Goal: Task Accomplishment & Management: Use online tool/utility

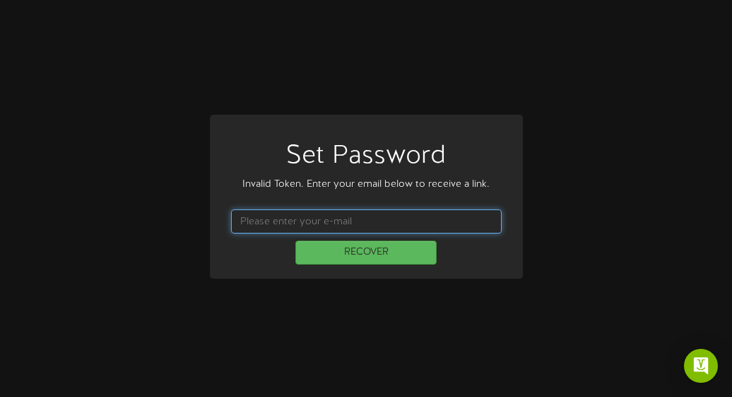
click at [416, 219] on input "text" at bounding box center [366, 221] width 271 height 24
type input "Guatemala#13"
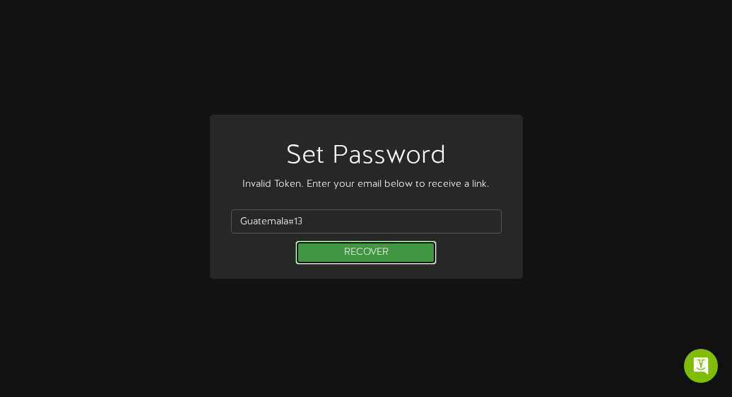
click at [410, 258] on button "RECOVER" at bounding box center [366, 252] width 141 height 24
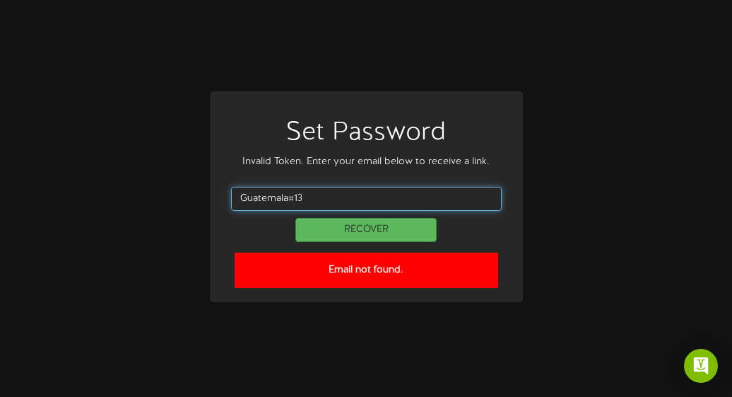
drag, startPoint x: 346, startPoint y: 200, endPoint x: 196, endPoint y: 182, distance: 151.0
click at [196, 182] on div "Set Password Invalid Token. Enter your email below to receive a link. Guatemala…" at bounding box center [367, 198] width 356 height 214
type input "daniela.lombardi@teamseg.com"
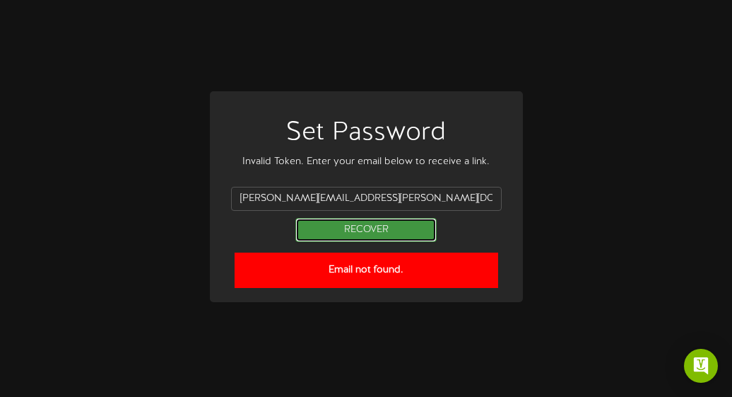
click at [332, 233] on button "RECOVER" at bounding box center [366, 230] width 141 height 24
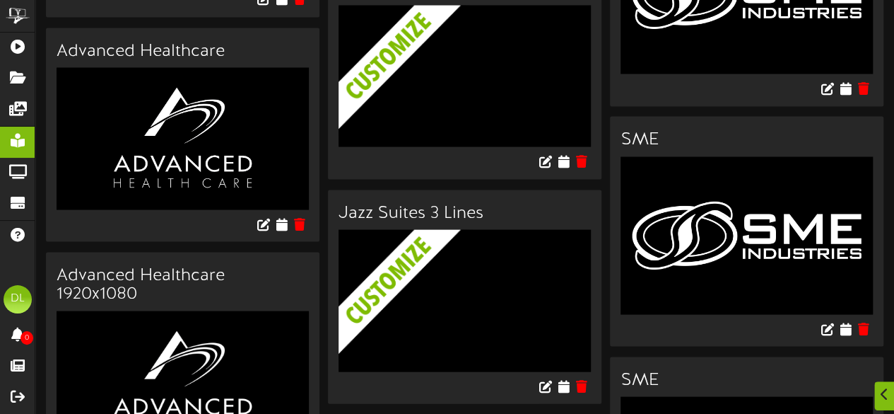
scroll to position [1304, 0]
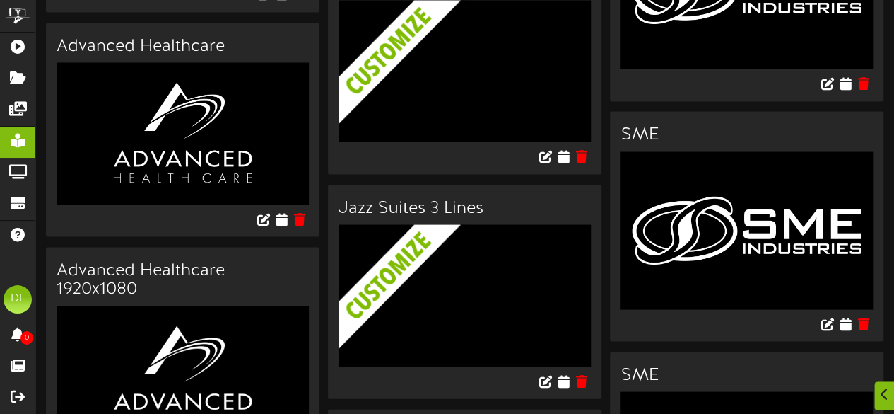
click at [459, 234] on img at bounding box center [476, 315] width 274 height 182
click at [563, 372] on icon at bounding box center [563, 380] width 13 height 16
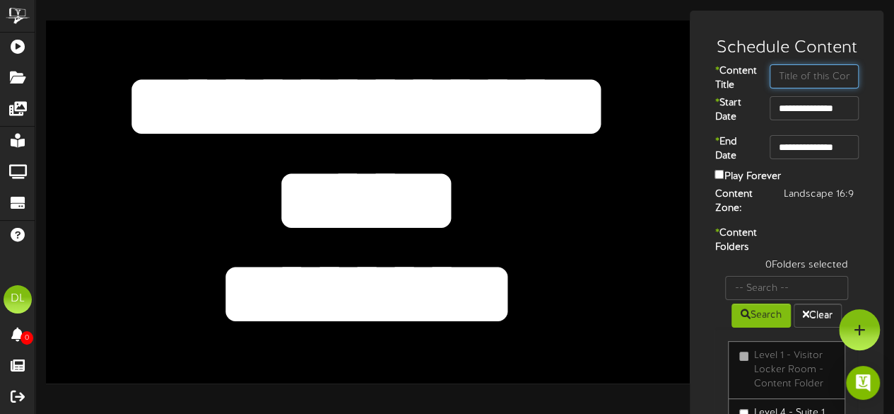
click at [732, 80] on input "text" at bounding box center [814, 76] width 89 height 24
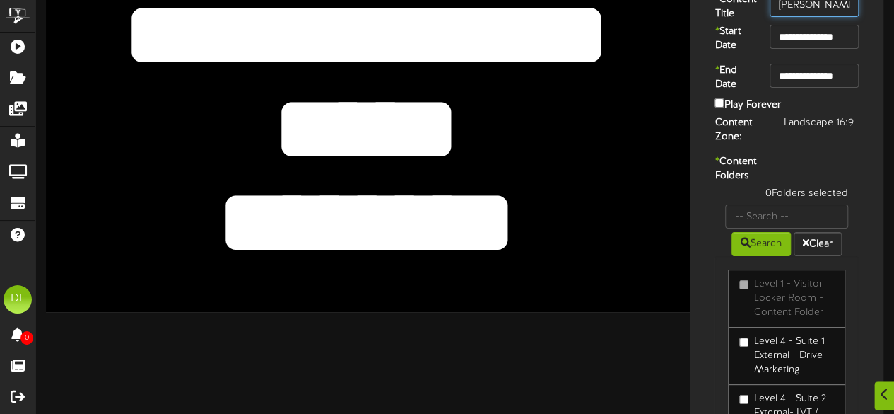
scroll to position [122, 0]
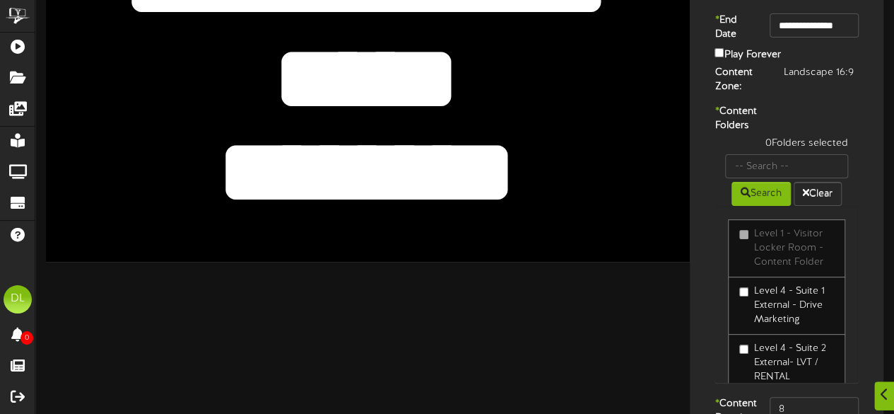
type input "Bart Carlson"
click at [732, 178] on input "text" at bounding box center [786, 166] width 123 height 24
type input "Suite 1"
click at [732, 206] on button "Search" at bounding box center [761, 194] width 59 height 24
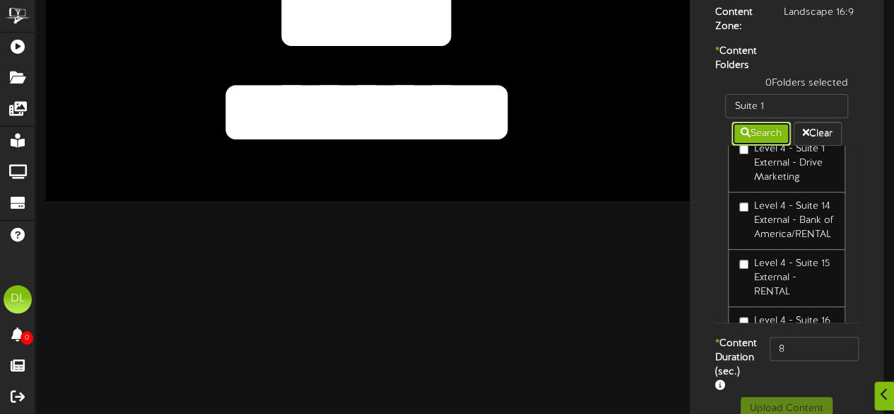
scroll to position [0, 0]
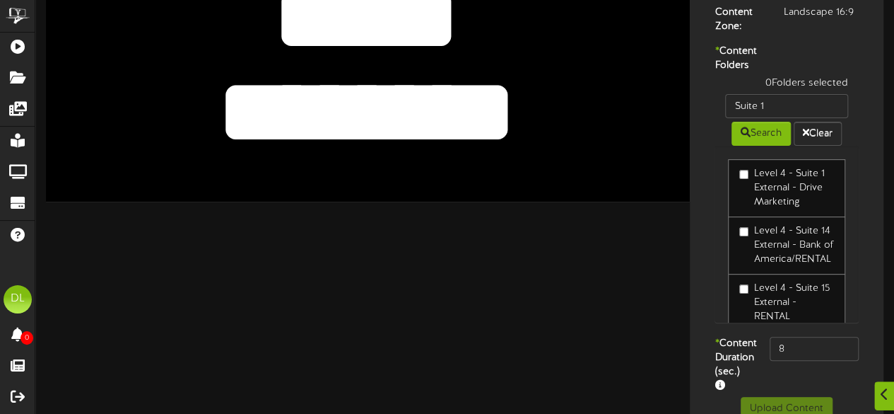
click at [732, 201] on label "Level 4 - Suite 1 External - Drive Marketing" at bounding box center [787, 188] width 95 height 42
click at [732, 361] on input "8" at bounding box center [814, 349] width 89 height 24
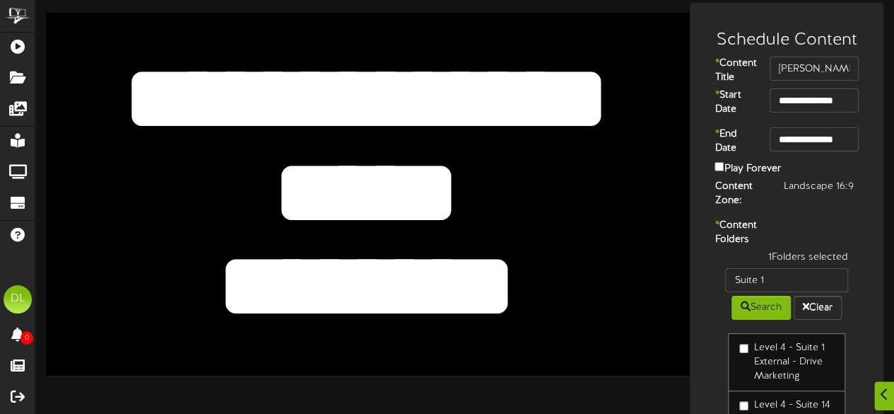
scroll to position [8, 0]
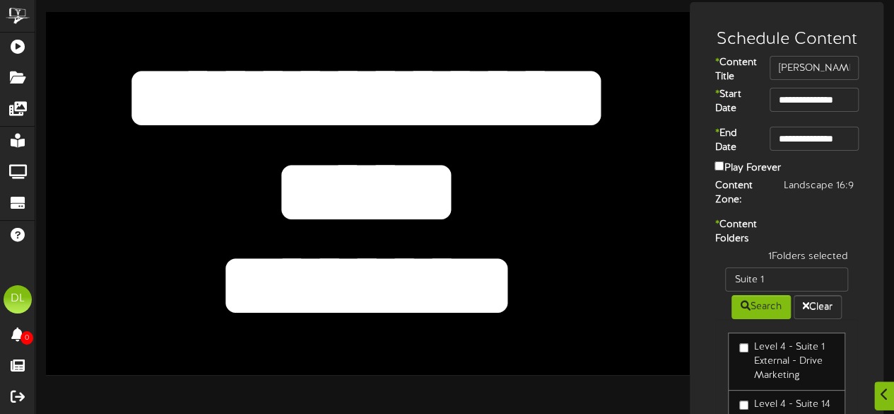
type input "800"
click at [486, 90] on textarea "**********" at bounding box center [367, 98] width 530 height 122
drag, startPoint x: 592, startPoint y: 84, endPoint x: 206, endPoint y: 66, distance: 386.4
click at [206, 66] on textarea "**********" at bounding box center [367, 98] width 530 height 122
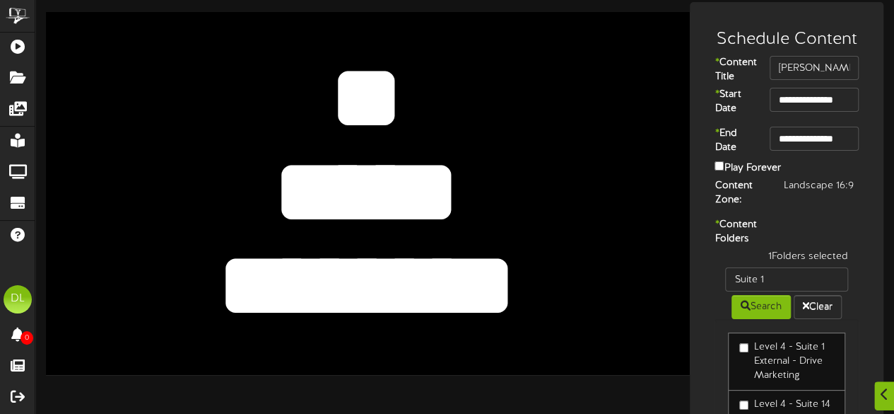
type textarea "*"
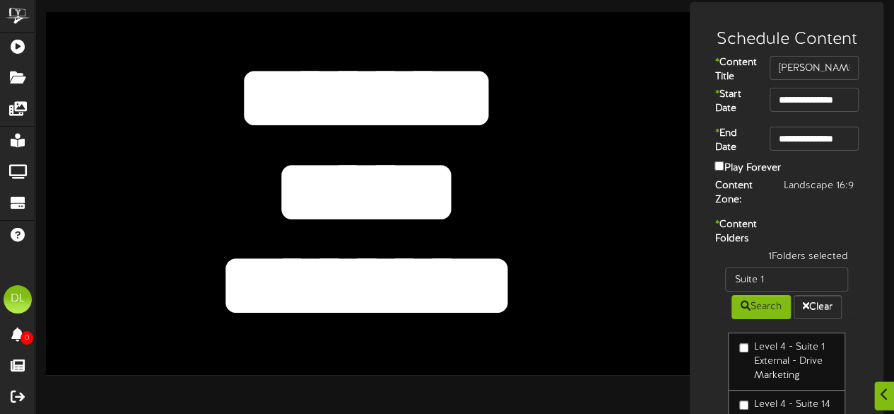
type textarea "*******"
click at [430, 196] on textarea "****" at bounding box center [367, 192] width 530 height 122
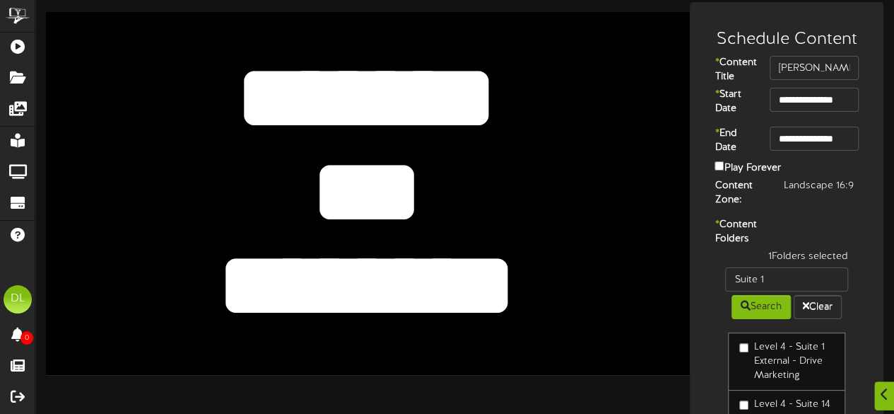
type textarea "*"
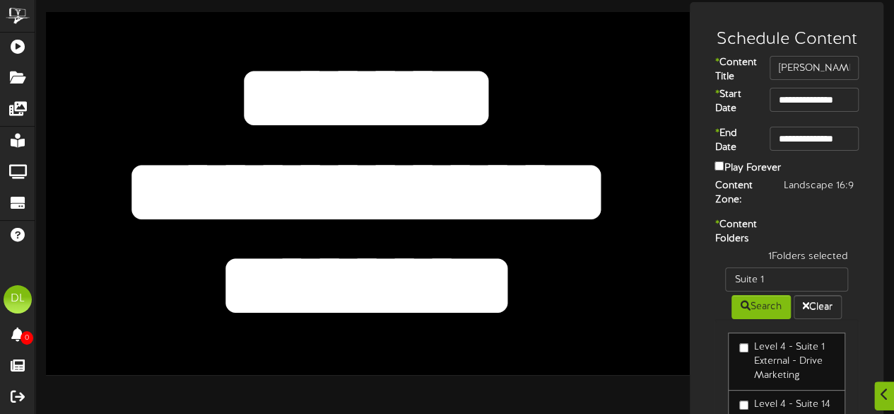
type textarea "**********"
click at [455, 296] on textarea "********" at bounding box center [367, 286] width 530 height 122
drag, startPoint x: 433, startPoint y: 284, endPoint x: 202, endPoint y: 275, distance: 231.3
click at [202, 275] on textarea "********" at bounding box center [367, 286] width 530 height 122
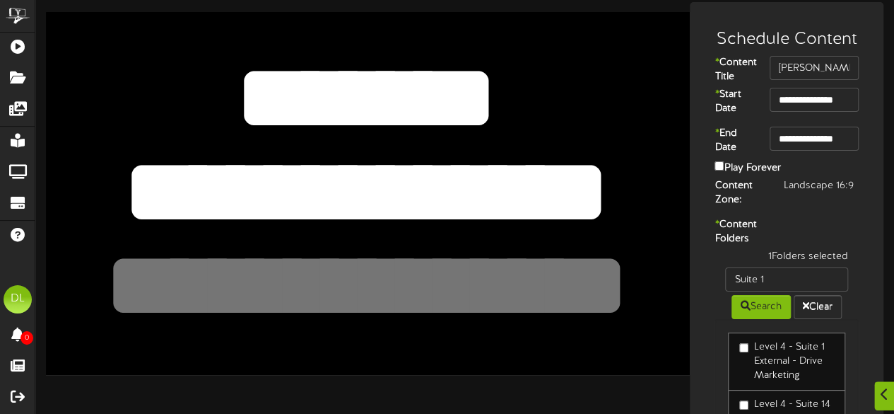
click at [98, 182] on div "**********" at bounding box center [368, 193] width 644 height 362
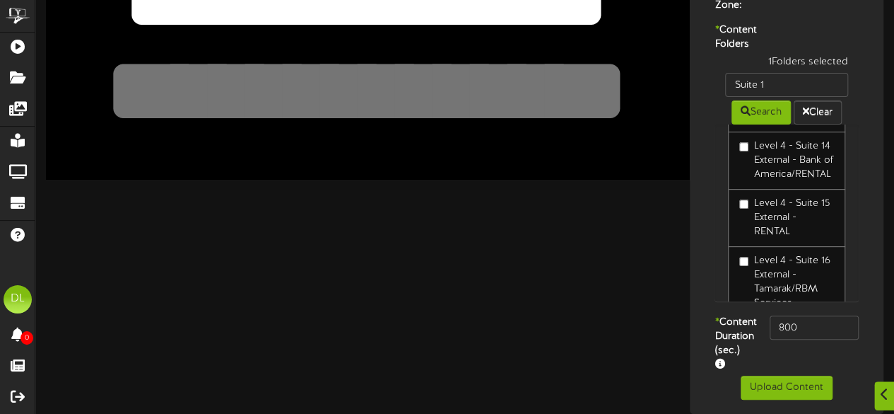
scroll to position [243, 0]
click at [732, 396] on button "Upload Content" at bounding box center [787, 387] width 92 height 24
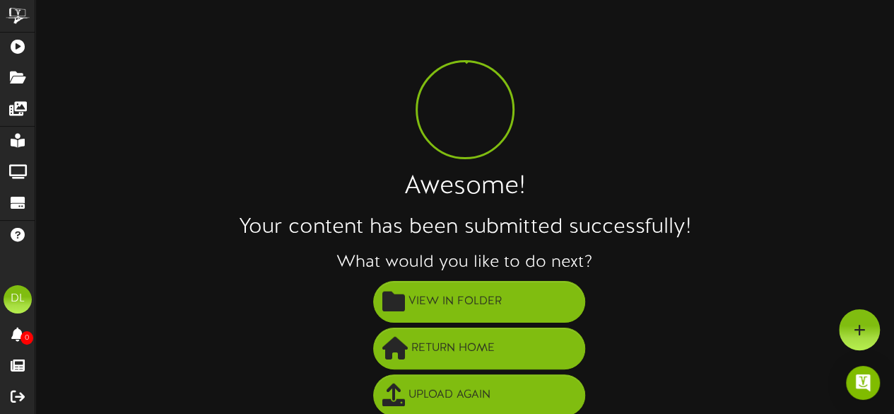
scroll to position [102, 0]
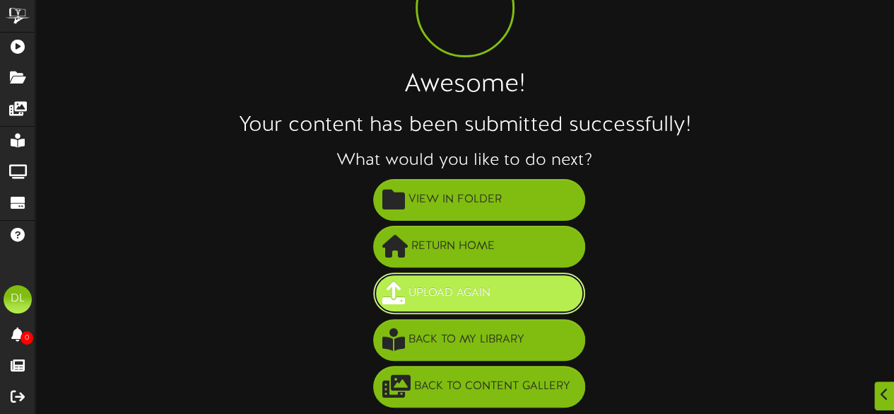
click at [537, 282] on button "Upload Again" at bounding box center [479, 293] width 212 height 42
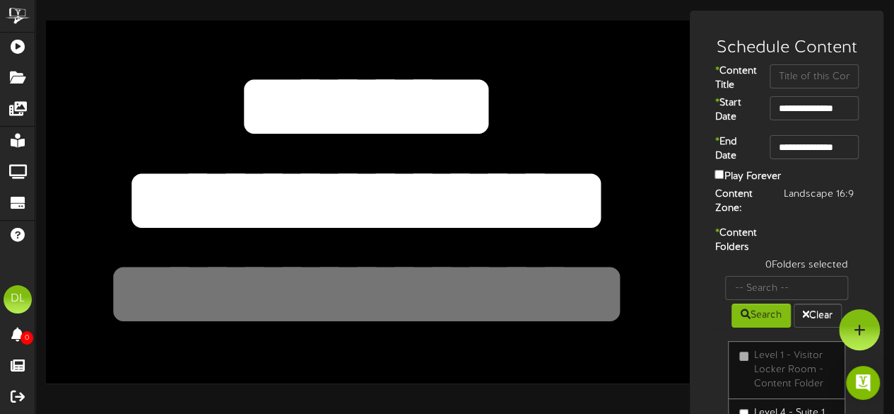
click at [551, 196] on textarea "**********" at bounding box center [367, 200] width 530 height 122
drag, startPoint x: 576, startPoint y: 199, endPoint x: 159, endPoint y: 186, distance: 416.6
click at [159, 186] on textarea "**********" at bounding box center [367, 200] width 530 height 122
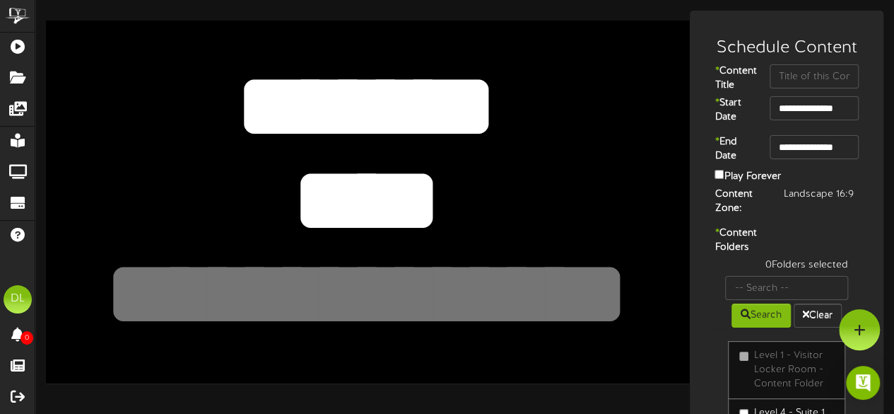
type textarea "***"
click at [796, 86] on input "text" at bounding box center [814, 76] width 89 height 24
type input "UGC"
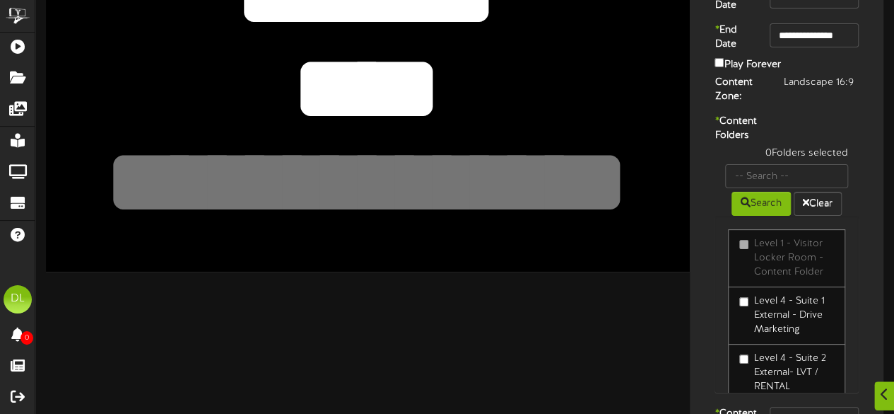
scroll to position [113, 0]
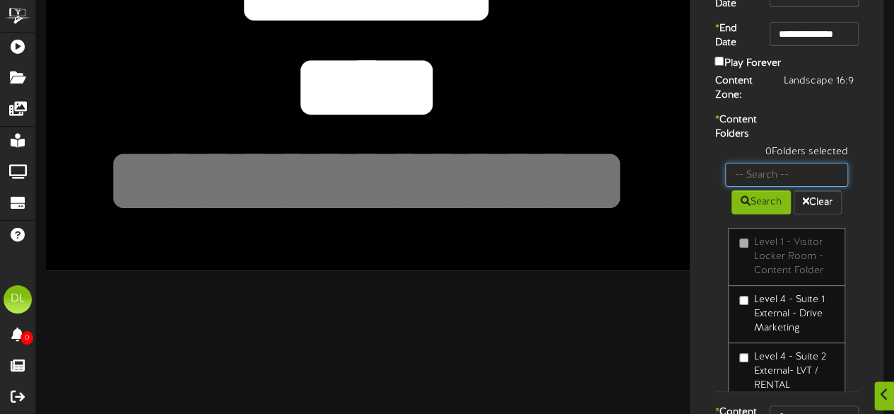
click at [788, 187] on input "text" at bounding box center [786, 175] width 123 height 24
type input "Suite 22"
click at [760, 214] on button "Search" at bounding box center [761, 202] width 59 height 24
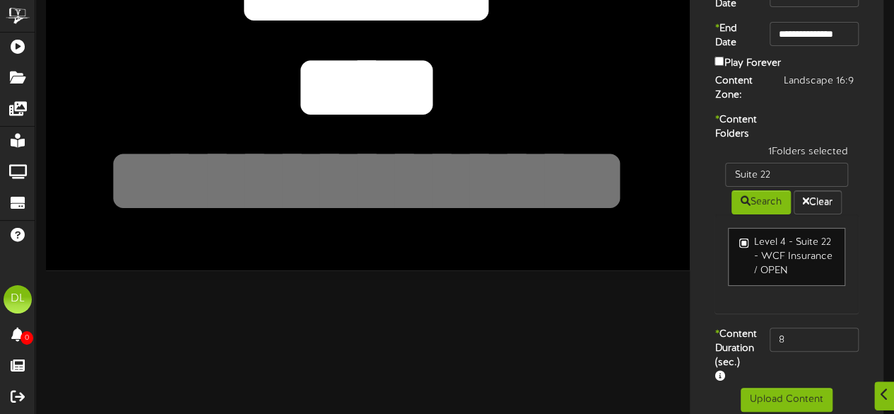
scroll to position [165, 0]
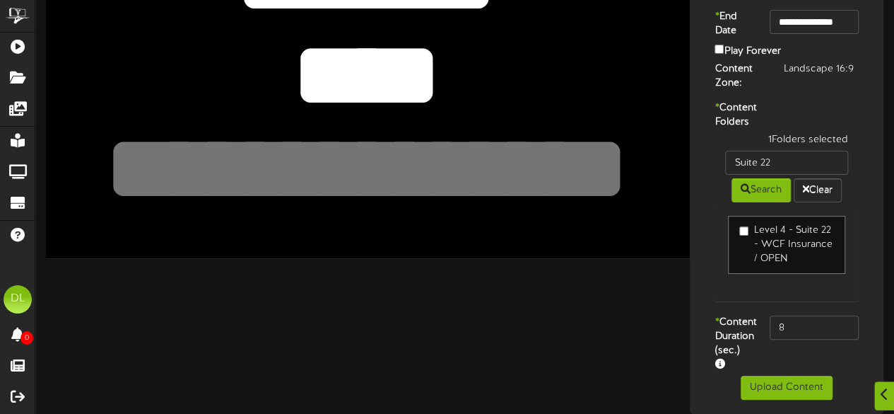
click at [821, 327] on div "* Content Duration (sec.) 8" at bounding box center [787, 345] width 187 height 60
click at [814, 322] on input "8" at bounding box center [814, 327] width 89 height 24
type input "800"
click at [806, 385] on button "Upload Content" at bounding box center [787, 387] width 92 height 24
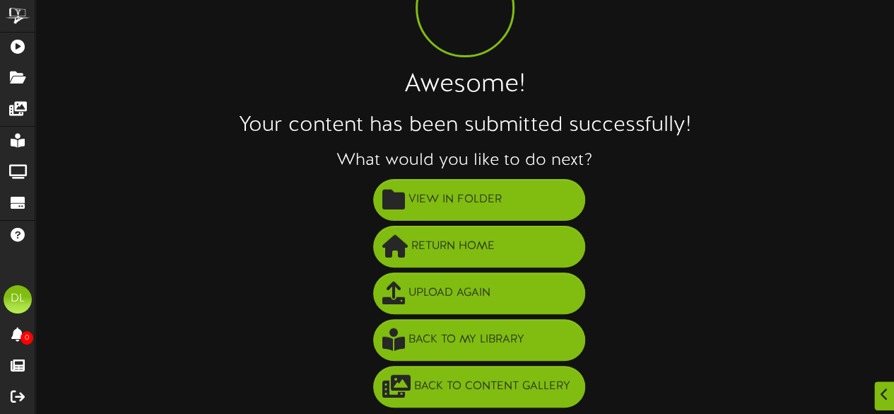
scroll to position [102, 0]
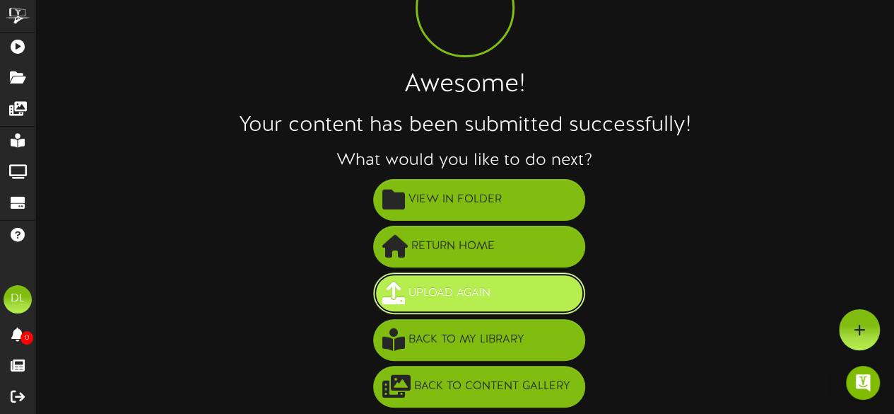
click at [515, 284] on button "Upload Again" at bounding box center [479, 293] width 212 height 42
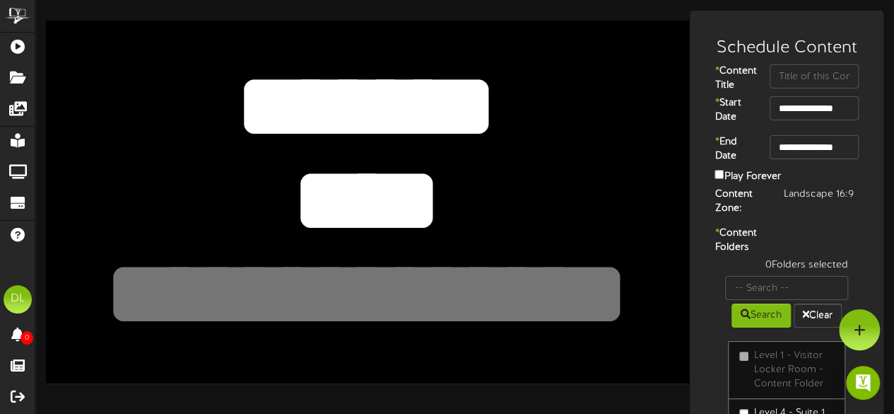
click at [448, 126] on textarea "*******" at bounding box center [367, 106] width 530 height 122
drag, startPoint x: 502, startPoint y: 103, endPoint x: 239, endPoint y: 80, distance: 264.0
click at [239, 80] on textarea "*******" at bounding box center [367, 106] width 530 height 122
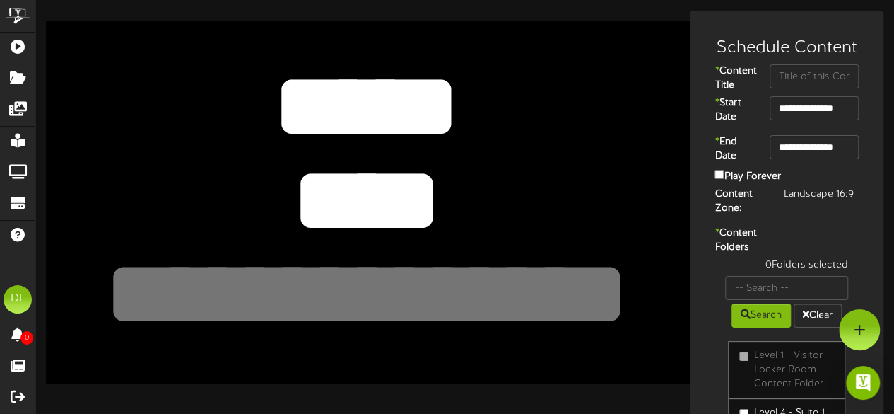
type textarea "*****"
click at [405, 203] on textarea "***" at bounding box center [367, 200] width 530 height 122
type textarea "*"
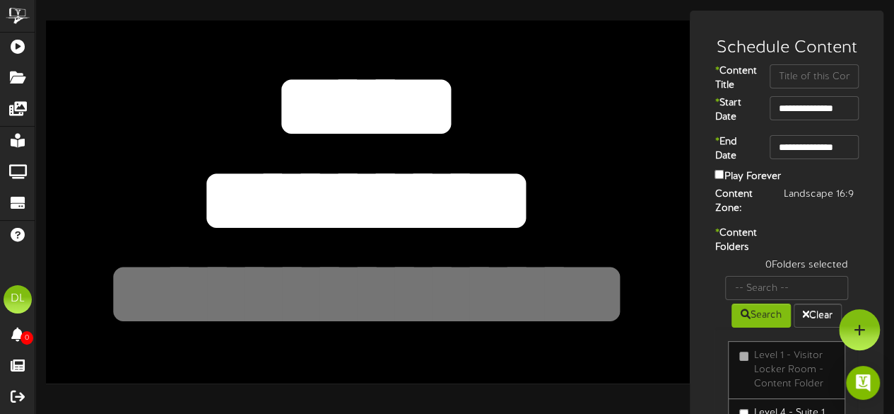
type textarea "********"
click at [785, 76] on input "text" at bounding box center [814, 76] width 89 height 24
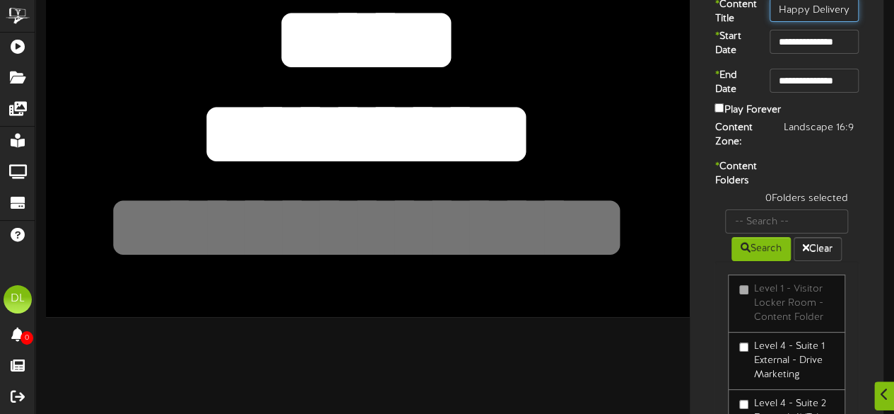
scroll to position [68, 0]
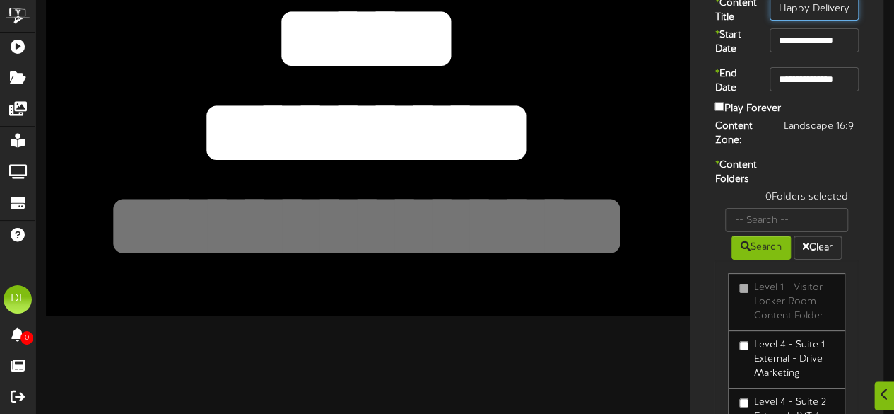
type input "Happy Delivery"
click at [789, 232] on input "text" at bounding box center [786, 220] width 123 height 24
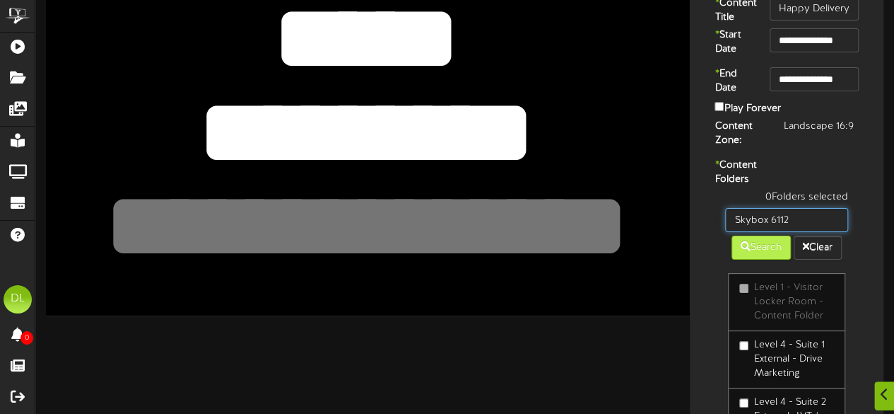
type input "Skybox 6112"
click at [768, 259] on button "Search" at bounding box center [761, 247] width 59 height 24
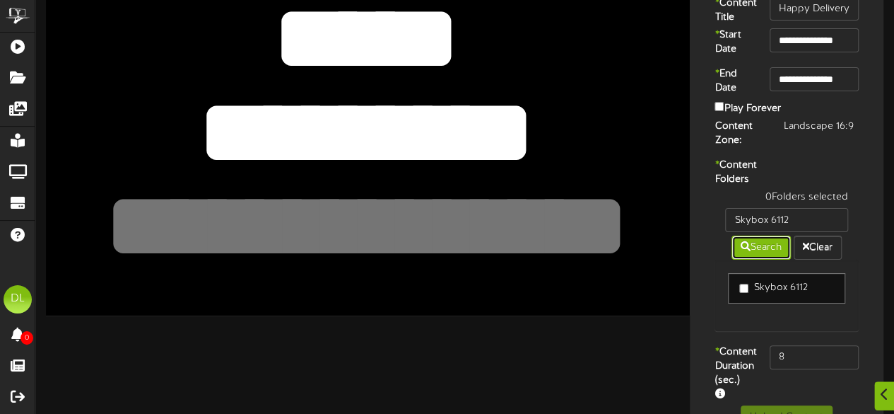
scroll to position [137, 0]
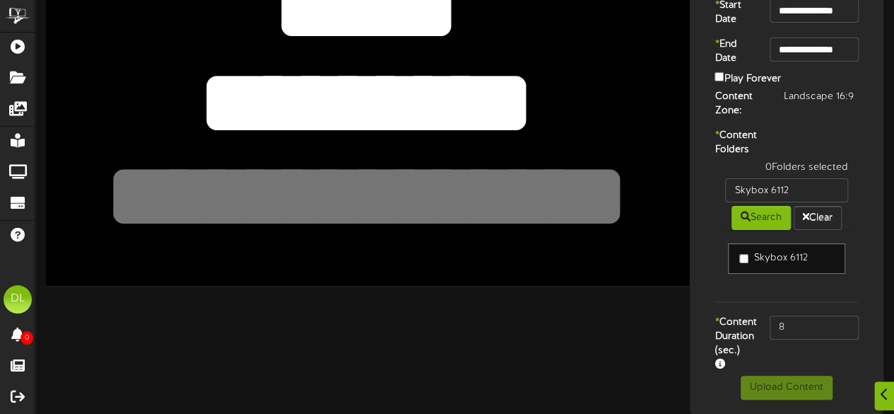
click at [790, 251] on label "Skybox 6112" at bounding box center [774, 258] width 68 height 14
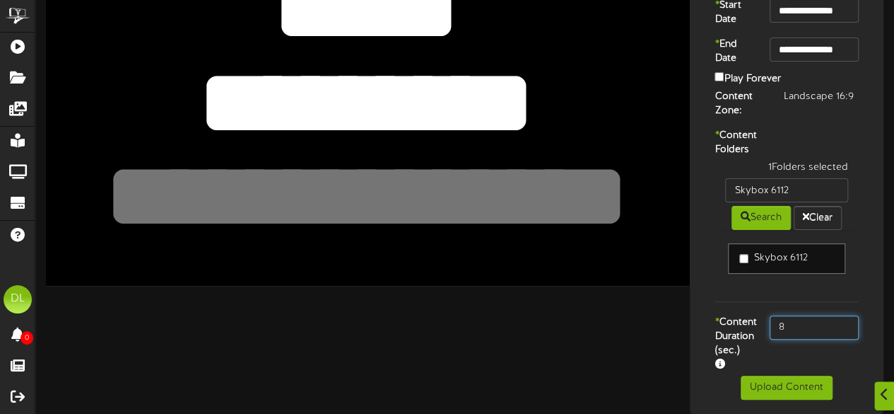
click at [810, 318] on input "8" at bounding box center [814, 327] width 89 height 24
type input "800"
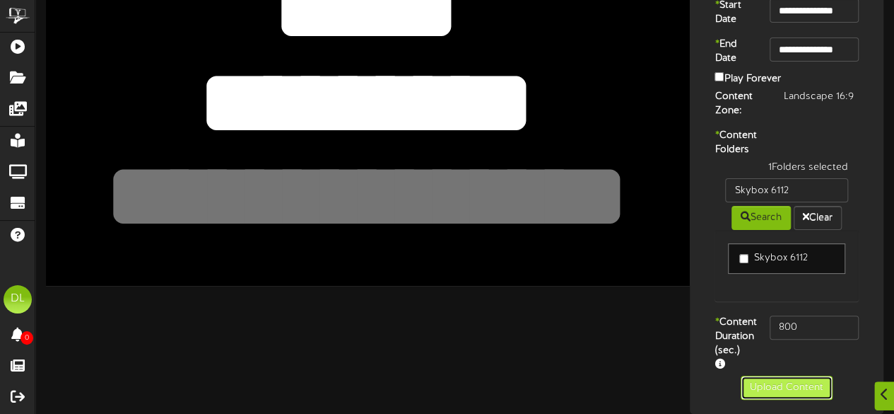
click at [776, 386] on button "Upload Content" at bounding box center [787, 387] width 92 height 24
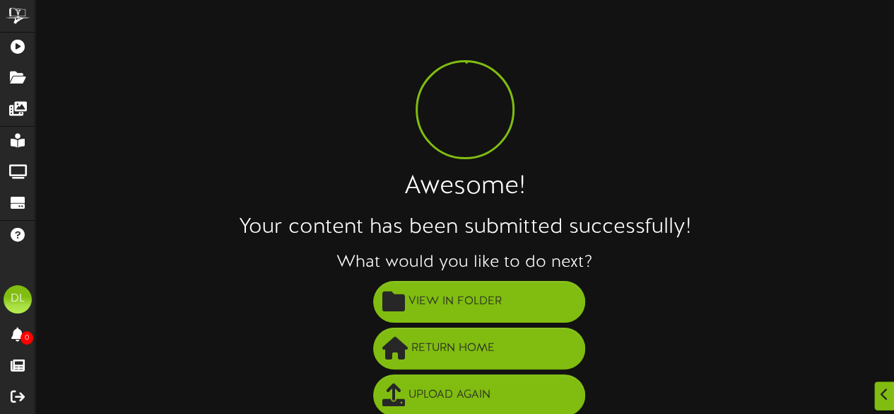
scroll to position [102, 0]
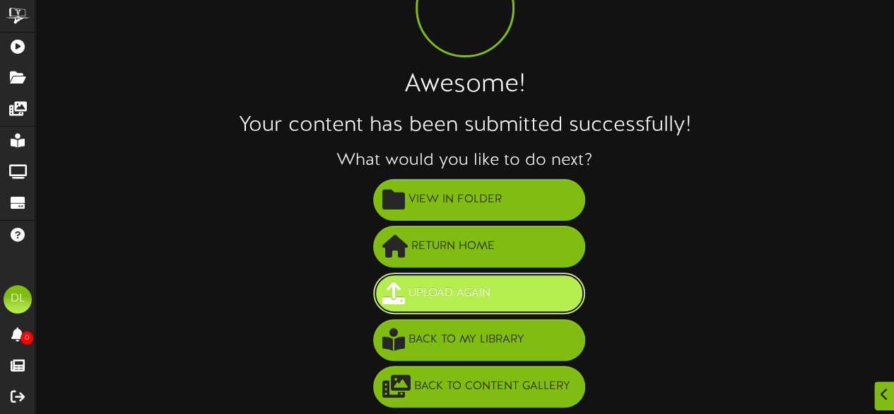
click at [452, 289] on span "Upload Again" at bounding box center [449, 292] width 89 height 23
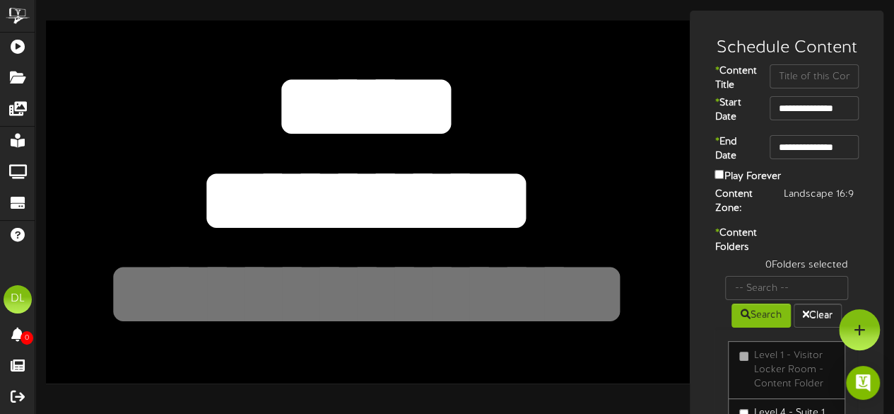
click at [462, 87] on textarea "*****" at bounding box center [367, 106] width 530 height 122
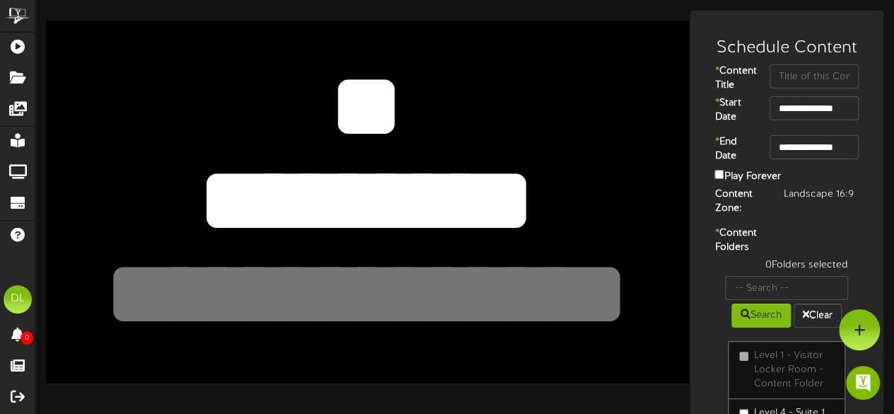
type textarea "*"
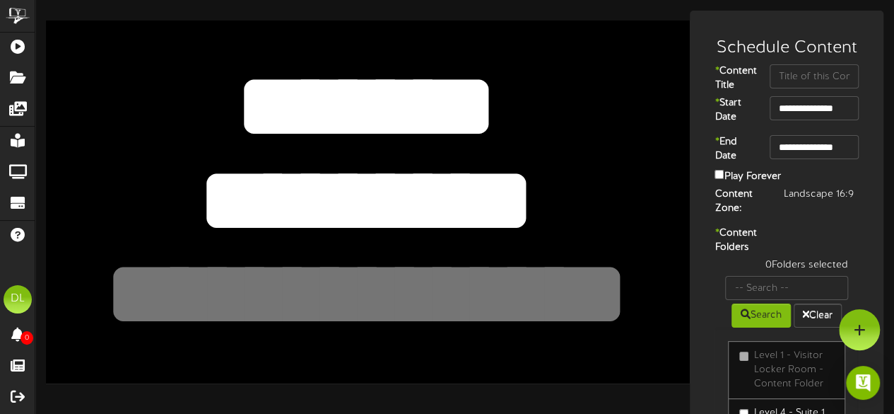
type textarea "*******"
click at [478, 192] on textarea "********" at bounding box center [367, 200] width 530 height 122
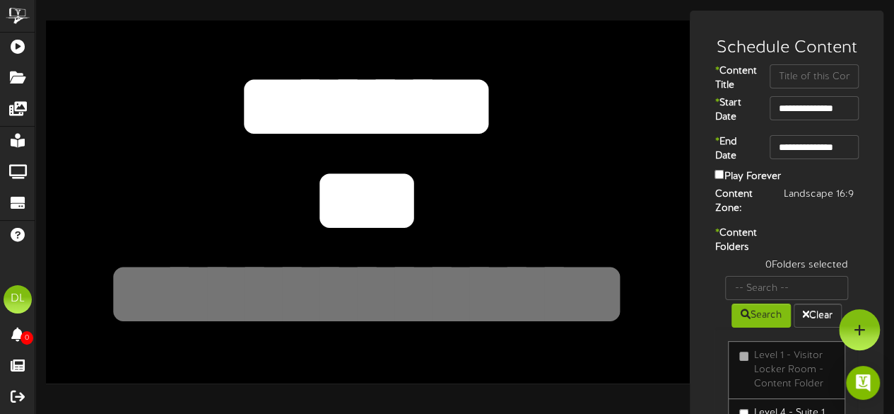
type textarea "*"
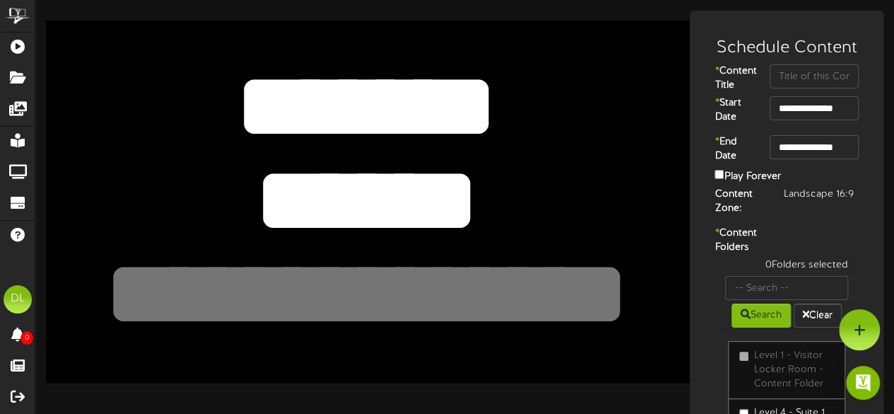
type textarea "*****"
click at [454, 369] on div "******** *****" at bounding box center [368, 202] width 644 height 362
click at [802, 78] on input "text" at bounding box center [814, 76] width 89 height 24
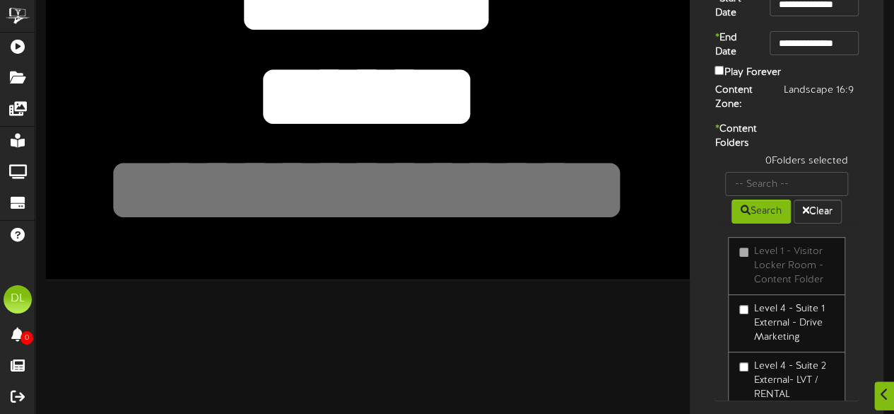
scroll to position [105, 0]
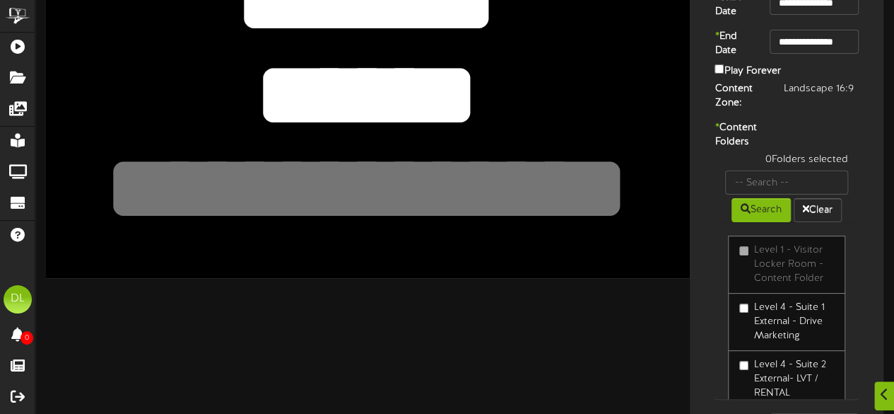
type input "Wilde"
click at [778, 194] on input "text" at bounding box center [786, 182] width 123 height 24
type input "Skybox 6113"
click at [759, 251] on div "Level 1 - Visitor Locker Room - Content Folder Level 4 - Suite 1 External - Dri…" at bounding box center [787, 310] width 144 height 177
click at [752, 222] on button "Search" at bounding box center [761, 210] width 59 height 24
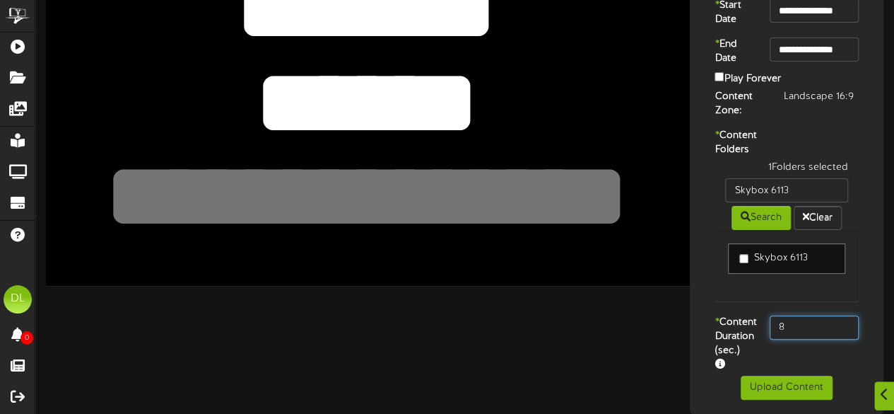
click at [802, 339] on input "8" at bounding box center [814, 327] width 89 height 24
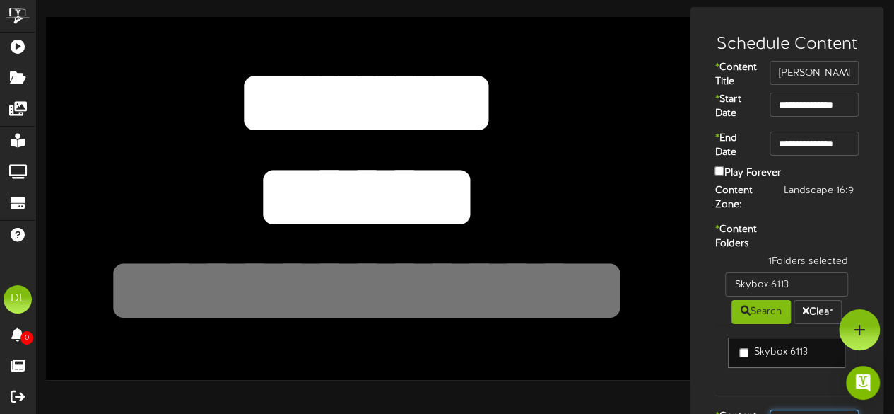
scroll to position [137, 0]
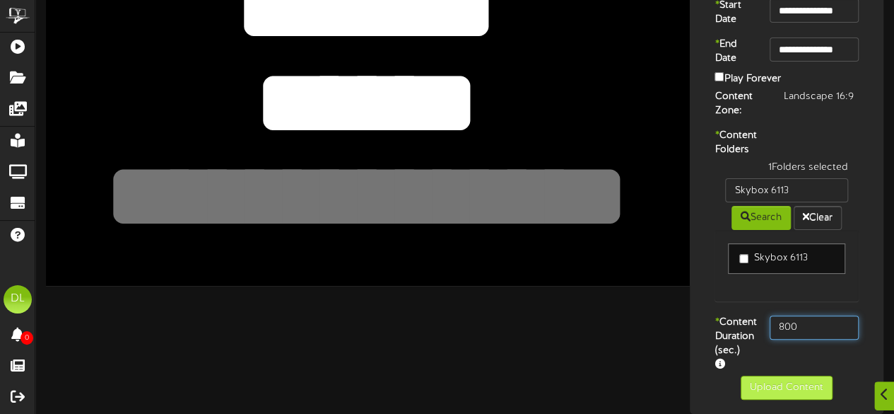
type input "800"
click at [780, 383] on button "Upload Content" at bounding box center [787, 387] width 92 height 24
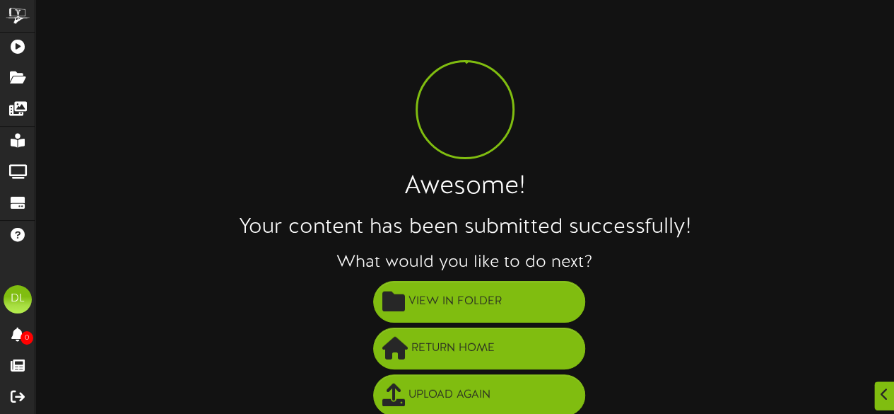
scroll to position [102, 0]
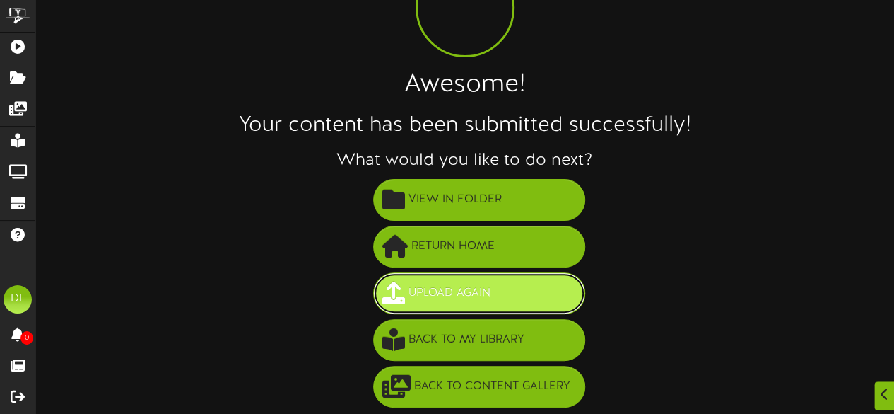
click at [485, 299] on span "Upload Again" at bounding box center [449, 292] width 89 height 23
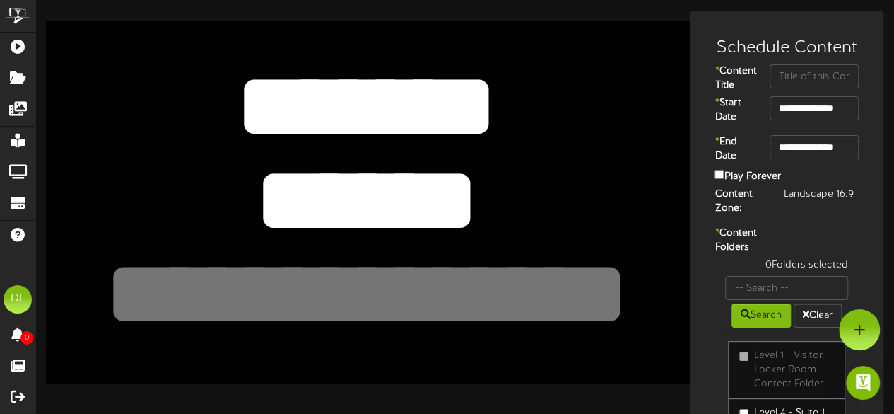
click at [404, 73] on textarea "*******" at bounding box center [367, 106] width 530 height 122
drag, startPoint x: 523, startPoint y: 112, endPoint x: 391, endPoint y: 107, distance: 132.3
click at [391, 107] on textarea "*******" at bounding box center [367, 106] width 530 height 122
click at [321, 107] on textarea "*******" at bounding box center [367, 106] width 530 height 122
drag, startPoint x: 319, startPoint y: 107, endPoint x: 310, endPoint y: 107, distance: 9.2
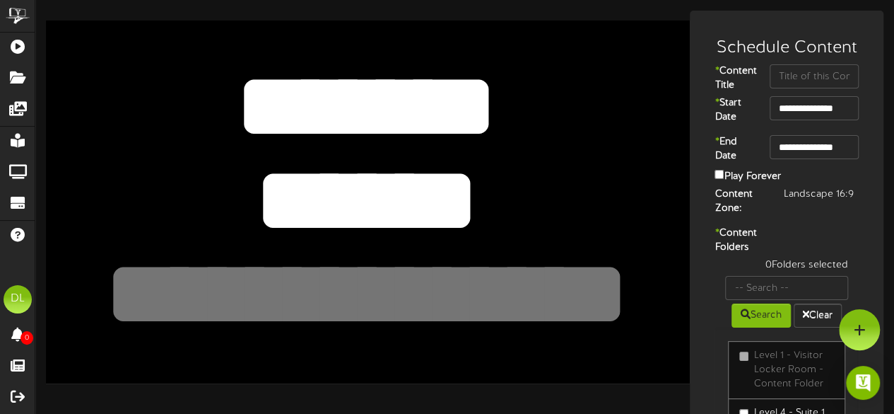
click at [310, 107] on textarea "*******" at bounding box center [367, 106] width 530 height 122
click at [503, 109] on textarea "*******" at bounding box center [367, 106] width 530 height 122
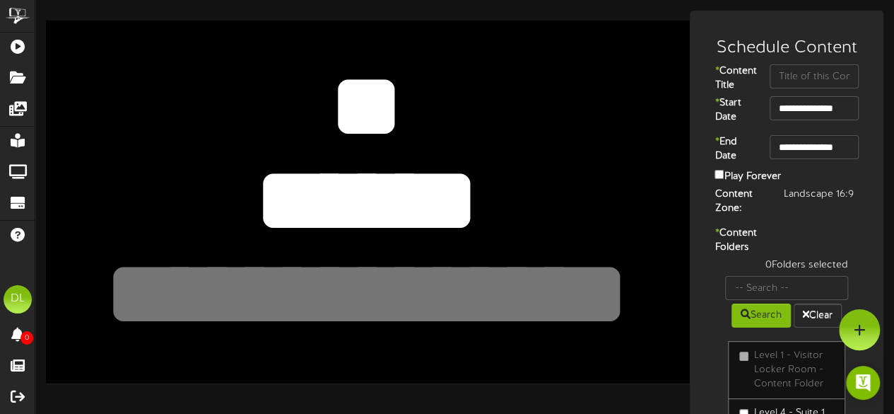
type textarea "*"
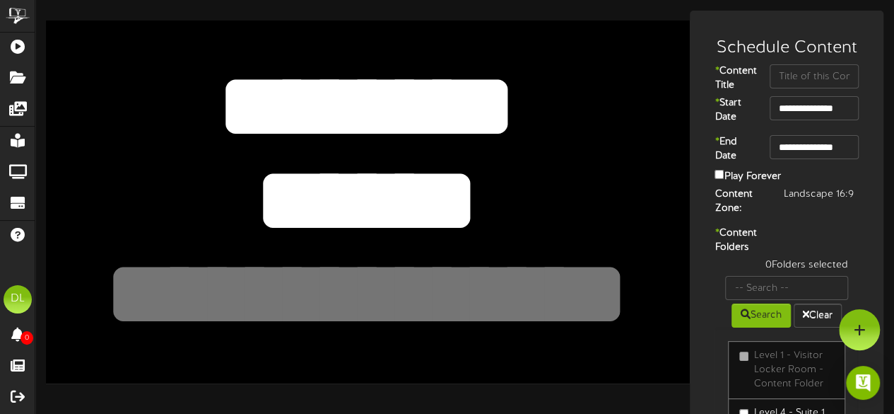
type textarea "*******"
click at [451, 208] on textarea "*****" at bounding box center [367, 200] width 530 height 122
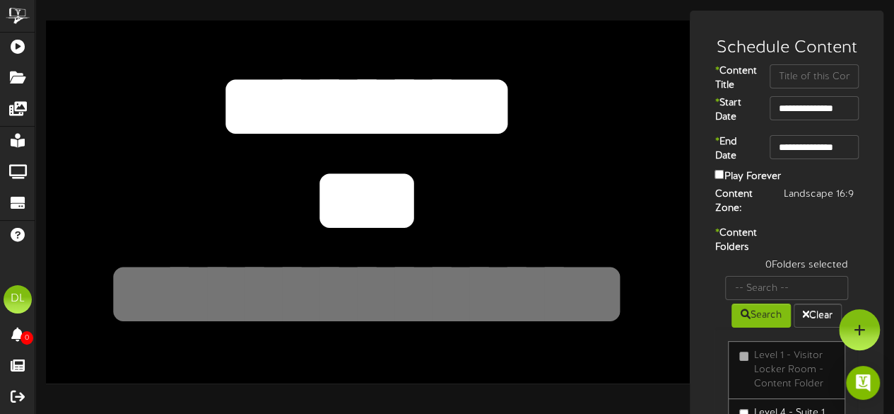
type textarea "*"
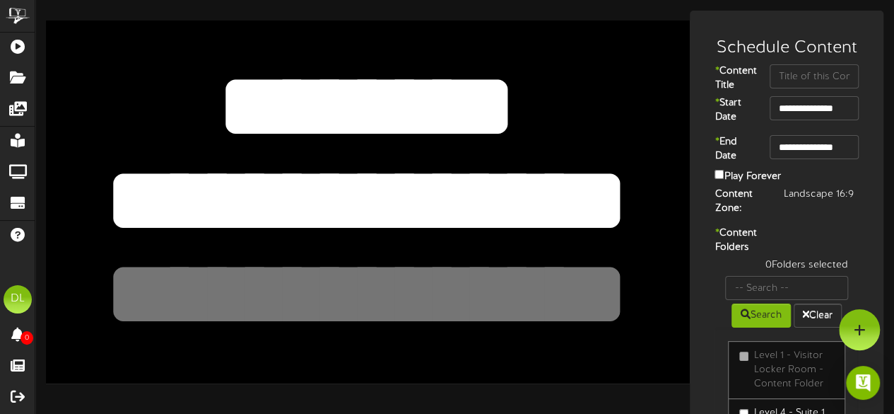
type textarea "**********"
click at [457, 308] on textarea at bounding box center [367, 294] width 530 height 122
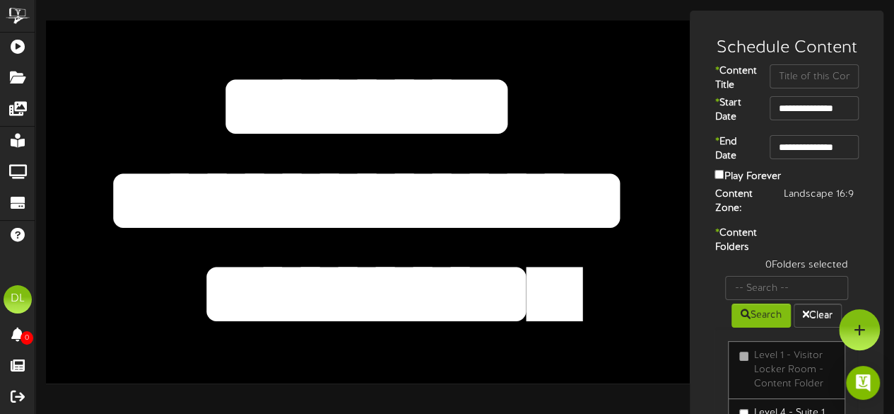
type textarea "**********"
click at [153, 109] on textarea "*******" at bounding box center [367, 106] width 530 height 122
click at [784, 80] on input "text" at bounding box center [814, 76] width 89 height 24
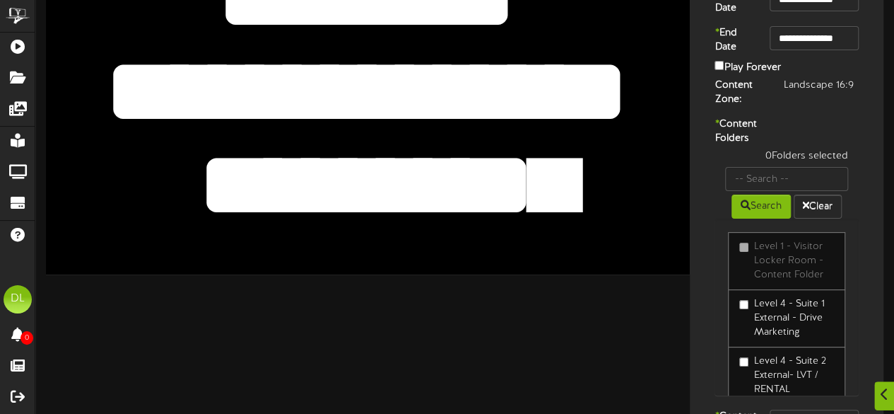
scroll to position [144, 0]
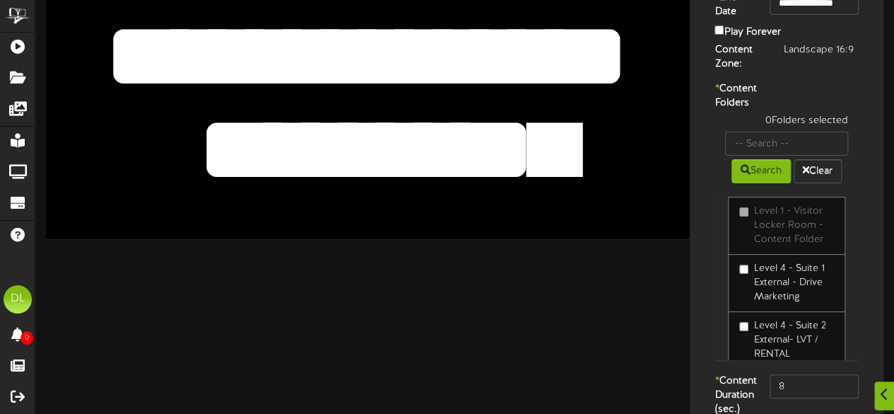
type input "Ryan Jonas"
click at [783, 156] on input "text" at bounding box center [786, 144] width 123 height 24
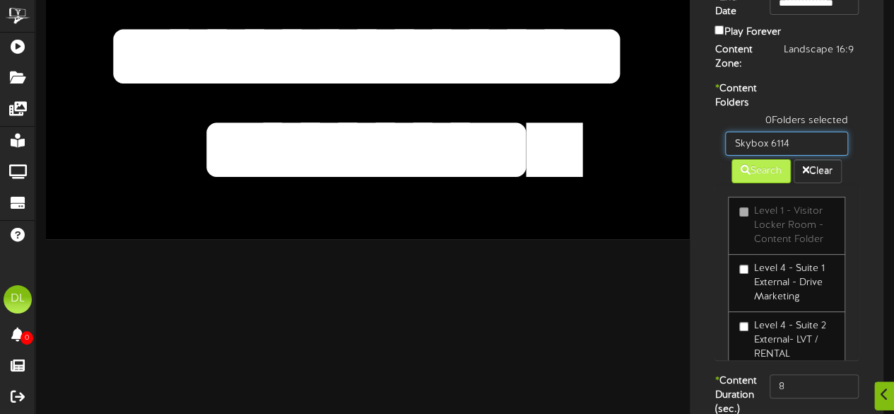
type input "Skybox 6114"
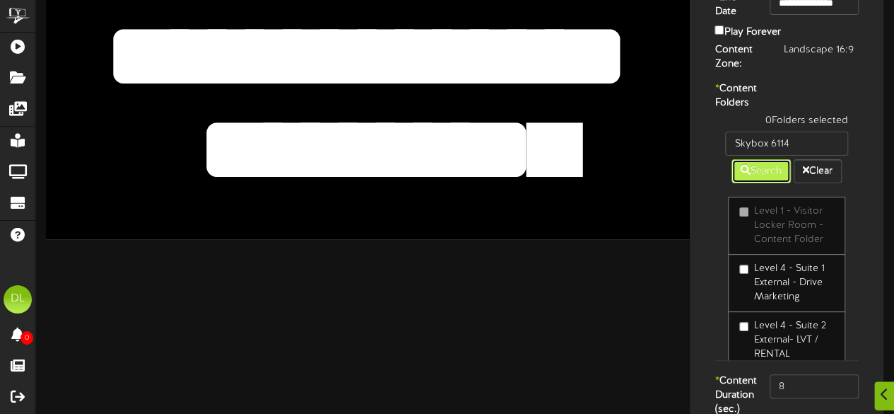
click at [751, 183] on button "Search" at bounding box center [761, 171] width 59 height 24
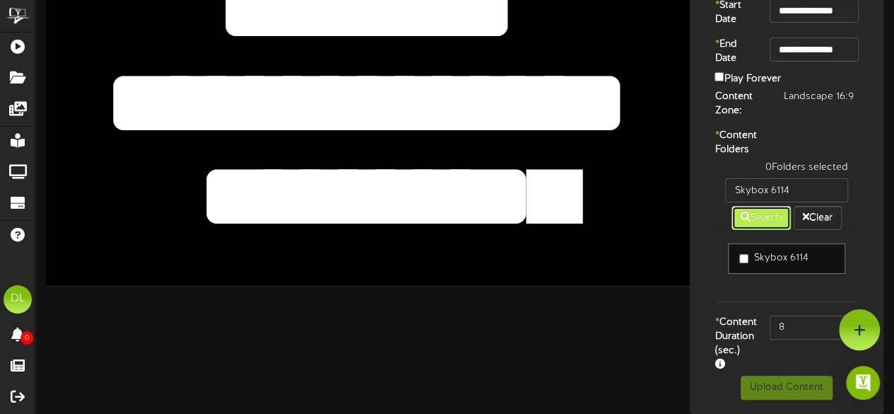
scroll to position [137, 0]
click at [786, 315] on input "8" at bounding box center [814, 327] width 89 height 24
type input "800"
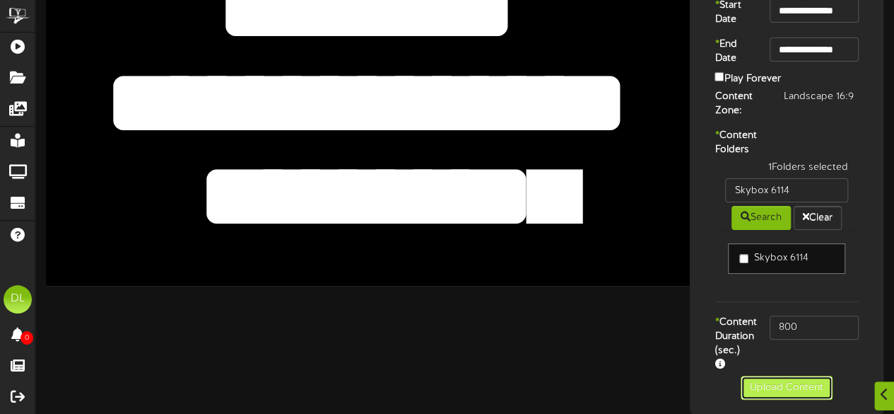
click at [794, 384] on button "Upload Content" at bounding box center [787, 387] width 92 height 24
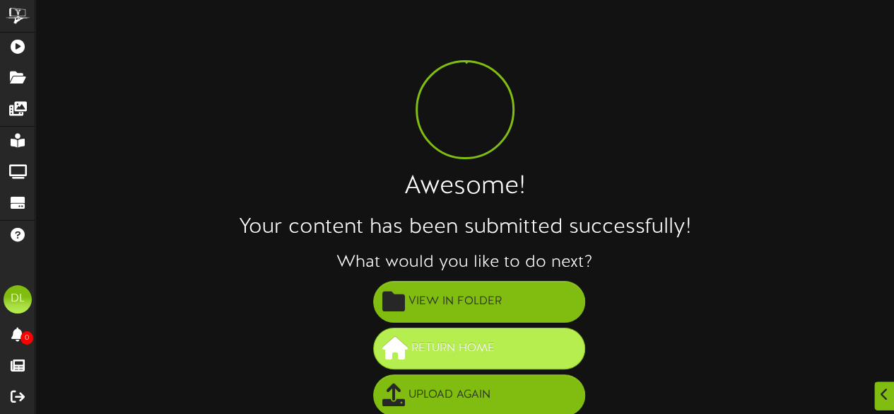
scroll to position [102, 0]
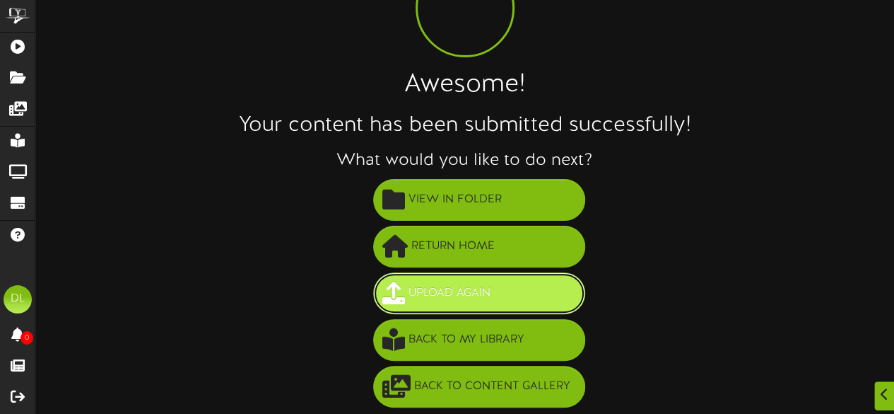
click at [469, 293] on span "Upload Again" at bounding box center [449, 292] width 89 height 23
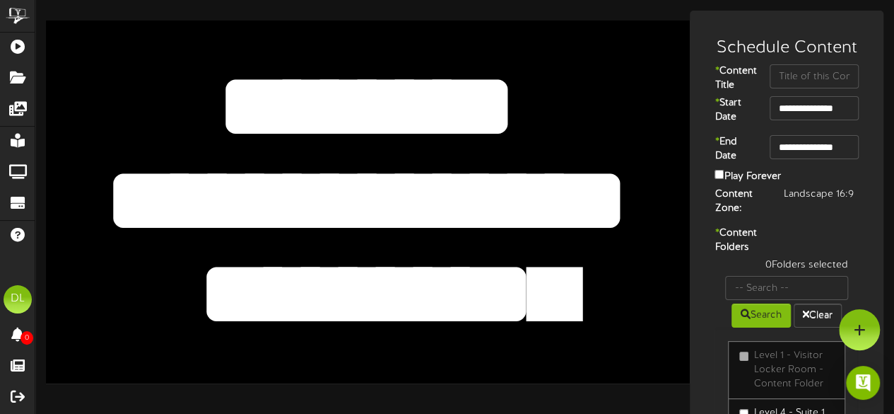
click at [479, 142] on textarea "*******" at bounding box center [367, 106] width 530 height 122
click at [785, 73] on input "text" at bounding box center [814, 76] width 89 height 24
type input "NHL 1"
click at [566, 170] on textarea "**********" at bounding box center [367, 200] width 530 height 122
click at [490, 70] on textarea "*******" at bounding box center [367, 106] width 530 height 122
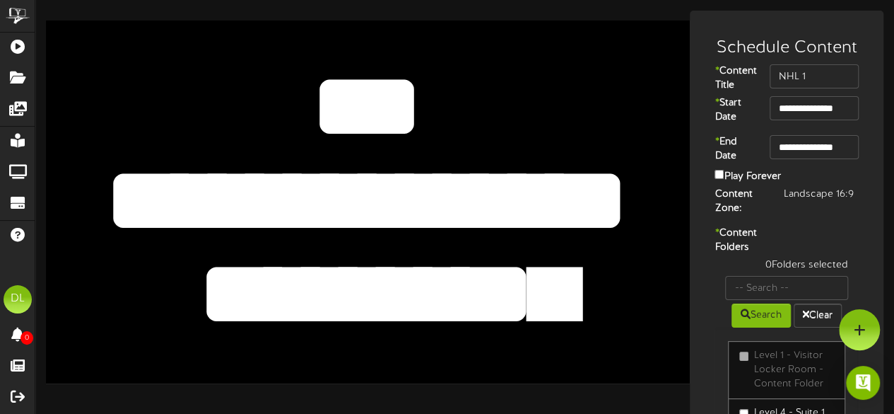
type textarea "*"
click at [508, 192] on textarea "**********" at bounding box center [367, 200] width 530 height 122
click at [572, 192] on textarea "**********" at bounding box center [367, 200] width 530 height 122
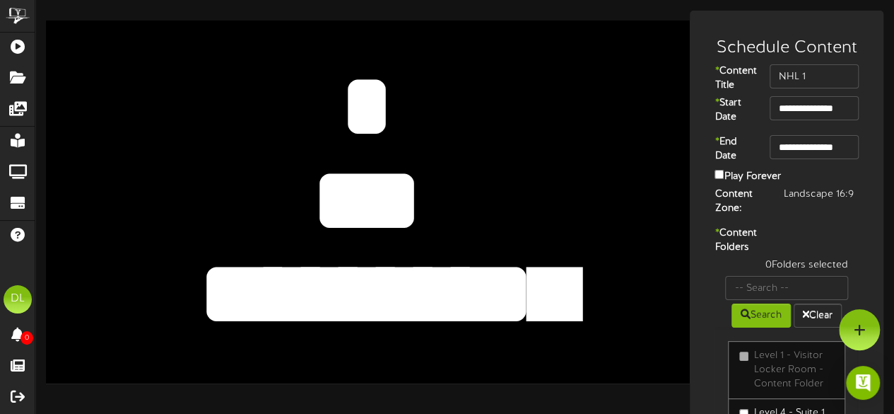
type textarea "*"
type textarea "***"
click at [588, 300] on textarea "**********" at bounding box center [367, 294] width 530 height 122
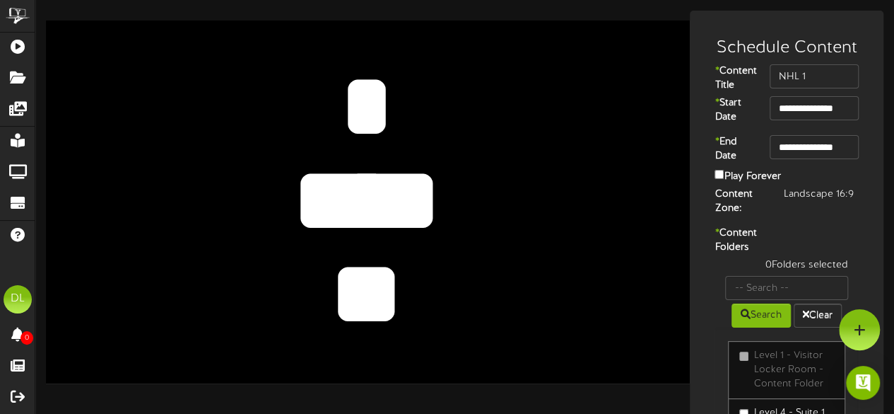
type textarea "*"
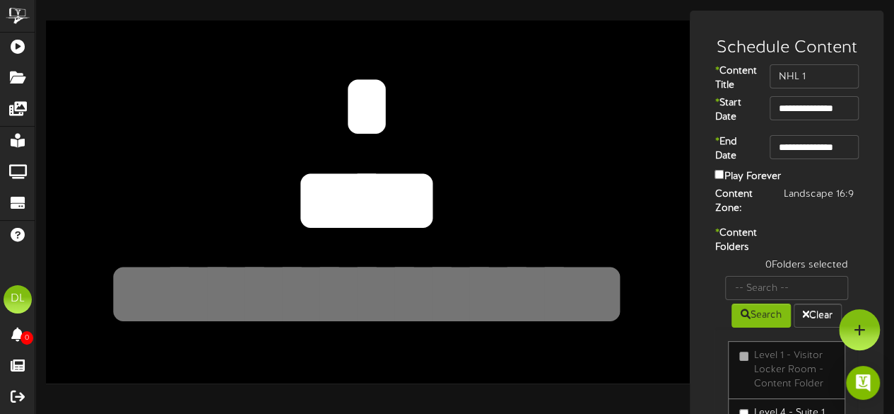
click at [194, 206] on textarea "**********" at bounding box center [367, 200] width 530 height 122
click at [349, 363] on div "**********" at bounding box center [368, 202] width 644 height 362
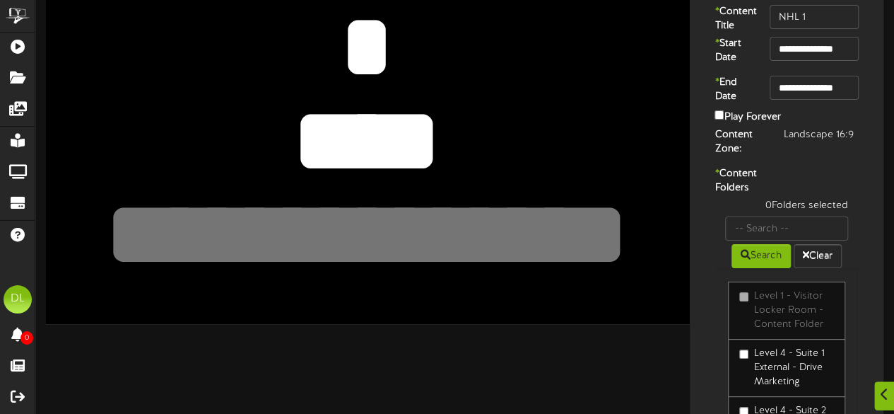
scroll to position [66, 0]
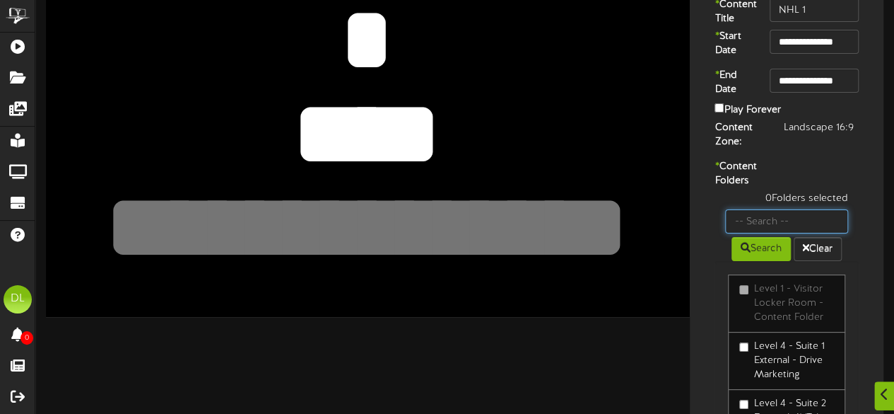
click at [786, 233] on input "text" at bounding box center [786, 221] width 123 height 24
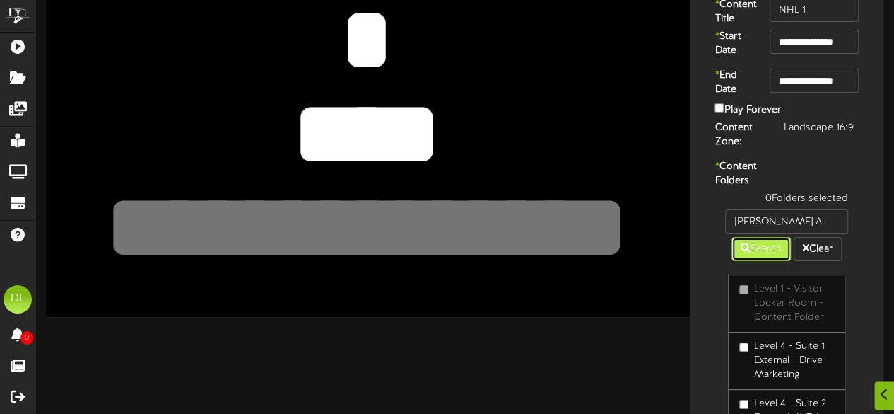
click at [755, 261] on button "Search" at bounding box center [761, 249] width 59 height 24
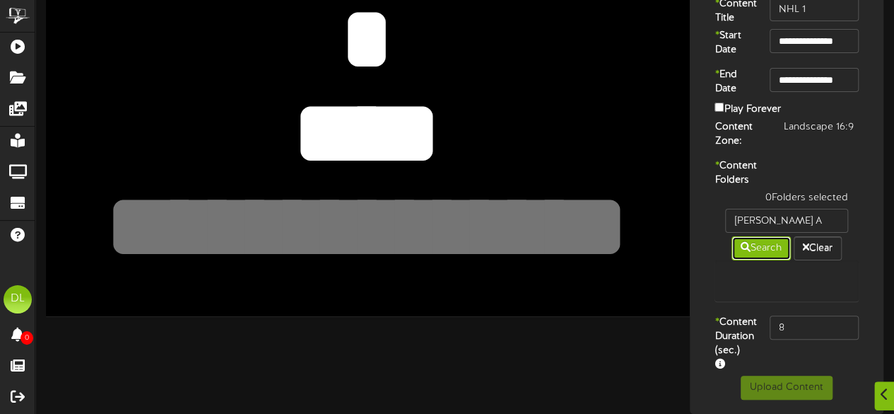
scroll to position [89, 0]
click at [787, 223] on input "Gallagher A" at bounding box center [786, 221] width 123 height 24
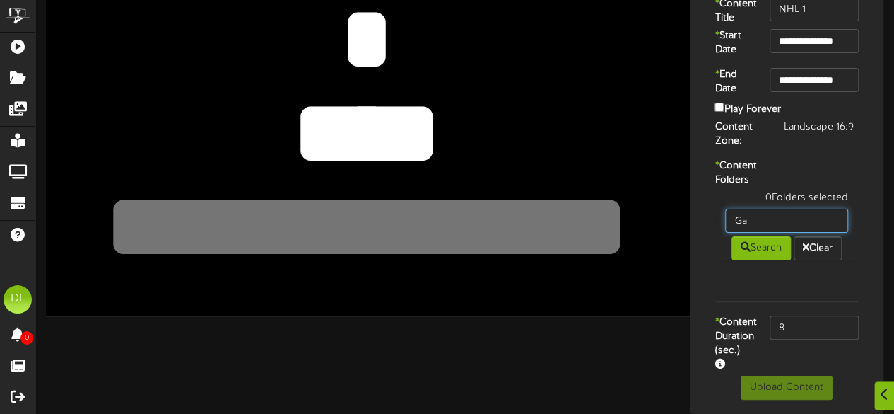
type input "G"
type input "[PERSON_NAME]"
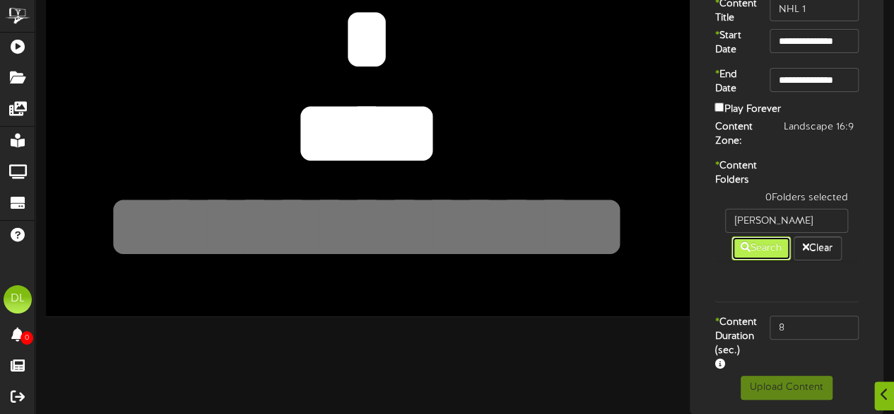
click at [756, 260] on button "Search" at bounding box center [761, 248] width 59 height 24
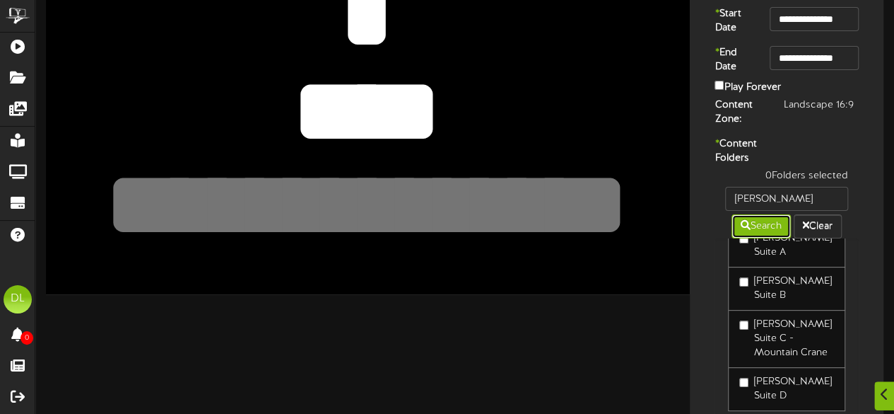
scroll to position [21, 0]
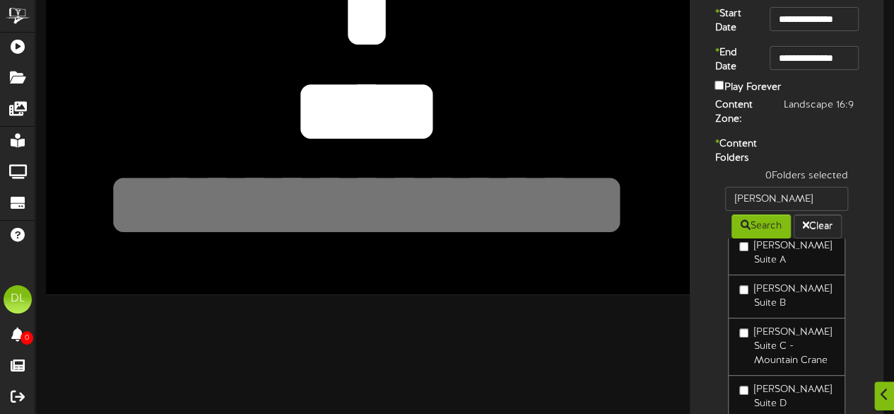
click at [802, 267] on label "[PERSON_NAME] Suite A" at bounding box center [787, 253] width 95 height 28
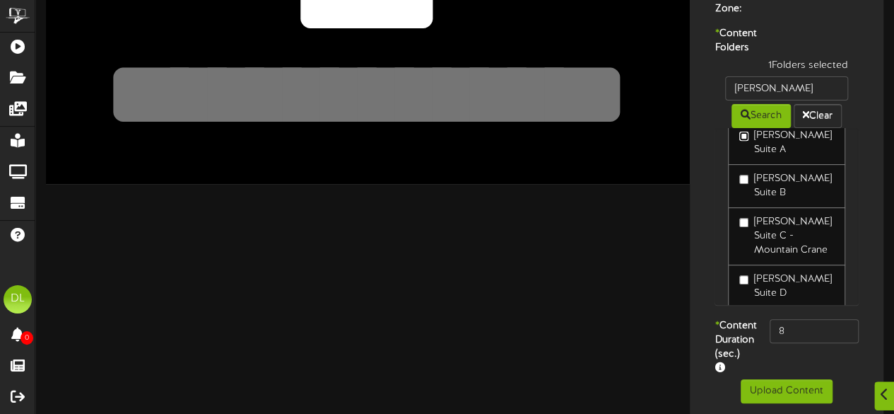
scroll to position [243, 0]
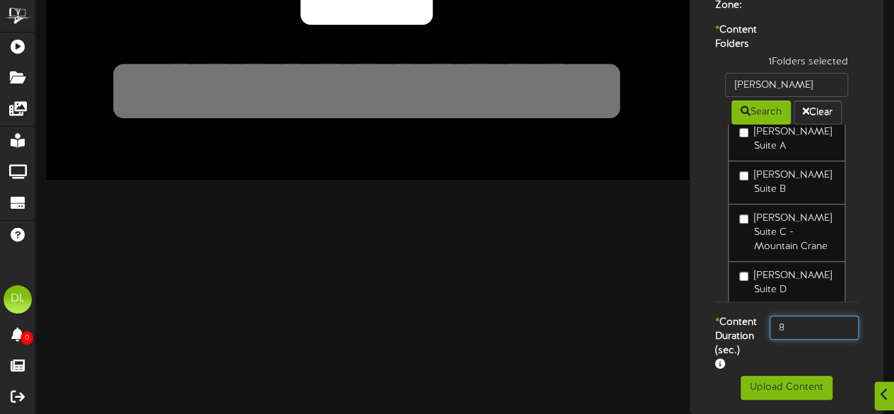
click at [819, 317] on input "8" at bounding box center [814, 327] width 89 height 24
type input "800"
click at [701, 281] on div "* Content Folders 1 Folders selected Gallagher Search Clear Gallagher Suite A G…" at bounding box center [787, 169] width 187 height 292
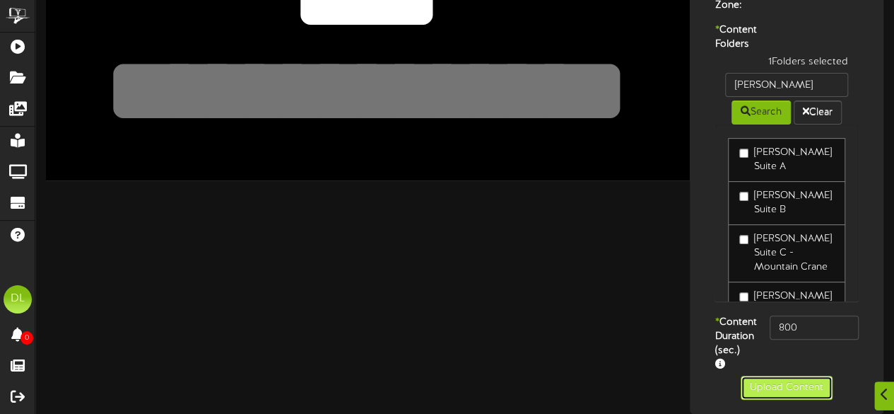
click at [792, 393] on button "Upload Content" at bounding box center [787, 387] width 92 height 24
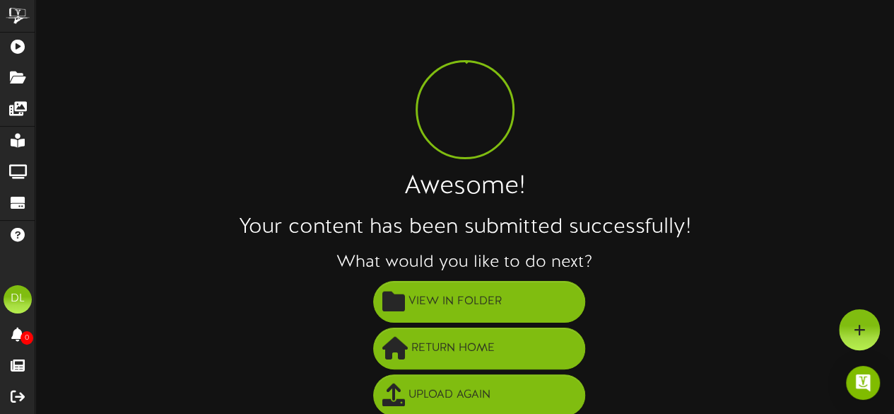
scroll to position [102, 0]
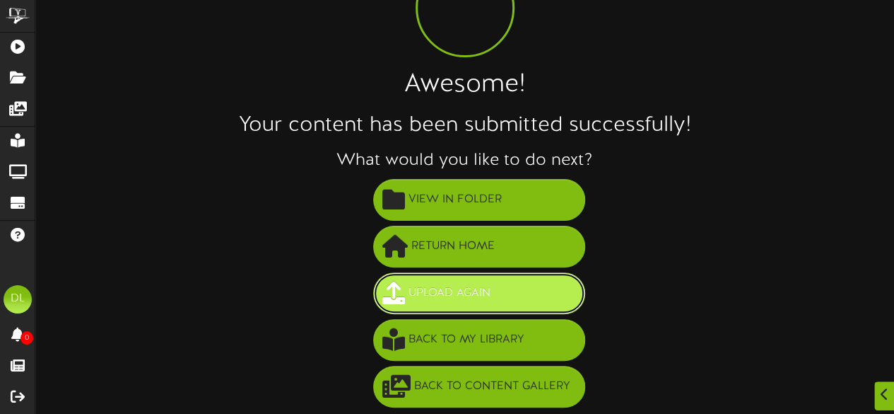
click at [507, 296] on button "Upload Again" at bounding box center [479, 293] width 212 height 42
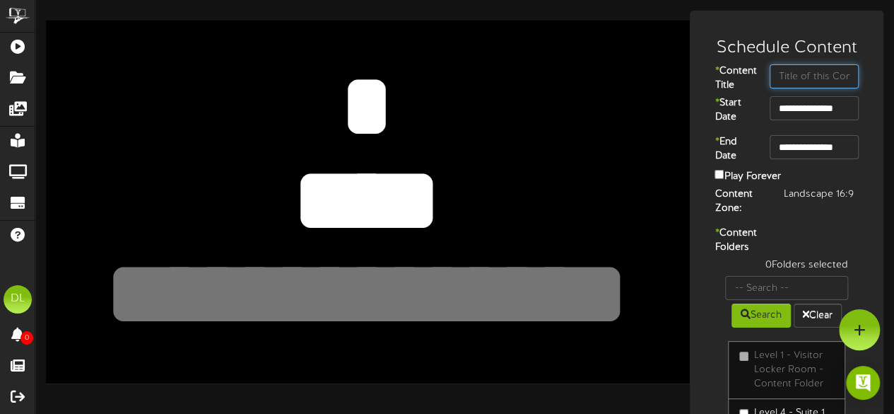
click at [793, 71] on input "text" at bounding box center [814, 76] width 89 height 24
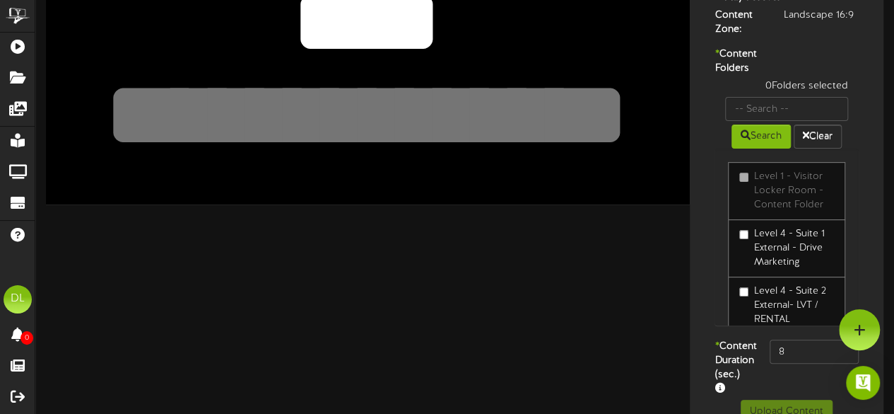
scroll to position [173, 0]
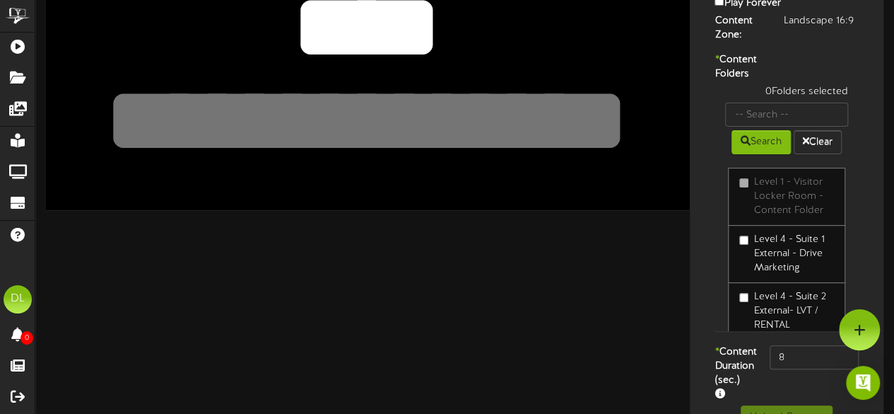
type input "NHL 2"
click at [790, 127] on input "text" at bounding box center [786, 115] width 123 height 24
type input "[PERSON_NAME]"
click at [753, 154] on button "Search" at bounding box center [761, 142] width 59 height 24
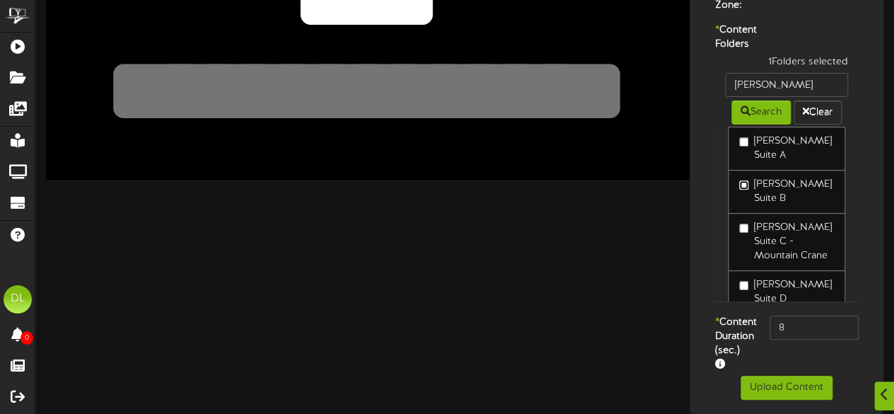
scroll to position [243, 0]
click at [817, 315] on input "8" at bounding box center [814, 327] width 89 height 24
type input "800"
click at [810, 278] on label "[PERSON_NAME] Suite D" at bounding box center [787, 292] width 95 height 28
click at [800, 382] on button "Upload Content" at bounding box center [787, 387] width 92 height 24
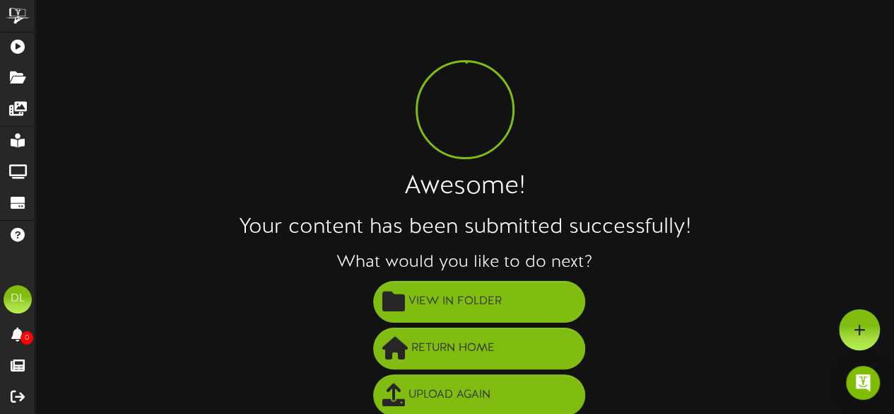
scroll to position [102, 0]
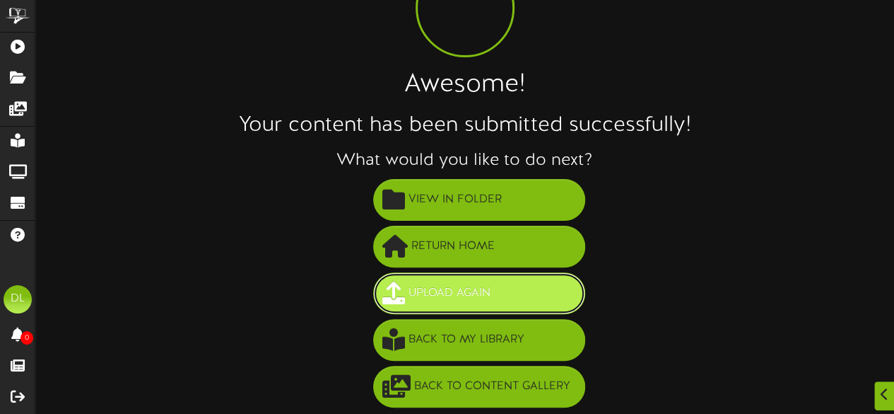
click at [437, 279] on button "Upload Again" at bounding box center [479, 293] width 212 height 42
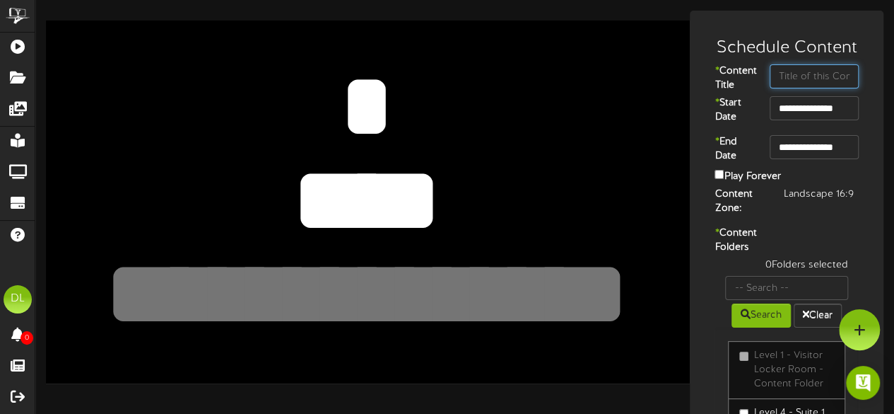
click at [792, 81] on input "text" at bounding box center [814, 76] width 89 height 24
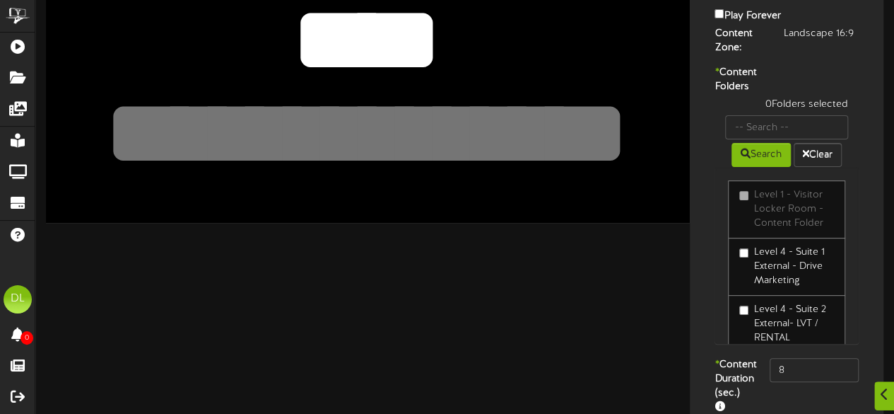
scroll to position [161, 0]
type input "NHL 3"
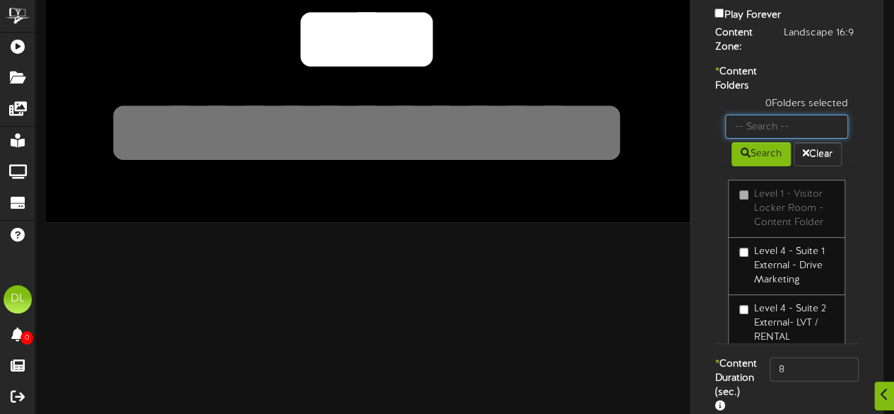
click at [802, 139] on input "text" at bounding box center [786, 127] width 123 height 24
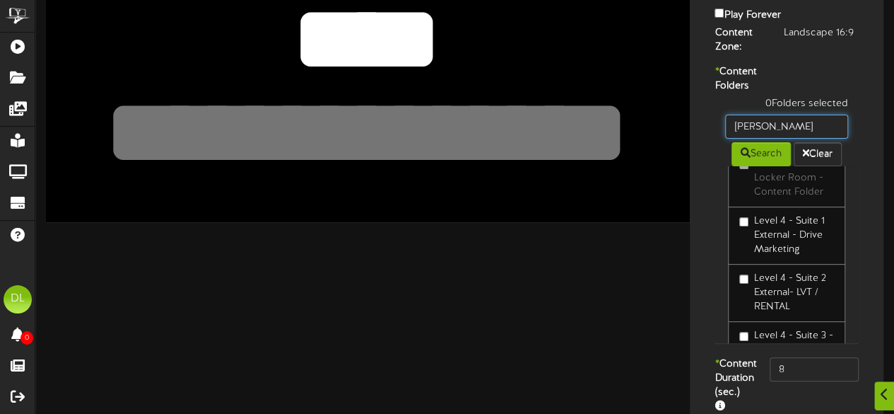
scroll to position [0, 0]
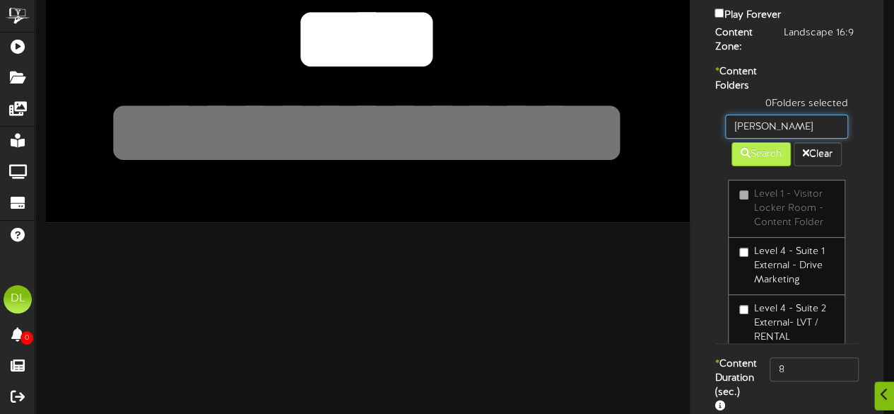
type input "[PERSON_NAME]"
click at [765, 166] on button "Search" at bounding box center [761, 154] width 59 height 24
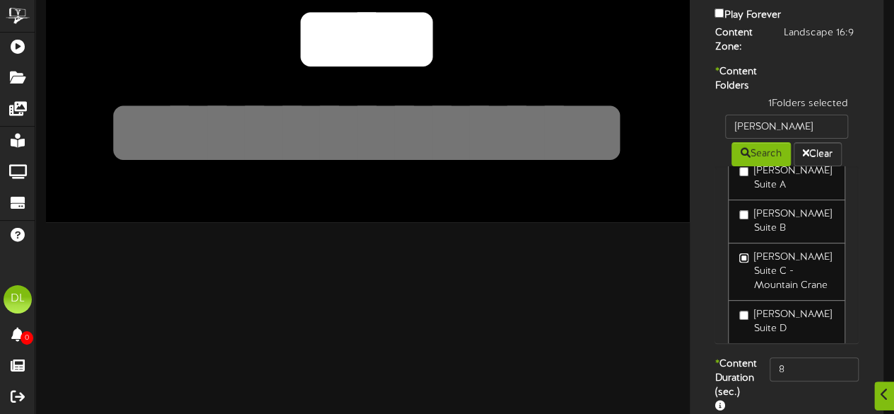
scroll to position [49, 0]
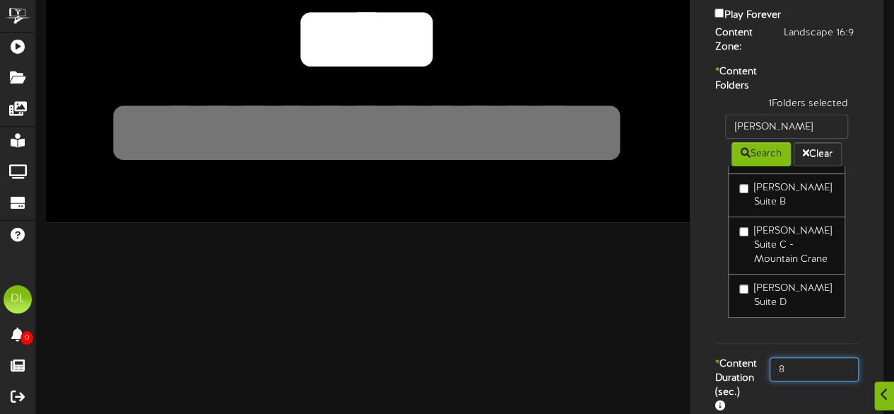
click at [805, 381] on input "8" at bounding box center [814, 369] width 89 height 24
type input "800"
click at [715, 343] on div "Gallagher Suite A Gallagher Suite B Gallagher Suite C - Mountain Crane Gallaghe…" at bounding box center [787, 254] width 144 height 177
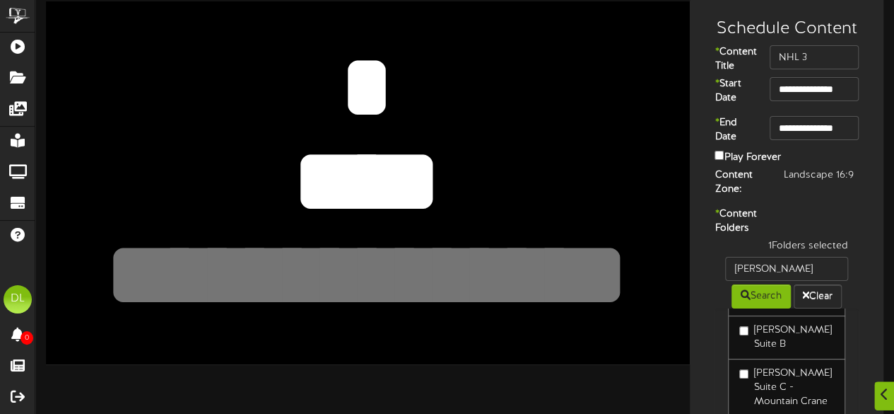
scroll to position [243, 0]
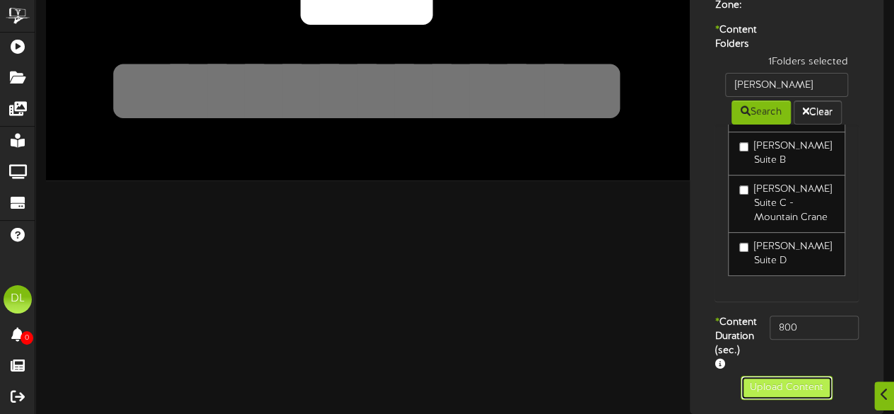
click at [798, 385] on button "Upload Content" at bounding box center [787, 387] width 92 height 24
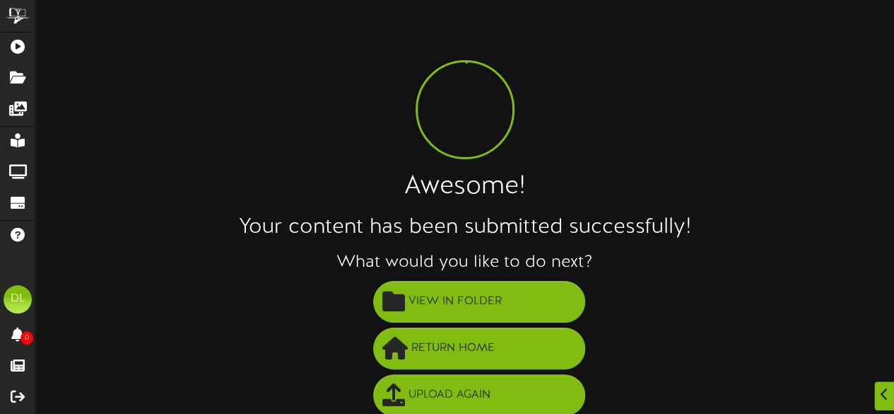
scroll to position [102, 0]
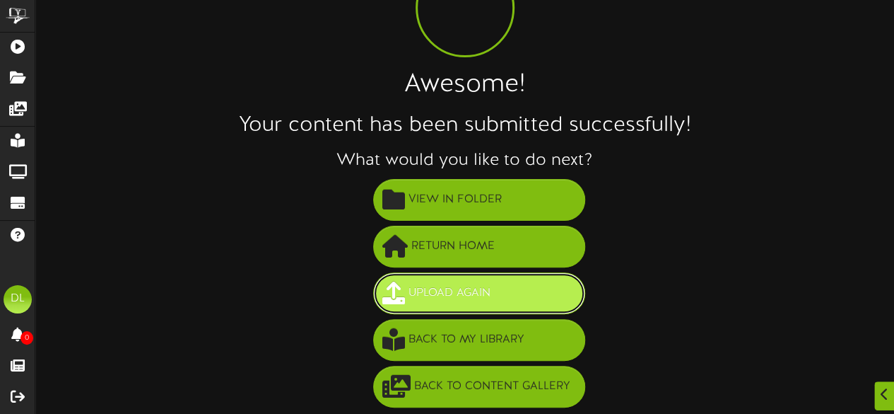
click at [474, 296] on span "Upload Again" at bounding box center [449, 292] width 89 height 23
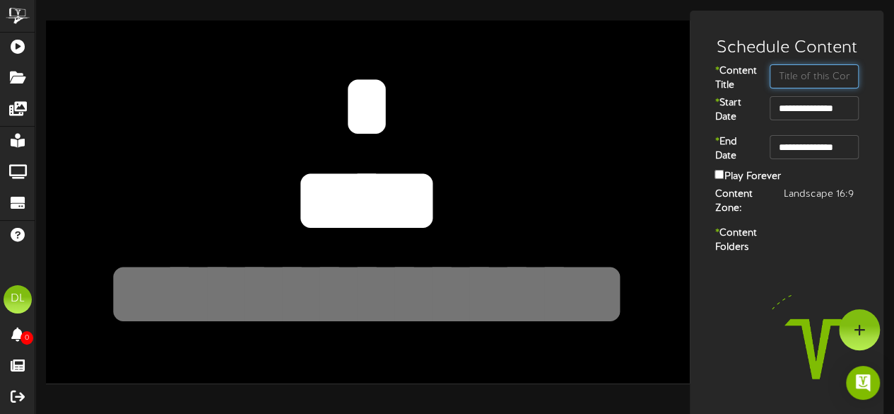
click at [788, 70] on input "text" at bounding box center [814, 76] width 89 height 24
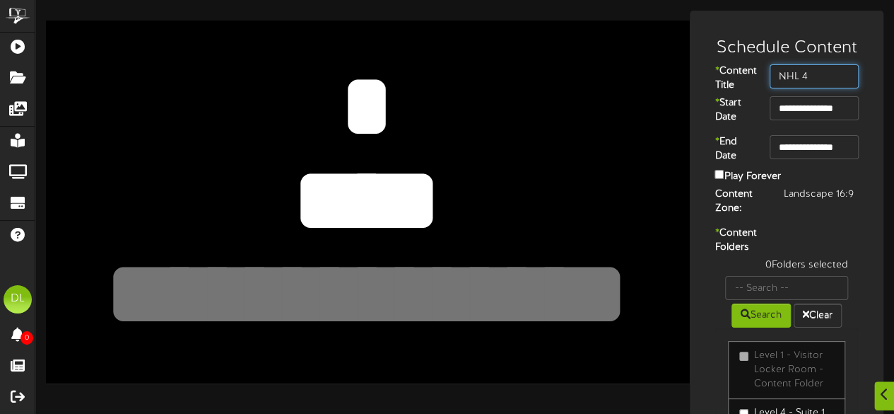
scroll to position [192, 0]
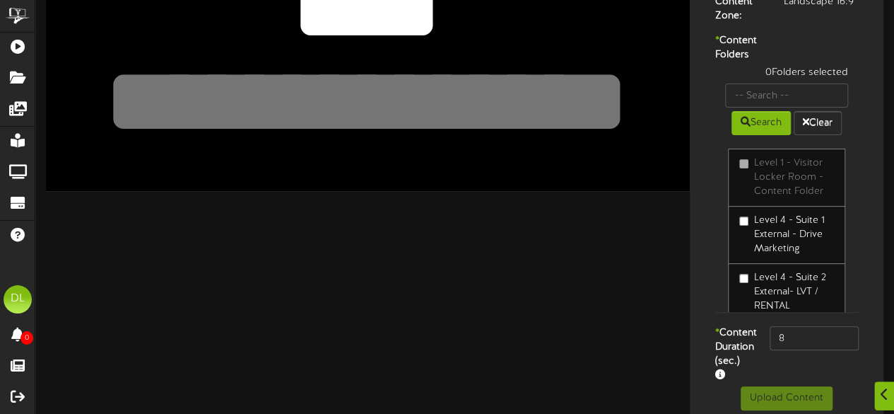
type input "NHL 4"
click at [754, 107] on input "text" at bounding box center [786, 95] width 123 height 24
type input "[PERSON_NAME]"
click at [756, 135] on button "Search" at bounding box center [761, 123] width 59 height 24
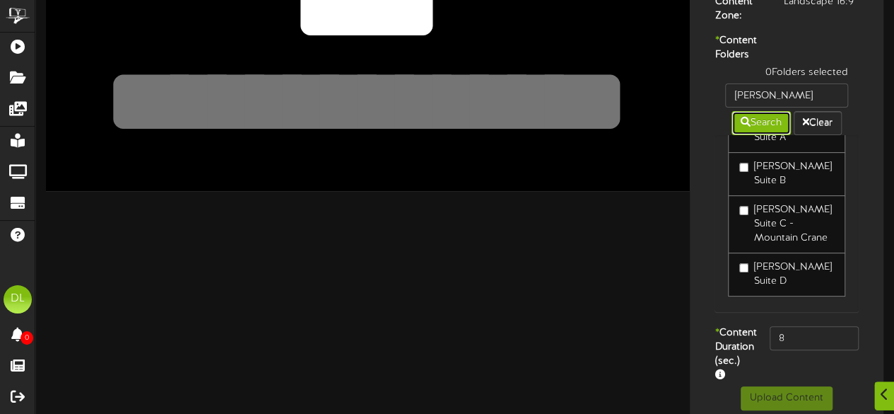
scroll to position [49, 0]
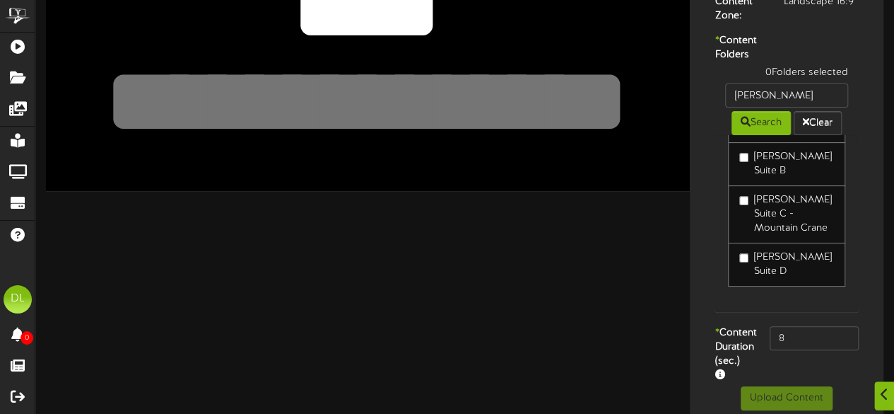
click at [742, 279] on label "[PERSON_NAME] Suite D" at bounding box center [787, 264] width 95 height 28
click at [805, 350] on input "8" at bounding box center [814, 338] width 89 height 24
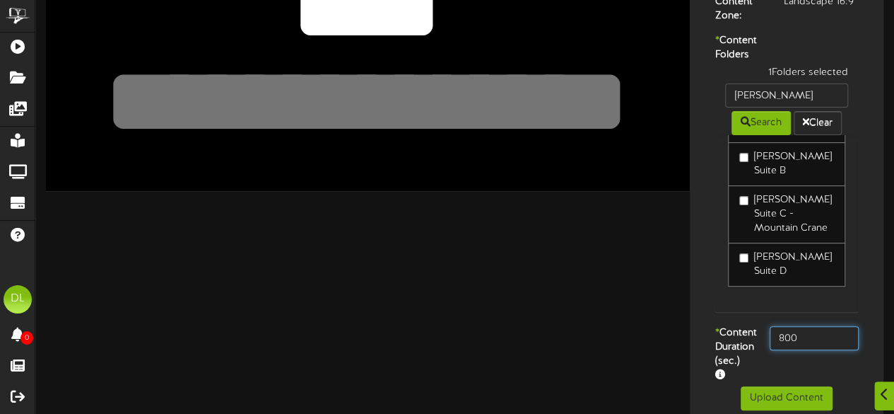
scroll to position [243, 0]
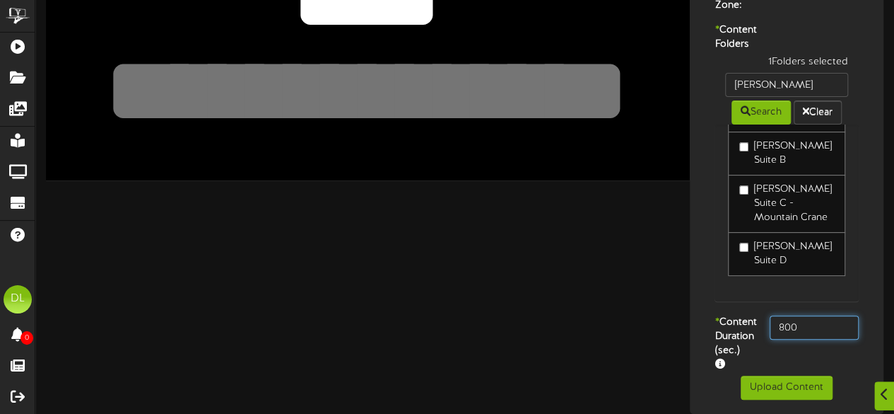
type input "800"
click at [832, 343] on div "* Content Duration (sec.) 800" at bounding box center [787, 345] width 187 height 60
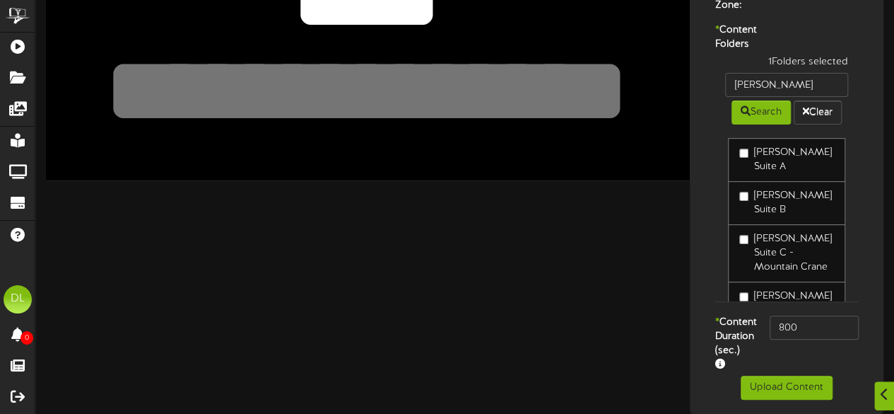
scroll to position [240, 0]
click at [779, 387] on button "Upload Content" at bounding box center [787, 387] width 92 height 24
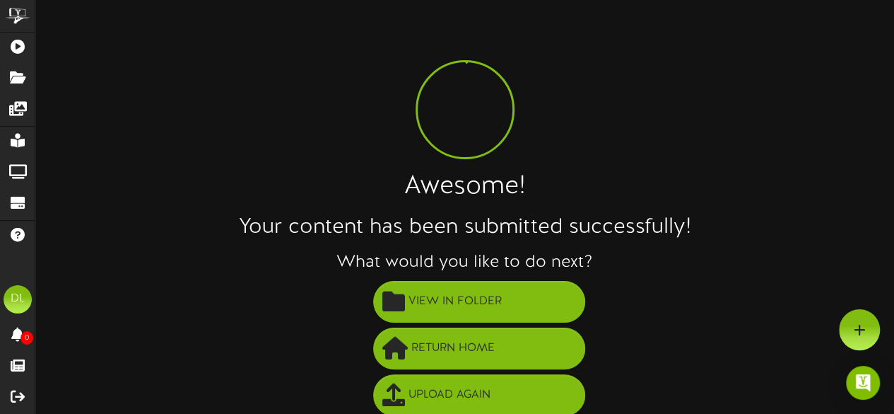
scroll to position [102, 0]
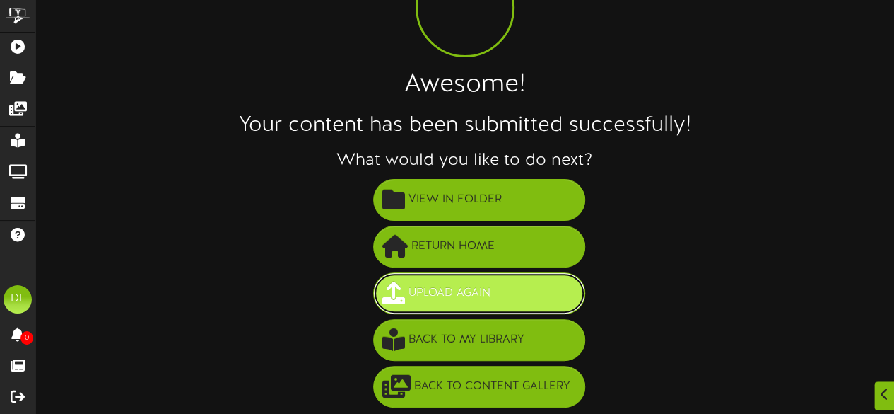
click at [415, 286] on span "Upload Again" at bounding box center [449, 292] width 89 height 23
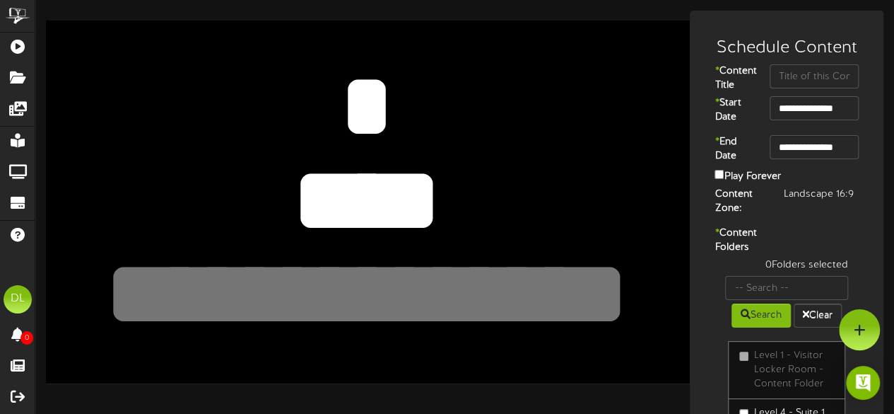
click at [408, 207] on textarea "***" at bounding box center [367, 200] width 530 height 122
type textarea "*"
type textarea "***"
click at [356, 89] on textarea at bounding box center [367, 106] width 530 height 122
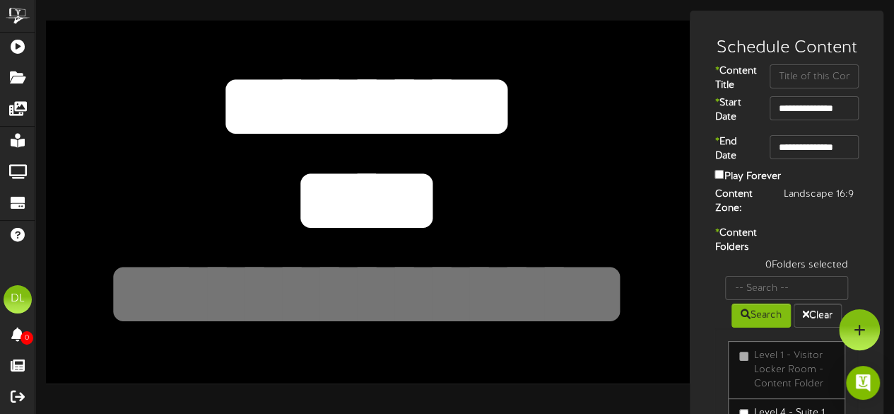
type textarea "*******"
drag, startPoint x: 228, startPoint y: 266, endPoint x: 805, endPoint y: 71, distance: 608.8
click at [805, 71] on div "**********" at bounding box center [464, 314] width 859 height 606
click at [805, 71] on input "text" at bounding box center [814, 76] width 89 height 24
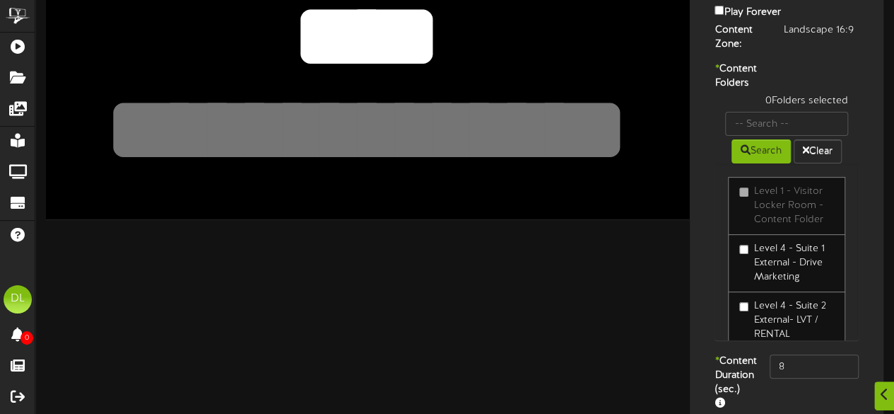
scroll to position [165, 0]
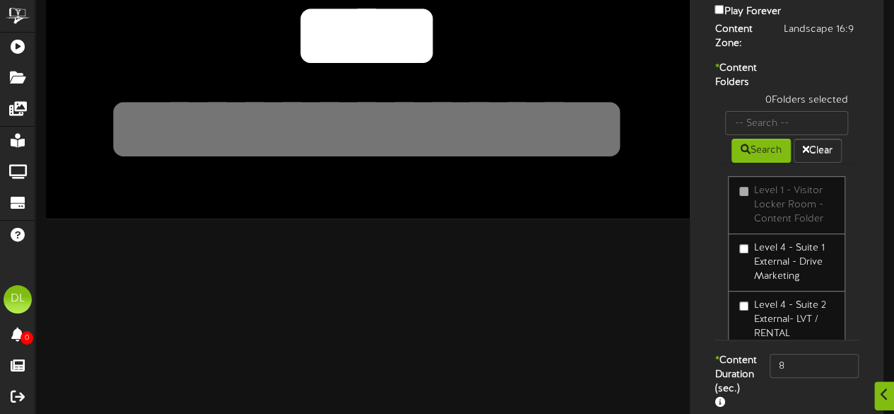
type input "UGC"
click at [769, 135] on input "text" at bounding box center [786, 123] width 123 height 24
type input "Suite 22"
click at [767, 163] on button "Search" at bounding box center [761, 151] width 59 height 24
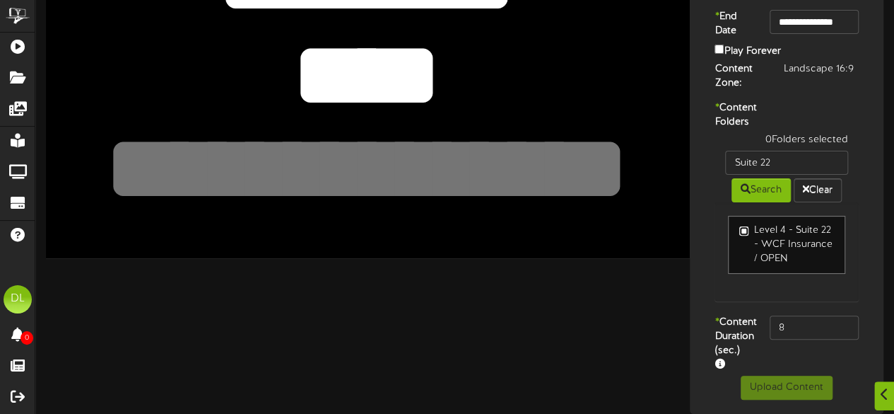
click at [781, 235] on label "Level 4 - Suite 22 - WCF Insurance / OPEN" at bounding box center [787, 244] width 95 height 42
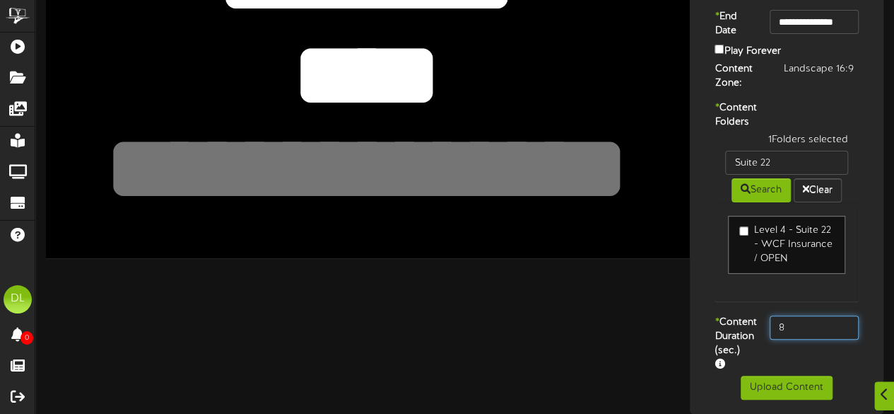
click at [793, 322] on input "8" at bounding box center [814, 327] width 89 height 24
type input "800"
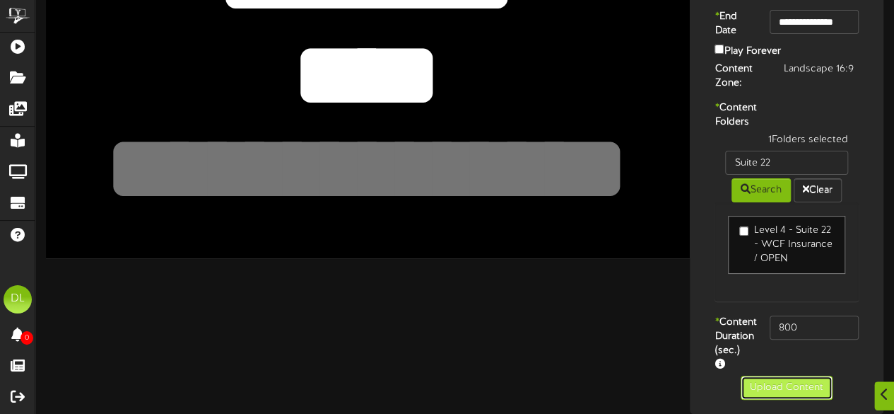
click at [769, 393] on button "Upload Content" at bounding box center [787, 387] width 92 height 24
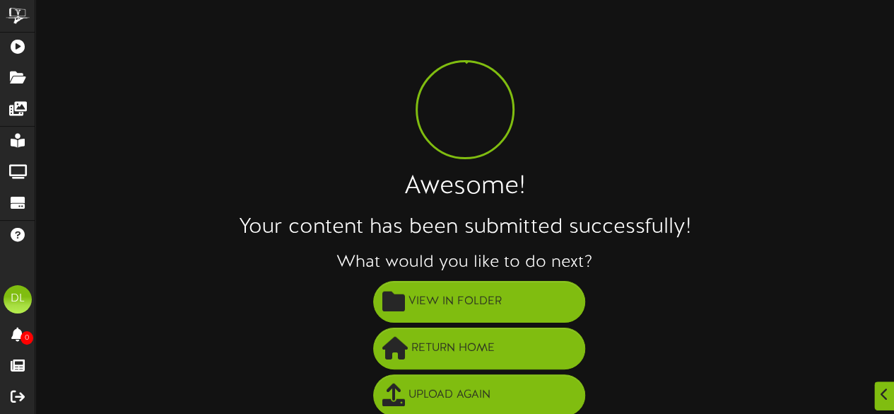
scroll to position [102, 0]
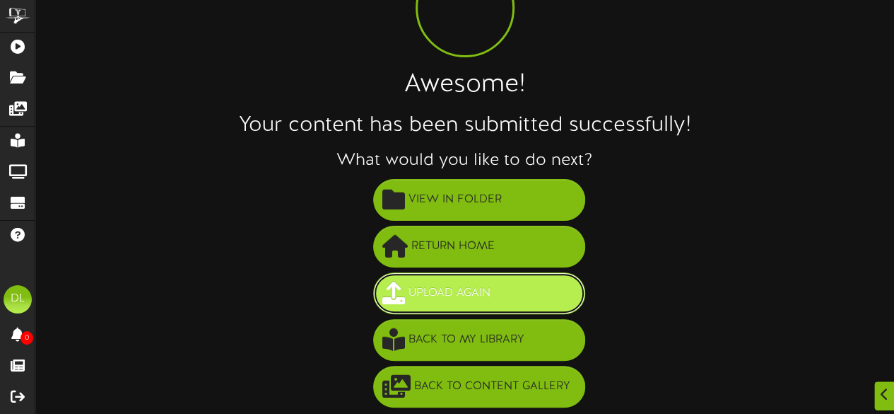
click at [452, 283] on span "Upload Again" at bounding box center [449, 292] width 89 height 23
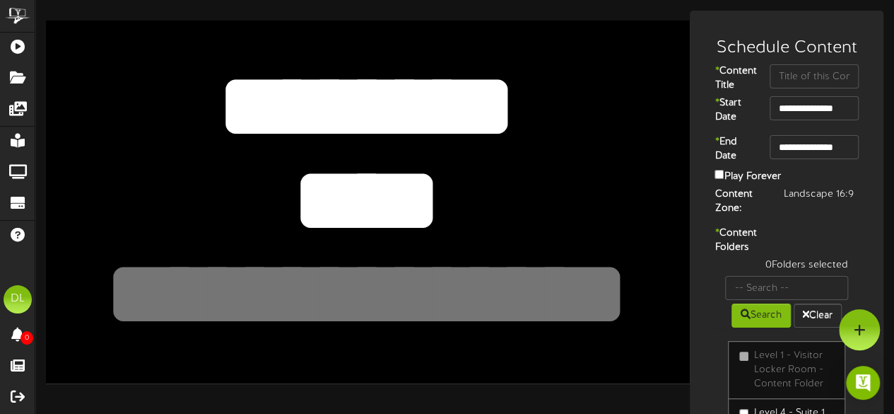
click at [464, 110] on textarea "*******" at bounding box center [367, 106] width 530 height 122
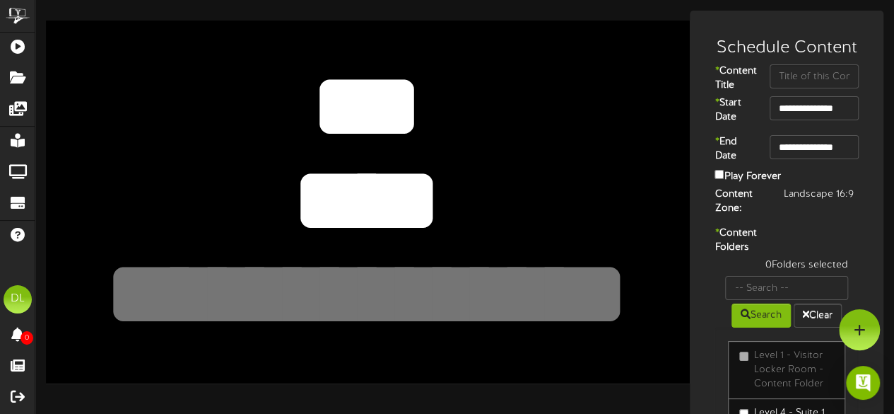
type textarea "*"
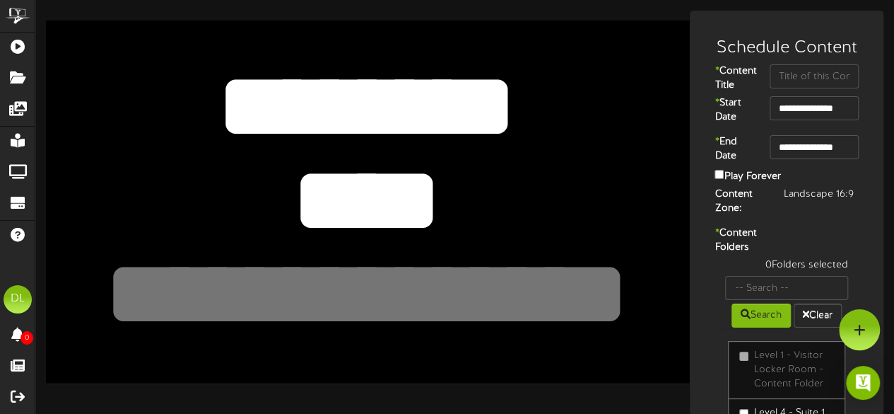
type textarea "*******"
click at [452, 181] on textarea "***" at bounding box center [367, 200] width 530 height 122
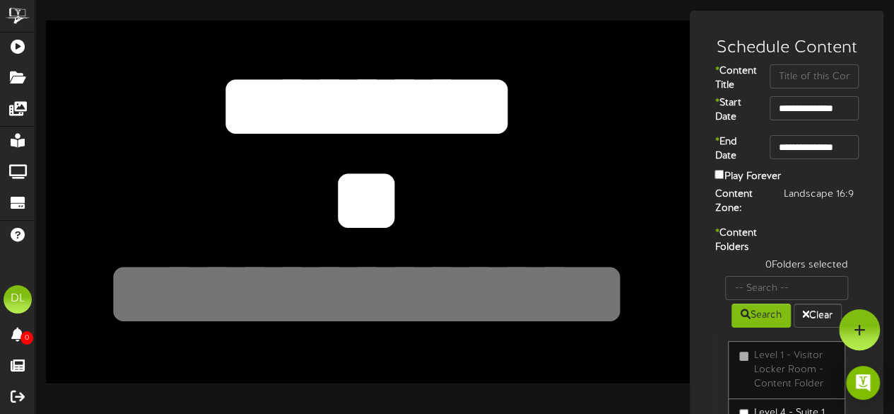
type textarea "*"
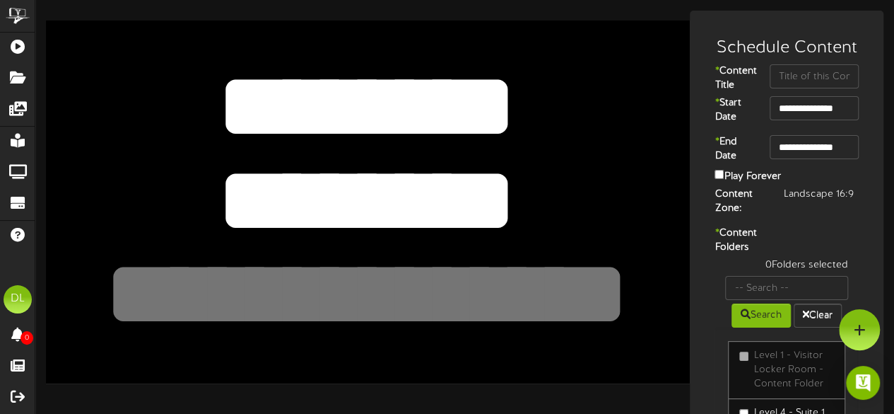
type textarea "********"
click at [410, 279] on textarea at bounding box center [367, 294] width 530 height 122
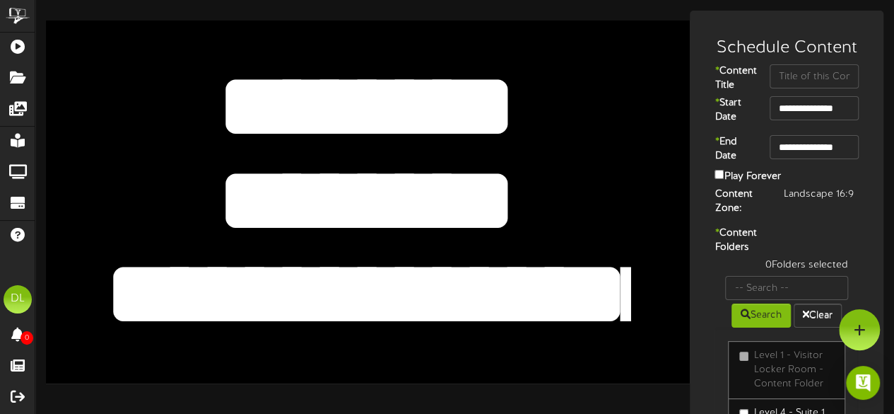
type textarea "**********"
click at [802, 81] on input "text" at bounding box center [814, 76] width 89 height 24
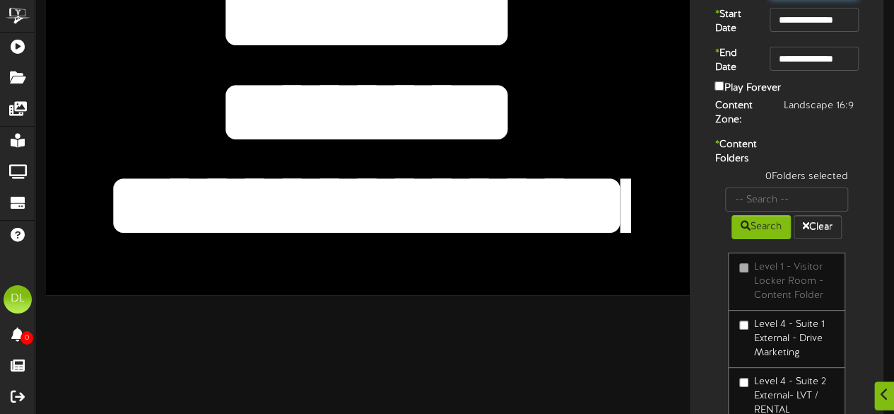
scroll to position [89, 0]
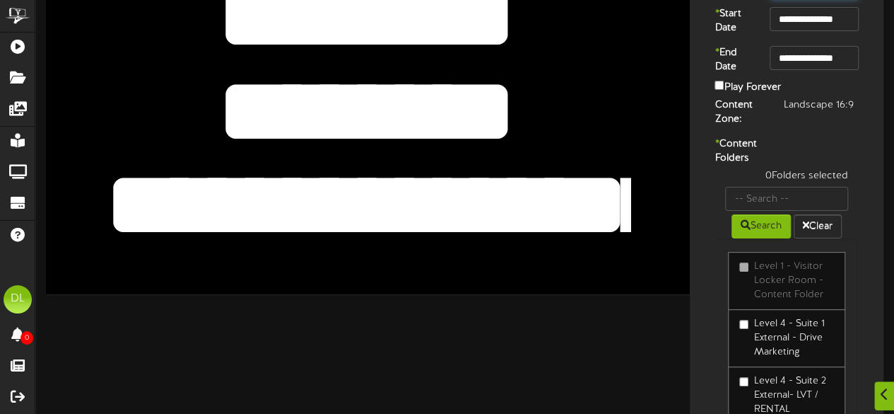
type input "Upfront"
click at [791, 211] on input "text" at bounding box center [786, 199] width 123 height 24
type input "Skybox 6114"
click at [749, 238] on button "Search" at bounding box center [761, 226] width 59 height 24
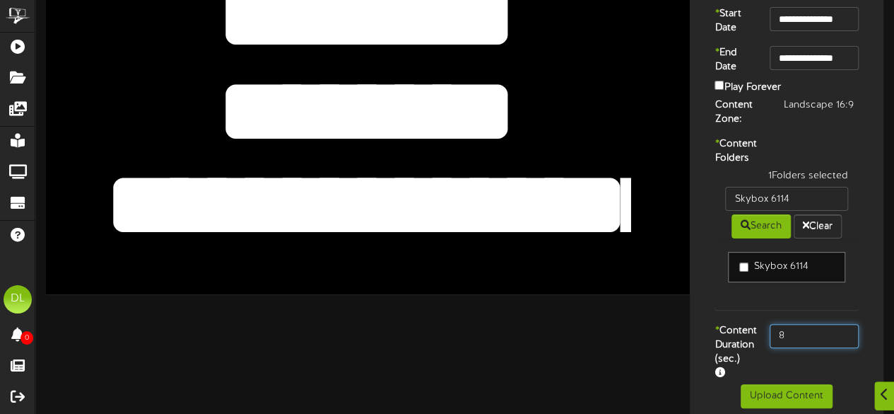
click at [808, 348] on input "8" at bounding box center [814, 336] width 89 height 24
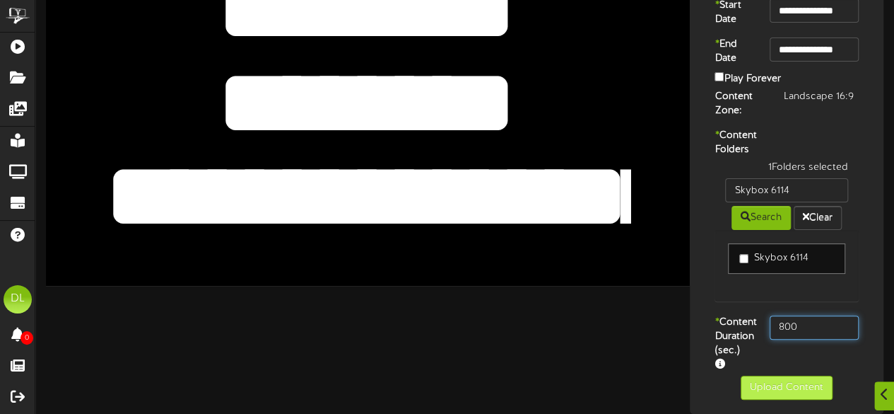
type input "800"
click at [765, 388] on button "Upload Content" at bounding box center [787, 387] width 92 height 24
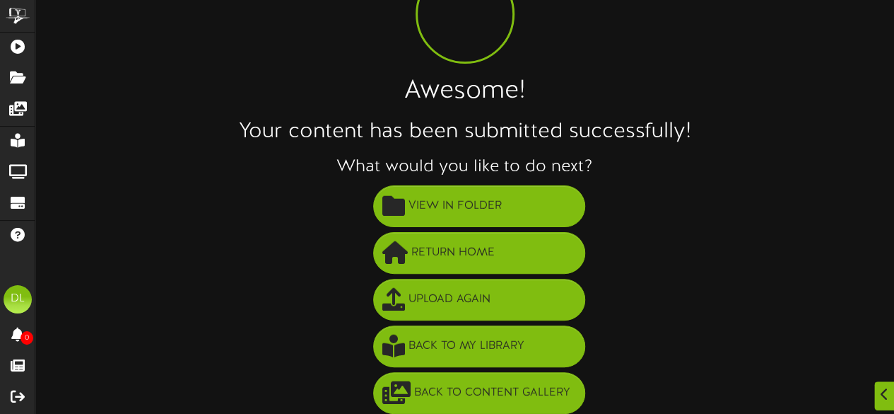
scroll to position [102, 0]
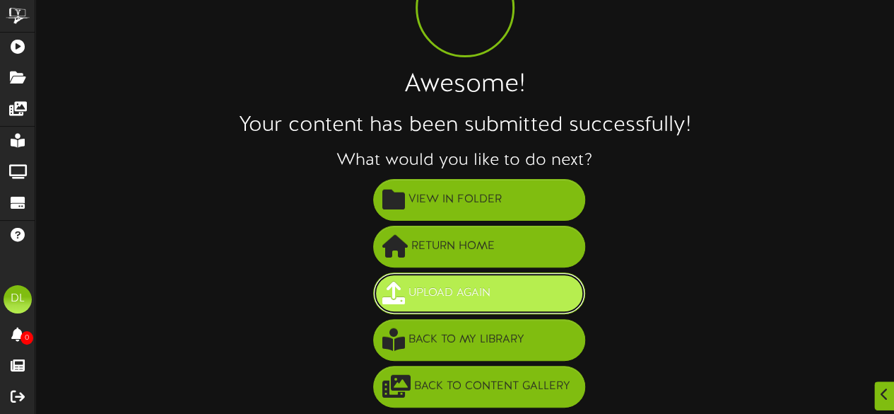
click at [440, 285] on span "Upload Again" at bounding box center [449, 292] width 89 height 23
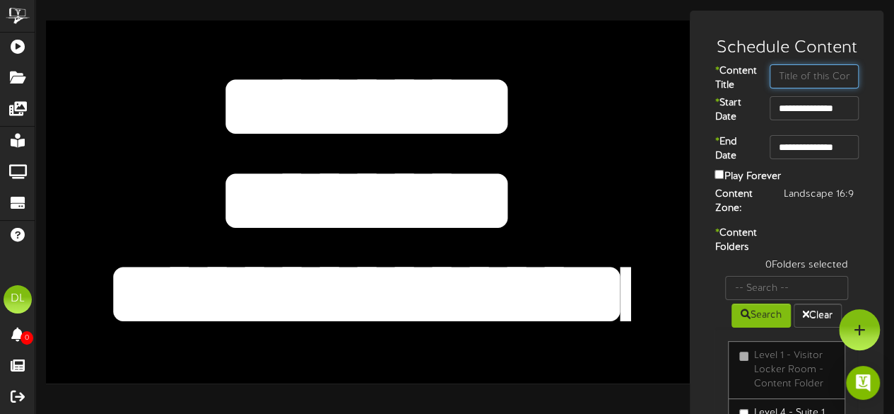
click at [833, 71] on input "text" at bounding box center [814, 76] width 89 height 24
type input "NHL"
click at [537, 189] on textarea "********" at bounding box center [367, 200] width 530 height 122
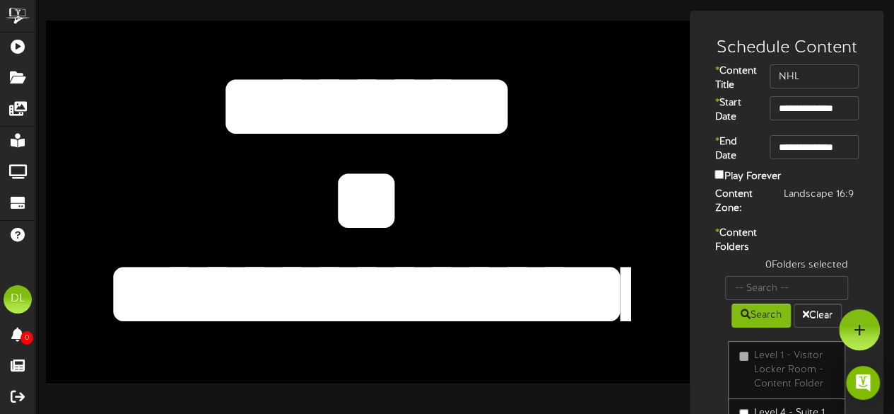
type textarea "*"
type textarea "***"
click at [492, 110] on textarea "*******" at bounding box center [367, 106] width 530 height 122
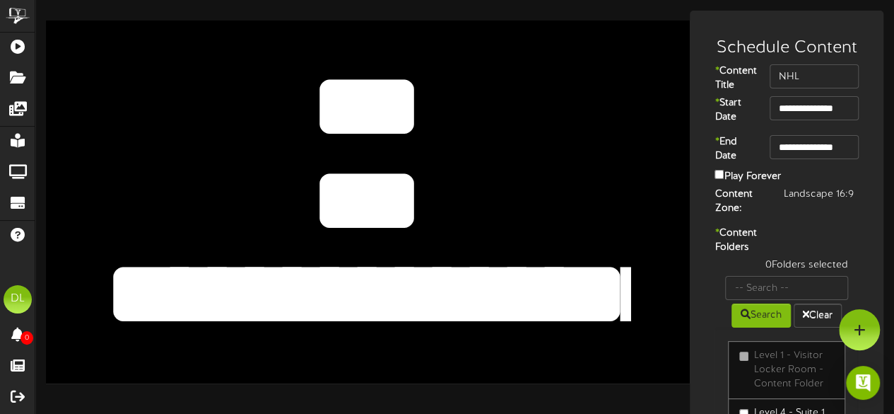
type textarea "*"
click at [553, 274] on textarea "**********" at bounding box center [367, 294] width 530 height 122
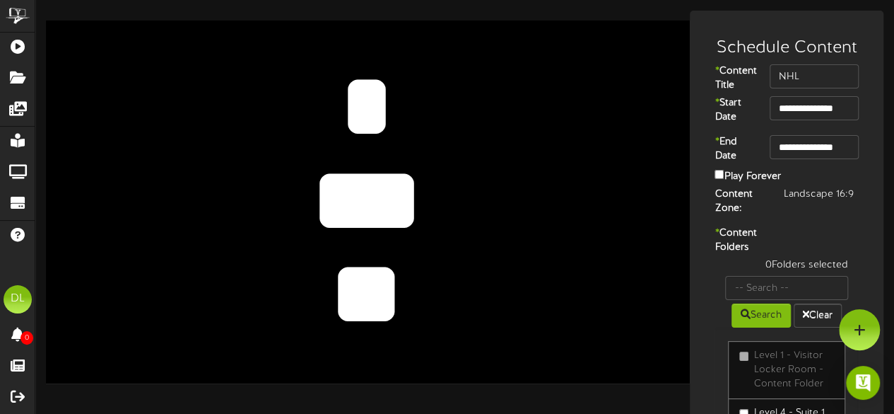
type textarea "*"
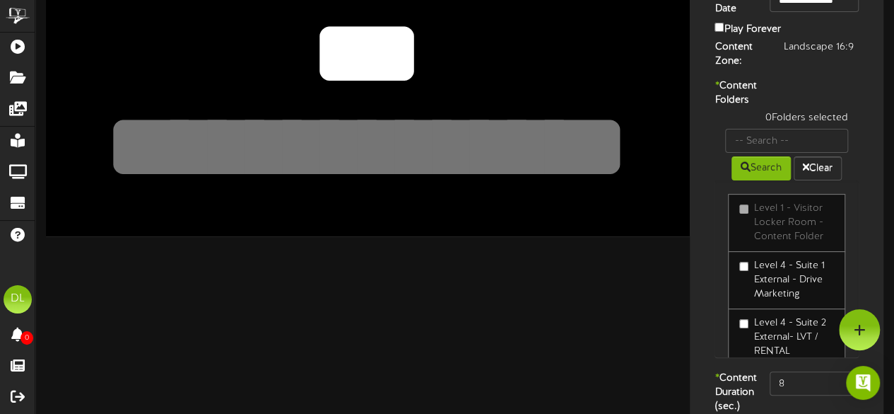
scroll to position [165, 0]
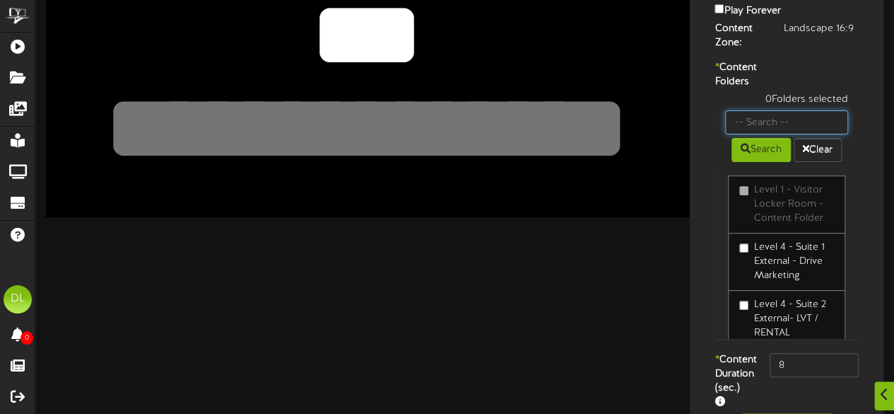
click at [786, 134] on input "text" at bounding box center [786, 122] width 123 height 24
click at [752, 134] on input "Suite 63" at bounding box center [786, 122] width 123 height 24
click at [786, 134] on input "Skybox 63" at bounding box center [786, 122] width 123 height 24
type input "Skybox"
click at [745, 153] on icon at bounding box center [746, 149] width 10 height 10
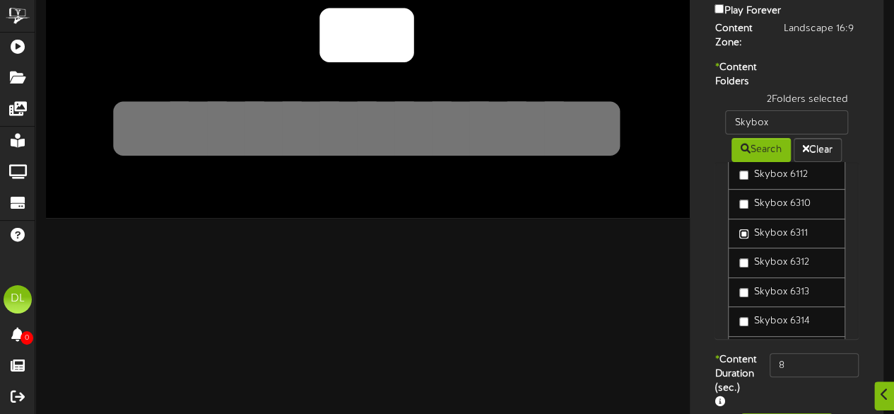
scroll to position [166, 0]
click at [742, 266] on label "Skybox 6312" at bounding box center [774, 259] width 69 height 14
click at [743, 296] on label "Skybox 6313" at bounding box center [774, 288] width 69 height 14
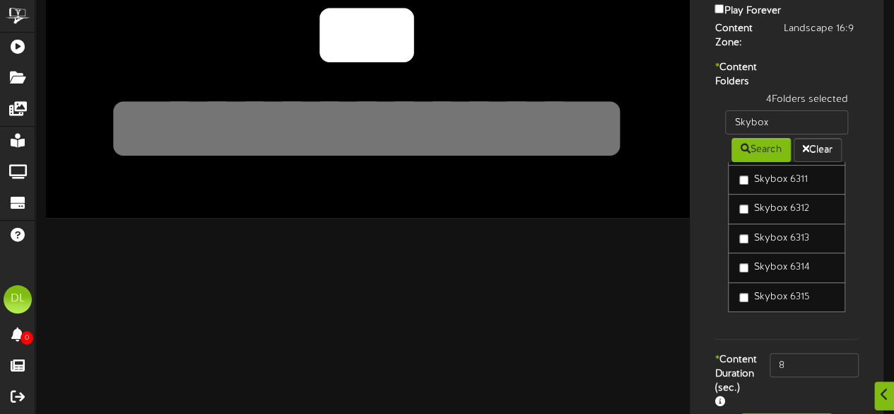
drag, startPoint x: 743, startPoint y: 320, endPoint x: 769, endPoint y: 285, distance: 44.0
click at [769, 283] on link "Skybox 6314" at bounding box center [786, 267] width 117 height 30
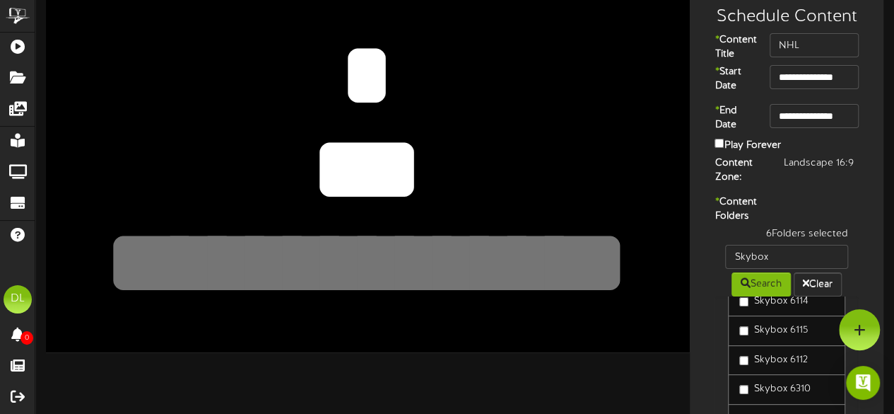
scroll to position [243, 0]
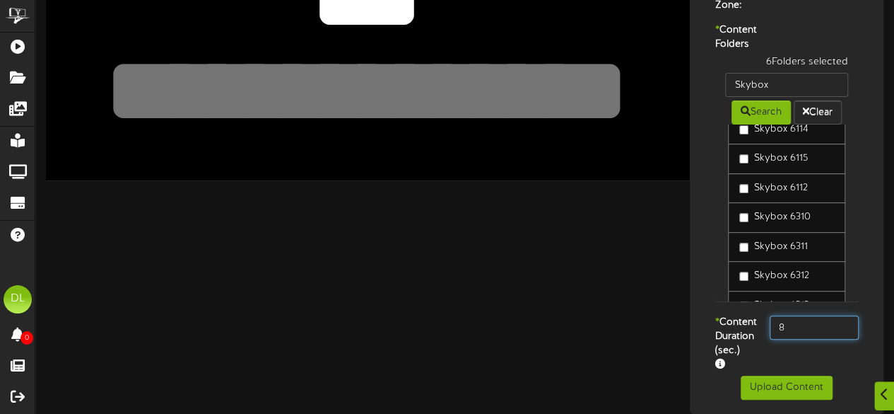
click at [810, 315] on input "8" at bounding box center [814, 327] width 89 height 24
type input "800"
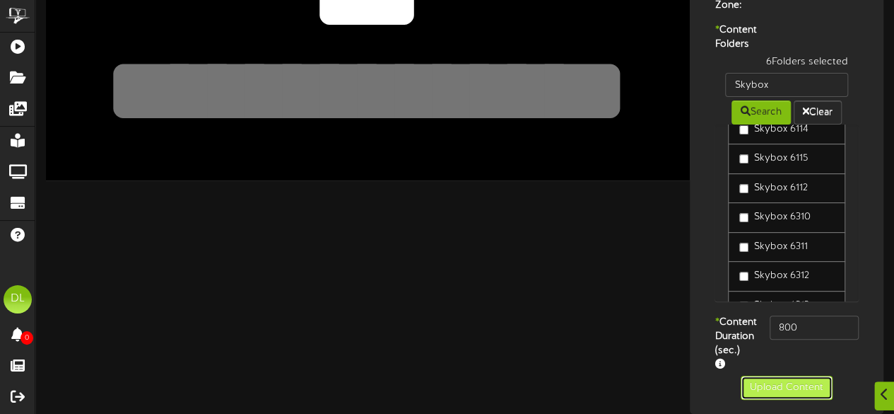
click at [808, 383] on button "Upload Content" at bounding box center [787, 387] width 92 height 24
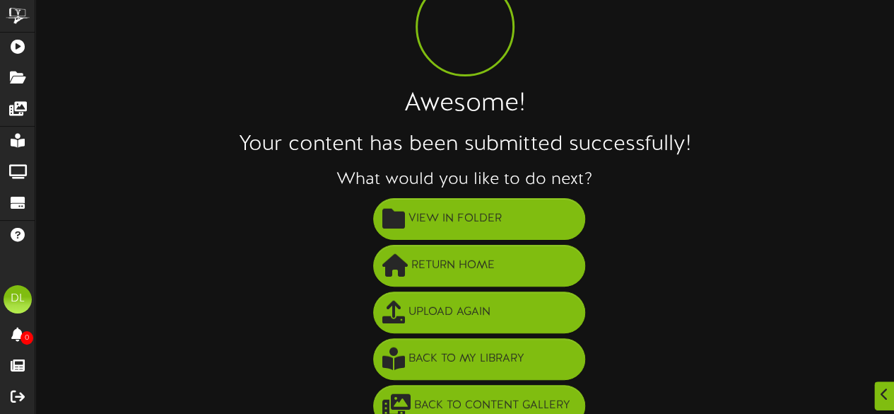
scroll to position [83, 0]
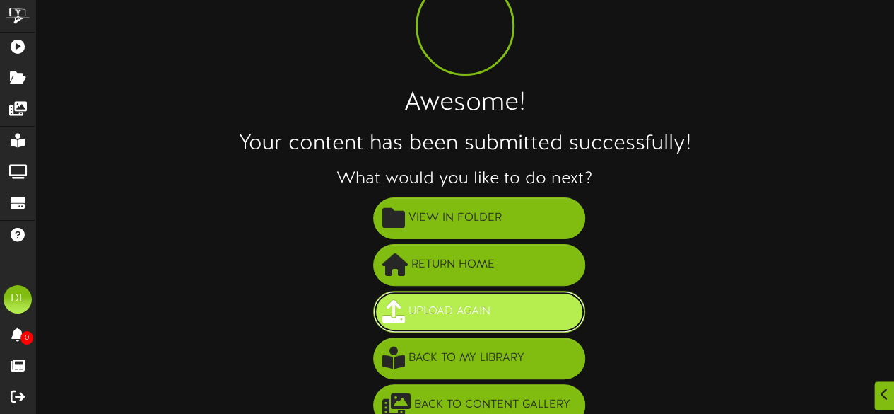
click at [472, 310] on span "Upload Again" at bounding box center [449, 311] width 89 height 23
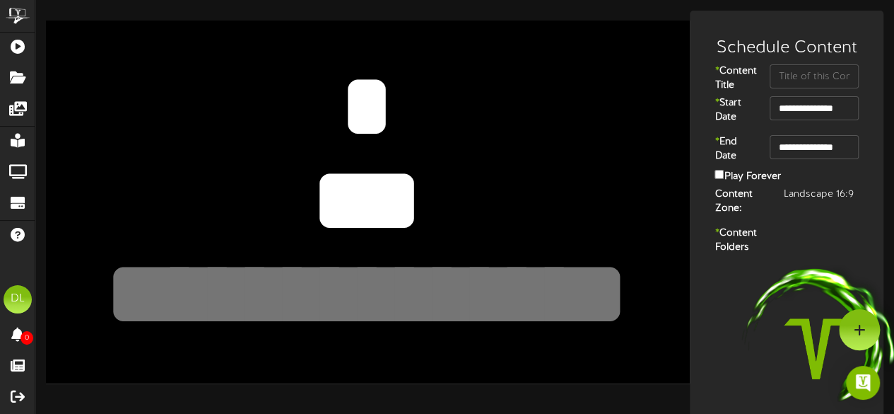
click at [436, 175] on textarea "***" at bounding box center [367, 200] width 530 height 122
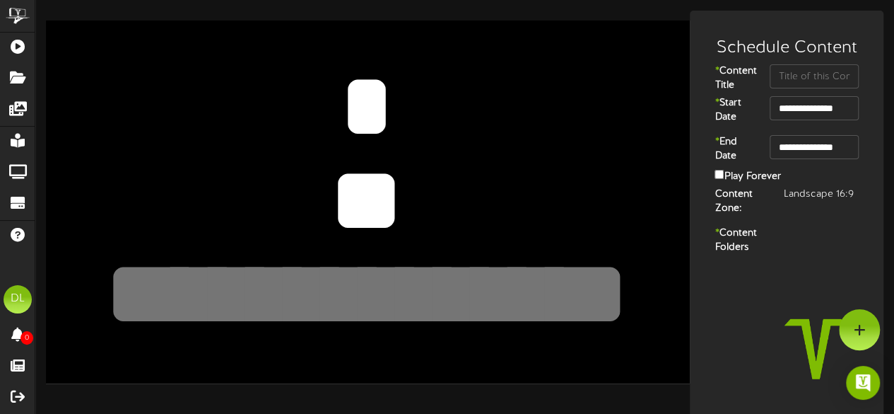
type textarea "*"
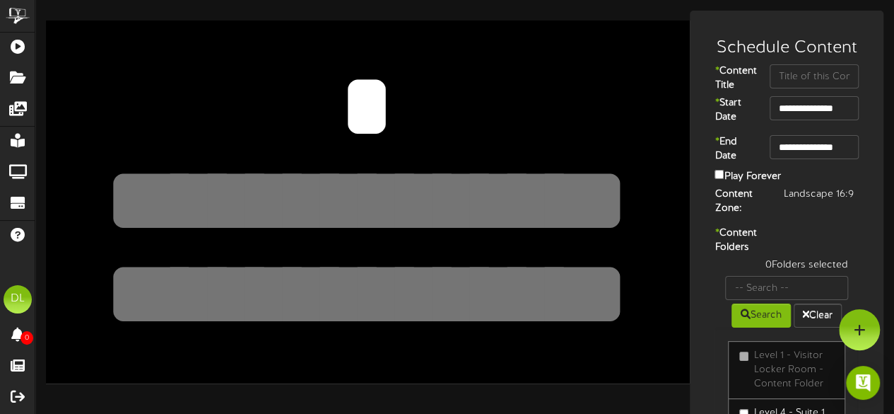
click at [388, 83] on textarea at bounding box center [367, 106] width 530 height 122
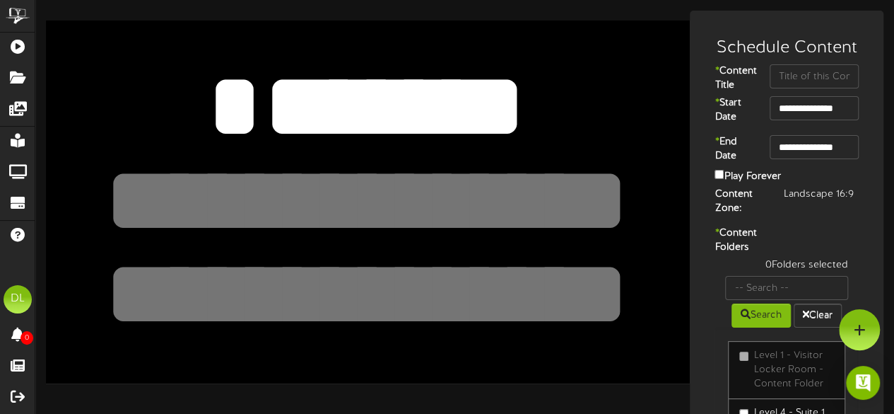
type textarea "*******"
click at [426, 192] on textarea "***" at bounding box center [367, 200] width 530 height 122
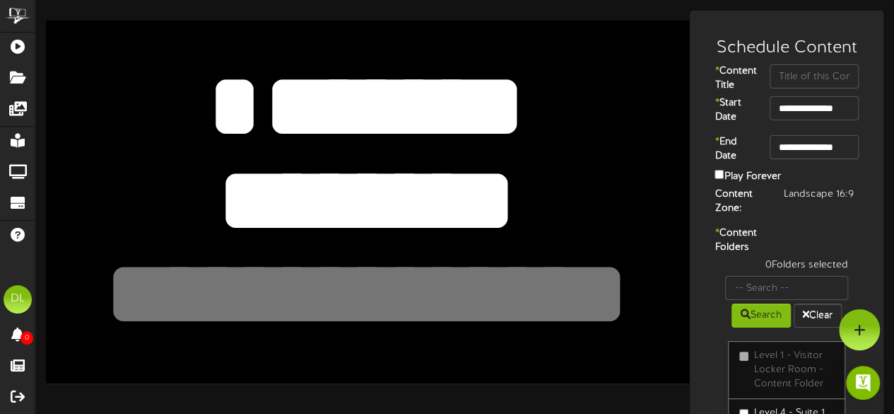
type textarea "********"
click at [375, 290] on textarea at bounding box center [367, 294] width 530 height 122
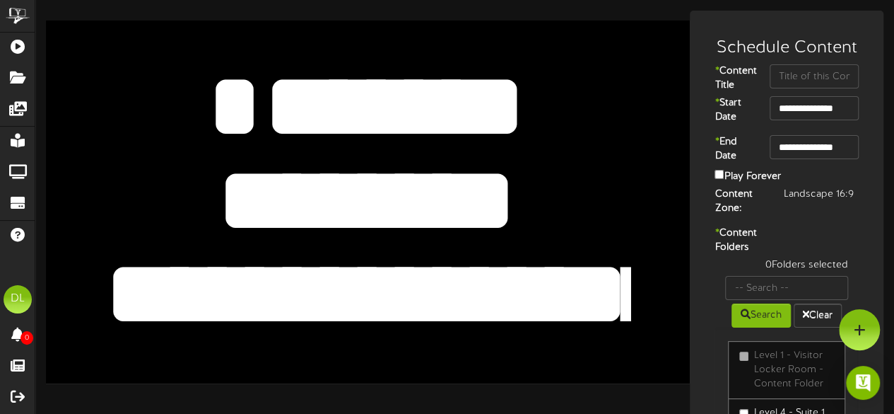
click at [519, 197] on textarea "***" at bounding box center [367, 200] width 530 height 122
click at [621, 281] on textarea at bounding box center [367, 294] width 530 height 122
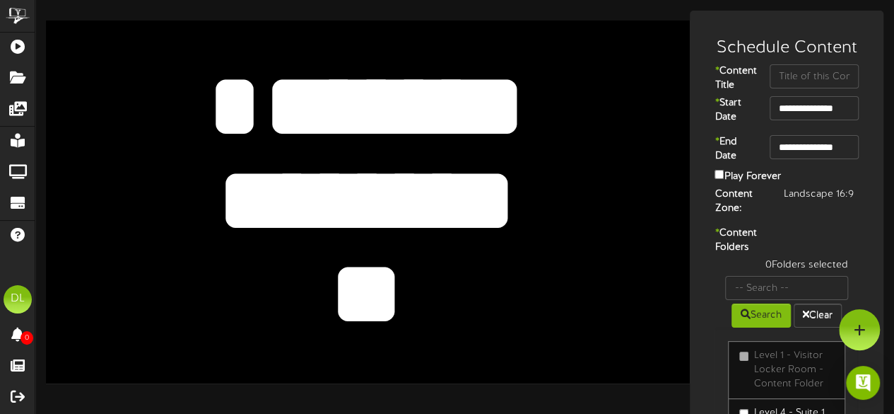
type textarea "*"
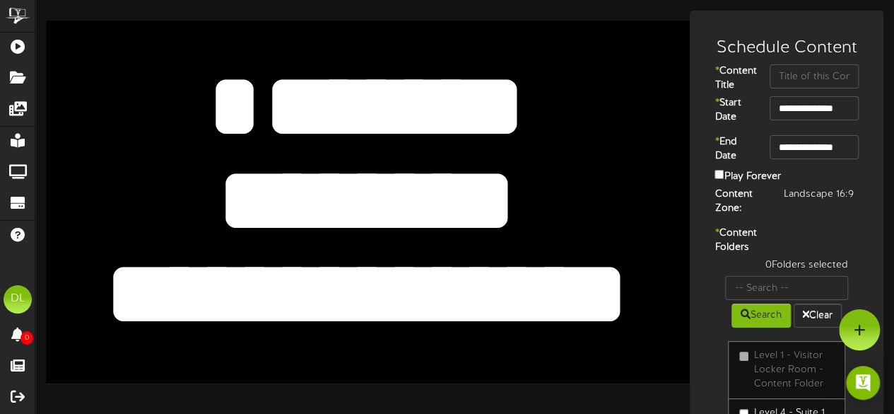
type textarea "**********"
click at [521, 195] on textarea "***" at bounding box center [367, 200] width 530 height 122
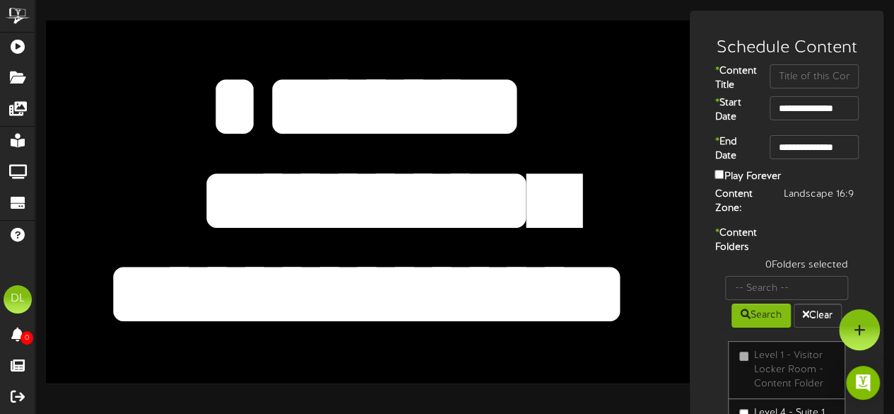
type textarea "**********"
click at [346, 289] on textarea at bounding box center [367, 294] width 530 height 122
type textarea "**********"
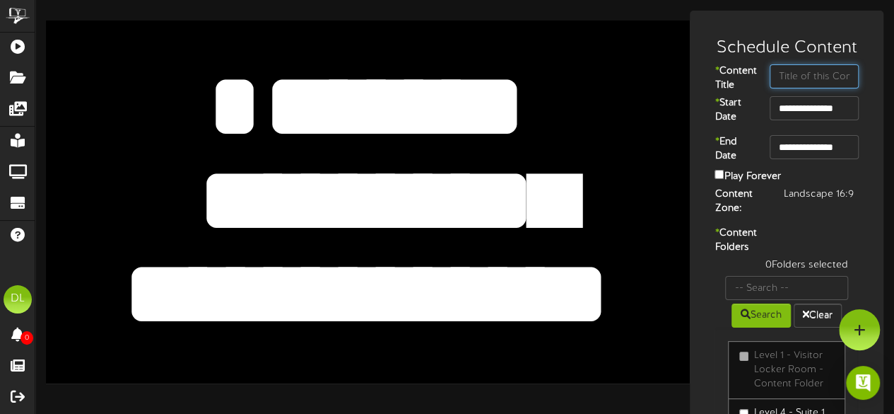
click at [786, 82] on input "text" at bounding box center [814, 76] width 89 height 24
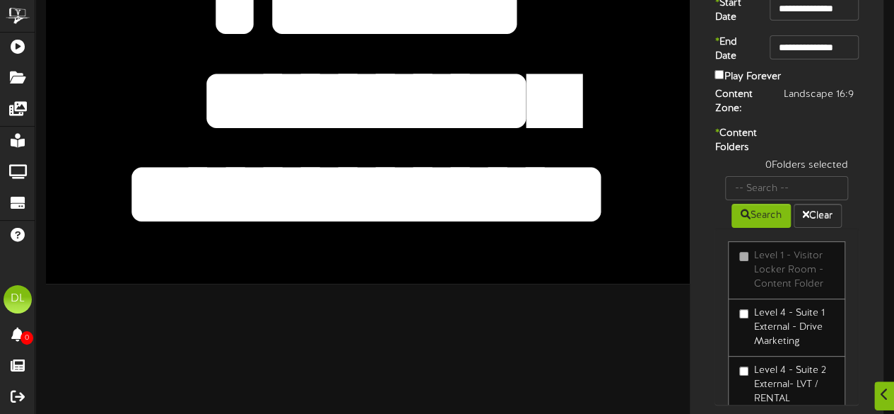
scroll to position [101, 0]
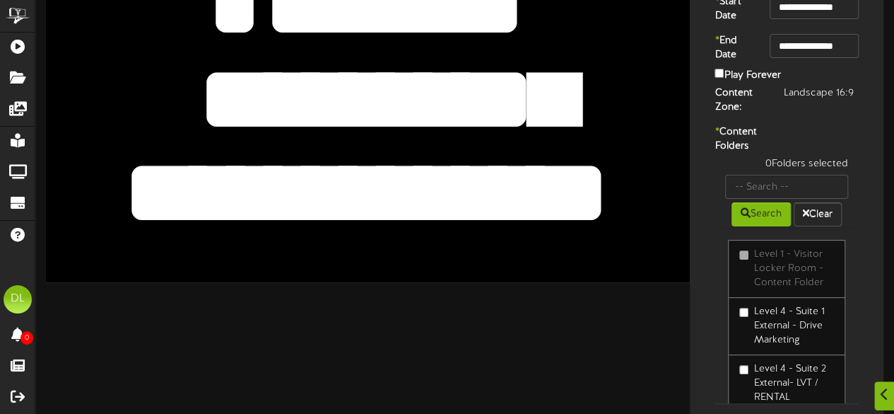
type input "Ryan Jonas"
click at [769, 199] on input "text" at bounding box center [786, 187] width 123 height 24
type input "Skybox 6114"
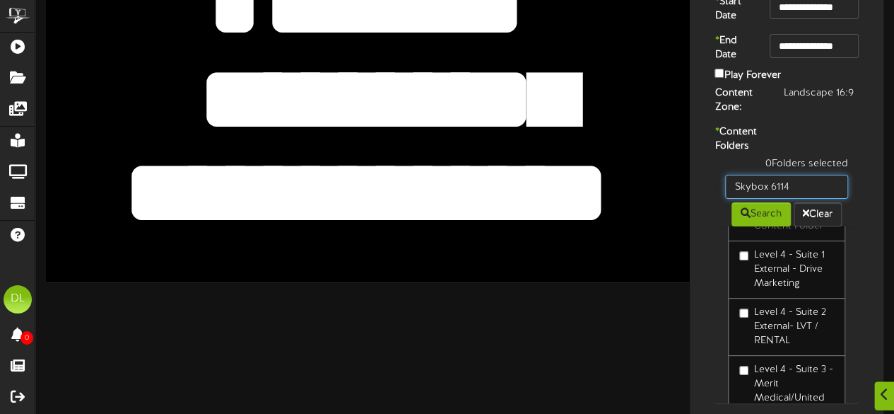
scroll to position [0, 0]
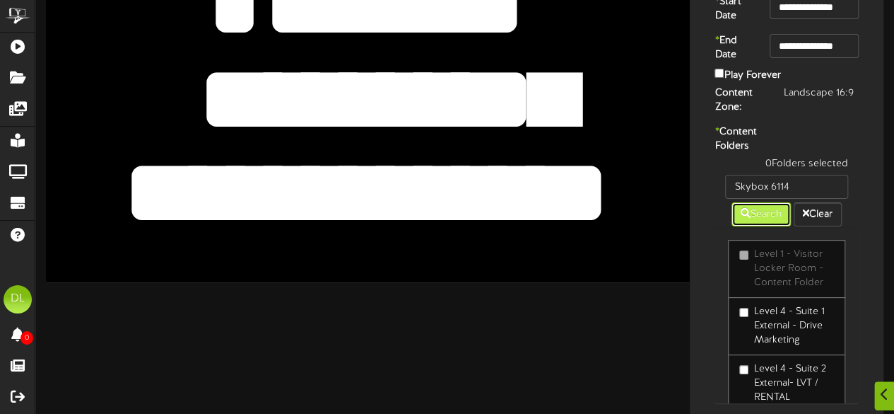
click at [762, 226] on button "Search" at bounding box center [761, 214] width 59 height 24
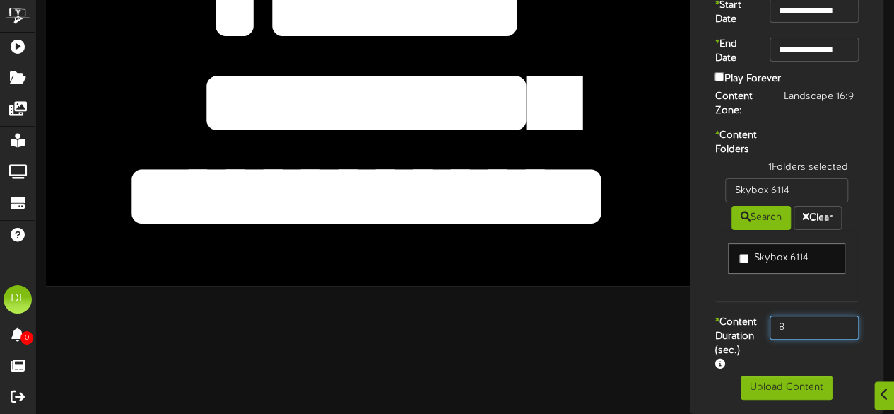
click at [823, 339] on input "8" at bounding box center [814, 327] width 89 height 24
type input "800"
click at [883, 327] on div "**********" at bounding box center [787, 163] width 194 height 501
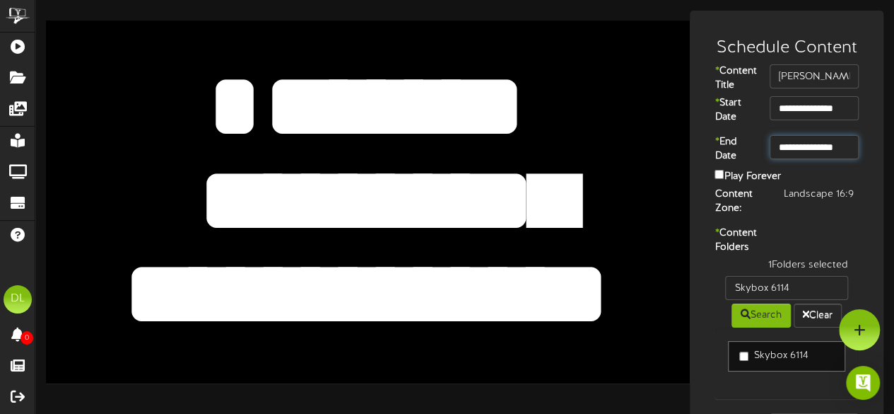
click at [822, 159] on input "**********" at bounding box center [814, 147] width 89 height 24
click at [810, 120] on input "**********" at bounding box center [814, 108] width 89 height 24
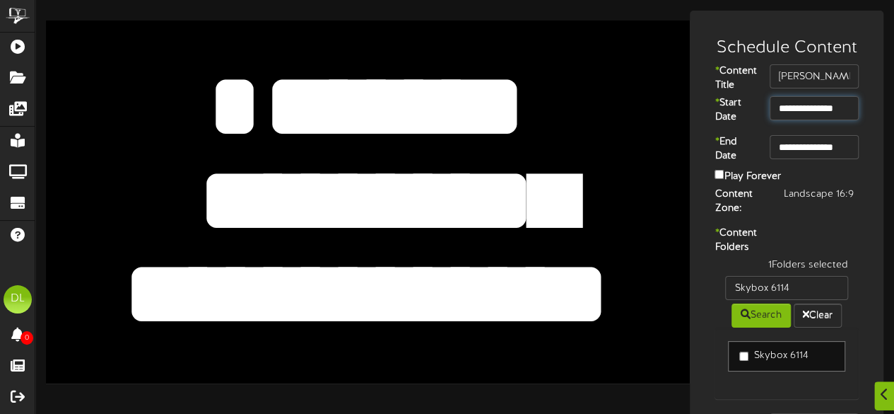
scroll to position [137, 0]
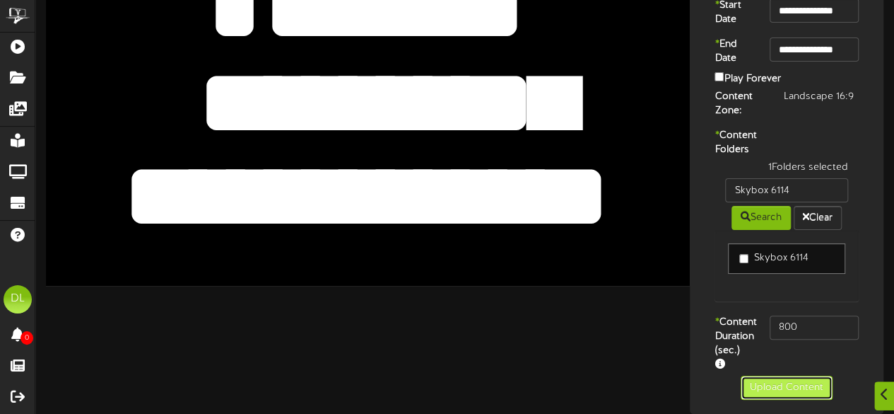
click at [804, 393] on button "Upload Content" at bounding box center [787, 387] width 92 height 24
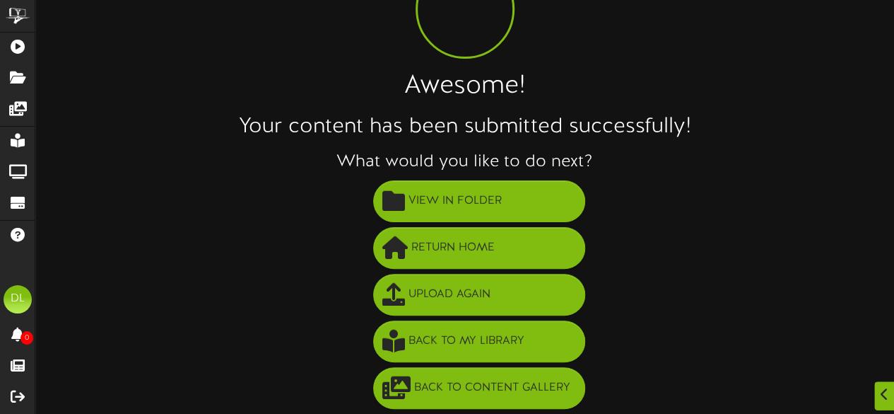
scroll to position [101, 0]
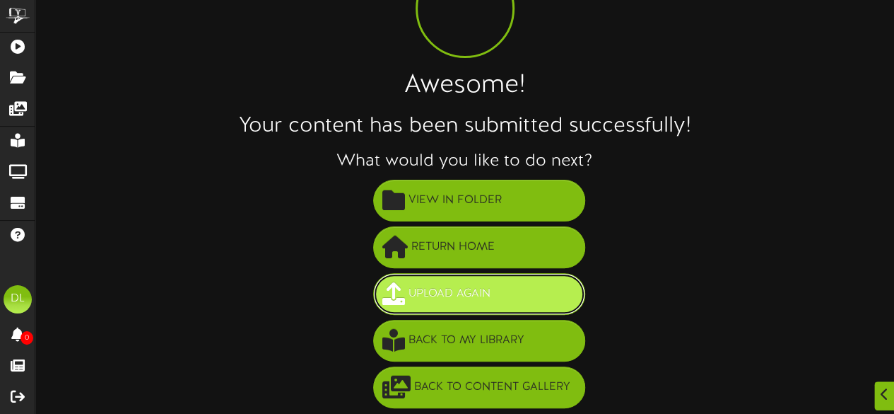
click at [452, 286] on span "Upload Again" at bounding box center [449, 293] width 89 height 23
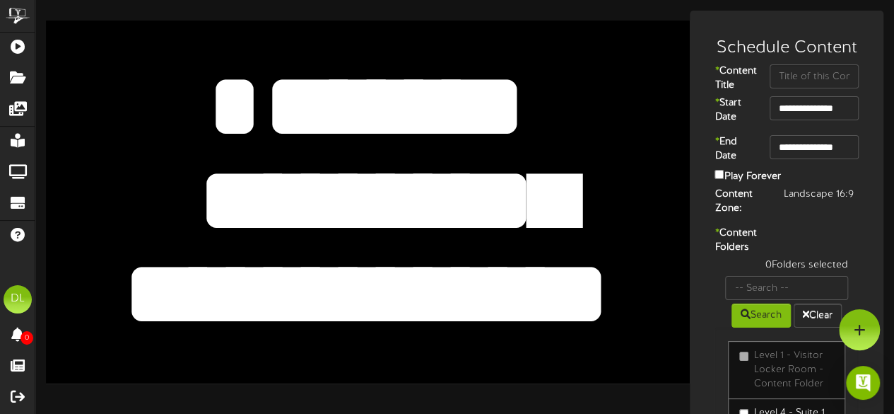
click at [394, 192] on textarea "**********" at bounding box center [367, 200] width 530 height 122
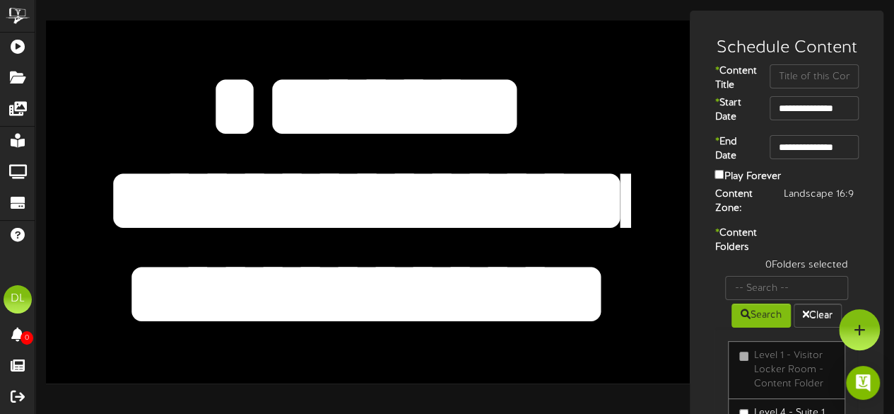
type textarea "**********"
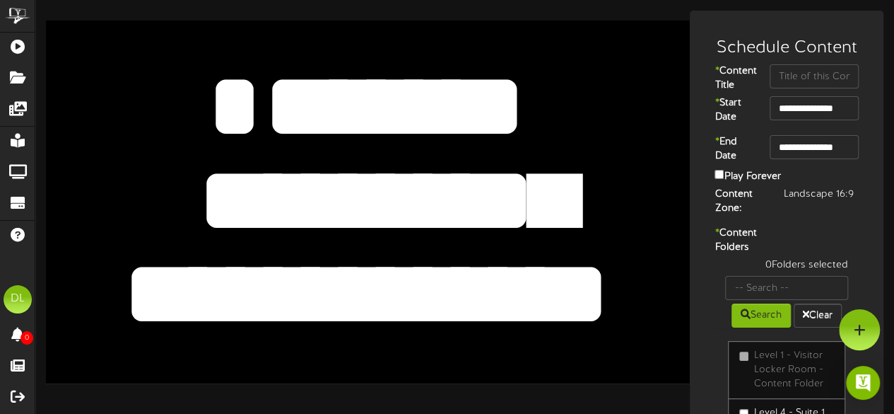
click at [144, 70] on textarea "*******" at bounding box center [367, 106] width 530 height 122
click at [122, 17] on div "**********" at bounding box center [357, 197] width 644 height 373
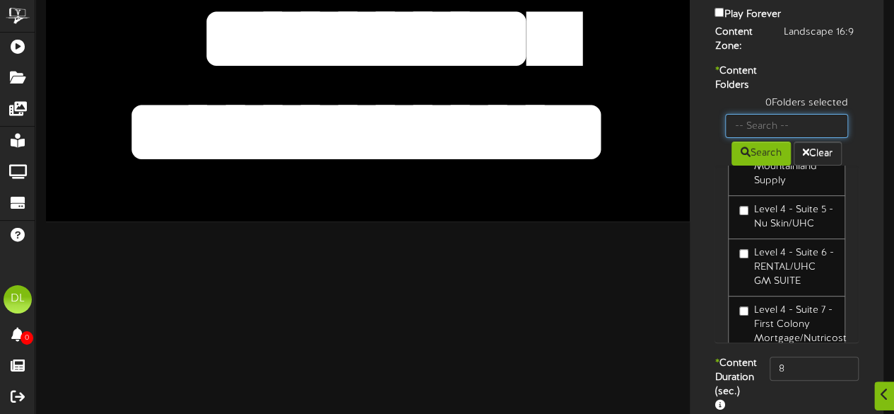
click at [767, 138] on input "text" at bounding box center [786, 126] width 123 height 24
type input "Suite 19"
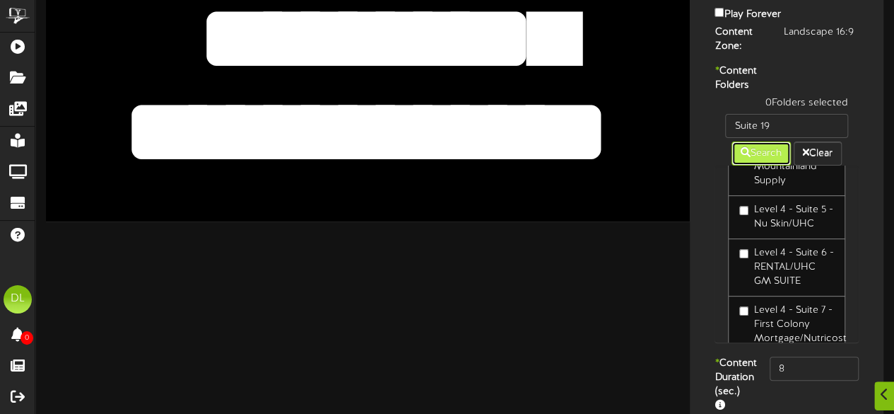
click at [771, 165] on button "Search" at bounding box center [761, 153] width 59 height 24
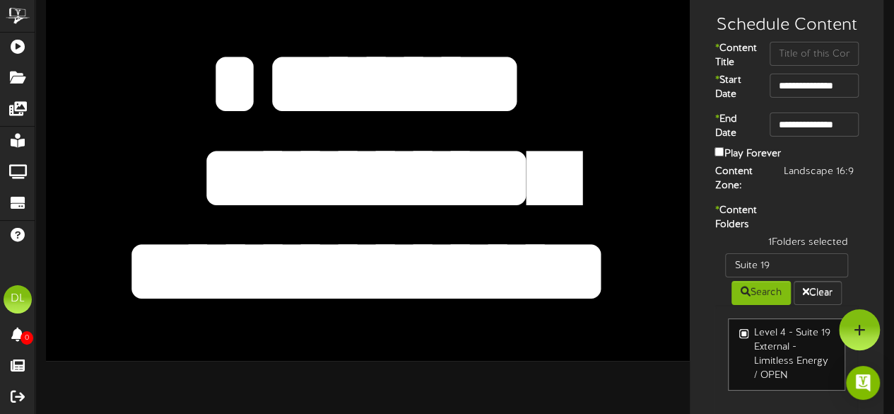
scroll to position [21, 0]
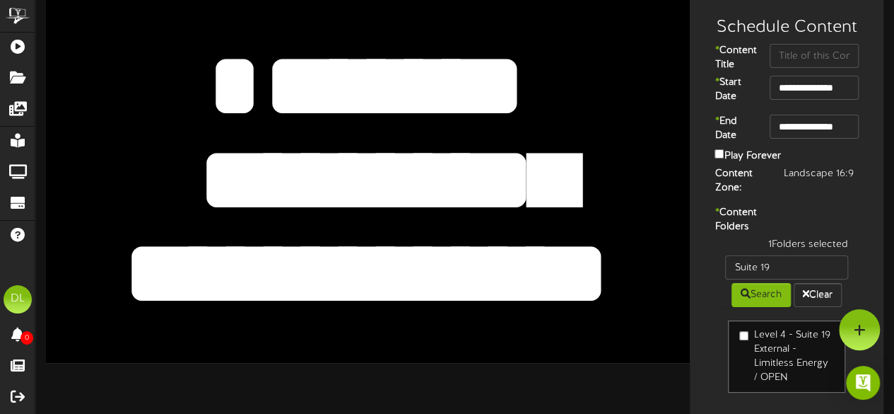
click at [522, 166] on textarea "**********" at bounding box center [367, 180] width 530 height 122
drag, startPoint x: 621, startPoint y: 173, endPoint x: 302, endPoint y: 179, distance: 318.9
click at [302, 179] on textarea "**********" at bounding box center [367, 180] width 530 height 122
type textarea "*****"
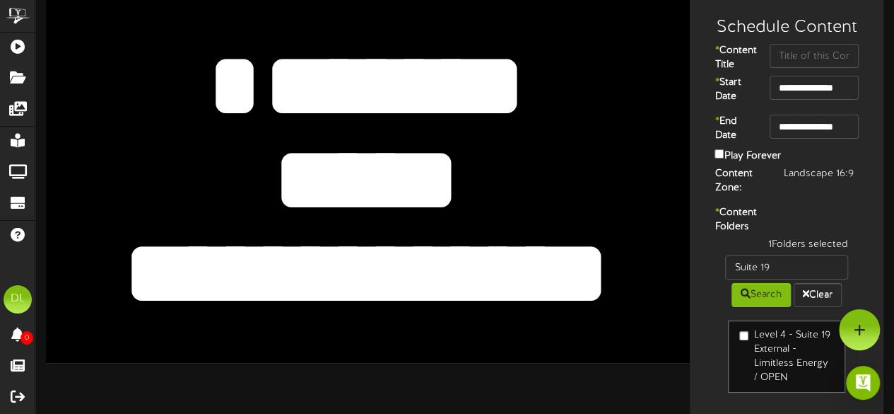
drag, startPoint x: 457, startPoint y: 176, endPoint x: 269, endPoint y: 172, distance: 188.8
click at [269, 172] on textarea "**********" at bounding box center [367, 180] width 530 height 122
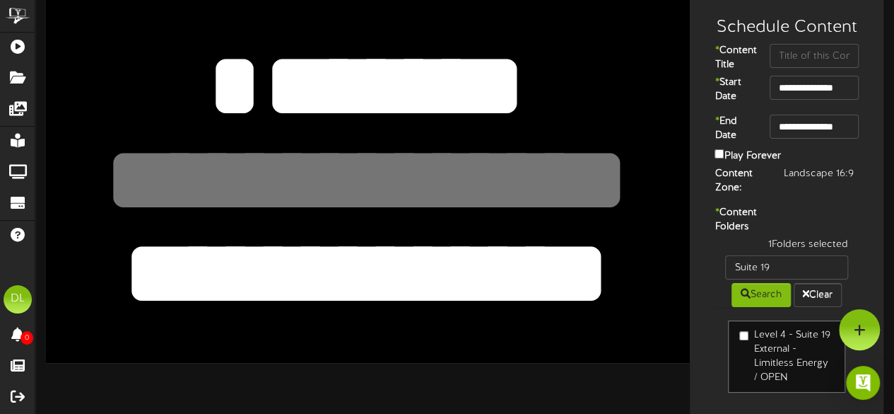
click at [437, 90] on textarea "*******" at bounding box center [367, 86] width 530 height 122
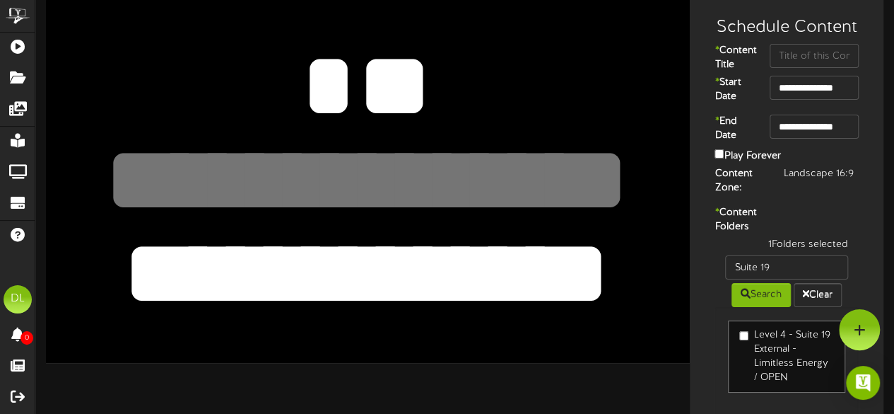
type textarea "*"
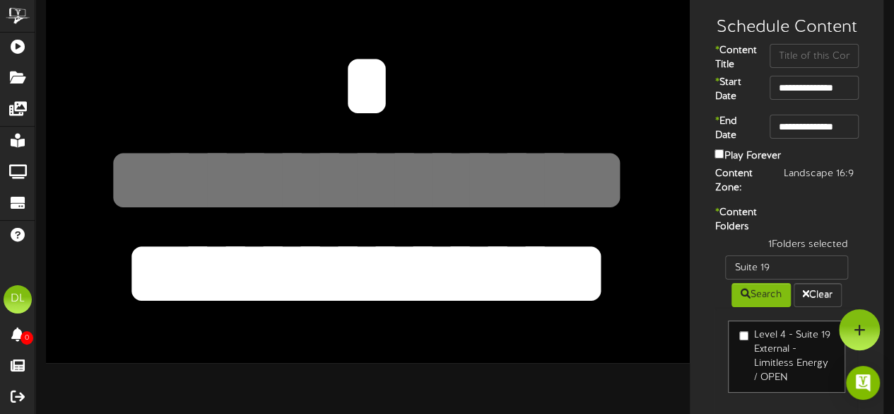
click at [557, 251] on textarea "**********" at bounding box center [367, 274] width 530 height 122
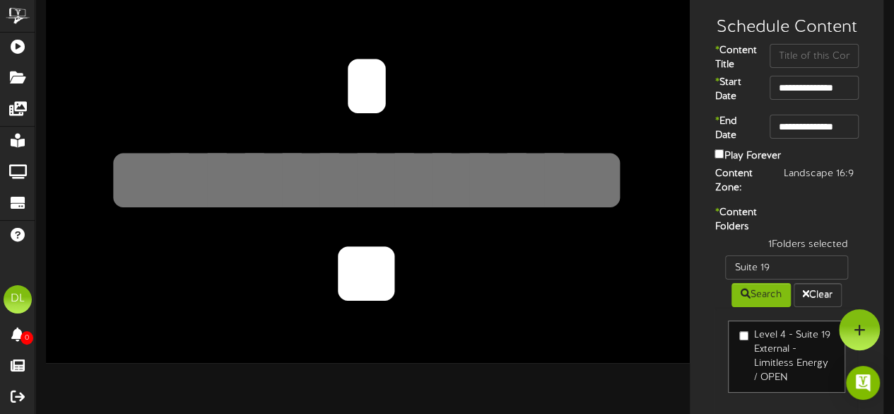
type textarea "*"
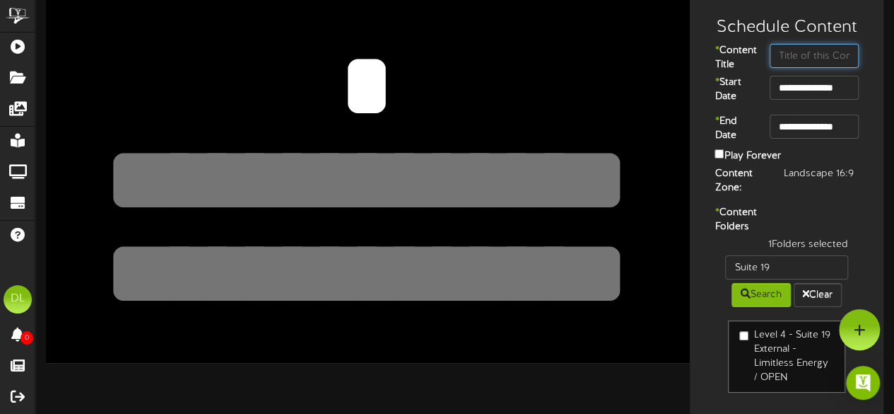
click at [795, 57] on input "text" at bounding box center [814, 56] width 89 height 24
type input "Suite 19"
click at [858, 218] on div "* Content Folders 1 Folders selected Suite 19 Search Clear Level 4 - Suite 19 E…" at bounding box center [787, 320] width 187 height 228
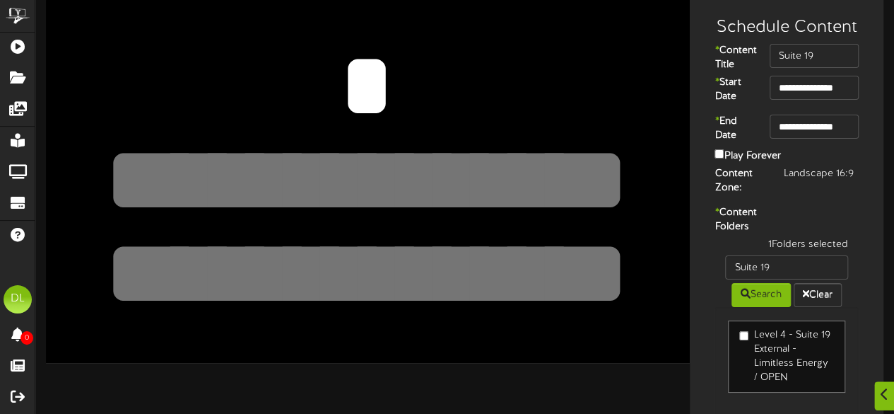
scroll to position [179, 0]
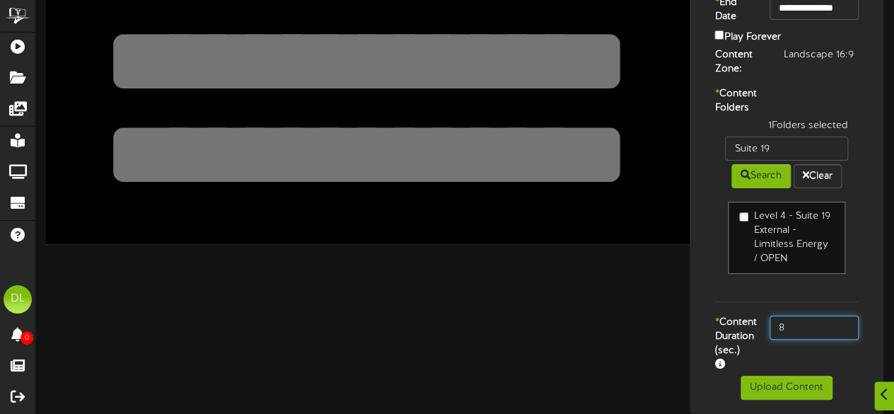
click at [791, 315] on input "8" at bounding box center [814, 327] width 89 height 24
type input "800"
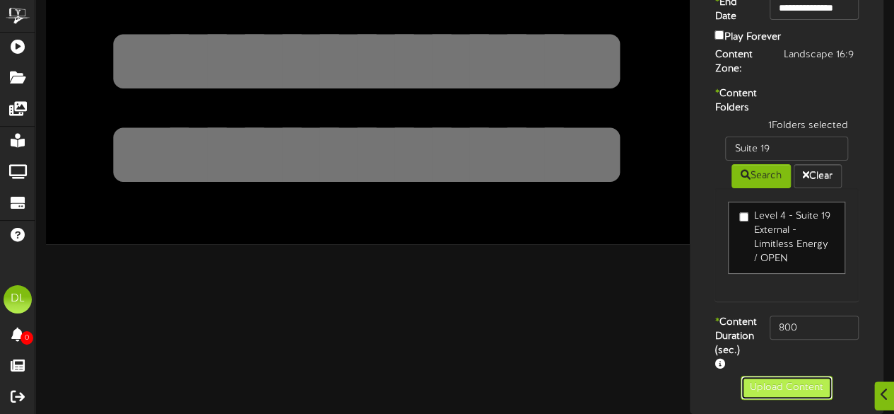
click at [779, 387] on button "Upload Content" at bounding box center [787, 387] width 92 height 24
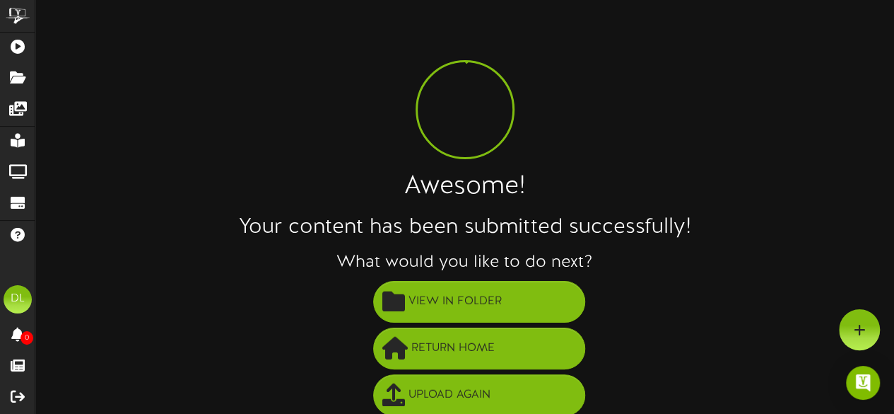
scroll to position [102, 0]
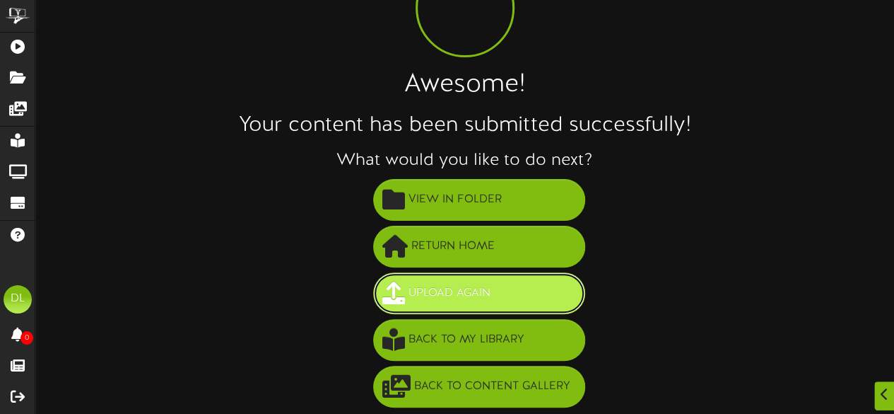
click at [469, 288] on span "Upload Again" at bounding box center [449, 292] width 89 height 23
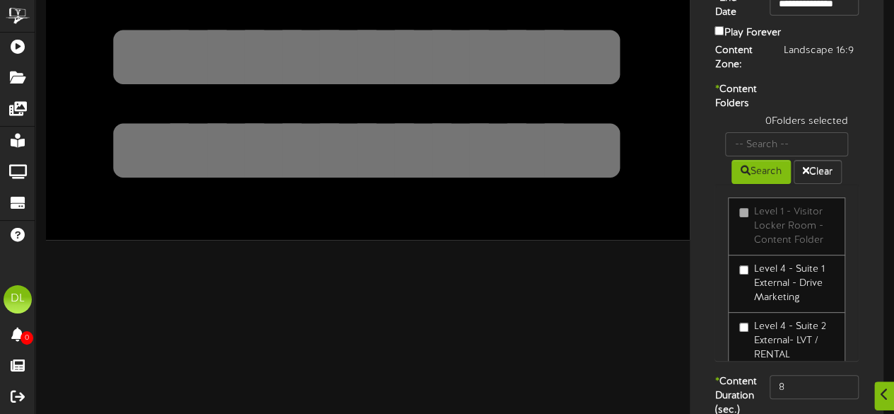
scroll to position [144, 0]
click at [761, 156] on input "text" at bounding box center [786, 144] width 123 height 24
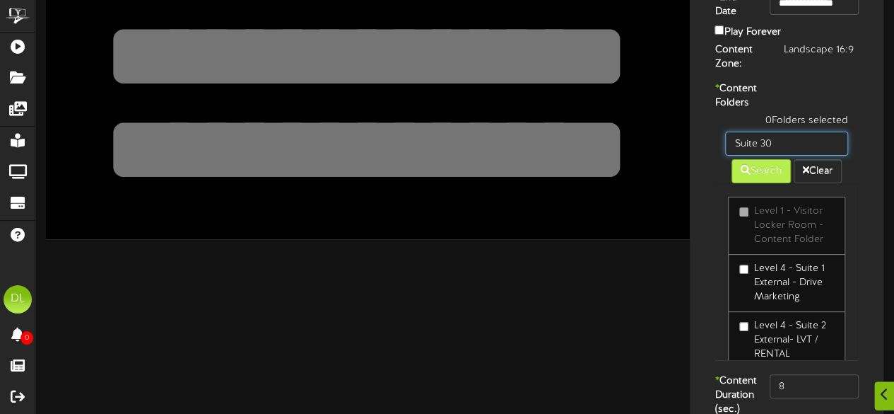
type input "Suite 30"
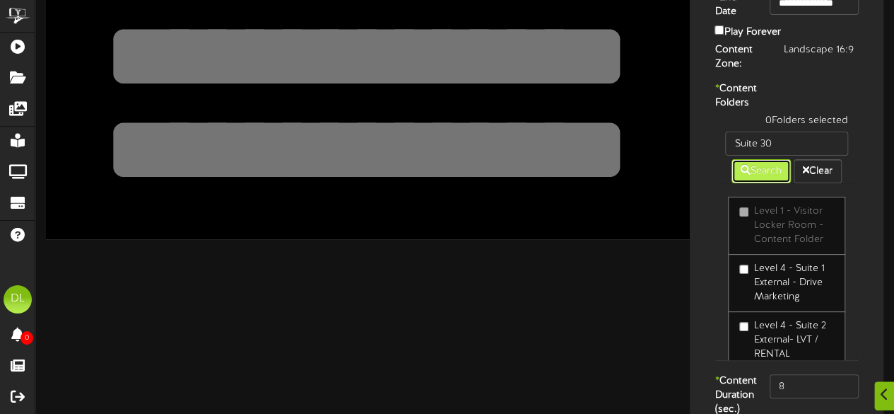
click at [766, 183] on button "Search" at bounding box center [761, 171] width 59 height 24
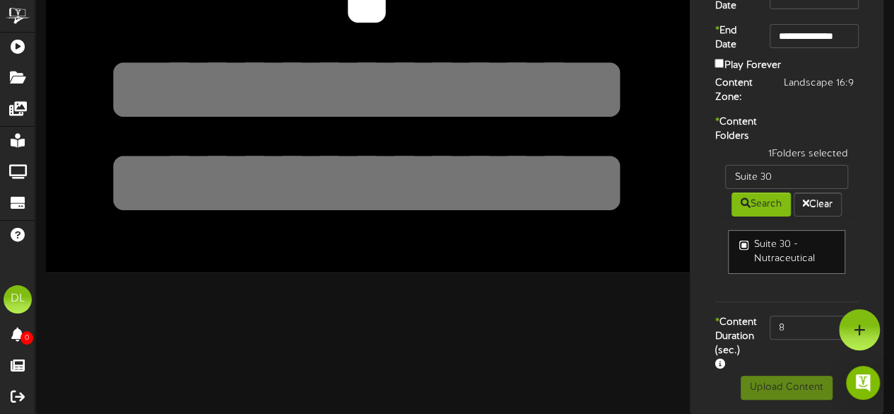
scroll to position [0, 0]
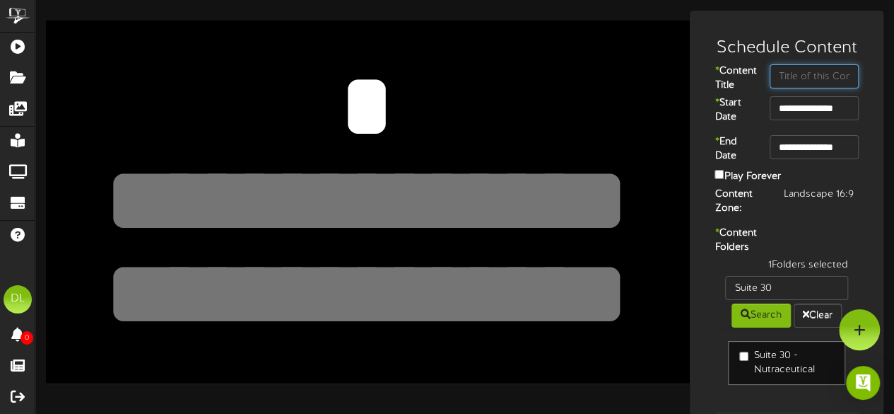
click at [822, 74] on input "text" at bounding box center [814, 76] width 89 height 24
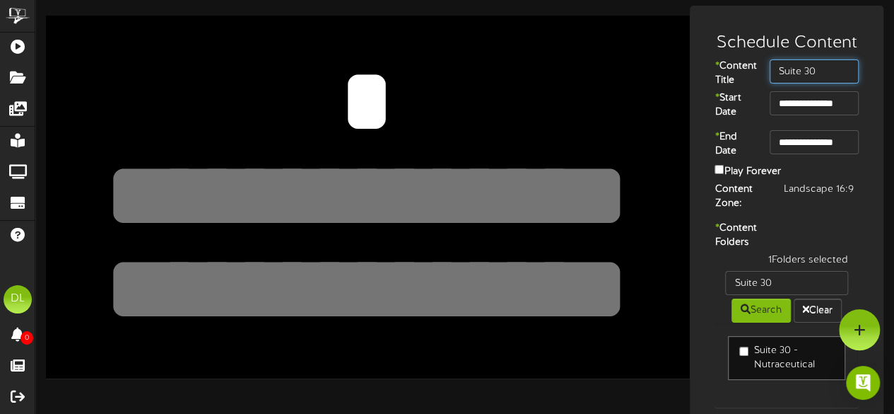
scroll to position [4, 0]
type input "Suite 30"
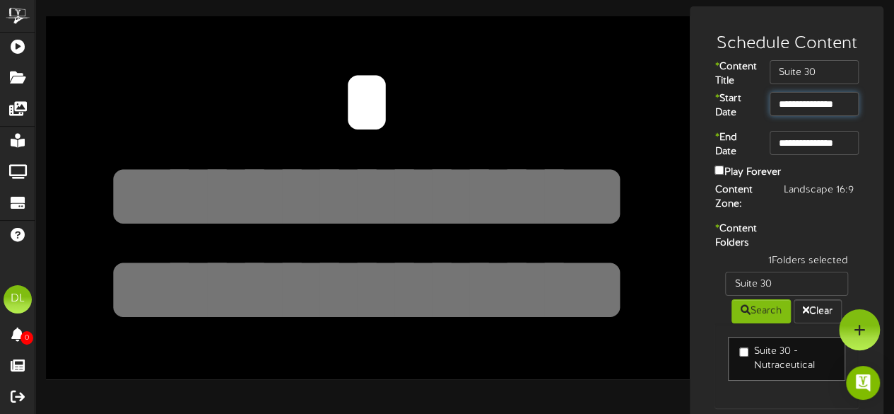
click at [798, 114] on input "**********" at bounding box center [814, 104] width 89 height 24
click at [816, 155] on input "**********" at bounding box center [814, 143] width 89 height 24
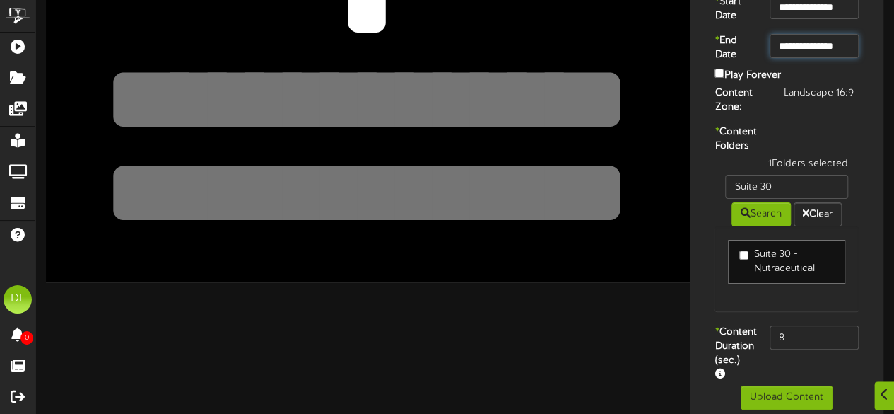
scroll to position [151, 0]
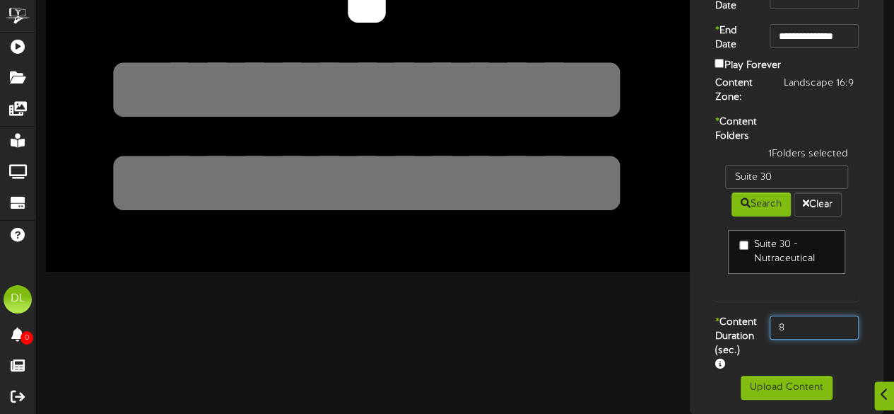
click at [798, 315] on input "8" at bounding box center [814, 327] width 89 height 24
type input "800"
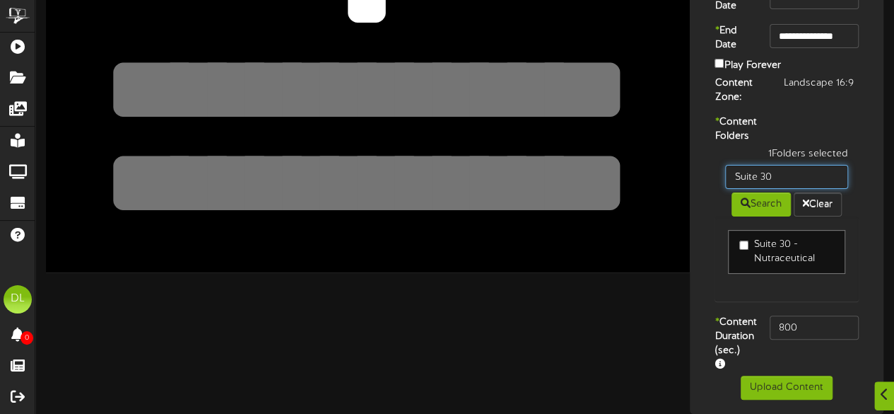
click at [777, 165] on input "Suite 30" at bounding box center [786, 177] width 123 height 24
click at [752, 192] on button "Search" at bounding box center [761, 204] width 59 height 24
click at [788, 170] on input "Suite 31" at bounding box center [786, 177] width 123 height 24
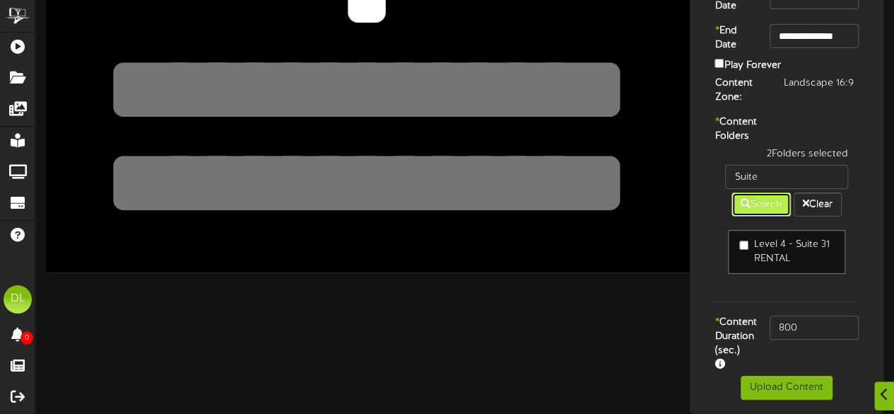
click at [749, 197] on button "Search" at bounding box center [761, 204] width 59 height 24
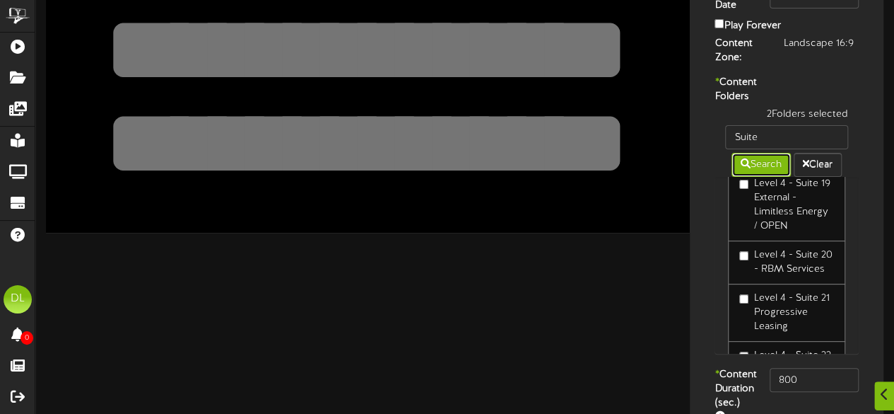
scroll to position [836, 0]
click at [771, 277] on label "Level 4 - Suite 20 - RBM Services" at bounding box center [787, 263] width 95 height 28
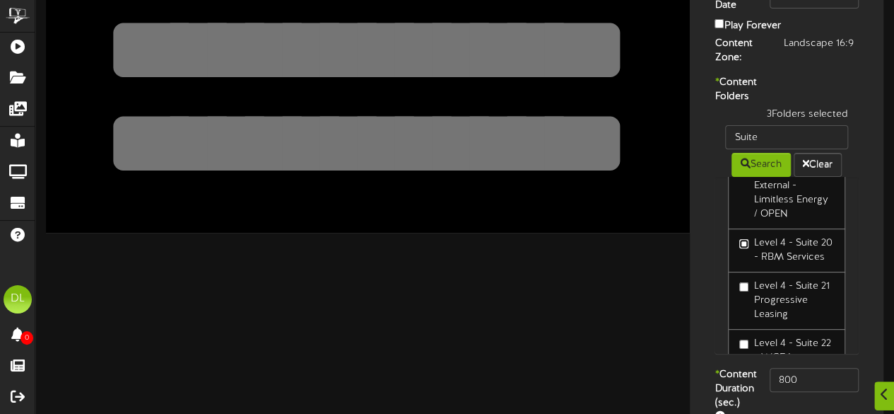
scroll to position [851, 0]
click at [748, 263] on label "Level 4 - Suite 20 - RBM Services" at bounding box center [787, 249] width 95 height 28
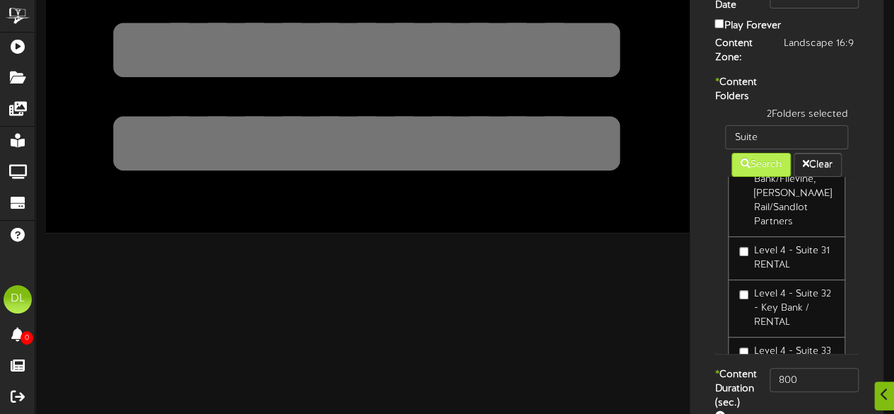
scroll to position [1369, 0]
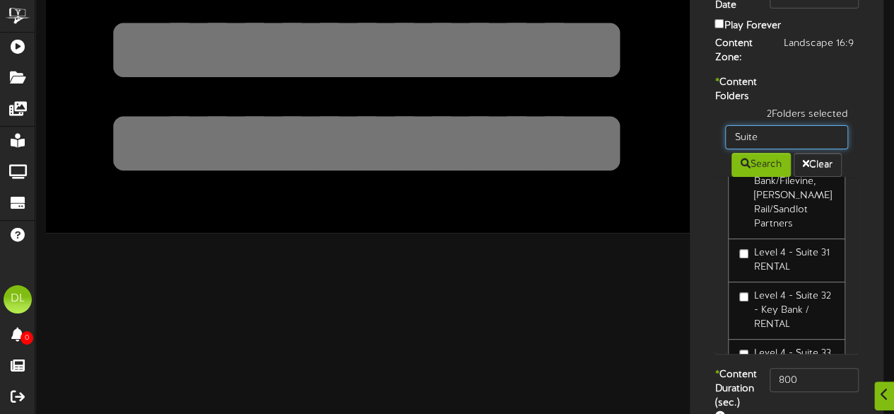
click at [778, 149] on input "Suite" at bounding box center [786, 137] width 123 height 24
type input "Suite 30"
click at [769, 177] on button "Search" at bounding box center [761, 165] width 59 height 24
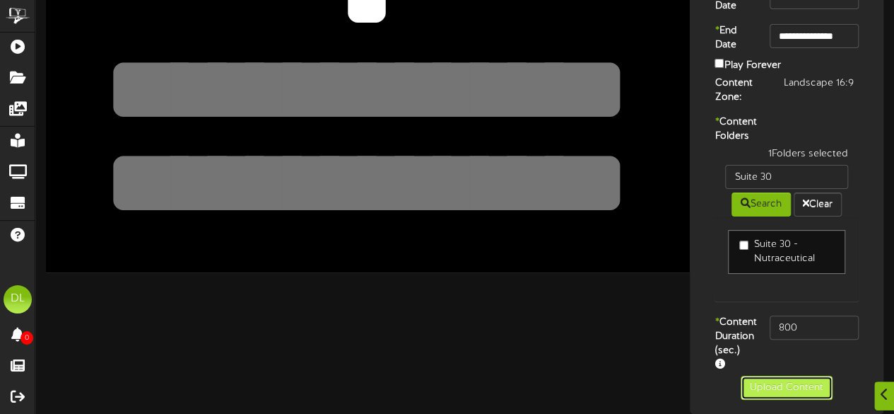
click at [801, 382] on button "Upload Content" at bounding box center [787, 387] width 92 height 24
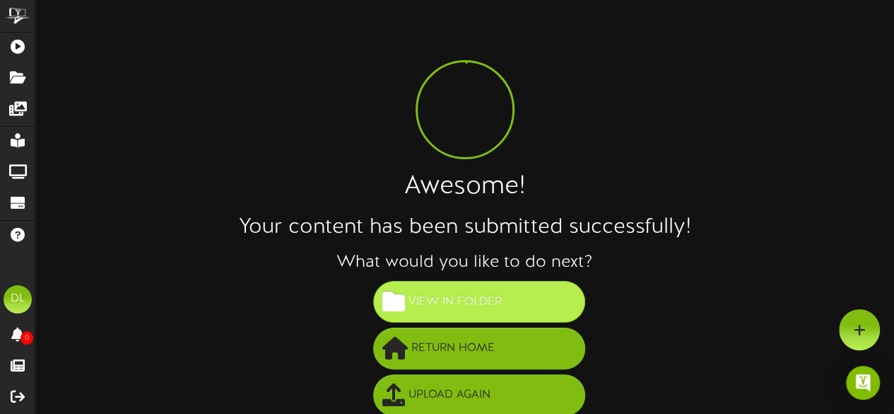
scroll to position [102, 0]
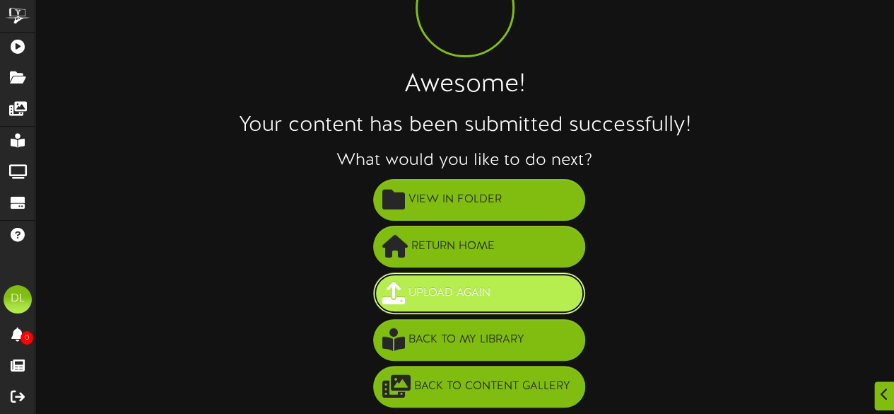
click at [484, 288] on span "Upload Again" at bounding box center [449, 292] width 89 height 23
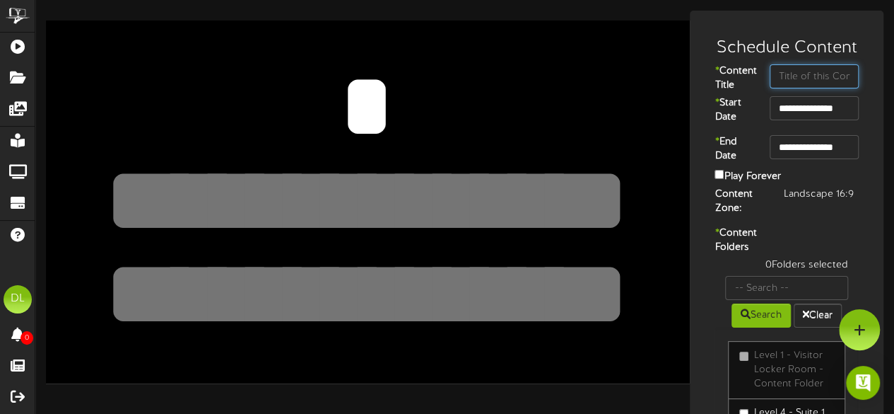
click at [783, 81] on input "text" at bounding box center [814, 76] width 89 height 24
type input "Suite 31"
click at [843, 250] on div "* Content Folders 0 Folders selected Search Clear Level 1 - Visitor Locker Room…" at bounding box center [787, 372] width 187 height 292
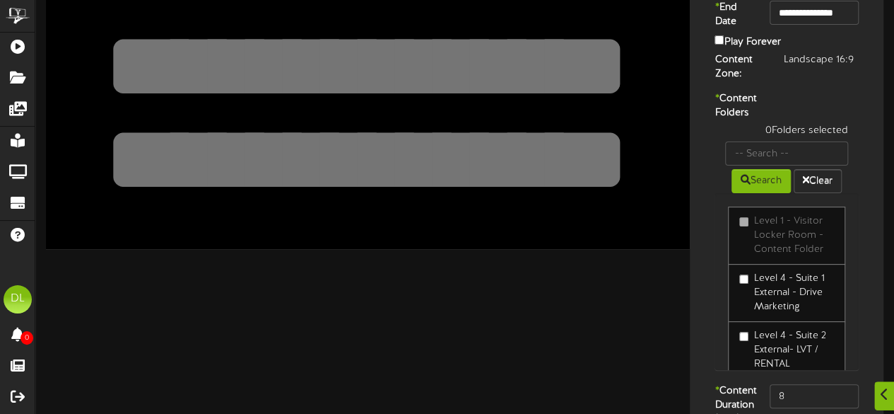
scroll to position [109, 0]
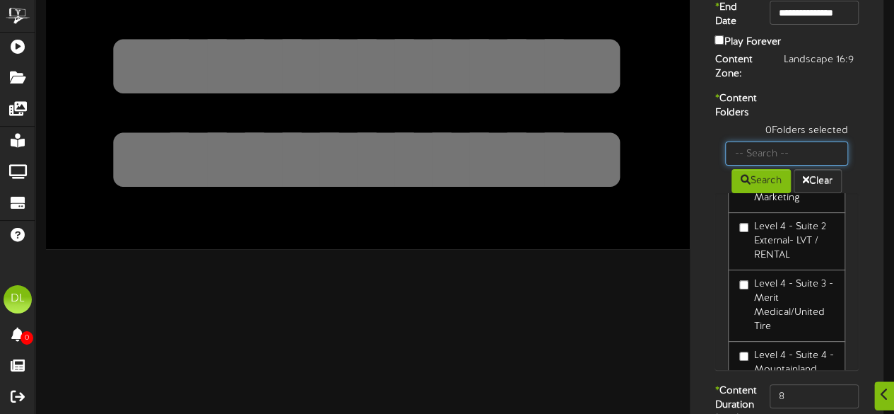
click at [790, 165] on input "text" at bounding box center [786, 153] width 123 height 24
type input "Suite 31"
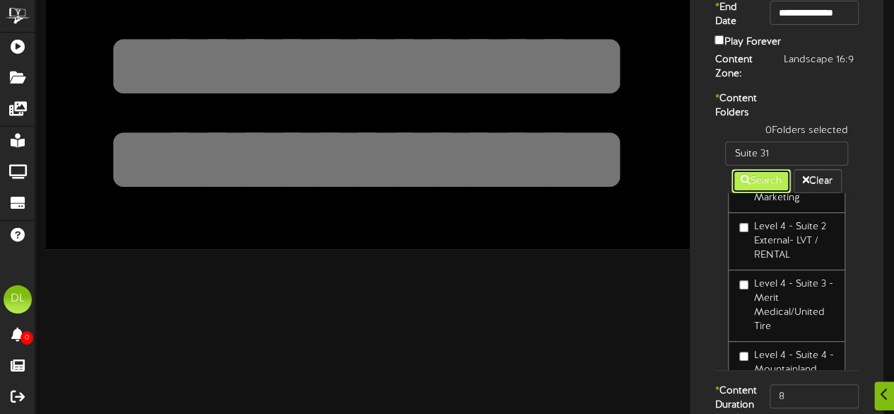
click at [768, 193] on button "Search" at bounding box center [761, 181] width 59 height 24
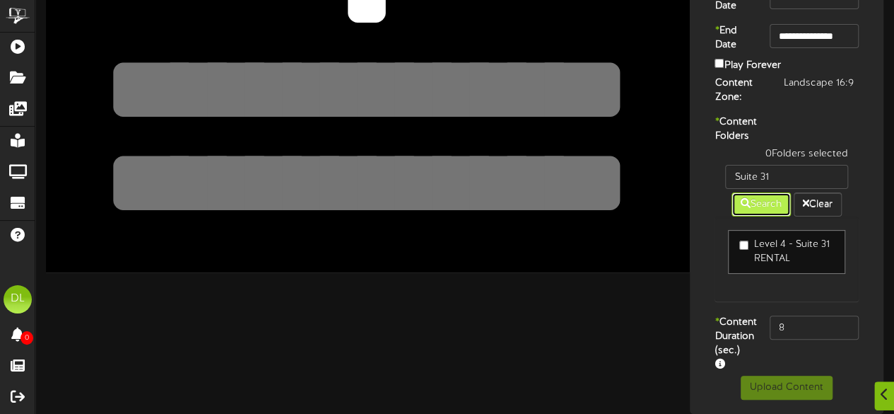
scroll to position [0, 0]
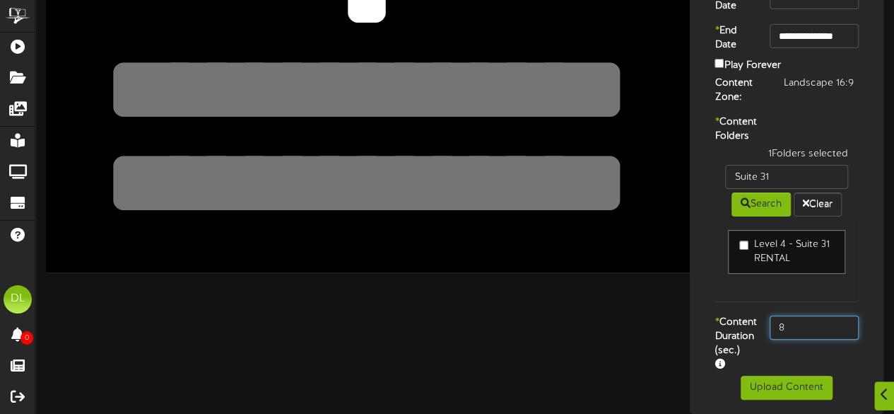
click at [807, 327] on input "8" at bounding box center [814, 327] width 89 height 24
type input "800"
click at [734, 301] on div "Level 4 - Suite 31 RENTAL" at bounding box center [787, 258] width 144 height 85
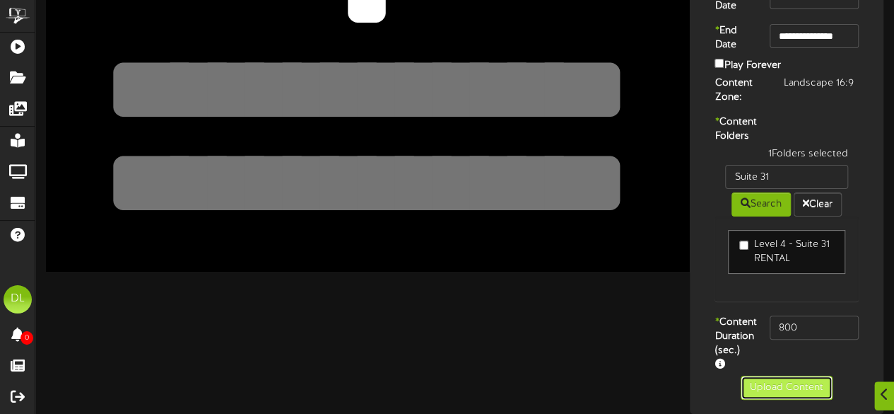
click at [776, 385] on button "Upload Content" at bounding box center [787, 387] width 92 height 24
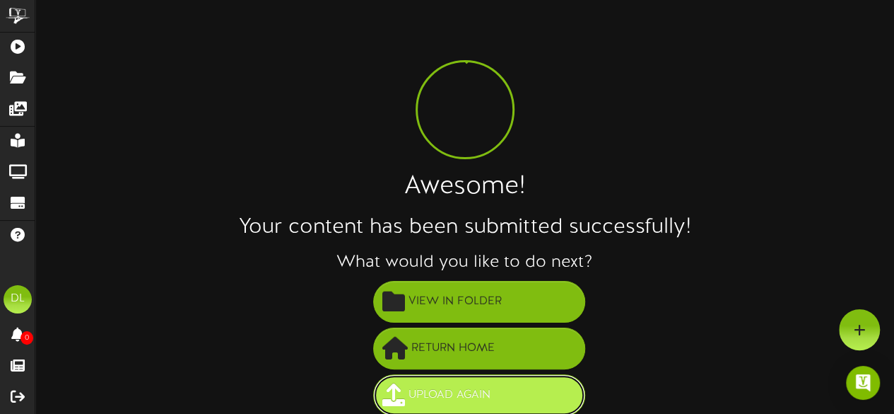
click at [491, 394] on span "Upload Again" at bounding box center [449, 394] width 89 height 23
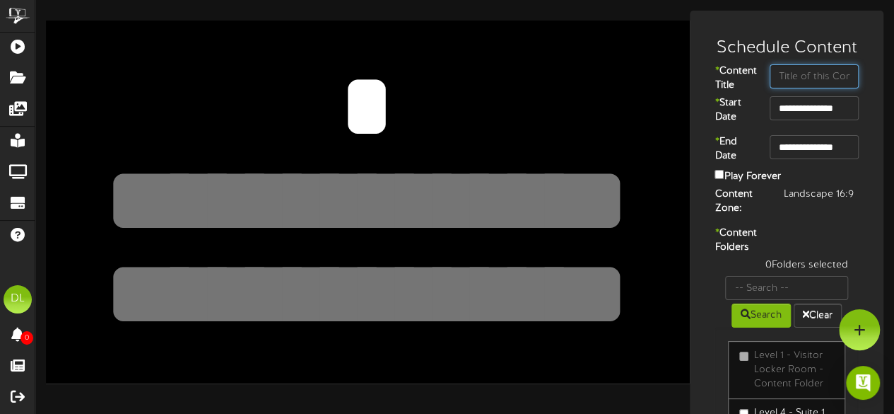
click at [803, 78] on input "text" at bounding box center [814, 76] width 89 height 24
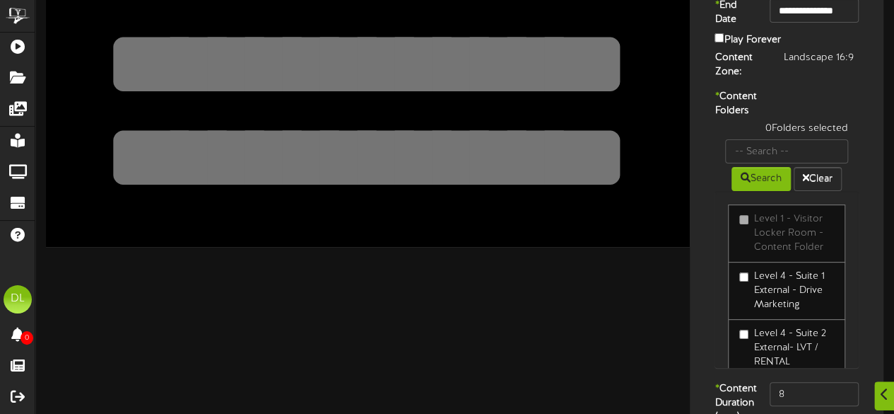
scroll to position [137, 0]
type input "Suite 32"
click at [789, 163] on input "text" at bounding box center [786, 151] width 123 height 24
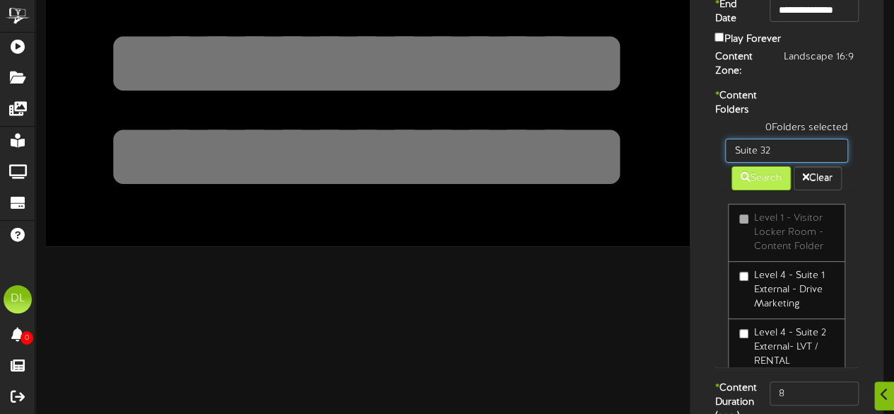
type input "Suite 32"
click at [767, 190] on button "Search" at bounding box center [761, 178] width 59 height 24
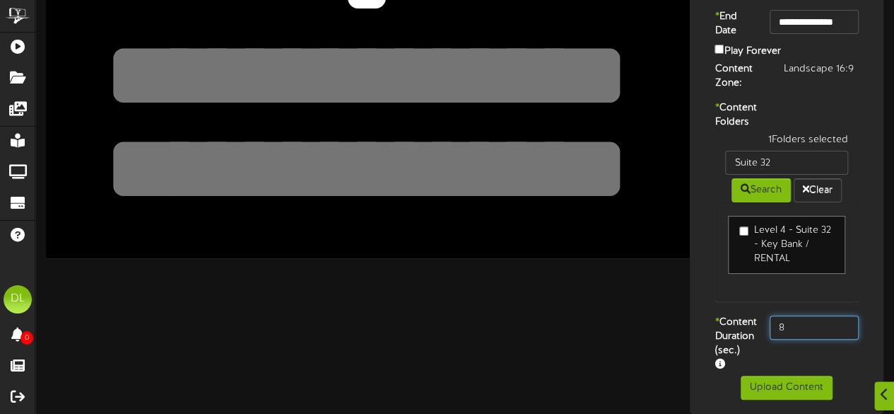
click at [799, 336] on input "8" at bounding box center [814, 327] width 89 height 24
type input "800"
click at [700, 303] on div "* Content Folders 1 Folders selected Suite 32 Search Clear Level 4 - Suite 32 -…" at bounding box center [787, 208] width 187 height 214
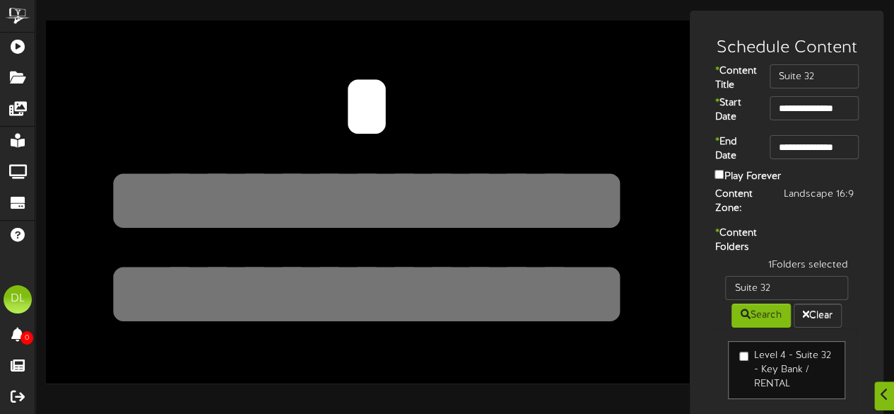
scroll to position [165, 0]
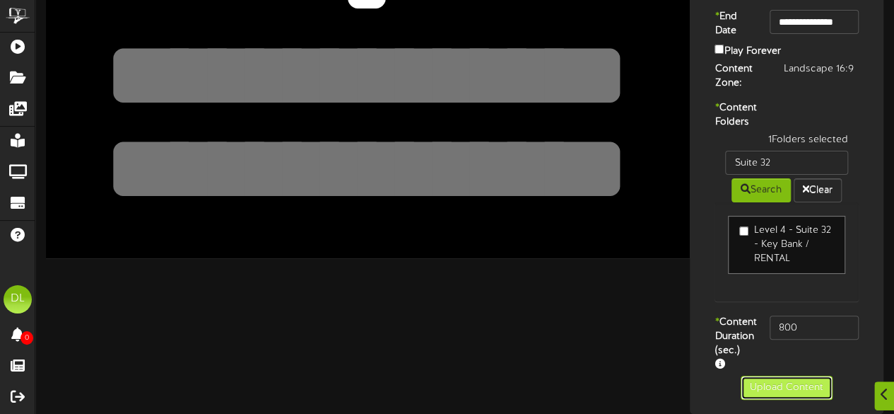
click at [781, 380] on button "Upload Content" at bounding box center [787, 387] width 92 height 24
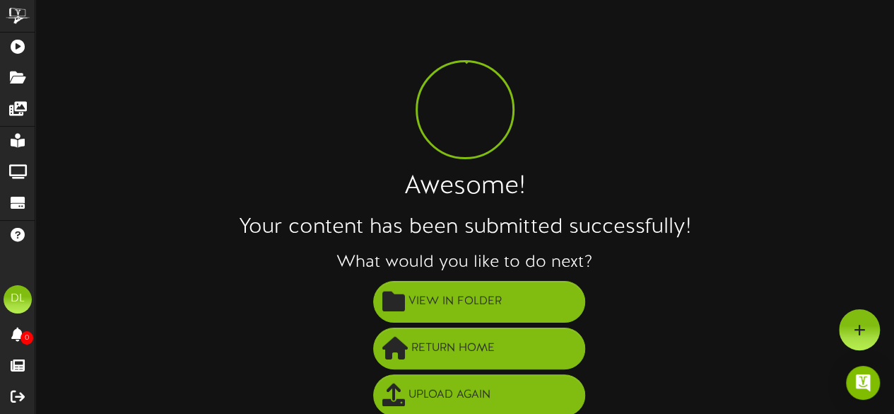
scroll to position [102, 0]
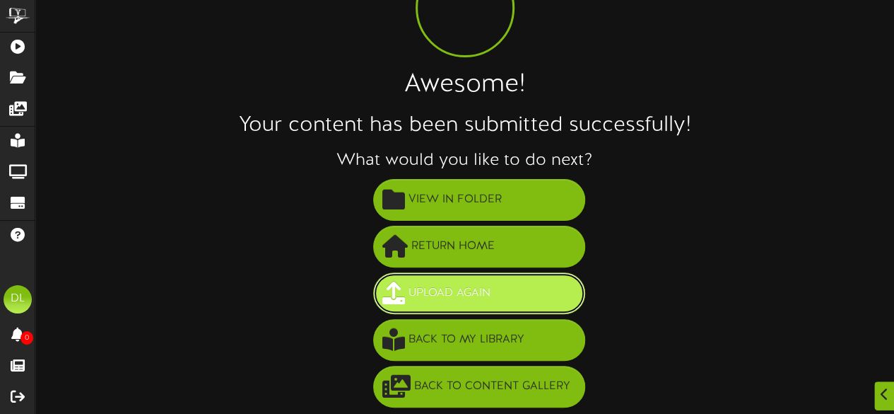
click at [522, 306] on button "Upload Again" at bounding box center [479, 293] width 212 height 42
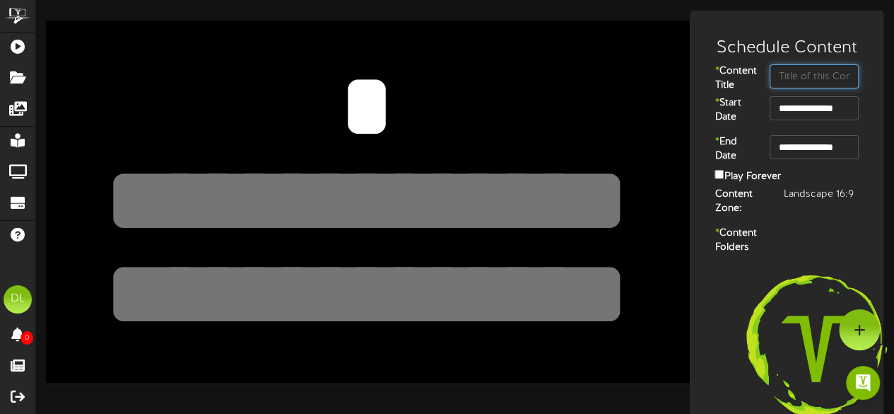
click at [783, 81] on input "text" at bounding box center [814, 76] width 89 height 24
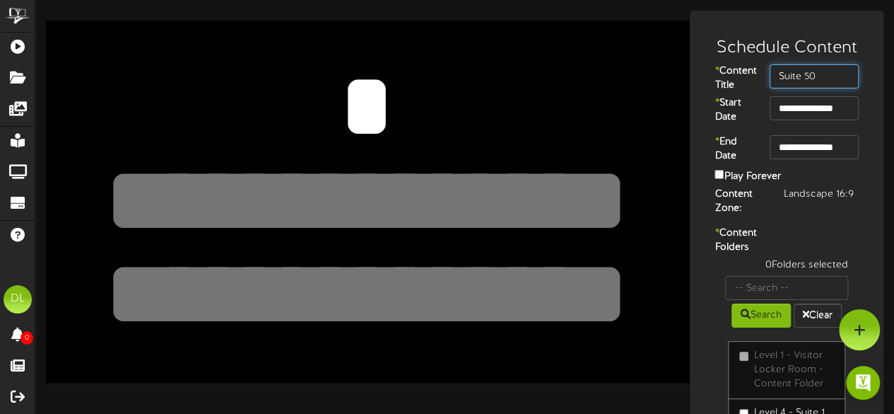
type input "Suite 50"
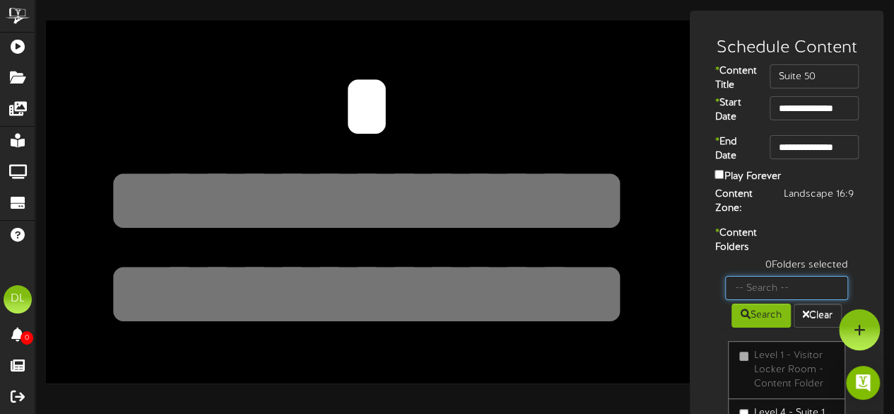
click at [754, 300] on input "text" at bounding box center [786, 288] width 123 height 24
type input "Suite 50"
click at [744, 319] on icon at bounding box center [746, 314] width 10 height 10
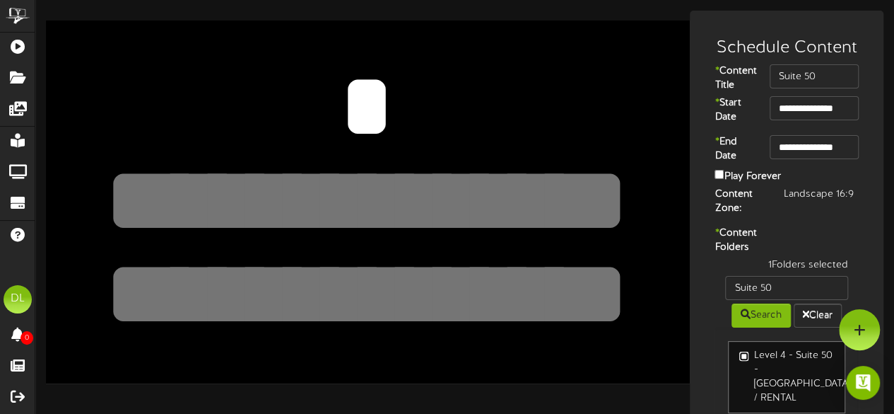
scroll to position [165, 0]
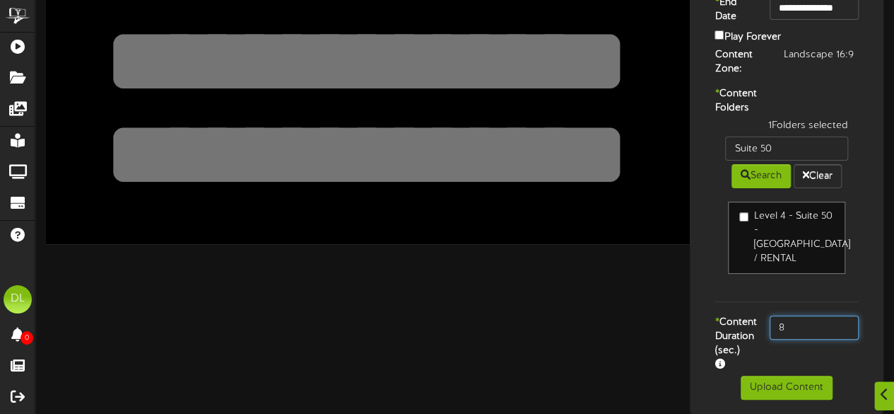
click at [799, 315] on input "8" at bounding box center [814, 327] width 89 height 24
type input "800"
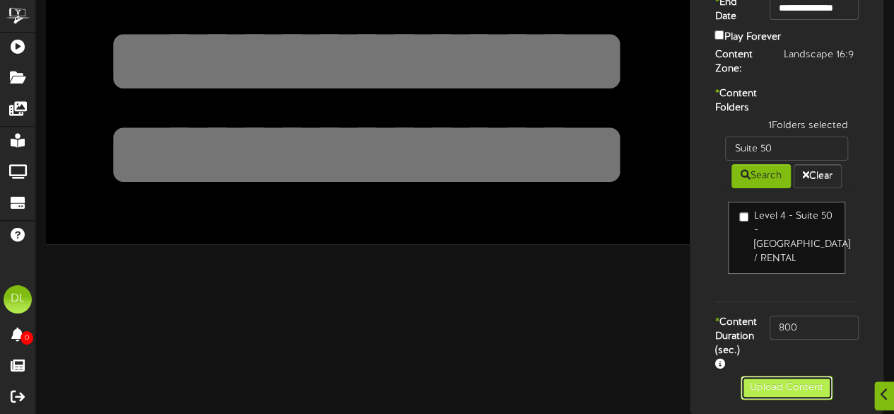
click at [796, 390] on button "Upload Content" at bounding box center [787, 387] width 92 height 24
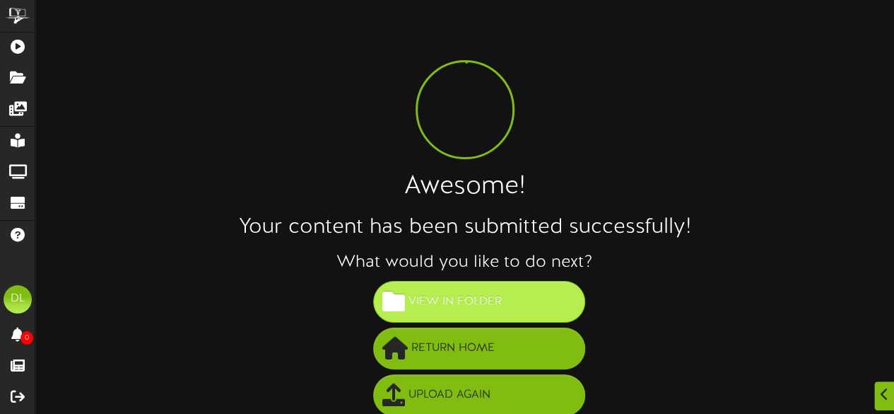
scroll to position [102, 0]
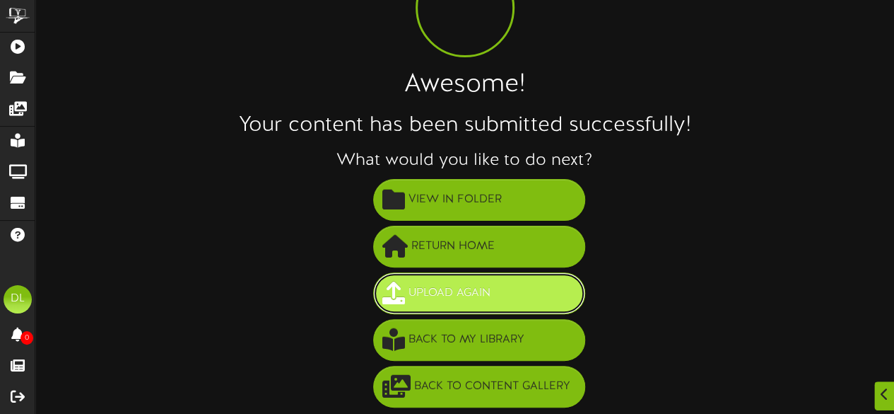
click at [468, 290] on span "Upload Again" at bounding box center [449, 292] width 89 height 23
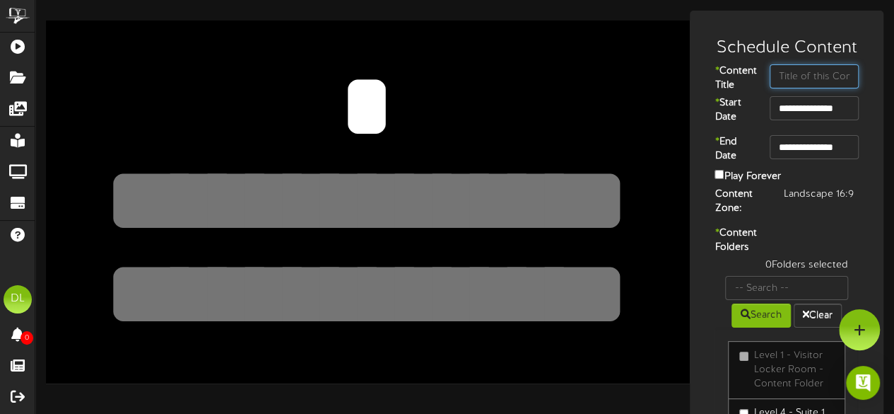
click at [798, 81] on input "text" at bounding box center [814, 76] width 89 height 24
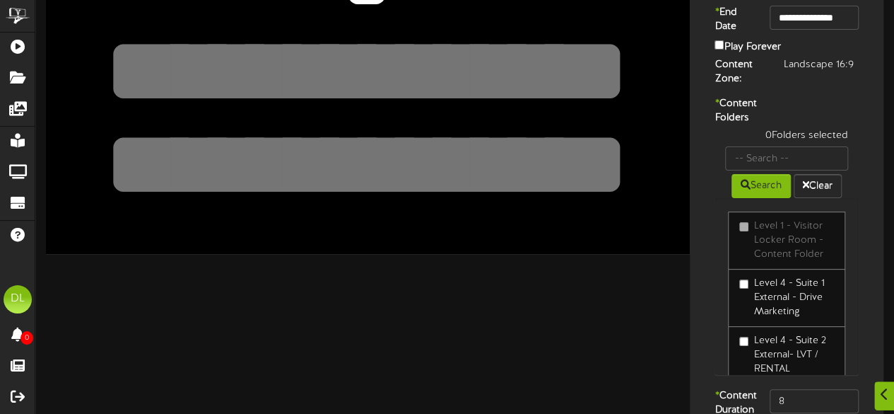
scroll to position [130, 0]
type input "6110"
click at [773, 170] on input "text" at bounding box center [786, 158] width 123 height 24
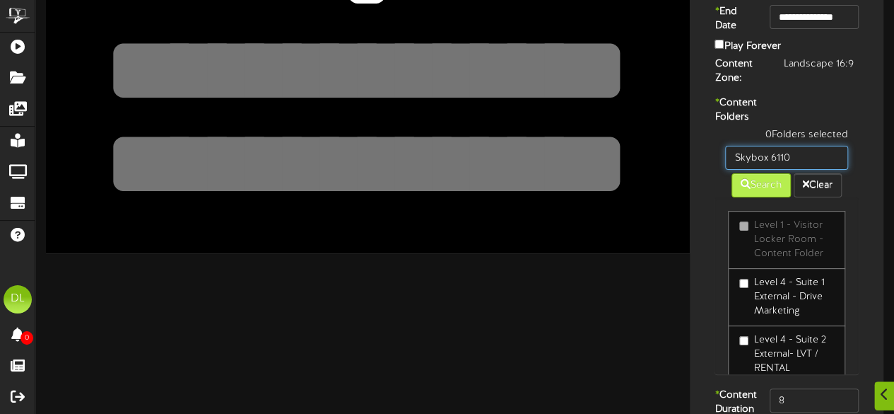
type input "Skybox 6110"
click at [750, 197] on button "Search" at bounding box center [761, 185] width 59 height 24
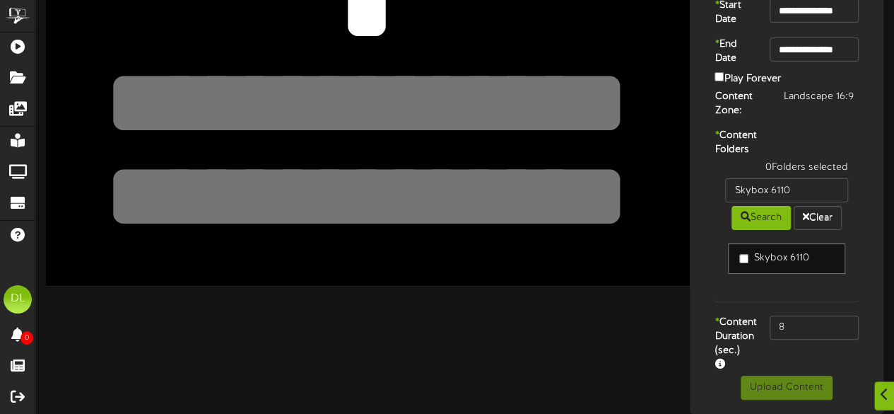
click at [737, 256] on link "Skybox 6110" at bounding box center [786, 258] width 117 height 30
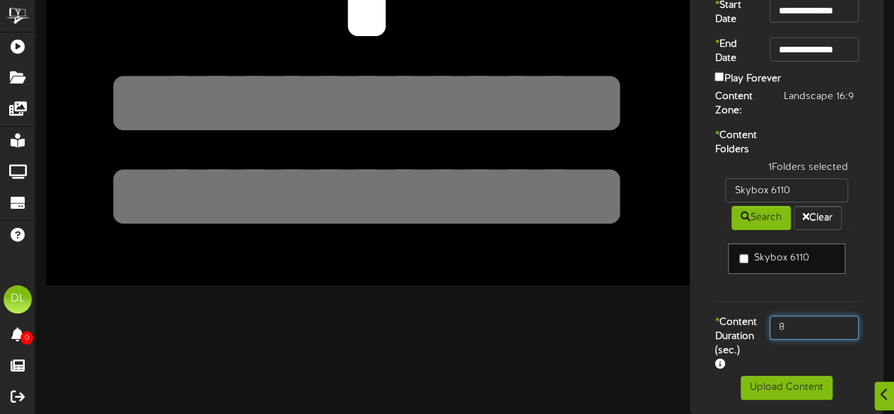
click at [798, 315] on input "8" at bounding box center [814, 327] width 89 height 24
type input "800"
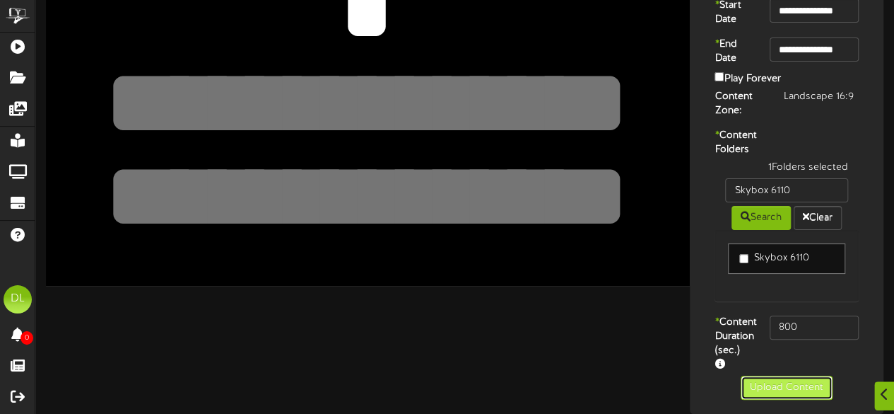
click at [789, 390] on button "Upload Content" at bounding box center [787, 387] width 92 height 24
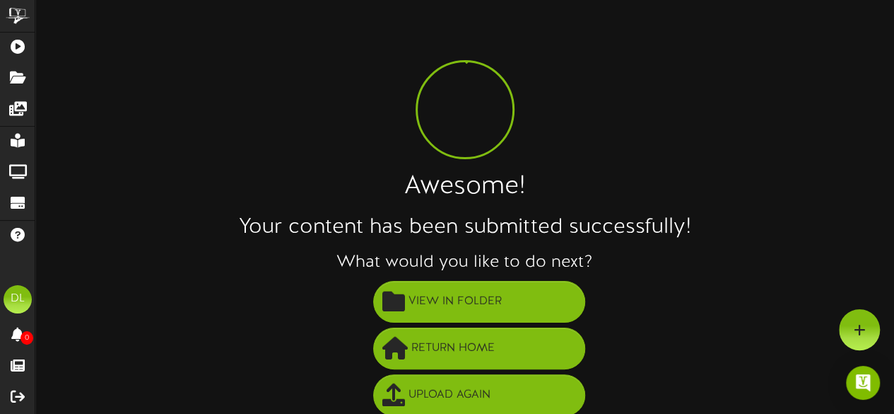
scroll to position [102, 0]
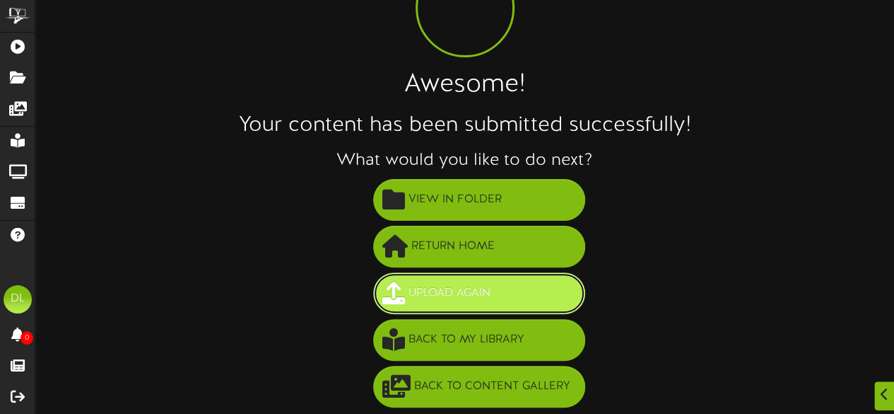
click at [513, 296] on button "Upload Again" at bounding box center [479, 293] width 212 height 42
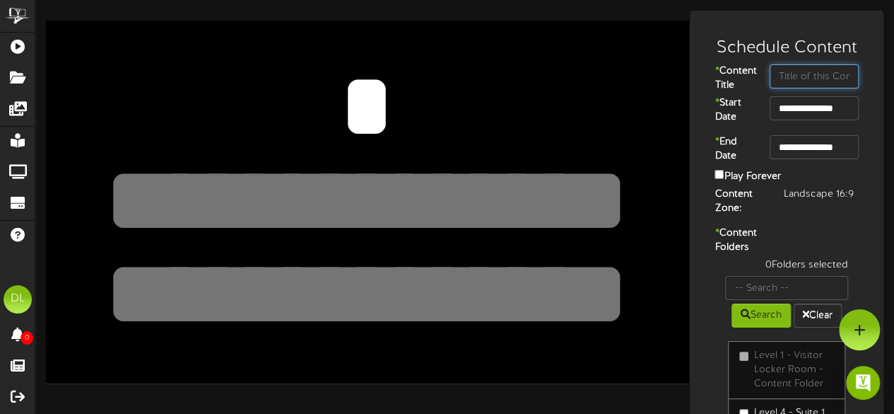
click at [810, 74] on input "text" at bounding box center [814, 76] width 89 height 24
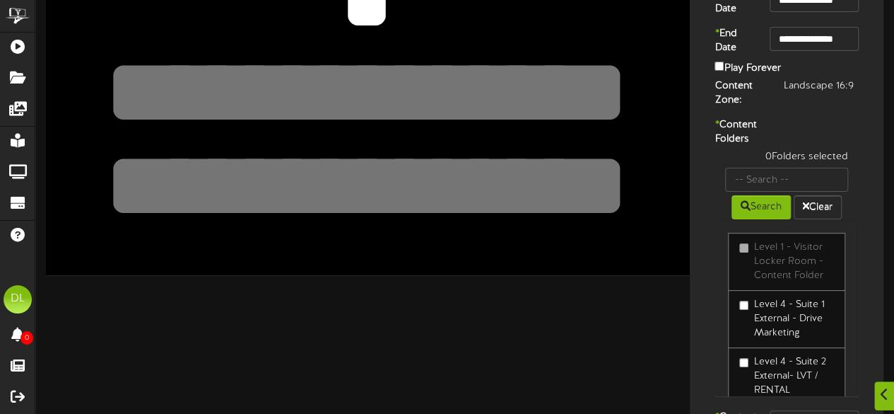
scroll to position [114, 0]
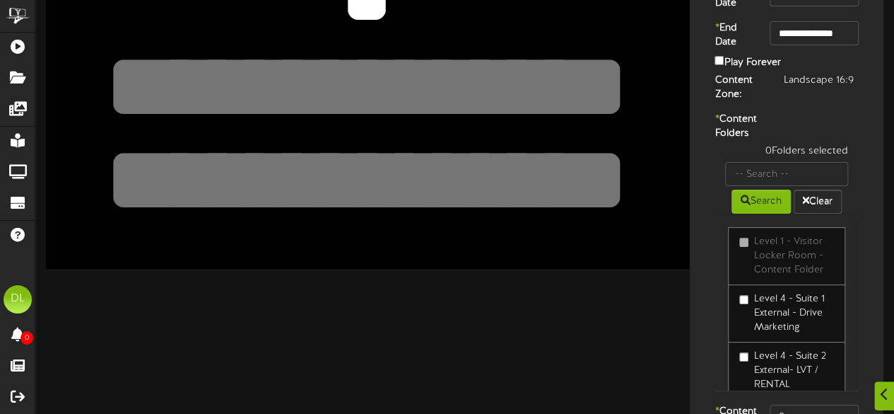
type input "6111"
click at [786, 186] on input "text" at bounding box center [786, 174] width 123 height 24
type input "Skybox 6111"
click at [770, 214] on button "Search" at bounding box center [761, 201] width 59 height 24
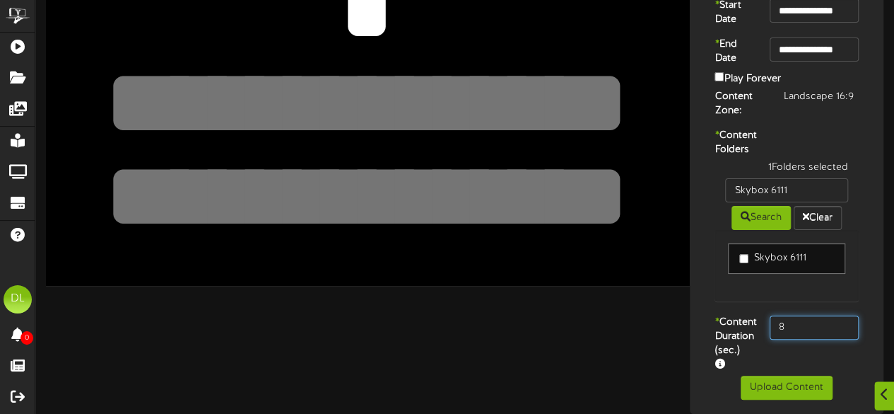
click at [815, 339] on input "8" at bounding box center [814, 327] width 89 height 24
type input "800"
click at [800, 362] on div "* Content Duration (sec.) 800" at bounding box center [787, 345] width 187 height 60
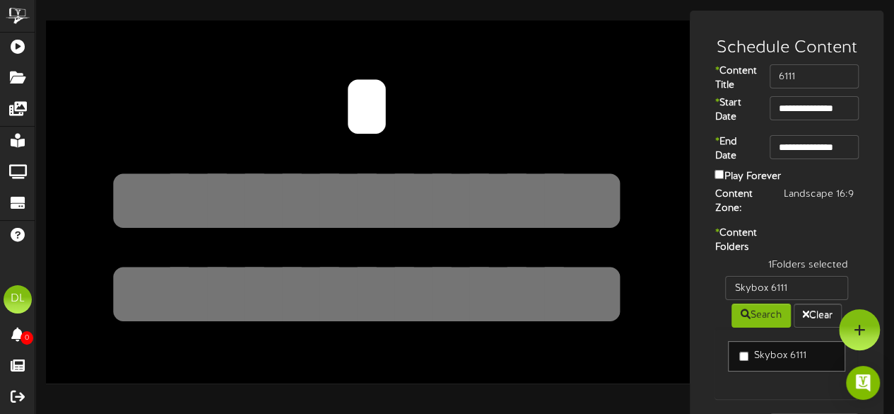
scroll to position [137, 0]
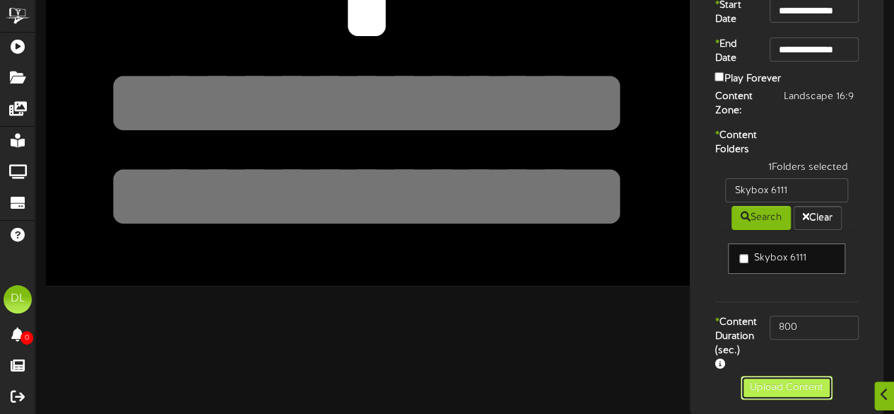
click at [783, 397] on button "Upload Content" at bounding box center [787, 387] width 92 height 24
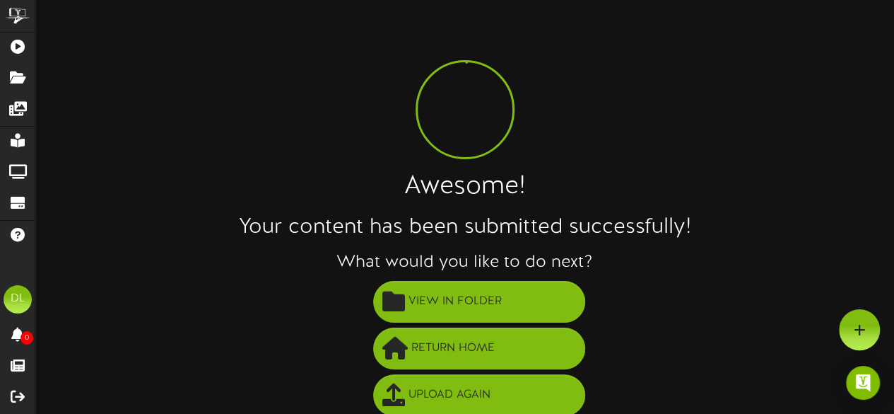
scroll to position [102, 0]
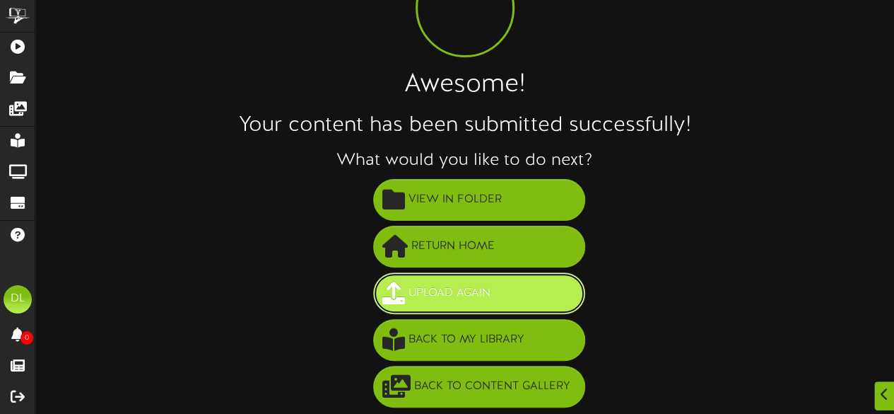
click at [488, 295] on span "Upload Again" at bounding box center [449, 292] width 89 height 23
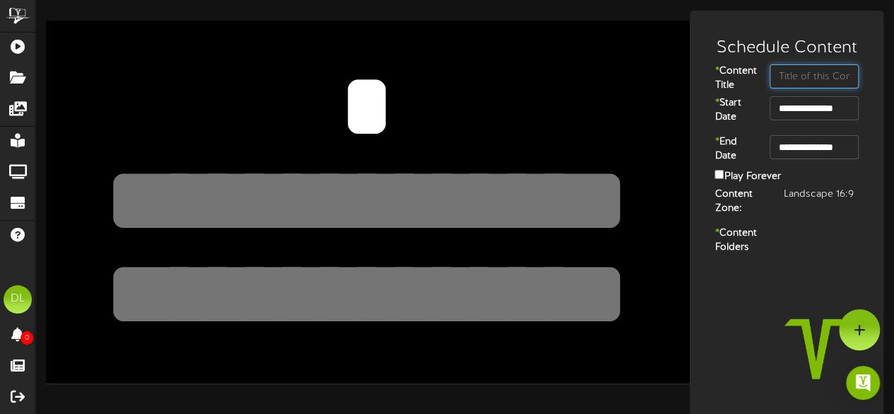
click at [810, 81] on input "text" at bounding box center [814, 76] width 89 height 24
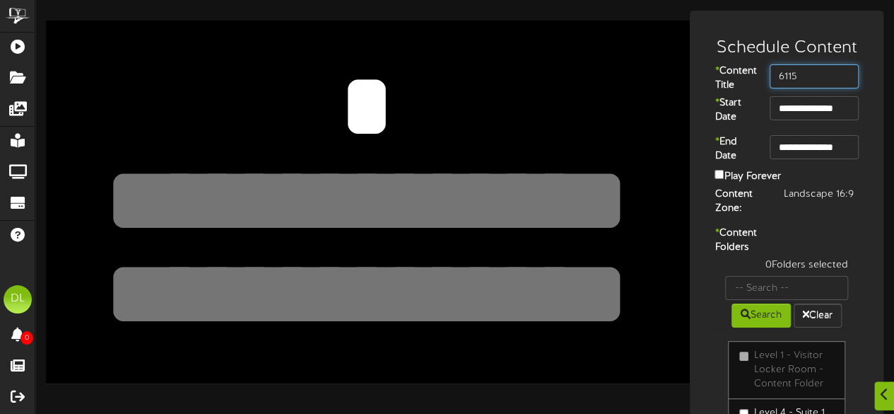
scroll to position [149, 0]
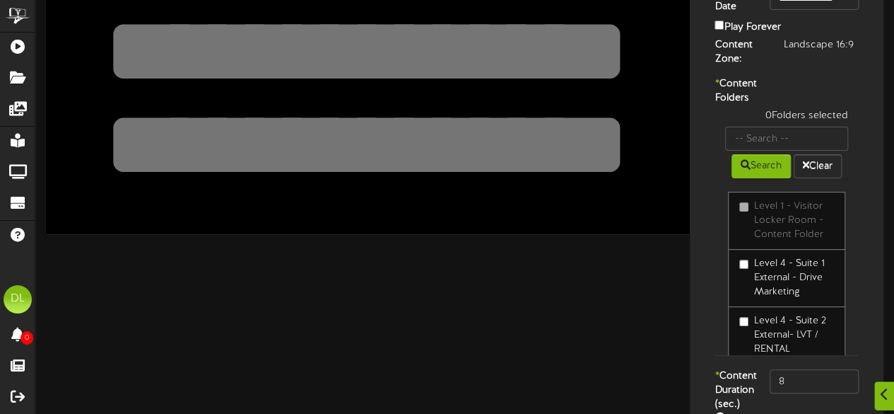
type input "6115"
click at [790, 151] on input "text" at bounding box center [786, 139] width 123 height 24
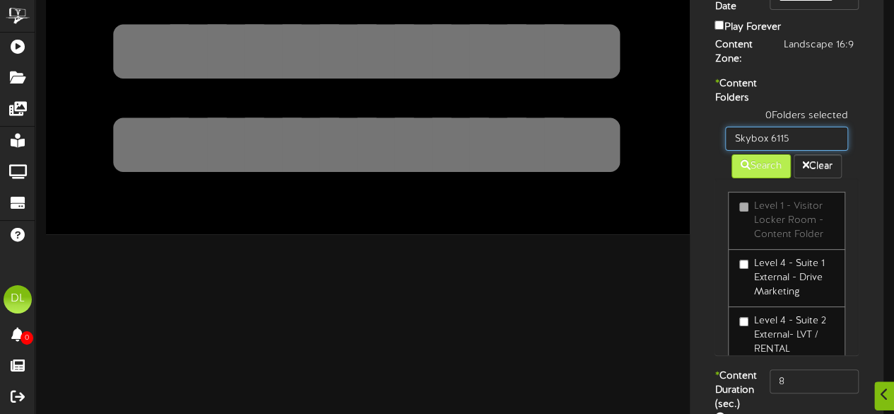
type input "Skybox 6115"
click at [761, 178] on button "Search" at bounding box center [761, 166] width 59 height 24
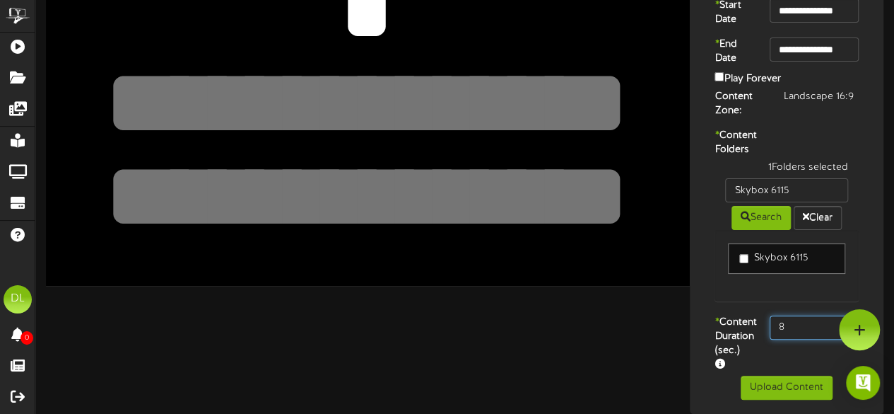
click at [809, 315] on input "8" at bounding box center [814, 327] width 89 height 24
type input "800"
click at [789, 391] on button "Upload Content" at bounding box center [787, 387] width 92 height 24
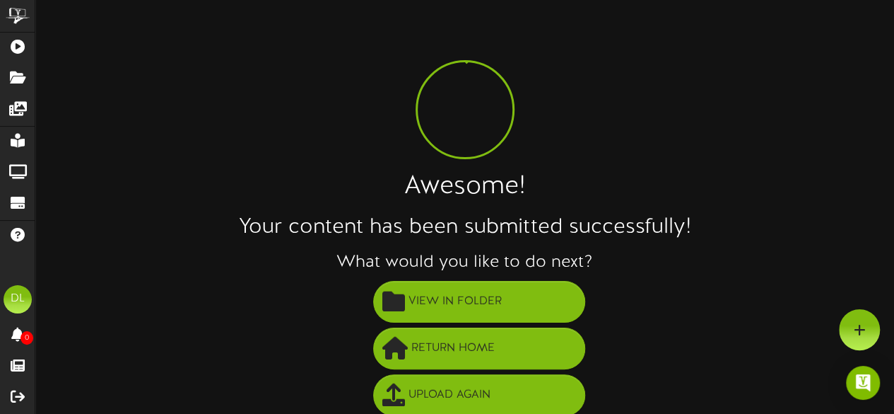
scroll to position [102, 0]
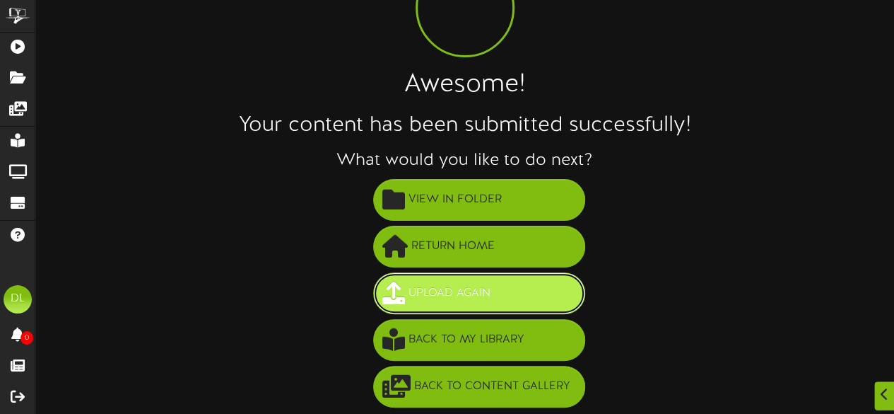
click at [453, 303] on button "Upload Again" at bounding box center [479, 293] width 212 height 42
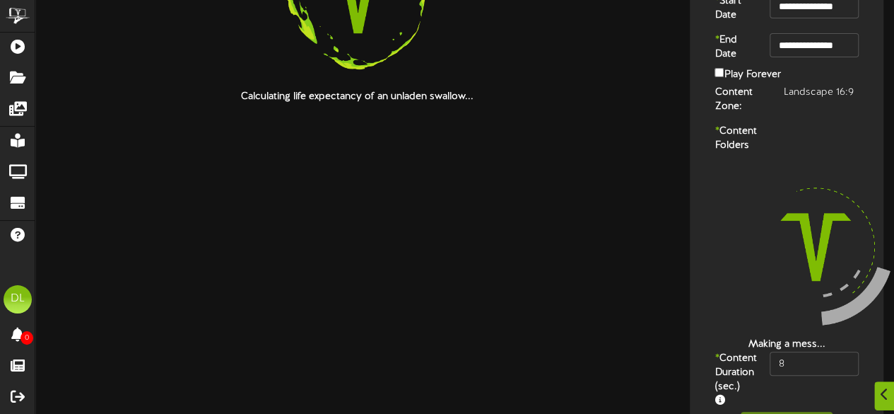
scroll to position [112, 0]
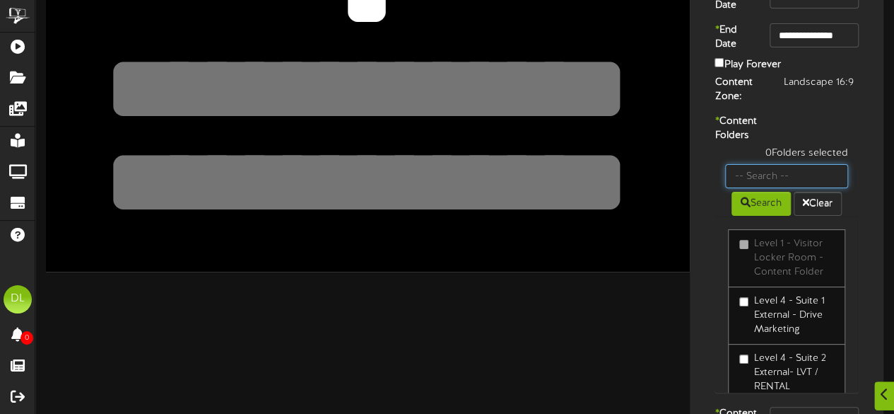
click at [768, 188] on input "text" at bounding box center [786, 176] width 123 height 24
type input "Suite 19"
click at [771, 216] on button "Search" at bounding box center [761, 204] width 59 height 24
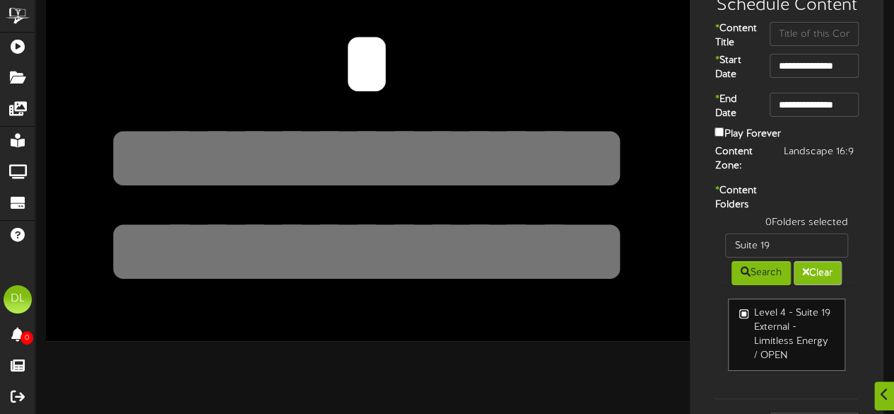
scroll to position [44, 0]
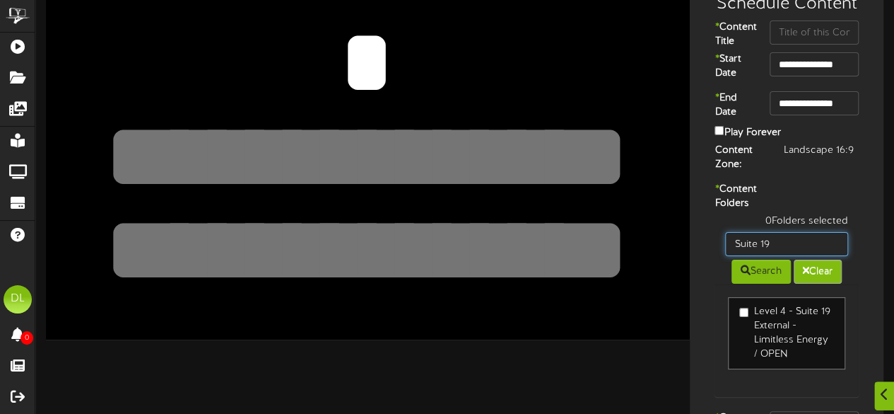
click at [808, 256] on input "Suite 19" at bounding box center [786, 244] width 123 height 24
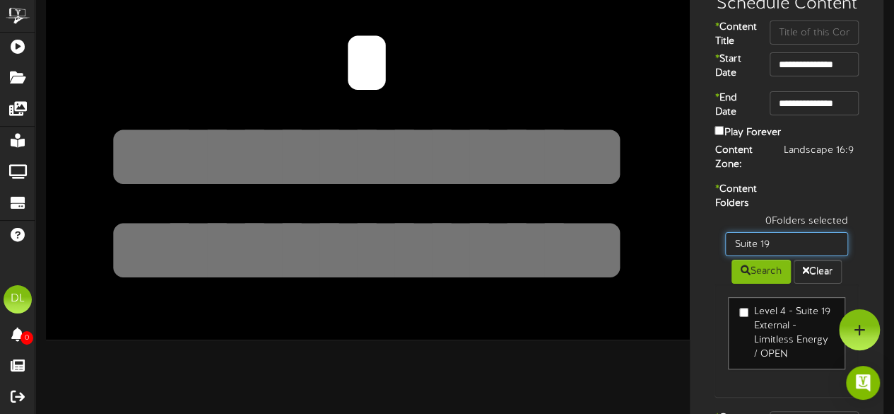
scroll to position [0, 0]
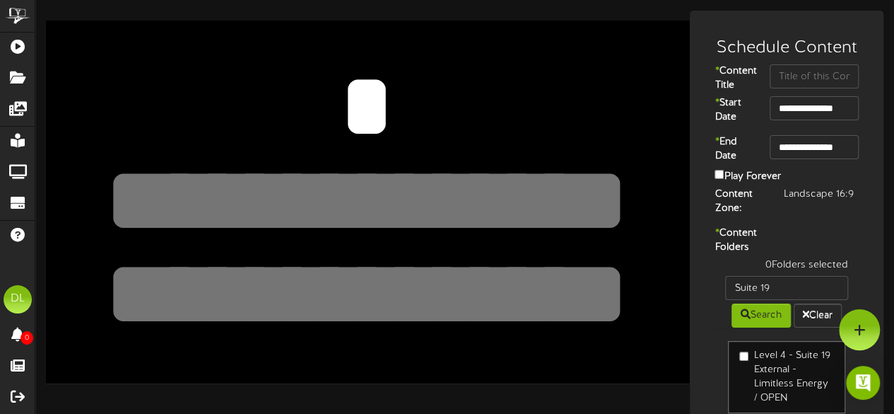
click at [556, 77] on textarea at bounding box center [367, 106] width 530 height 122
click at [479, 308] on textarea at bounding box center [367, 294] width 530 height 122
click at [479, 176] on textarea at bounding box center [367, 200] width 530 height 122
click at [527, 74] on textarea at bounding box center [367, 106] width 530 height 122
click at [656, 47] on div at bounding box center [368, 202] width 644 height 362
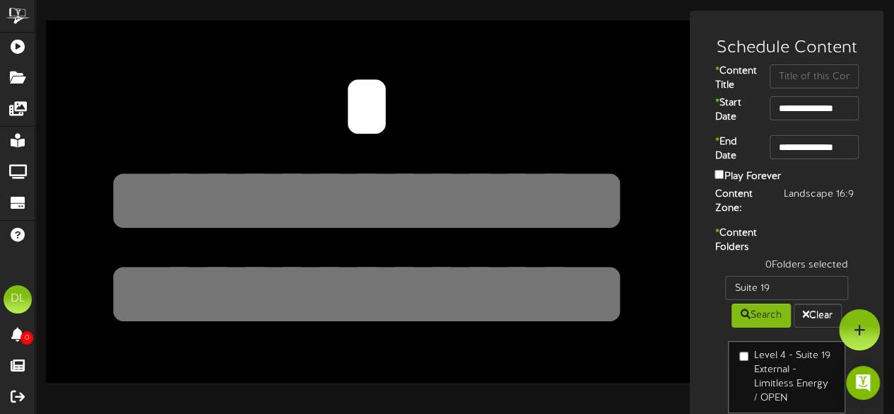
click at [328, 131] on textarea at bounding box center [367, 106] width 530 height 122
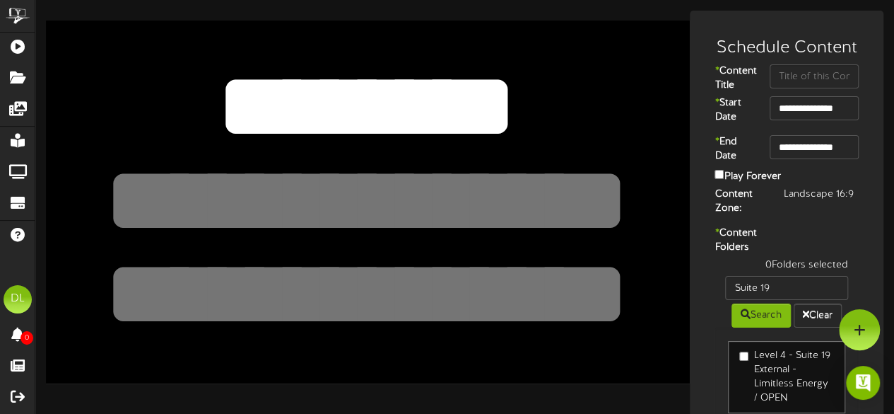
type textarea "*******"
click at [354, 199] on textarea at bounding box center [367, 200] width 530 height 122
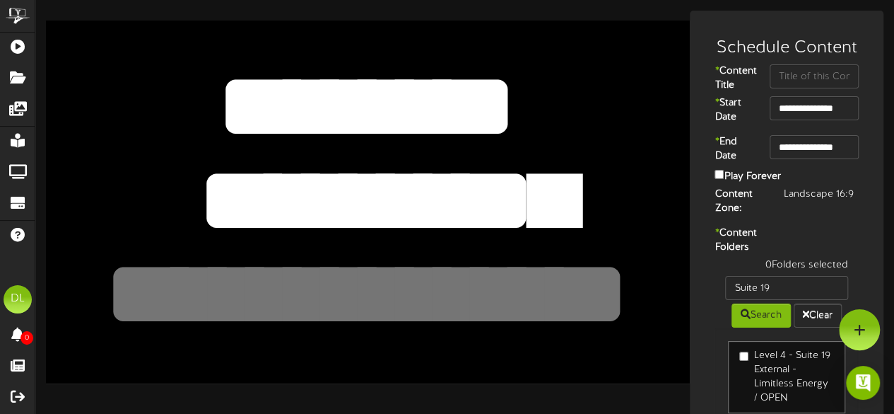
type textarea "**********"
click at [347, 297] on textarea at bounding box center [367, 294] width 530 height 122
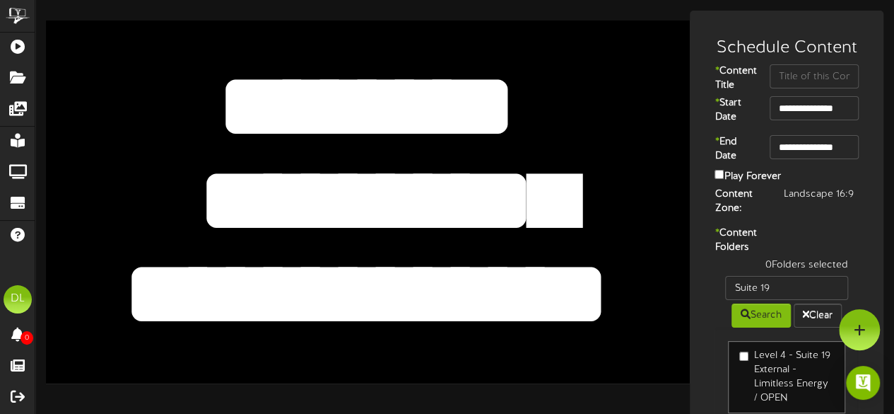
type textarea "**********"
click at [810, 77] on input "text" at bounding box center [814, 76] width 89 height 24
type input "U"
type input "[PERSON_NAME]"
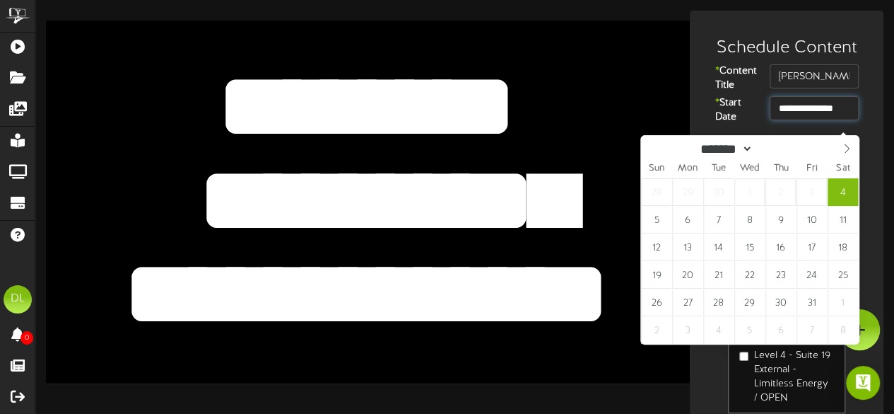
click at [822, 120] on input "**********" at bounding box center [814, 108] width 89 height 24
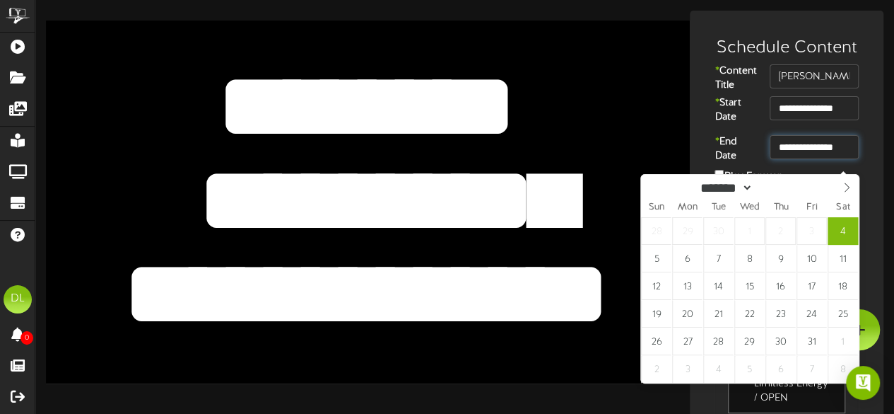
click at [833, 153] on input "**********" at bounding box center [814, 147] width 89 height 24
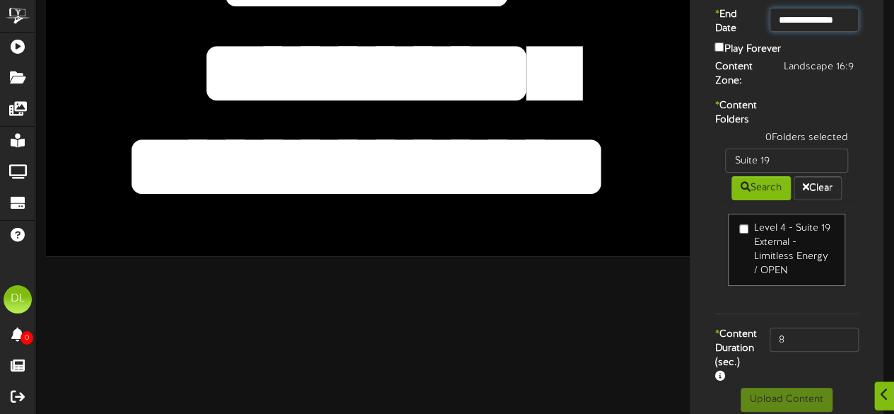
scroll to position [129, 0]
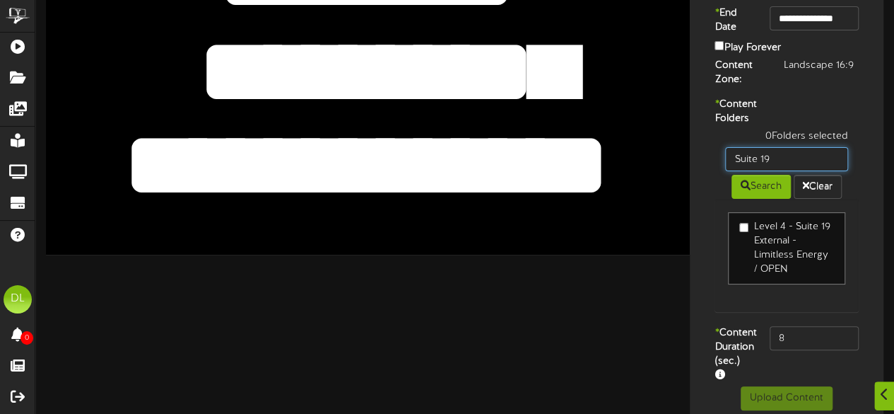
click at [776, 171] on input "Suite 19" at bounding box center [786, 159] width 123 height 24
type input "S"
type input "Skybox 6114"
click at [751, 199] on button "Search" at bounding box center [761, 187] width 59 height 24
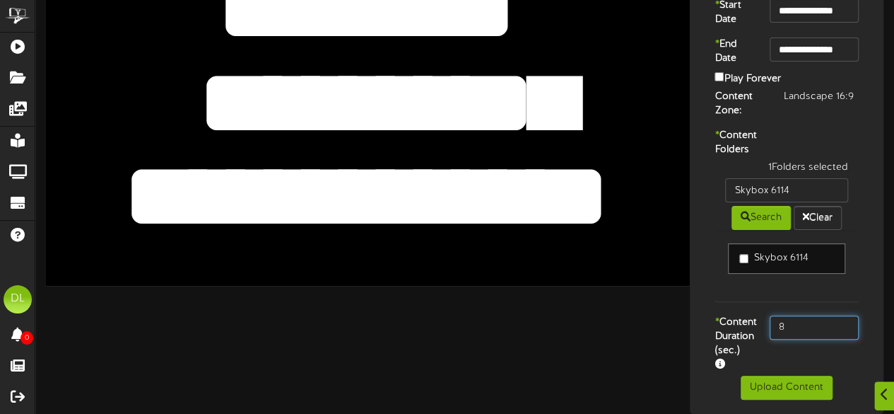
click at [812, 325] on input "8" at bounding box center [814, 327] width 89 height 24
type input "800"
click at [871, 285] on div "* Content Folders 1 Folders selected Skybox 6114 Search Clear Skybox 6114" at bounding box center [787, 222] width 187 height 187
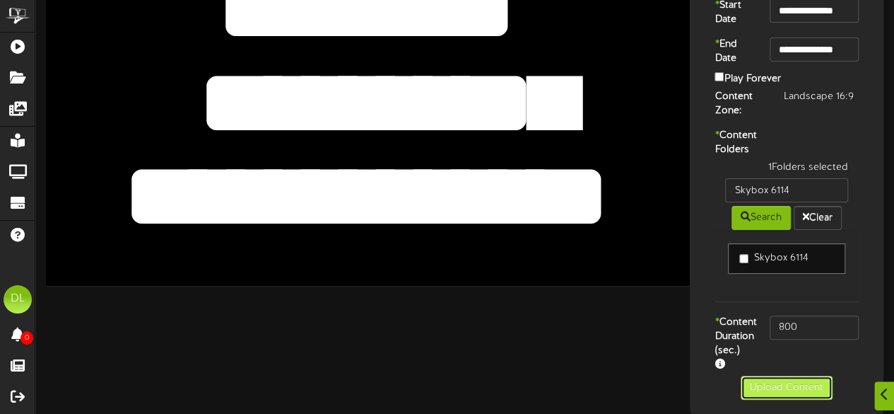
click at [800, 397] on button "Upload Content" at bounding box center [787, 387] width 92 height 24
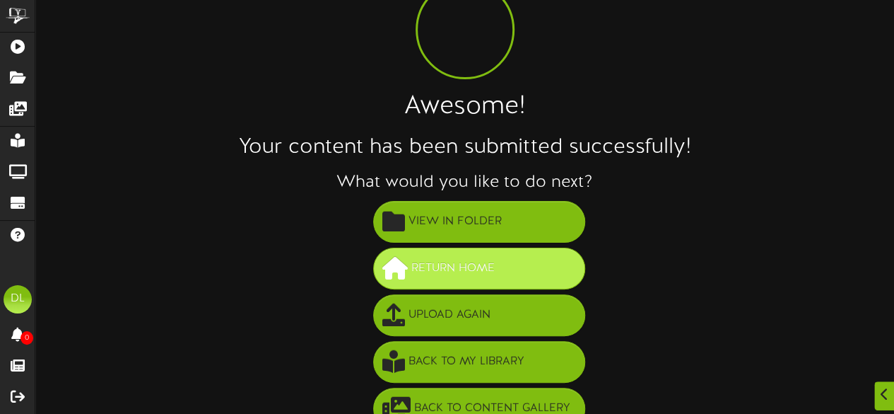
scroll to position [81, 0]
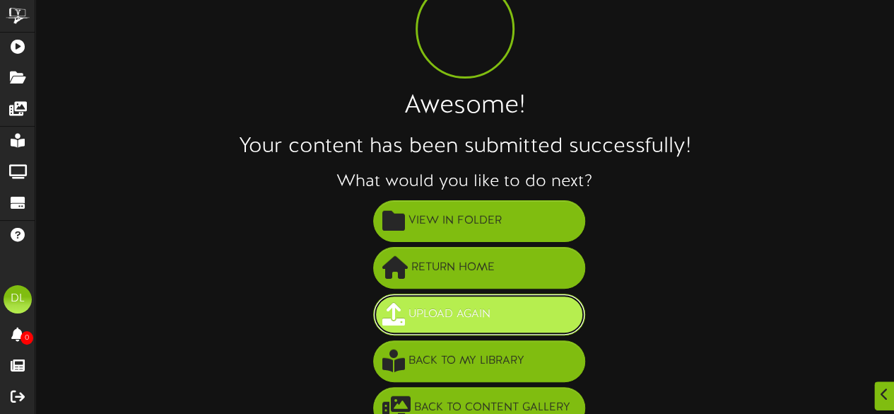
click at [443, 317] on span "Upload Again" at bounding box center [449, 314] width 89 height 23
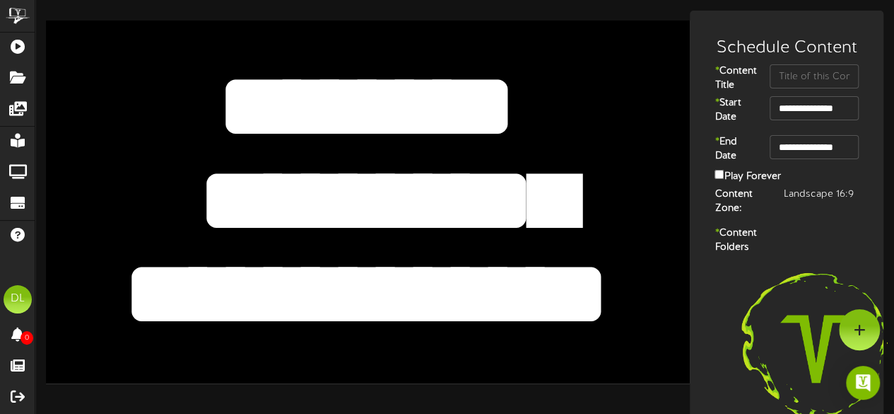
click at [491, 190] on textarea "**********" at bounding box center [367, 200] width 530 height 122
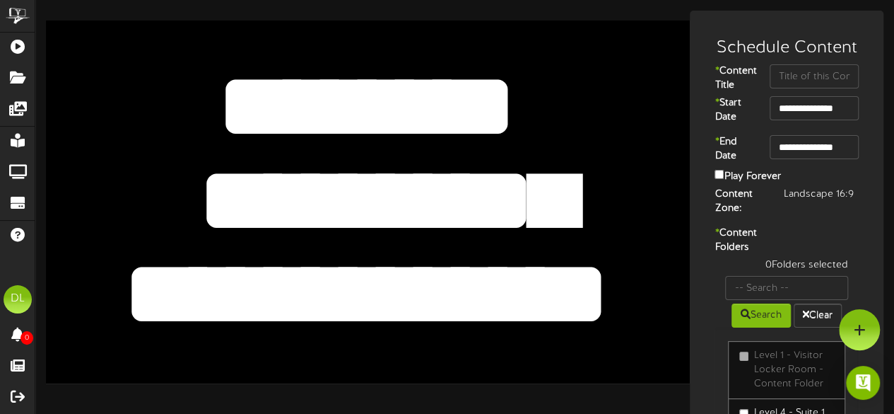
drag, startPoint x: 428, startPoint y: 194, endPoint x: 594, endPoint y: 209, distance: 166.0
click at [594, 209] on textarea "**********" at bounding box center [367, 200] width 530 height 122
type textarea "********"
click at [573, 298] on textarea "**********" at bounding box center [367, 294] width 530 height 122
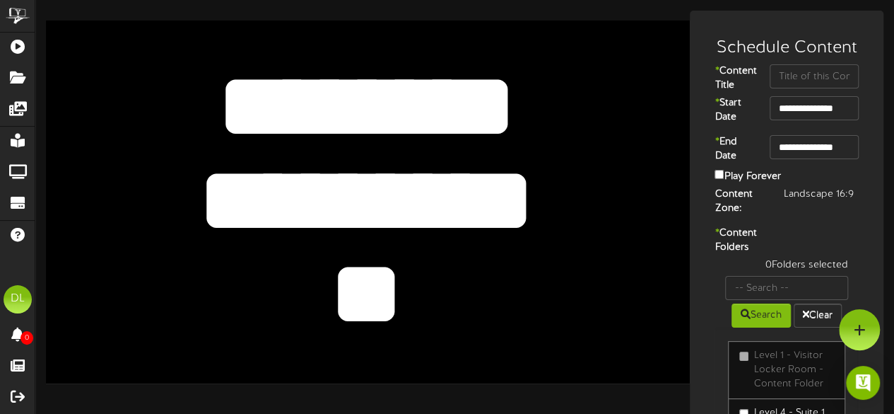
type textarea "*"
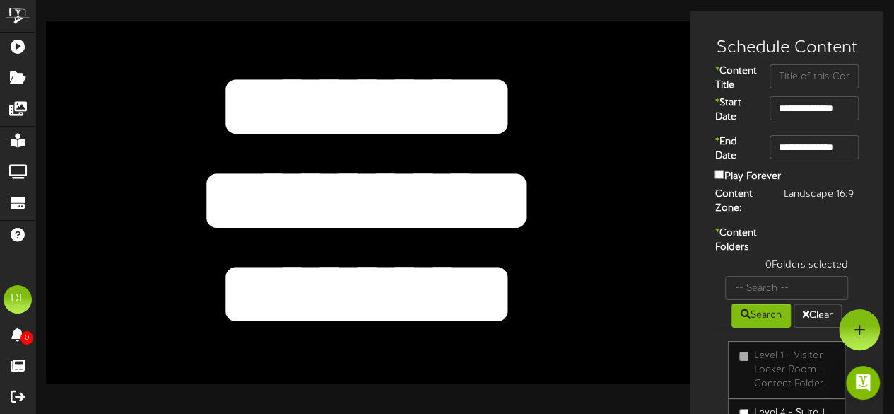
type textarea "********"
click at [515, 206] on textarea "**********" at bounding box center [367, 200] width 530 height 122
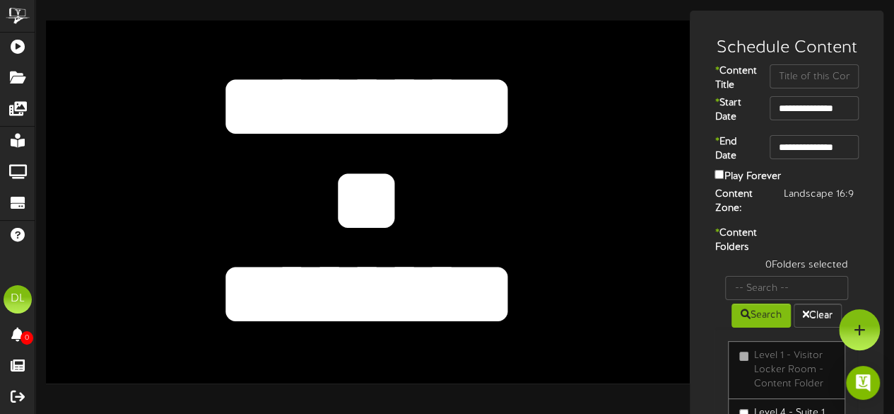
type textarea "*"
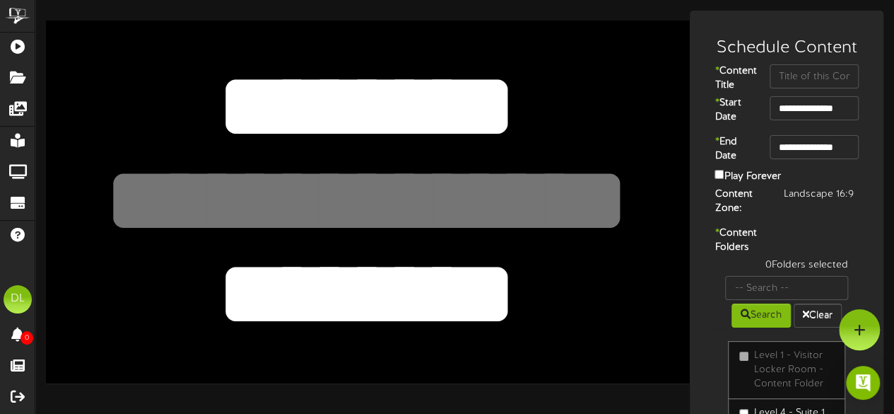
click at [452, 170] on textarea "**********" at bounding box center [367, 200] width 530 height 122
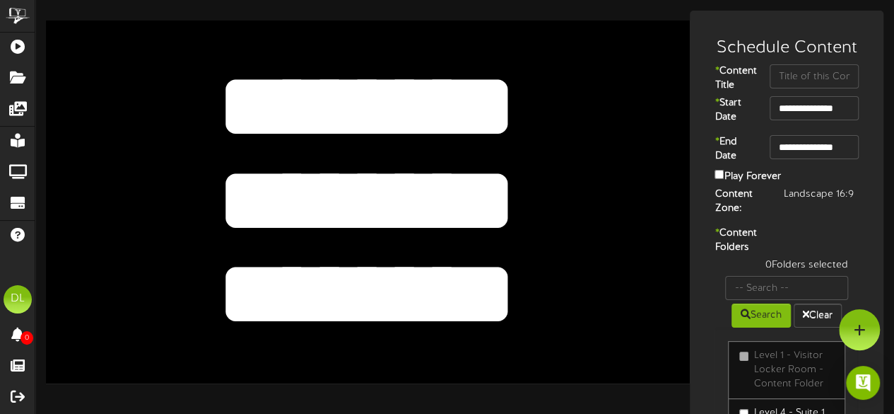
type textarea "********"
click at [517, 284] on textarea "**********" at bounding box center [367, 294] width 530 height 122
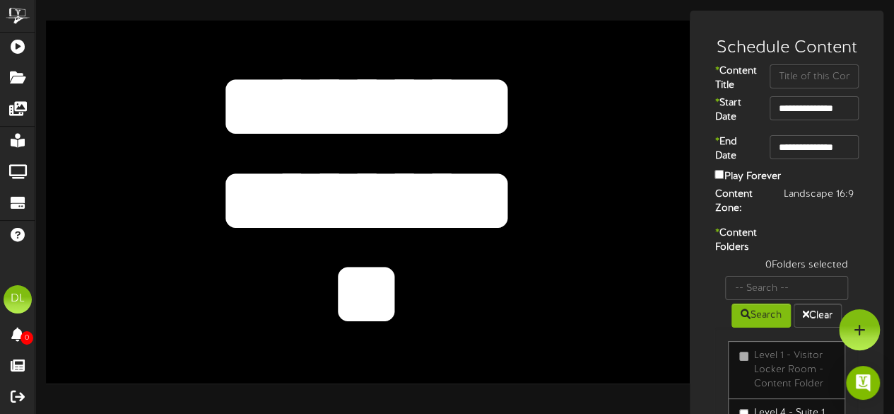
type textarea "*"
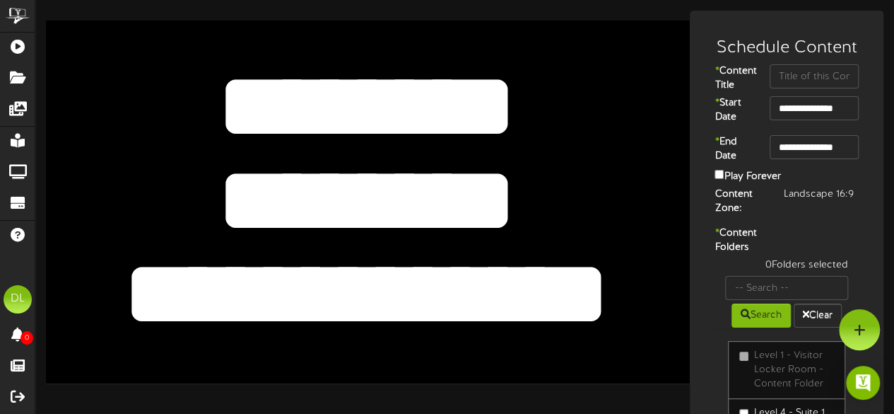
type textarea "**********"
click at [790, 74] on input "text" at bounding box center [814, 76] width 89 height 24
type input "[PERSON_NAME]"
click at [800, 300] on input "text" at bounding box center [786, 288] width 123 height 24
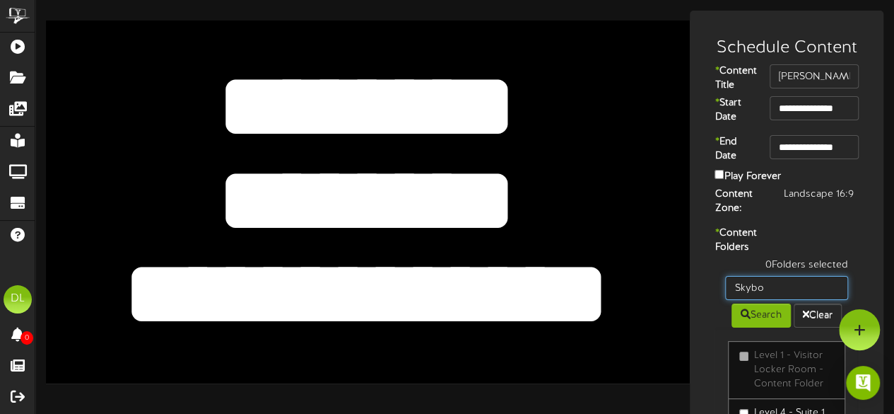
type input "Skybox 6114"
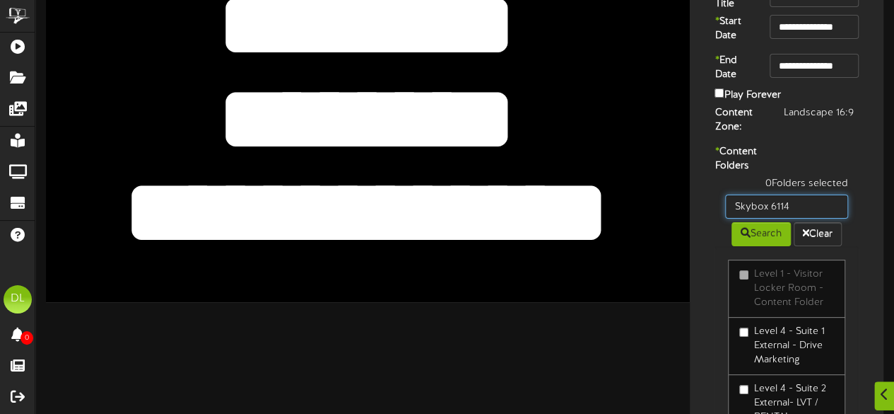
scroll to position [82, 0]
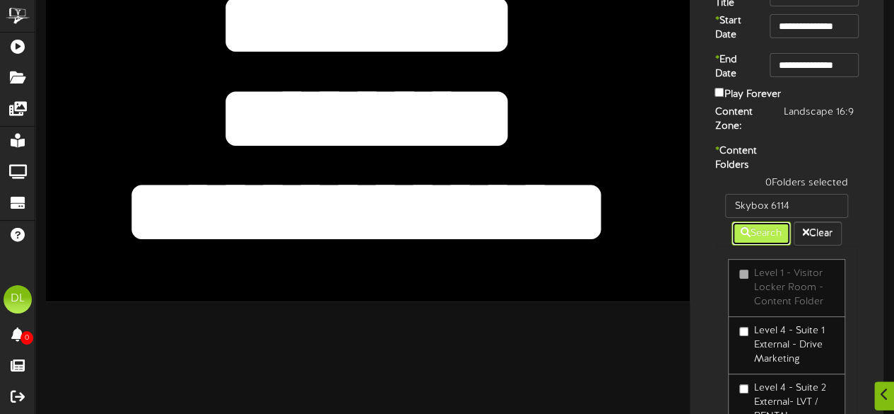
click at [747, 237] on icon at bounding box center [746, 232] width 10 height 10
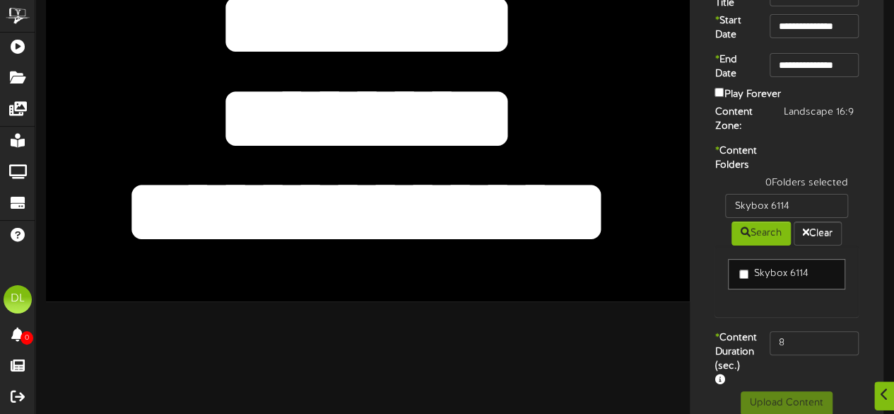
click at [738, 289] on link "Skybox 6114" at bounding box center [786, 274] width 117 height 30
click at [812, 355] on input "8" at bounding box center [814, 343] width 89 height 24
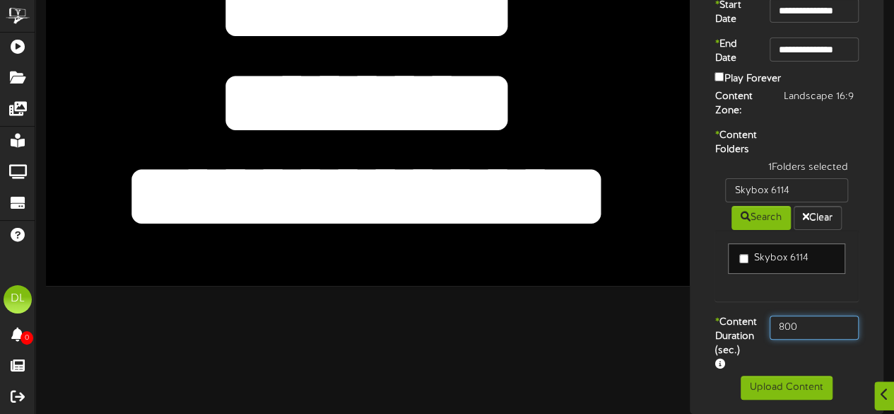
type input "800"
click at [875, 258] on div "* Content Folders 1 Folders selected Skybox 6114 Search Clear Skybox 6114" at bounding box center [787, 222] width 187 height 187
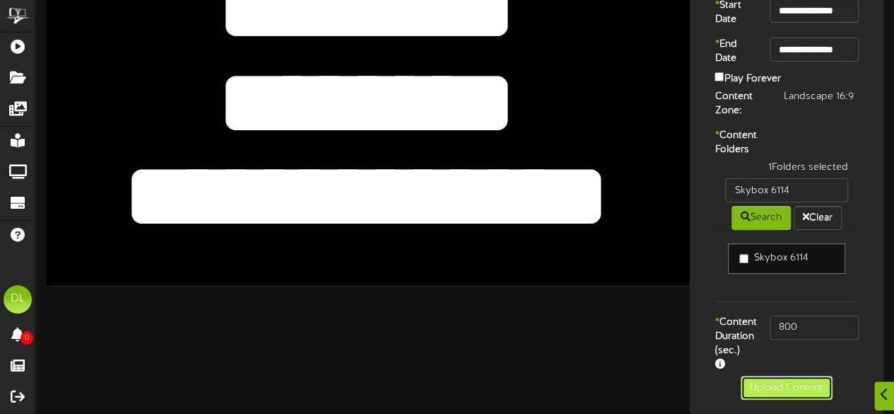
click at [792, 395] on button "Upload Content" at bounding box center [787, 387] width 92 height 24
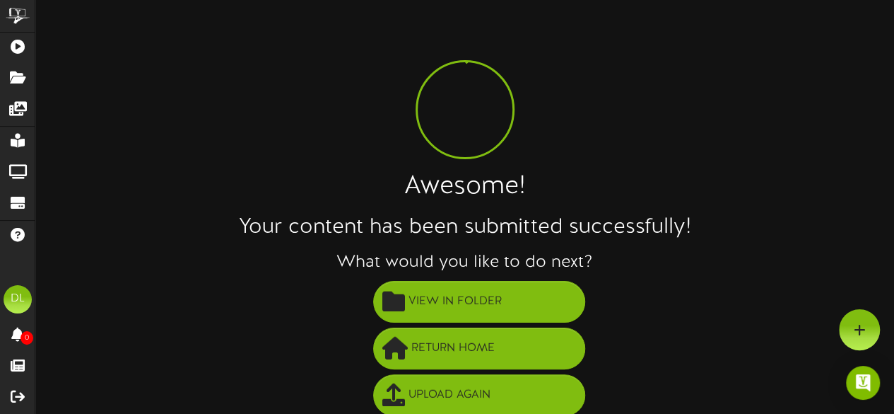
scroll to position [102, 0]
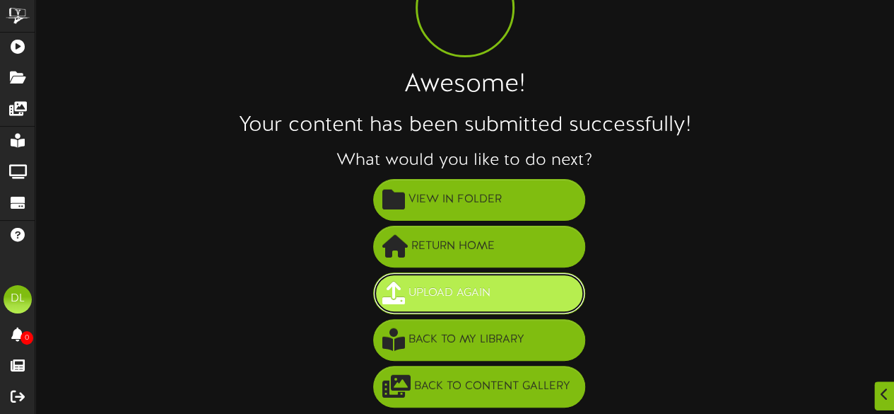
click at [395, 281] on span at bounding box center [393, 292] width 23 height 23
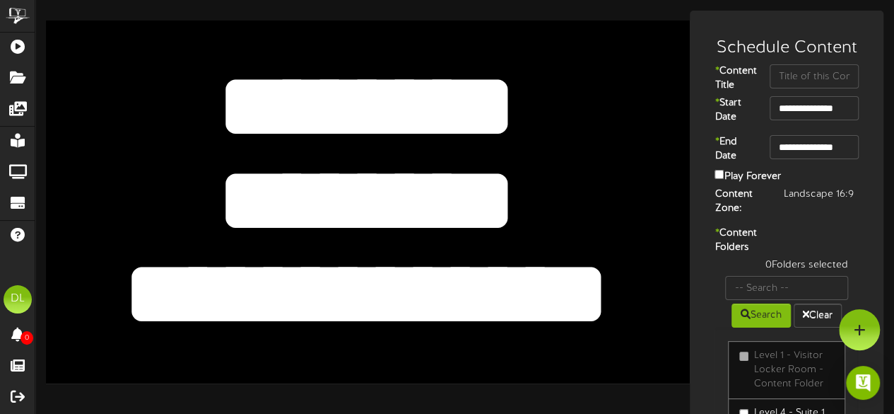
click at [462, 117] on textarea "*******" at bounding box center [367, 106] width 530 height 122
click at [485, 112] on textarea "*******" at bounding box center [367, 106] width 530 height 122
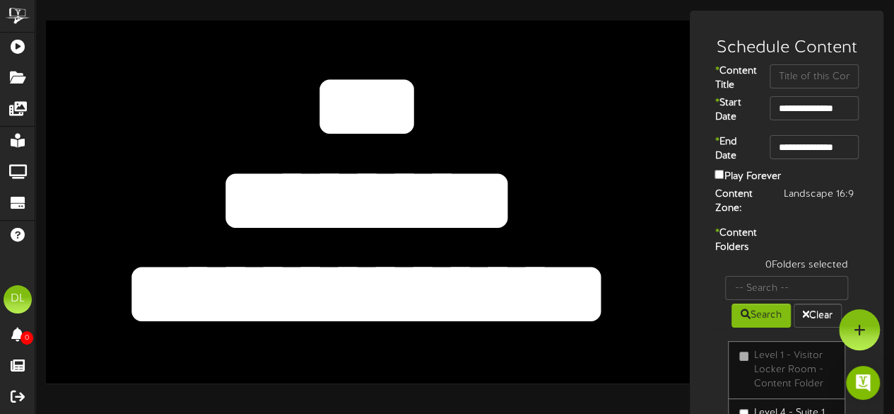
type textarea "*"
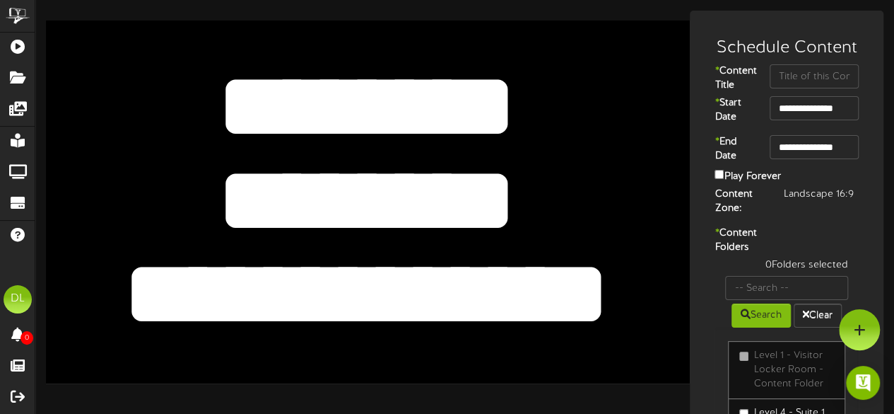
type textarea "*******"
click at [513, 194] on textarea "********" at bounding box center [367, 200] width 530 height 122
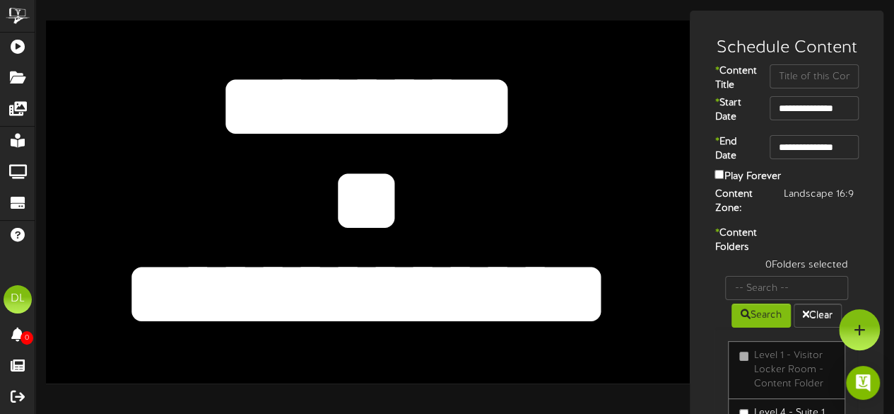
type textarea "*"
type textarea "***"
click at [580, 310] on textarea "**********" at bounding box center [367, 294] width 530 height 122
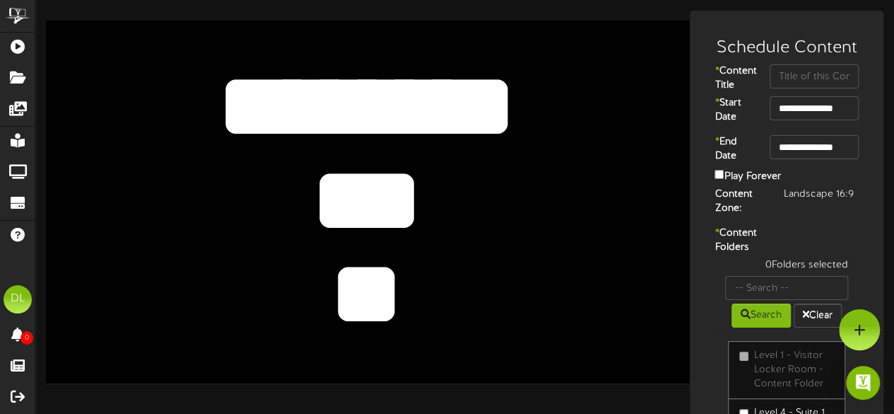
type textarea "*"
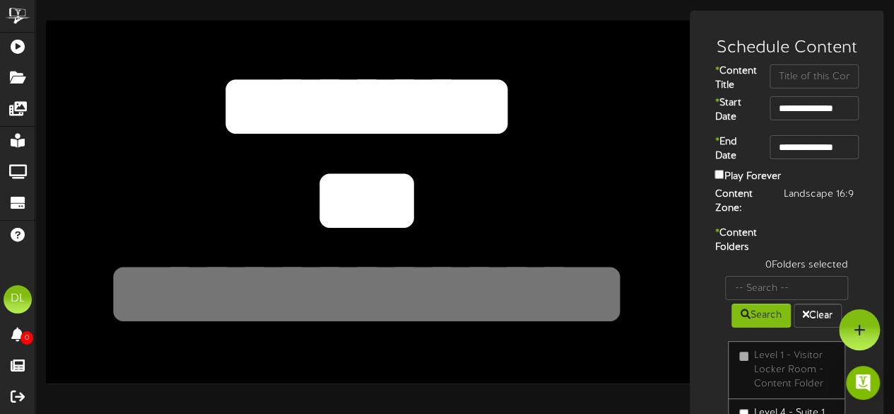
click at [609, 175] on textarea "********" at bounding box center [367, 200] width 530 height 122
click at [807, 83] on input "text" at bounding box center [814, 76] width 89 height 24
type input "UGC"
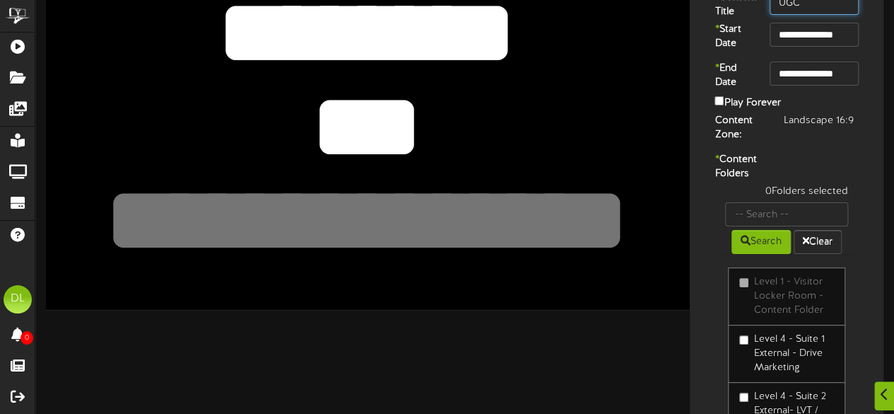
scroll to position [83, 0]
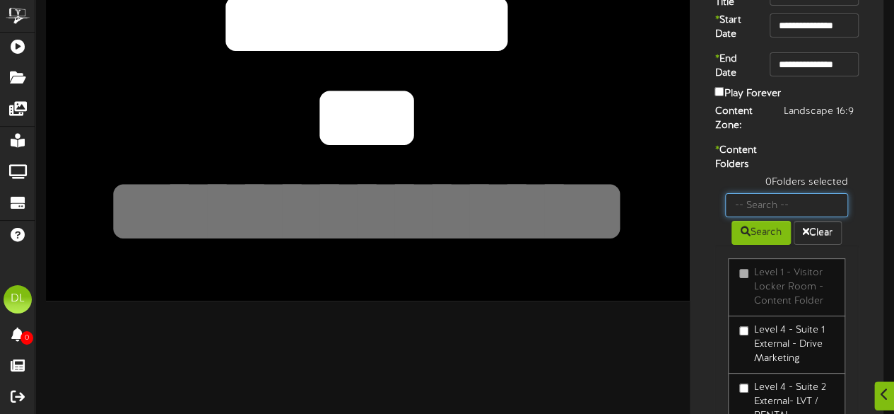
click at [795, 217] on input "text" at bounding box center [786, 205] width 123 height 24
type input "Suite 22"
click at [764, 245] on button "Search" at bounding box center [761, 233] width 59 height 24
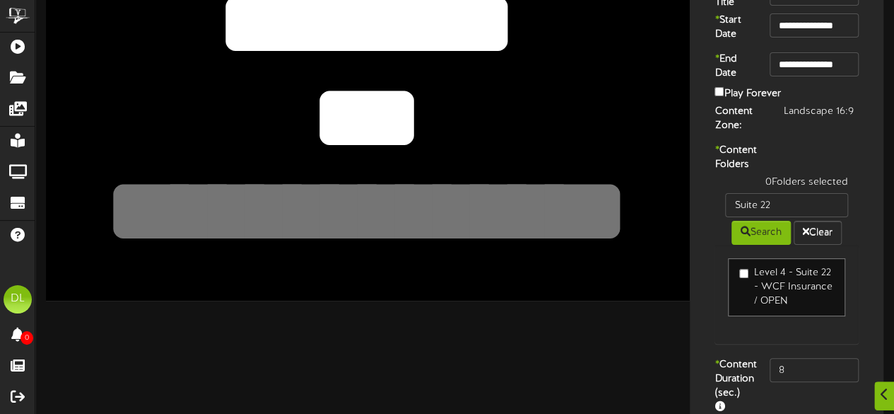
click at [737, 298] on link "Level 4 - Suite 22 - WCF Insurance / OPEN" at bounding box center [786, 287] width 117 height 58
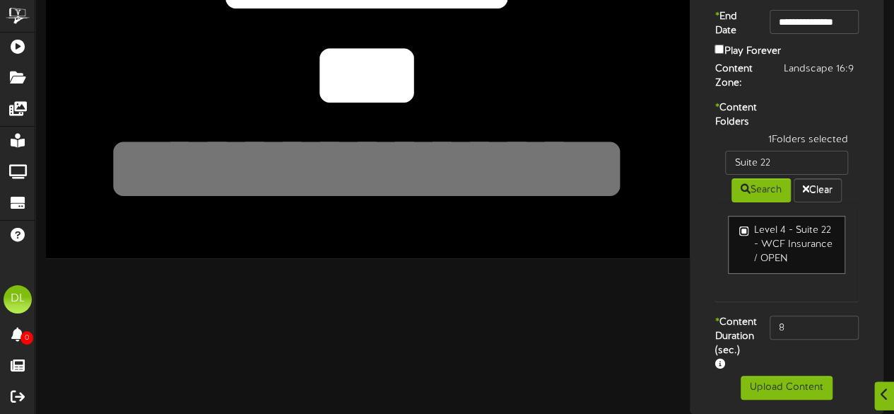
scroll to position [158, 0]
click at [797, 315] on input "8" at bounding box center [814, 327] width 89 height 24
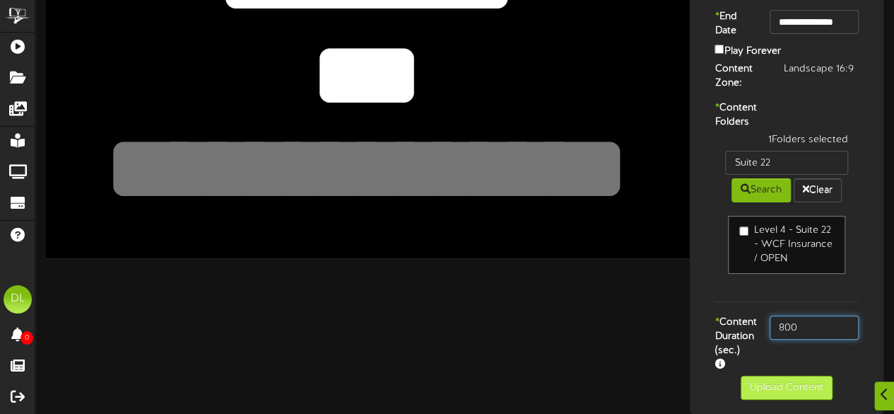
type input "800"
click at [812, 390] on button "Upload Content" at bounding box center [787, 387] width 92 height 24
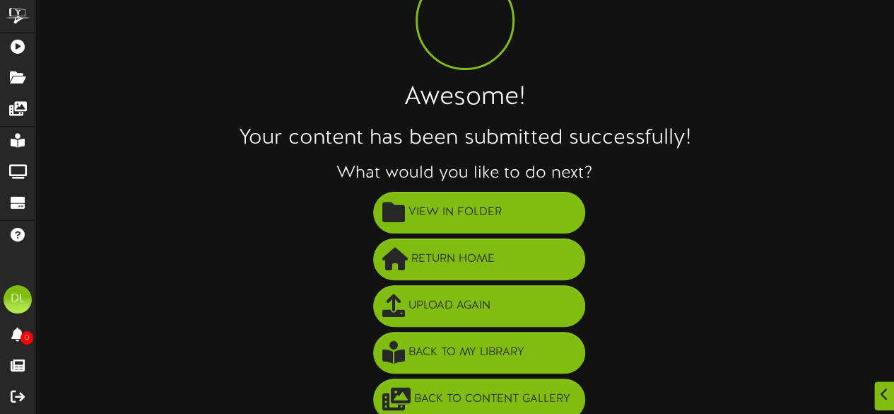
scroll to position [0, 0]
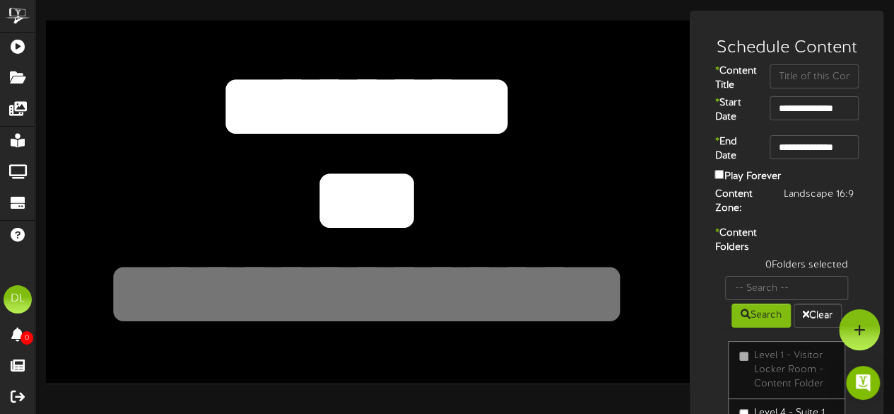
click at [481, 108] on textarea "*******" at bounding box center [367, 106] width 530 height 122
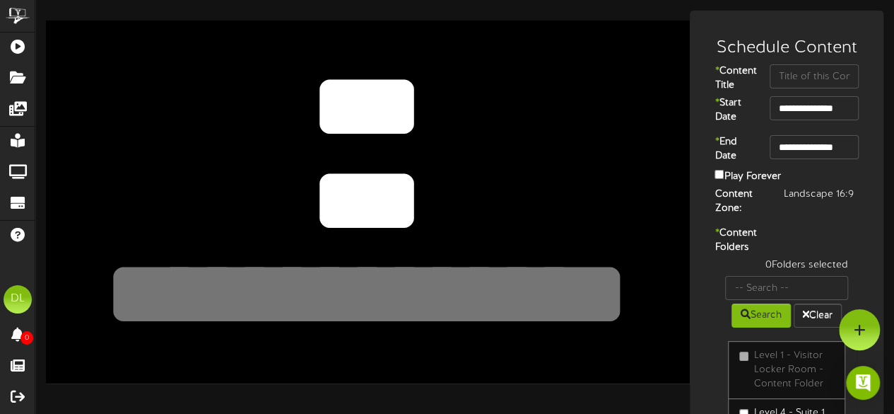
type textarea "*"
click at [419, 198] on textarea "***" at bounding box center [367, 200] width 530 height 122
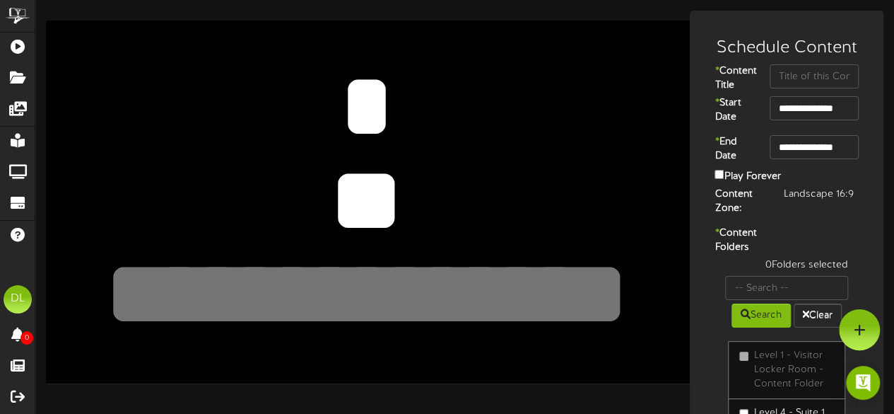
type textarea "*"
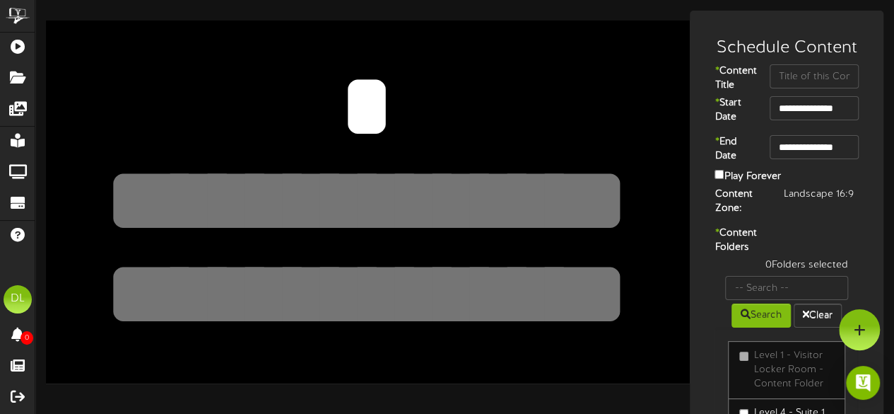
click at [165, 67] on textarea "*******" at bounding box center [367, 106] width 530 height 122
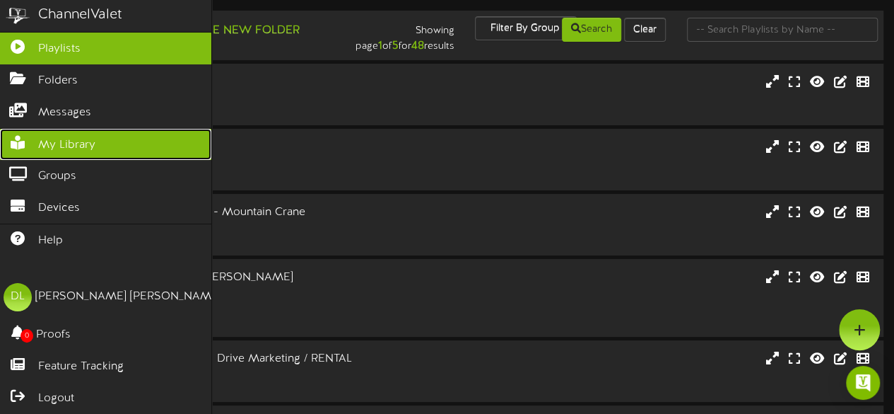
click at [18, 149] on link "My Library" at bounding box center [105, 145] width 211 height 32
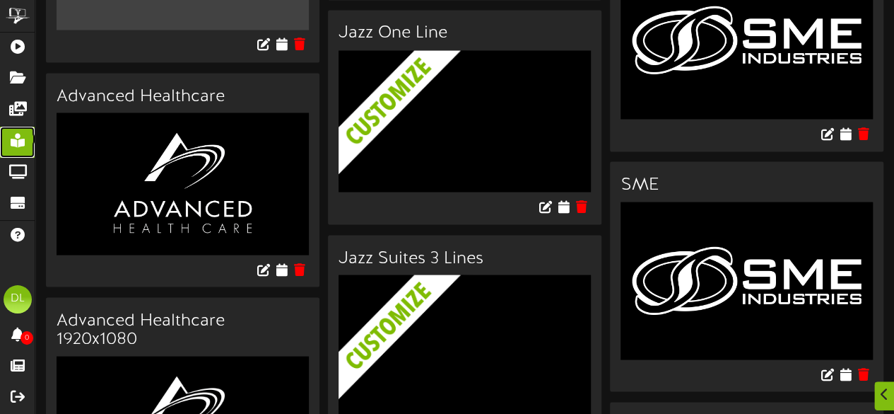
scroll to position [1399, 0]
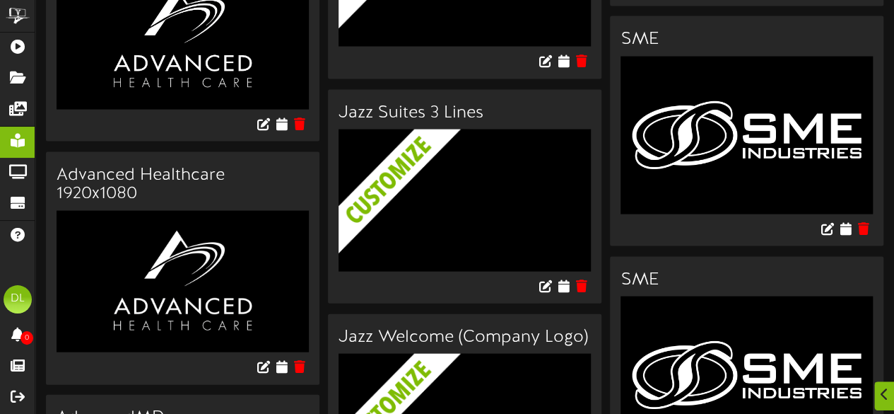
click at [442, 214] on img at bounding box center [476, 220] width 274 height 182
click at [563, 277] on icon at bounding box center [563, 285] width 13 height 16
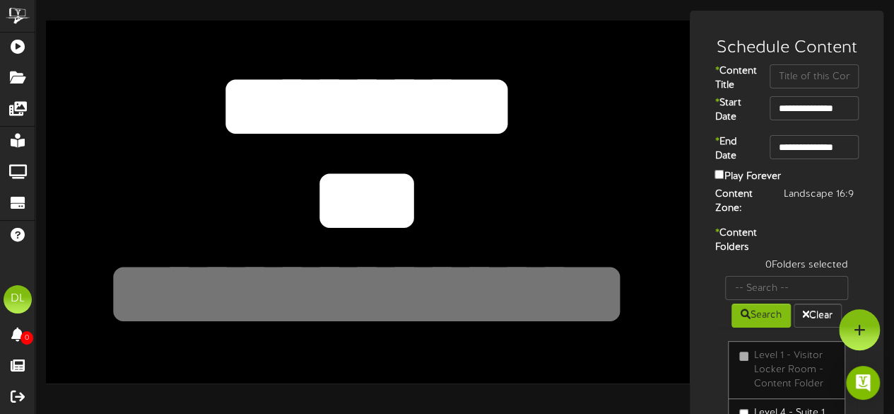
click at [424, 173] on textarea "***" at bounding box center [367, 200] width 530 height 122
type textarea "*"
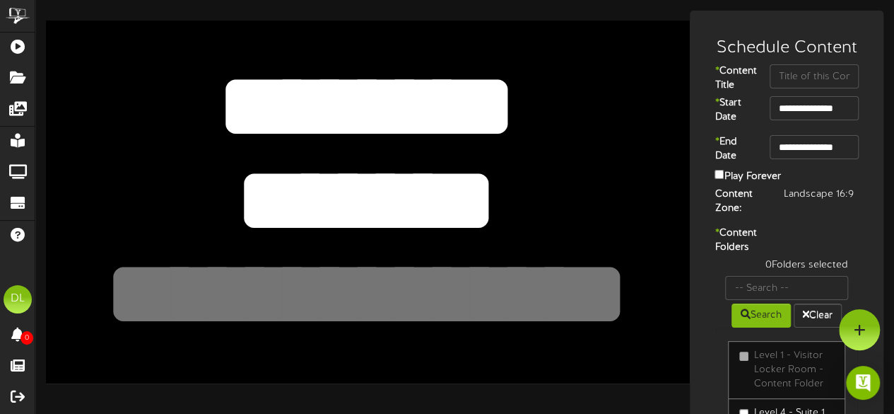
type textarea "*******"
click at [450, 287] on textarea at bounding box center [367, 294] width 530 height 122
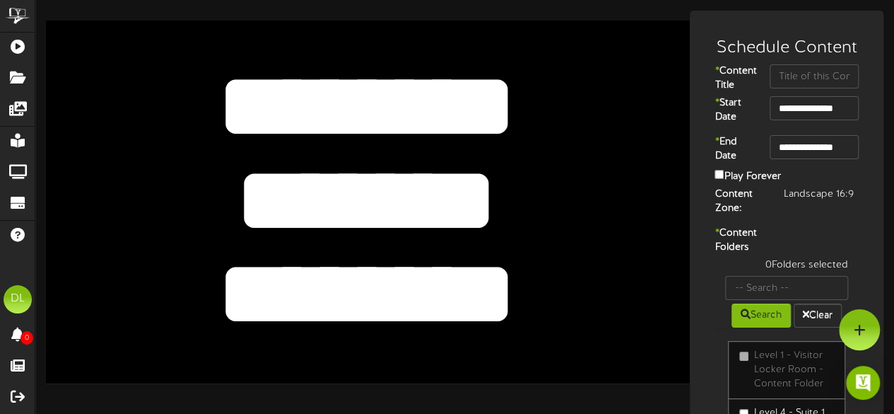
type textarea "********"
click at [810, 80] on input "text" at bounding box center [814, 76] width 89 height 24
type input "[PERSON_NAME]"
click at [832, 120] on input "**********" at bounding box center [814, 108] width 89 height 24
click at [840, 159] on input "**********" at bounding box center [814, 147] width 89 height 24
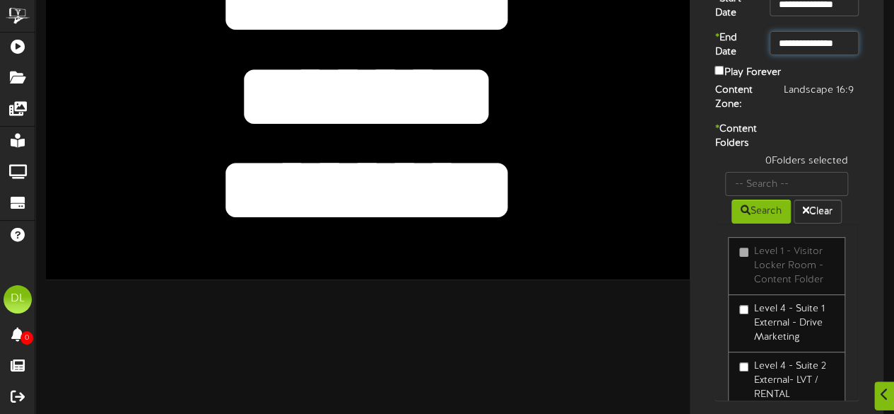
scroll to position [115, 0]
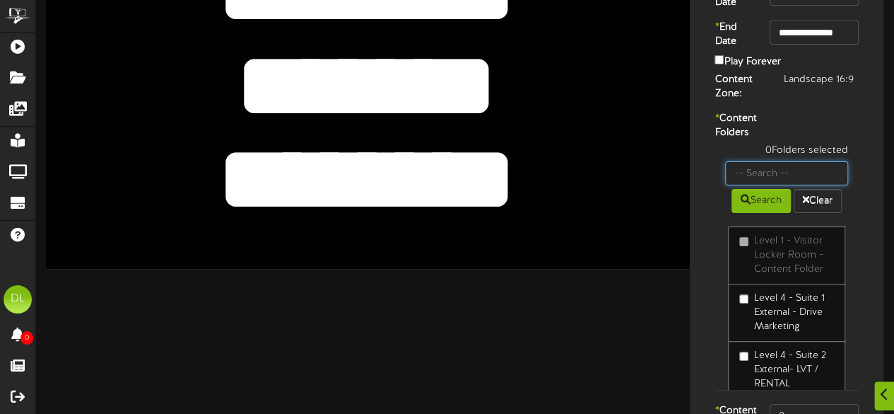
click at [763, 185] on input "text" at bounding box center [786, 173] width 123 height 24
type input "Skybox 6114"
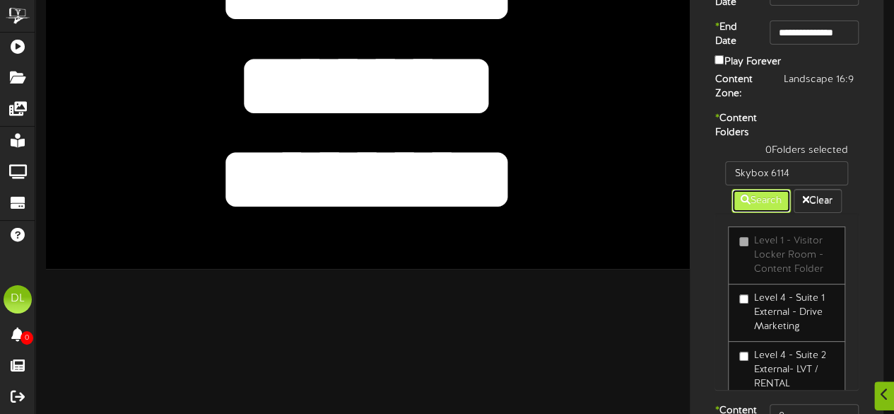
click at [756, 213] on button "Search" at bounding box center [761, 201] width 59 height 24
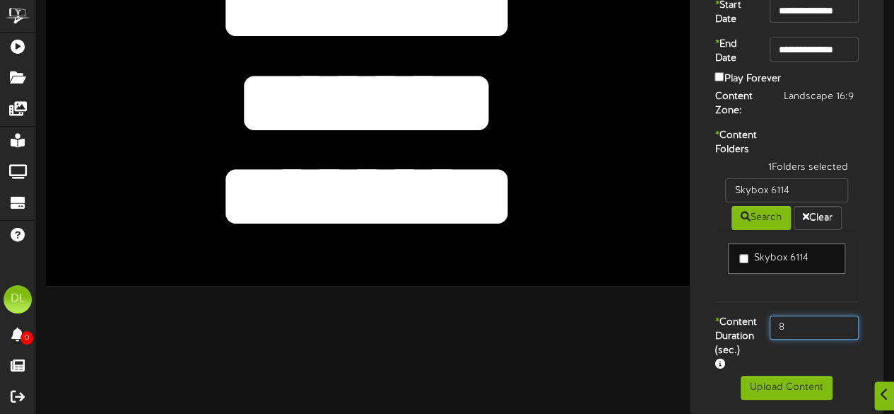
click at [807, 339] on input "8" at bounding box center [814, 327] width 89 height 24
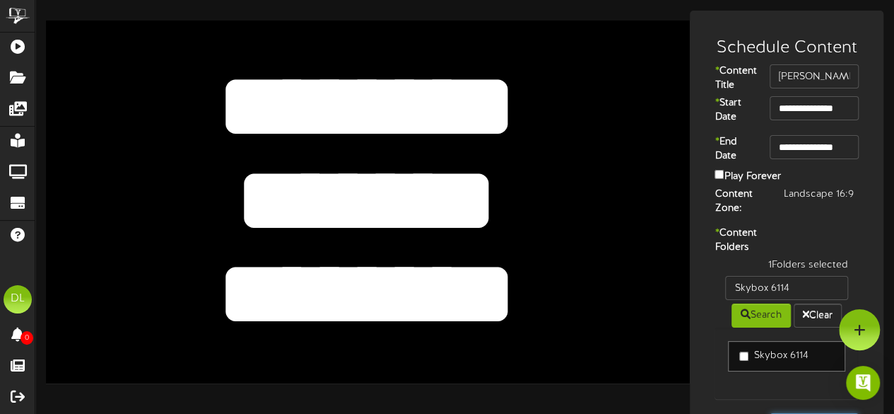
scroll to position [137, 0]
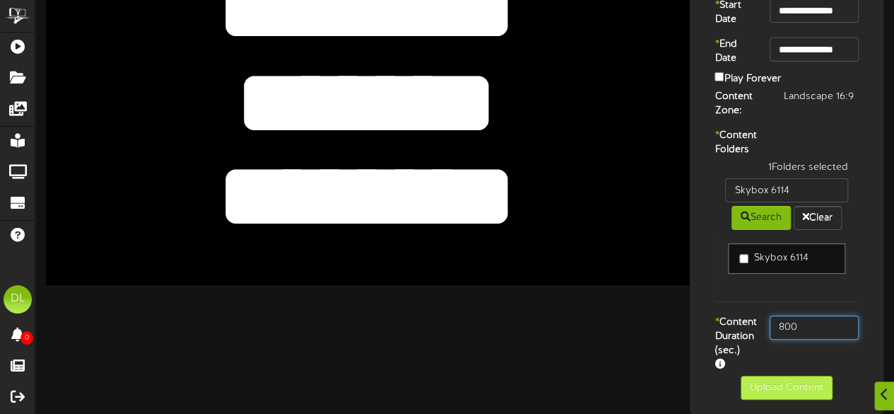
type input "800"
click at [802, 379] on button "Upload Content" at bounding box center [787, 387] width 92 height 24
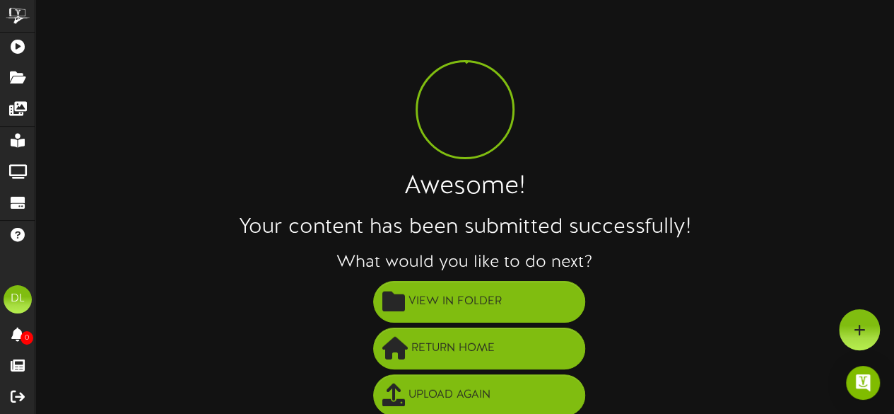
scroll to position [102, 0]
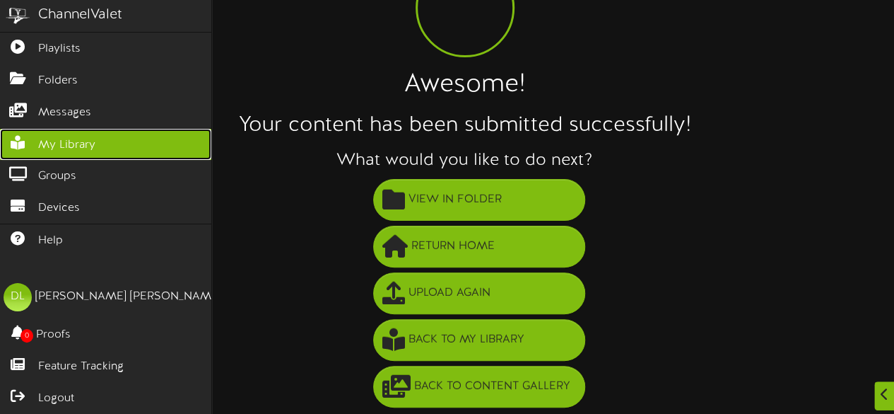
click at [34, 146] on link "My Library" at bounding box center [105, 145] width 211 height 32
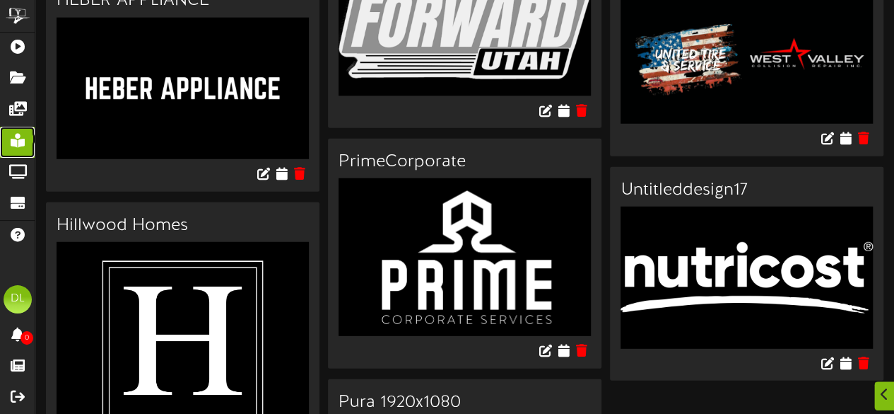
scroll to position [7449, 0]
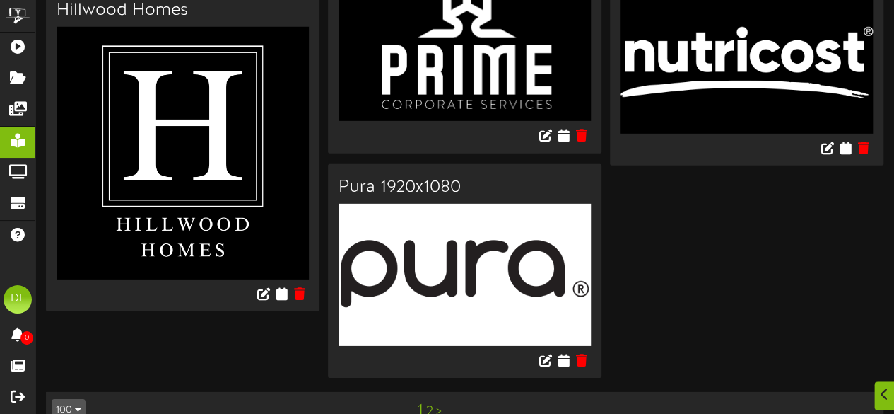
click at [429, 404] on link "2" at bounding box center [429, 412] width 7 height 16
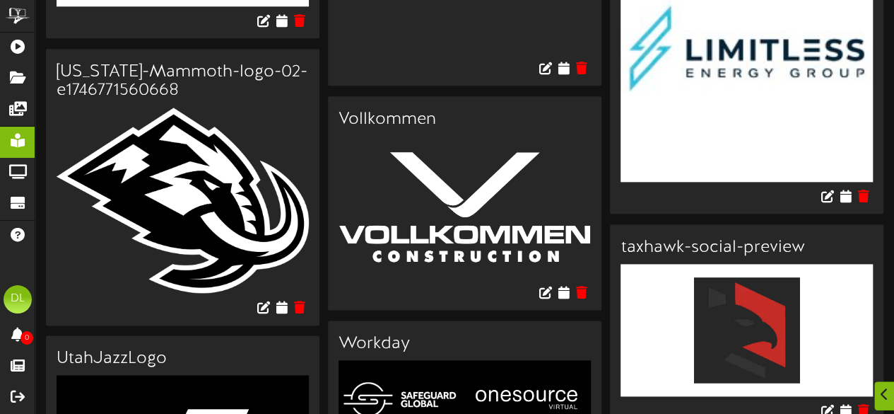
scroll to position [762, 0]
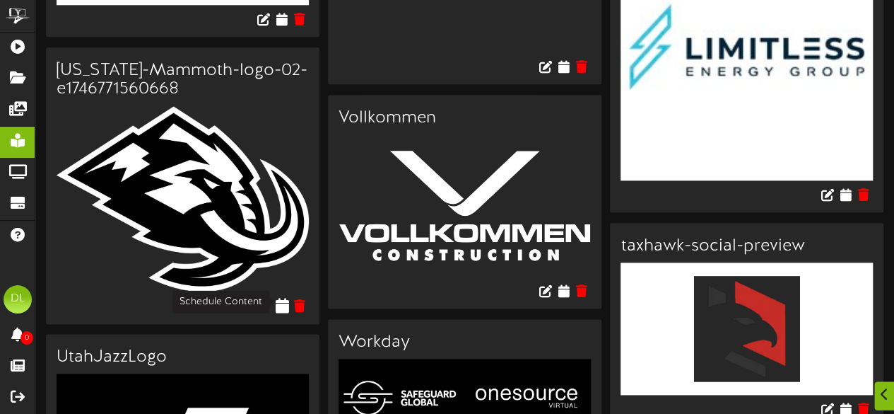
click at [284, 300] on icon at bounding box center [281, 305] width 13 height 16
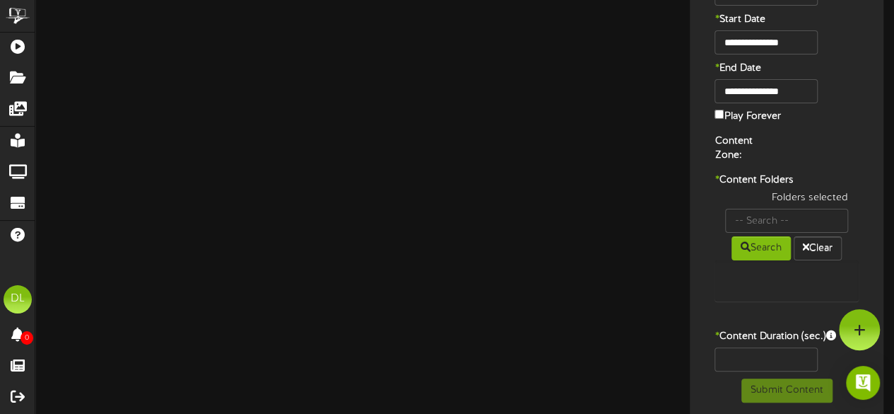
type input "[US_STATE]-Mammoth-logo-02-e1746771560668"
type input "8"
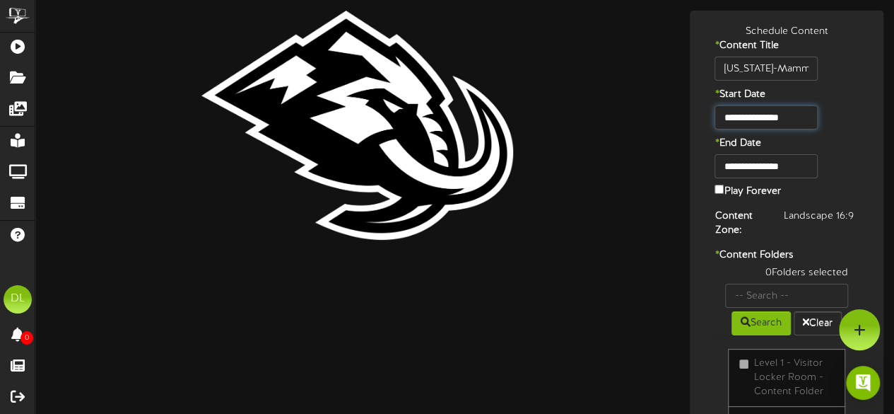
click at [810, 116] on input "**********" at bounding box center [766, 117] width 103 height 24
click at [795, 170] on input "**********" at bounding box center [766, 166] width 103 height 24
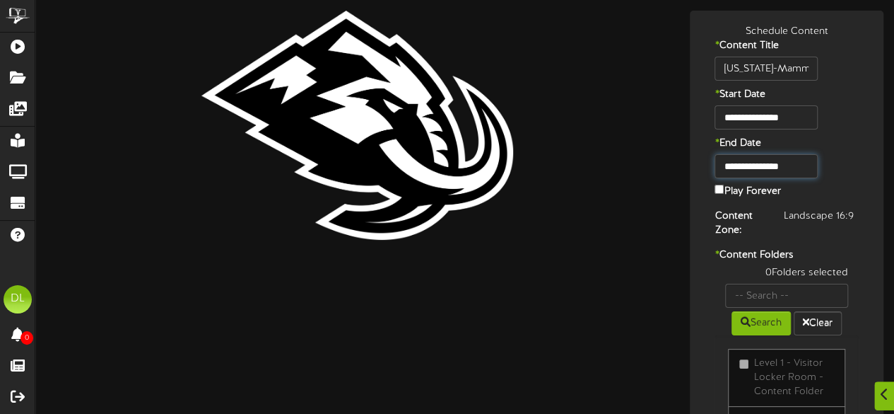
scroll to position [180, 0]
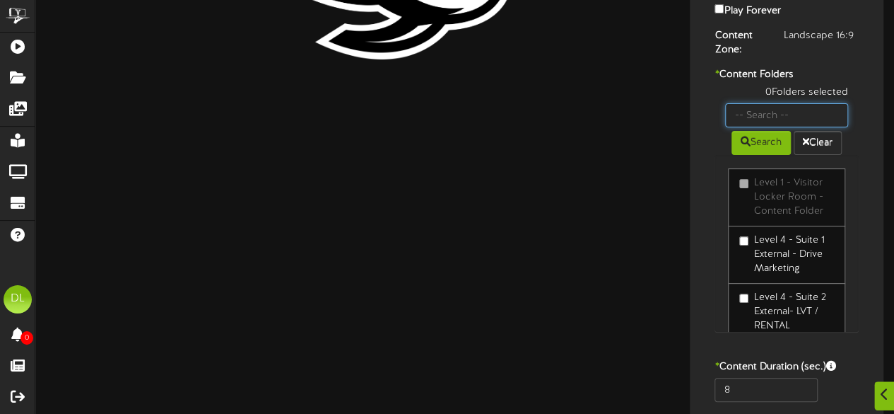
click at [805, 112] on input "text" at bounding box center [786, 115] width 123 height 24
type input "Suite 22"
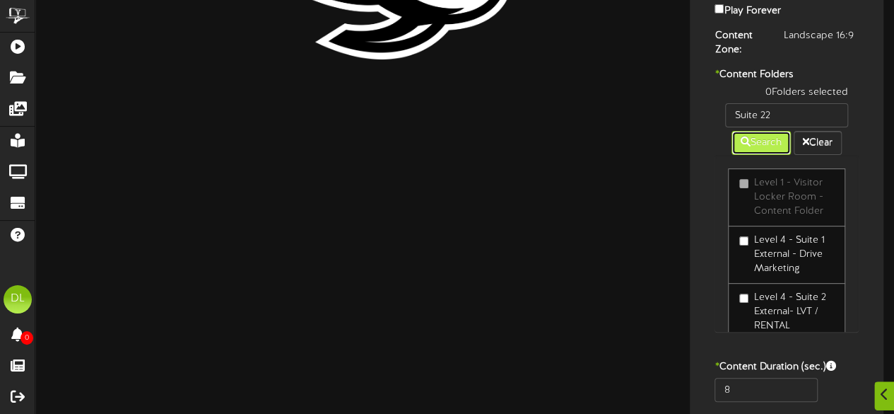
click at [741, 142] on icon at bounding box center [746, 141] width 10 height 10
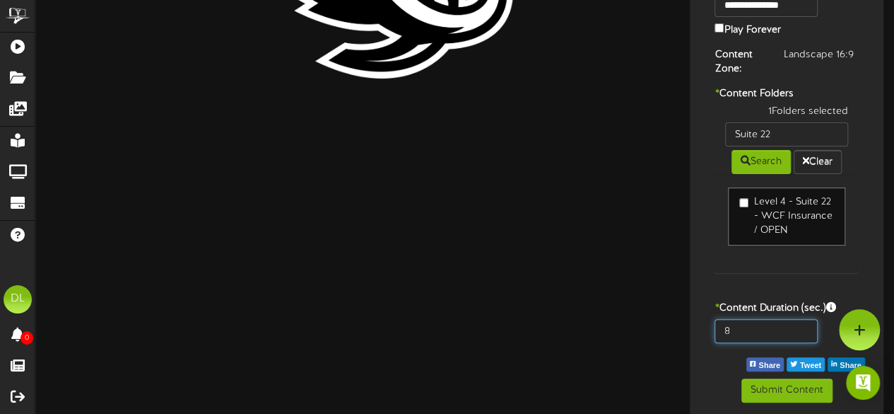
click at [762, 322] on input "8" at bounding box center [766, 331] width 103 height 24
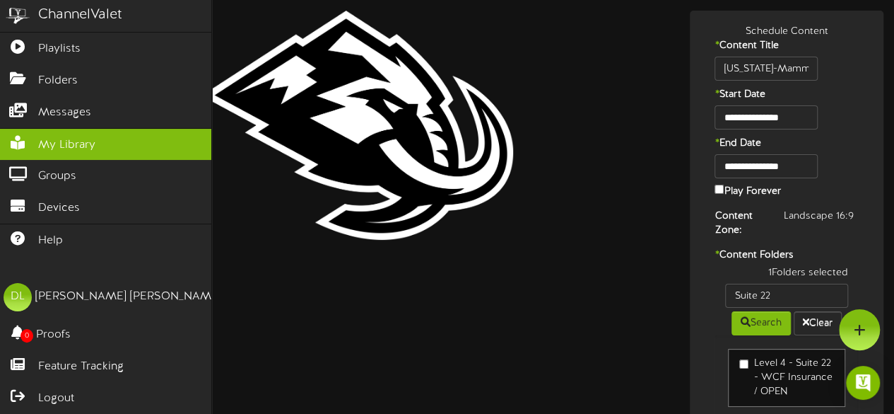
type input "800"
click at [51, 145] on span "My Library" at bounding box center [66, 145] width 57 height 16
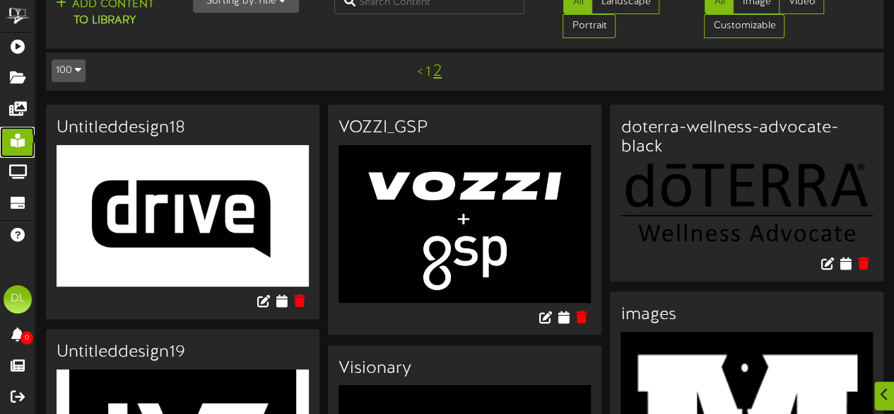
scroll to position [33, 0]
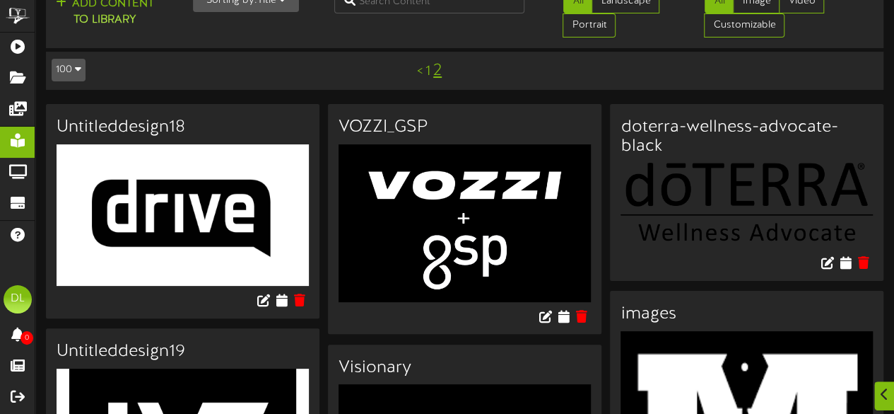
click at [429, 69] on link "1" at bounding box center [428, 72] width 5 height 16
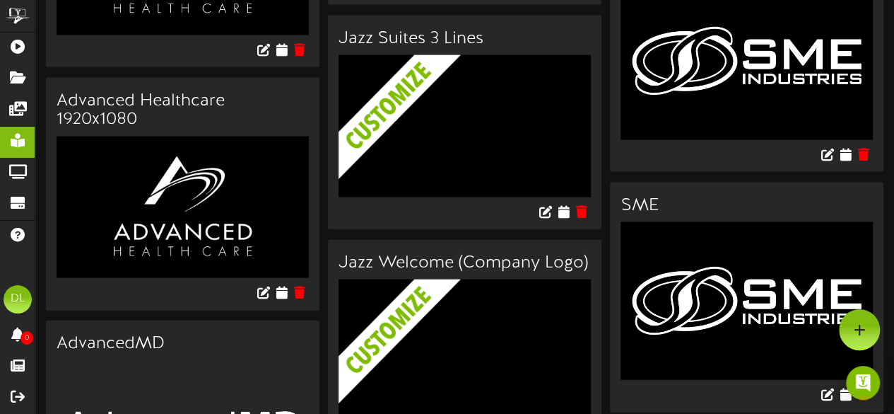
scroll to position [1425, 0]
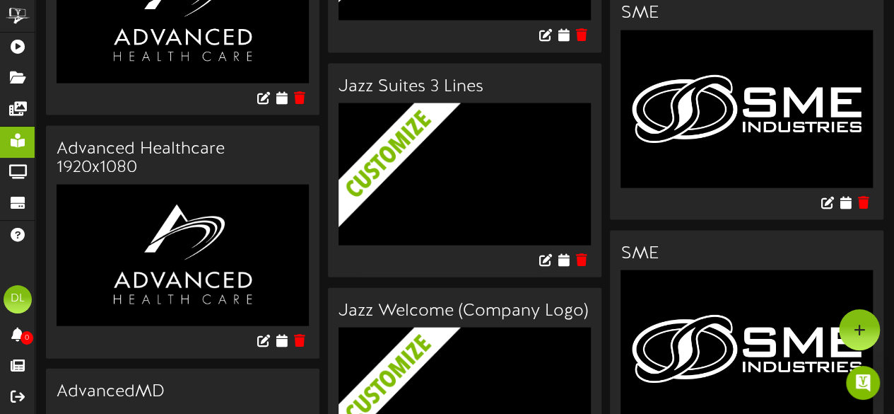
click at [563, 163] on img at bounding box center [476, 194] width 274 height 182
click at [562, 251] on icon at bounding box center [563, 259] width 13 height 16
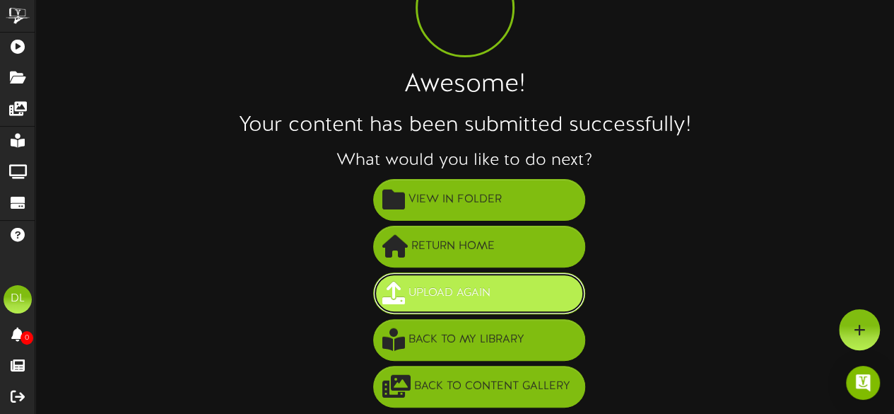
click at [499, 292] on button "Upload Again" at bounding box center [479, 293] width 212 height 42
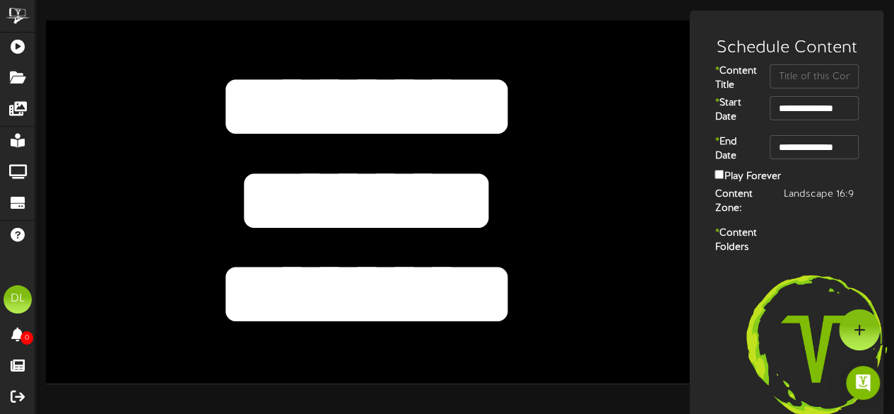
click at [487, 211] on textarea "*******" at bounding box center [367, 200] width 530 height 122
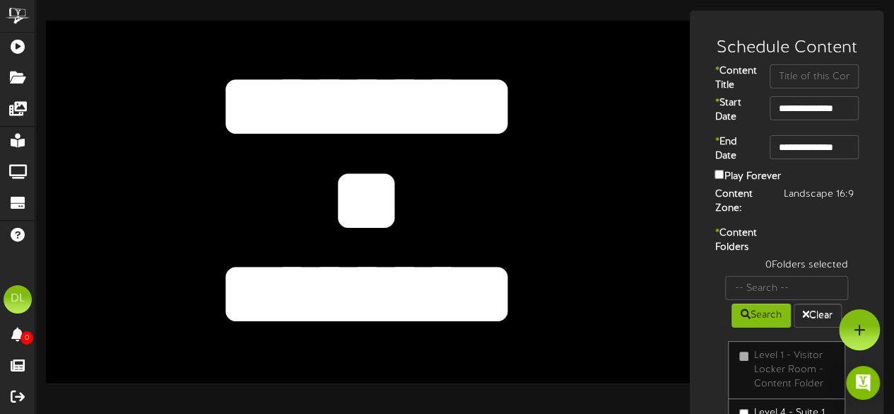
type textarea "*"
type textarea "***"
click at [532, 281] on textarea "********" at bounding box center [367, 294] width 530 height 122
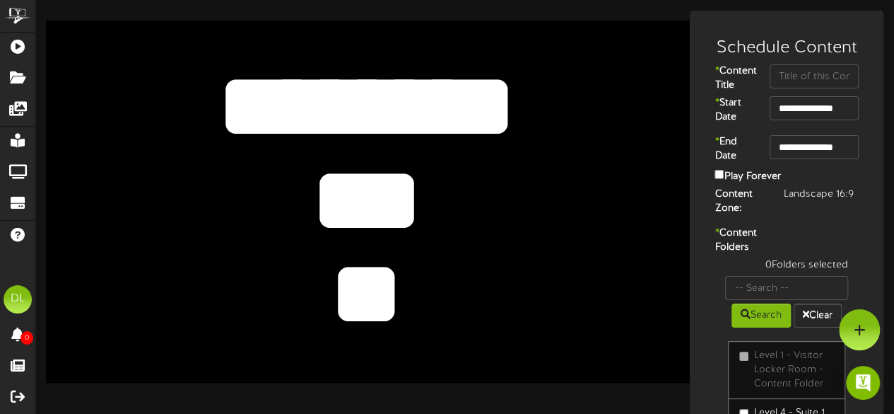
type textarea "*"
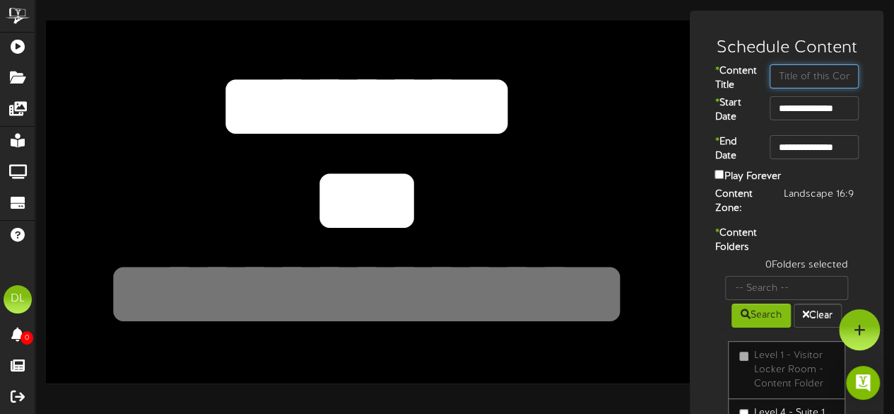
click at [822, 84] on input "text" at bounding box center [814, 76] width 89 height 24
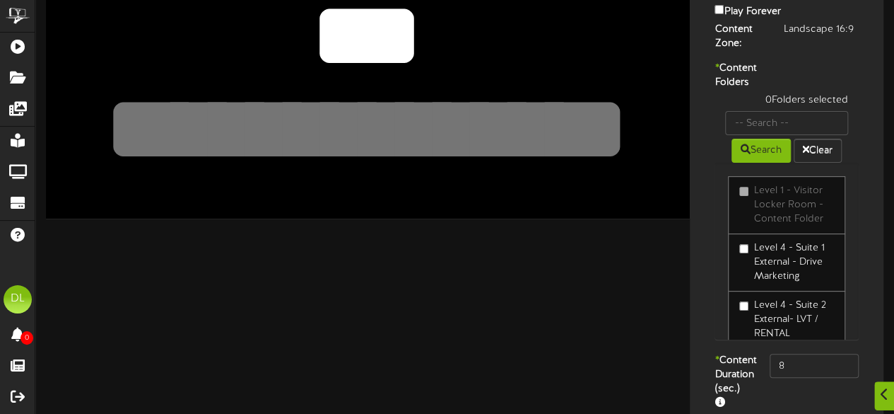
scroll to position [165, 0]
type input "UGC"
click at [758, 134] on input "text" at bounding box center [786, 122] width 123 height 24
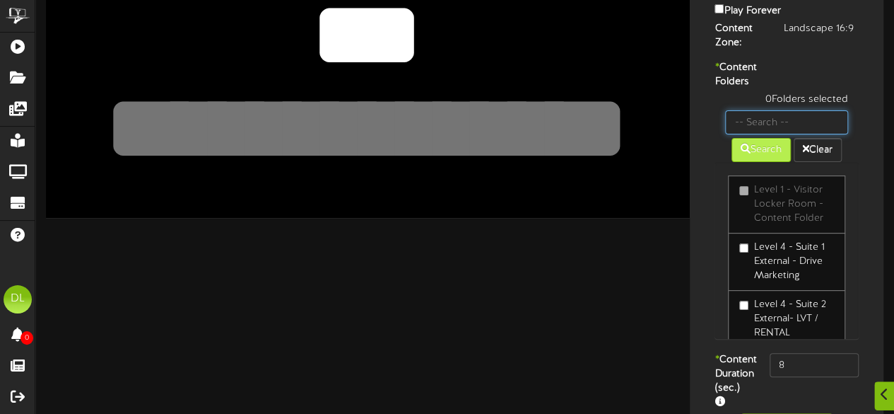
type input "Suite 22"
click at [756, 162] on button "Search" at bounding box center [761, 150] width 59 height 24
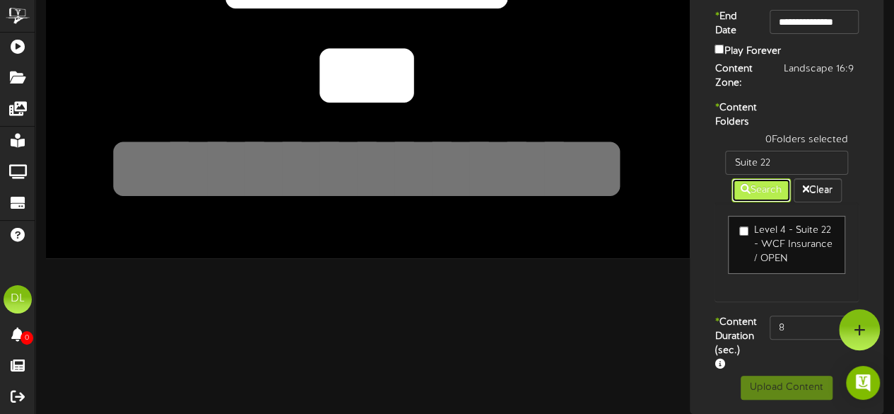
scroll to position [165, 0]
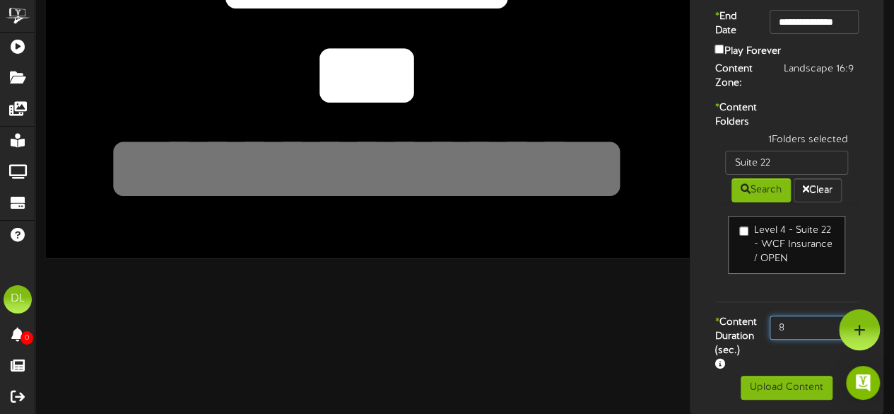
click at [802, 323] on input "8" at bounding box center [814, 327] width 89 height 24
type input "800"
click at [778, 395] on button "Upload Content" at bounding box center [787, 387] width 92 height 24
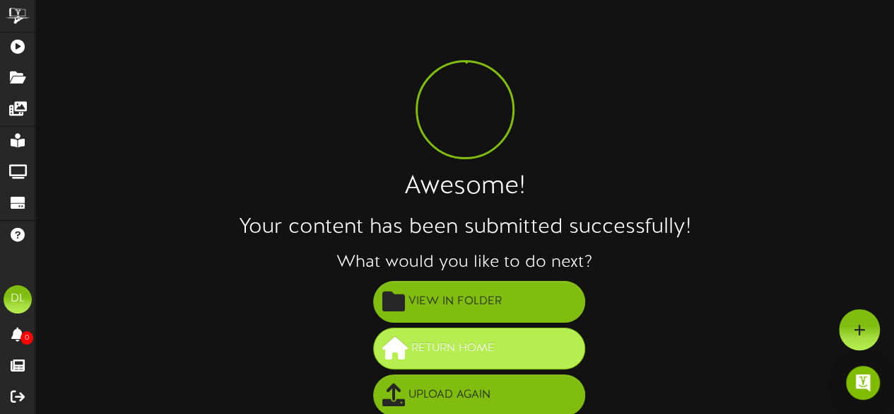
scroll to position [102, 0]
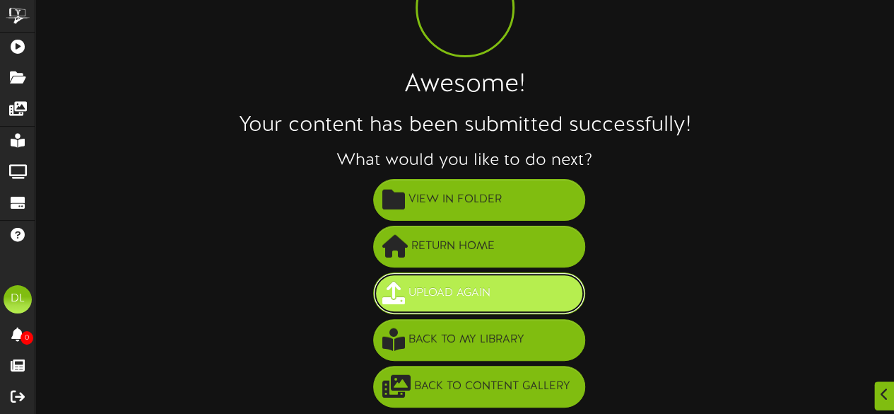
click at [431, 296] on span "Upload Again" at bounding box center [449, 292] width 89 height 23
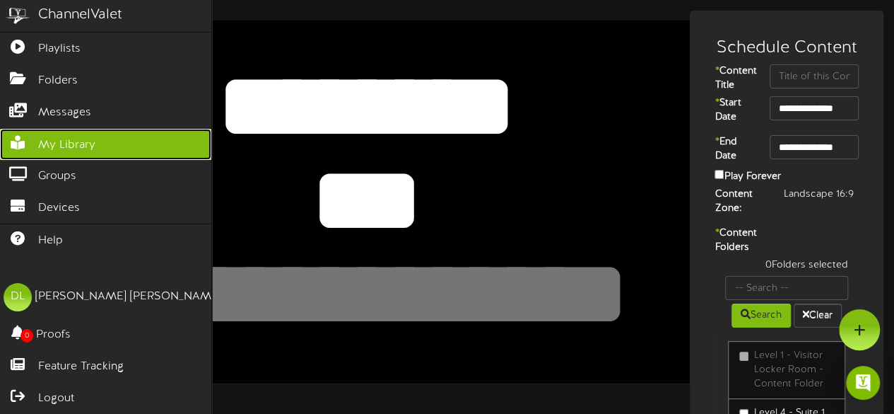
click at [52, 139] on span "My Library" at bounding box center [66, 145] width 57 height 16
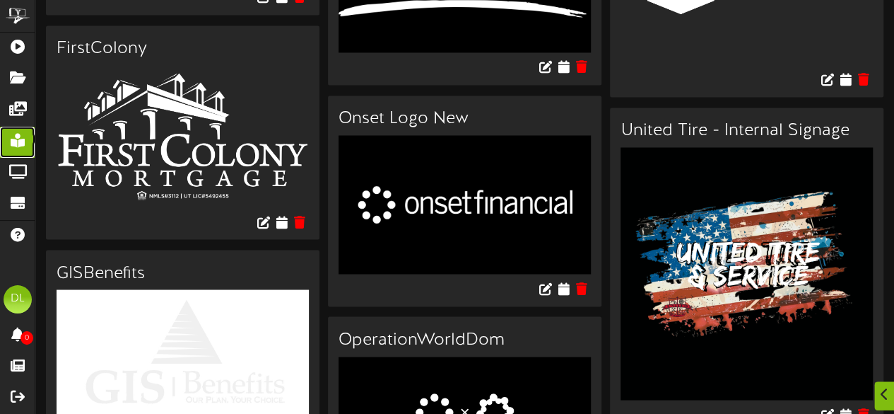
scroll to position [7449, 0]
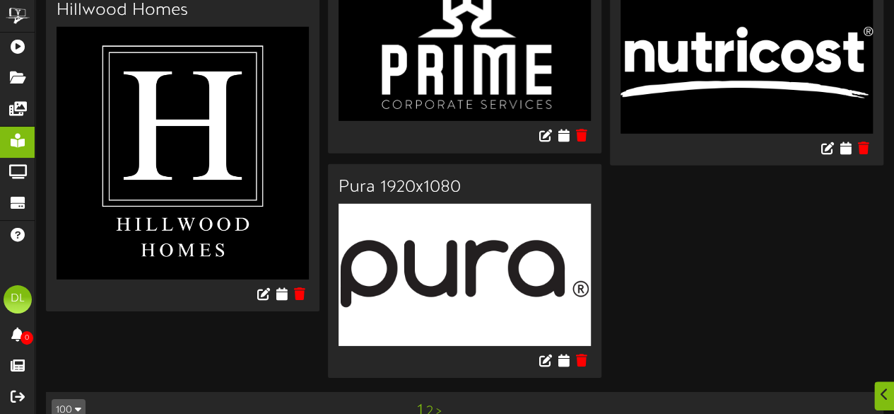
click at [428, 404] on link "2" at bounding box center [429, 412] width 7 height 16
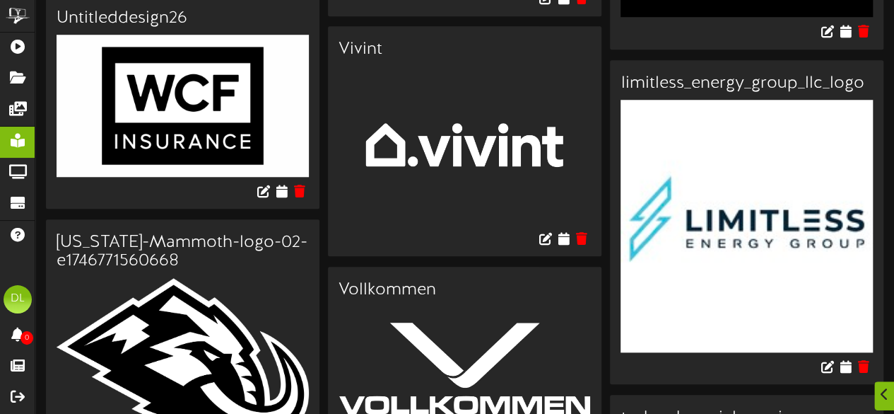
scroll to position [775, 0]
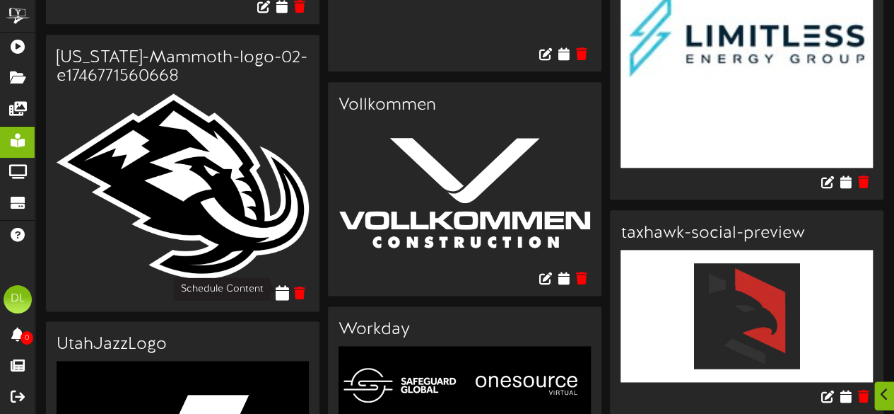
click at [284, 285] on icon at bounding box center [281, 292] width 13 height 16
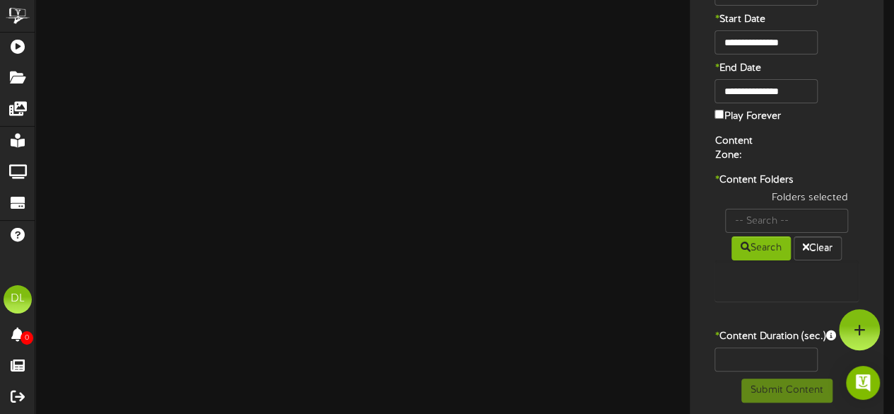
type input "[US_STATE]-Mammoth-logo-02-e1746771560668"
type input "8"
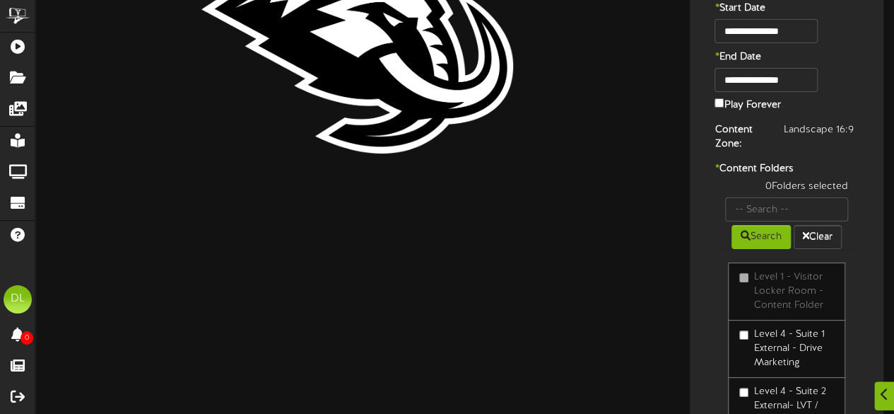
scroll to position [95, 0]
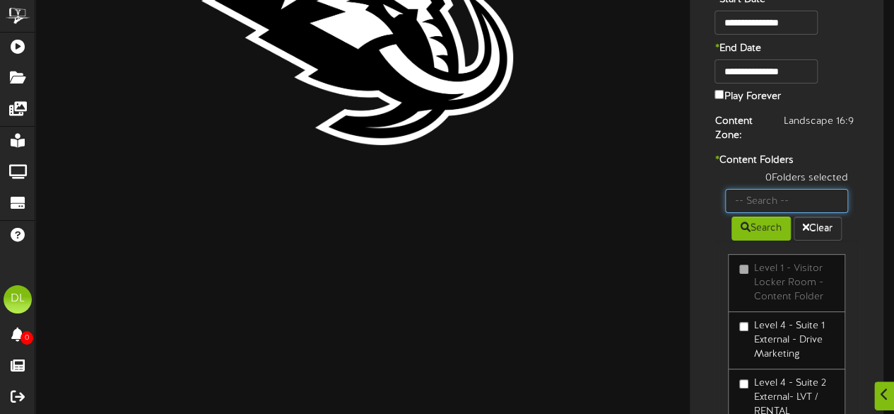
click at [754, 201] on input "text" at bounding box center [786, 201] width 123 height 24
type input "Suite 22"
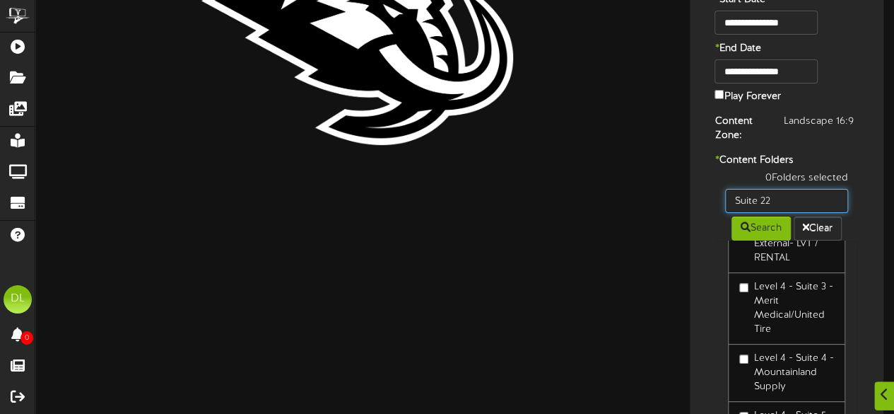
scroll to position [154, 0]
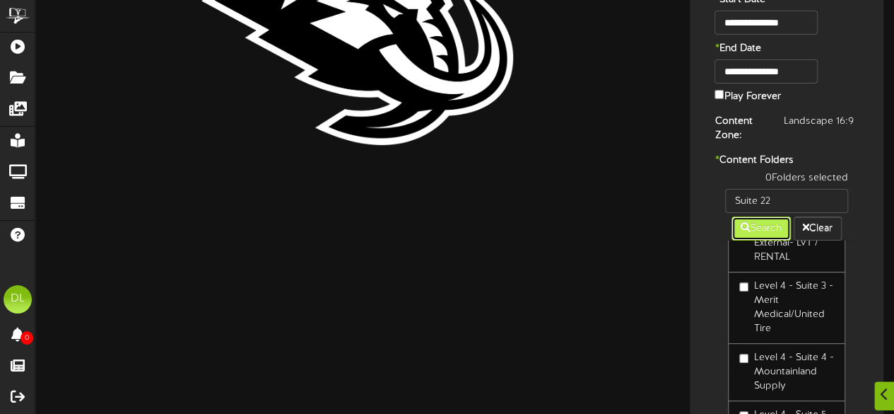
click at [744, 227] on icon at bounding box center [746, 227] width 10 height 10
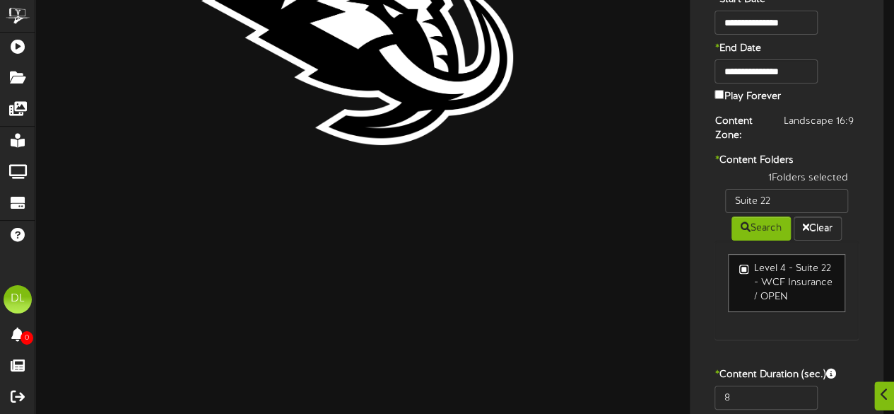
scroll to position [161, 0]
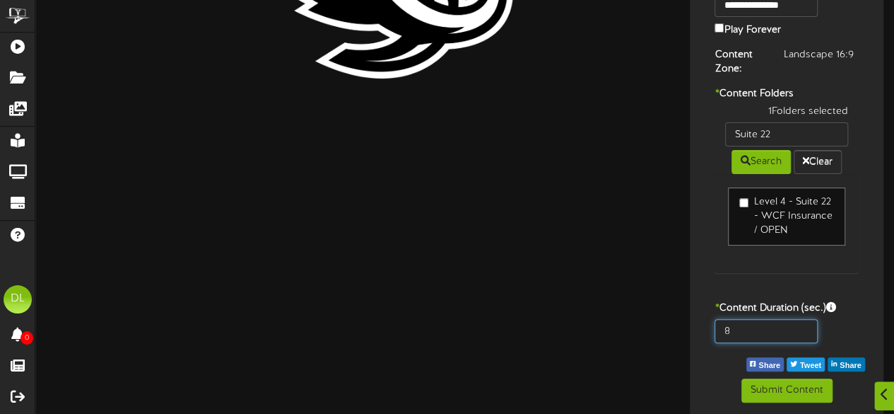
click at [746, 329] on input "8" at bounding box center [766, 331] width 103 height 24
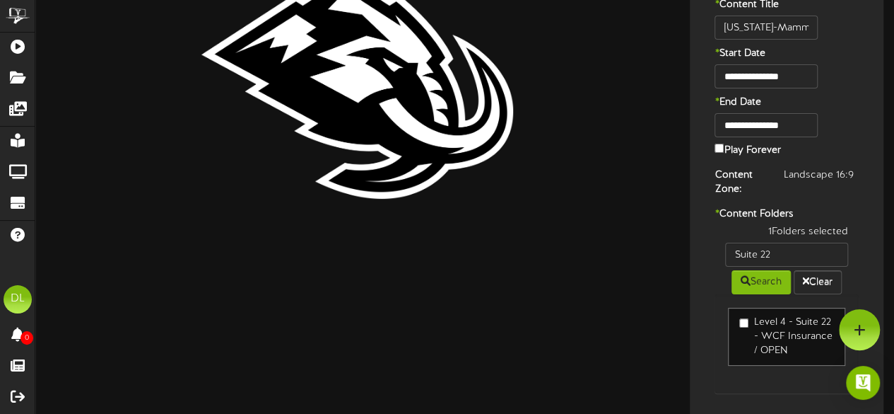
scroll to position [0, 0]
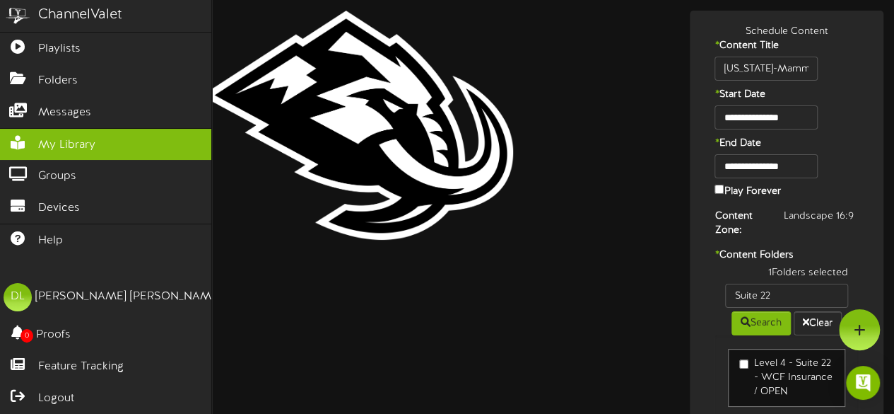
type input "800"
click at [65, 137] on span "My Library" at bounding box center [66, 145] width 57 height 16
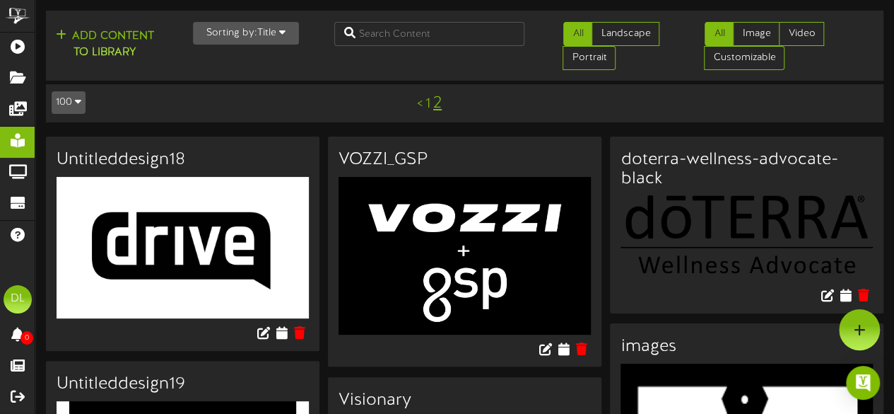
click at [426, 104] on link "1" at bounding box center [428, 104] width 5 height 16
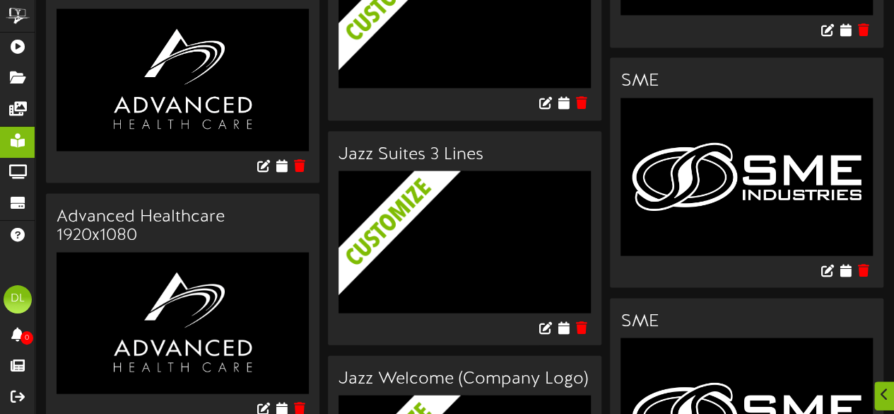
scroll to position [1358, 0]
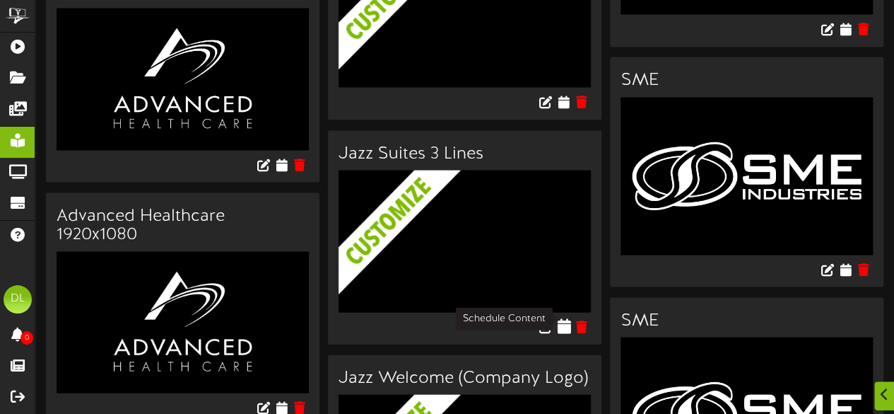
click at [565, 320] on icon at bounding box center [563, 326] width 13 height 16
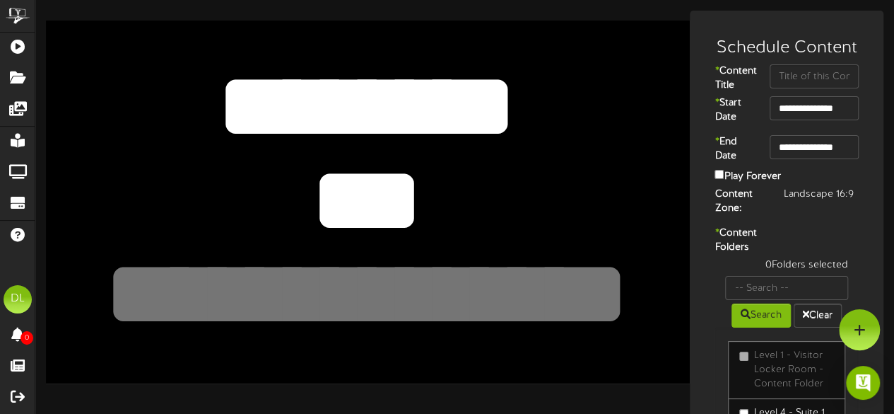
click at [433, 197] on textarea "***" at bounding box center [367, 200] width 530 height 122
type textarea "*"
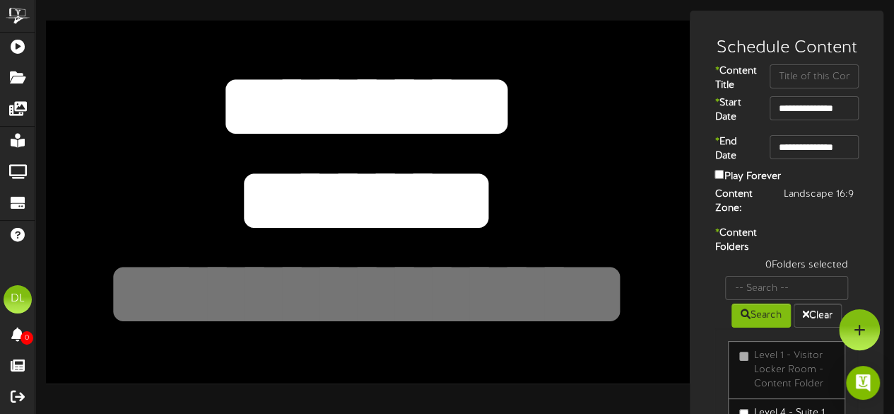
type textarea "*******"
click at [423, 275] on textarea at bounding box center [367, 294] width 530 height 122
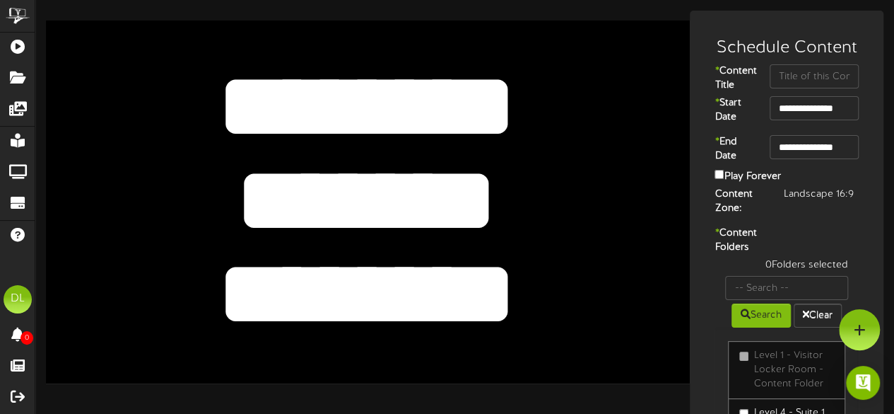
type textarea "********"
click at [797, 76] on input "text" at bounding box center [814, 76] width 89 height 24
type input "Upfront Plumbing"
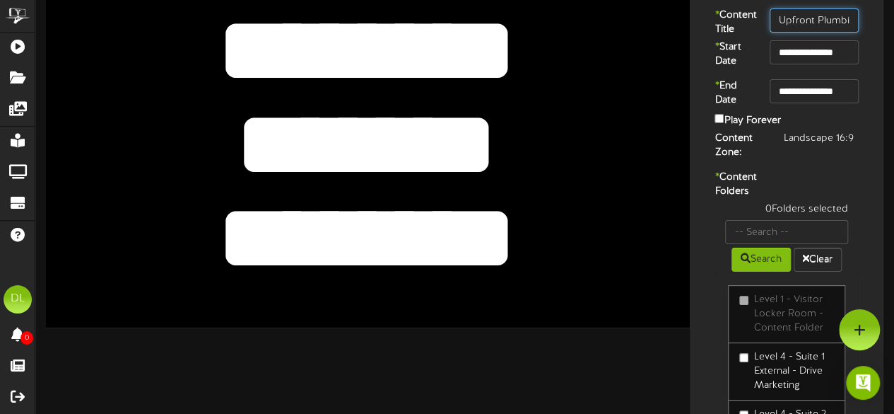
scroll to position [52, 0]
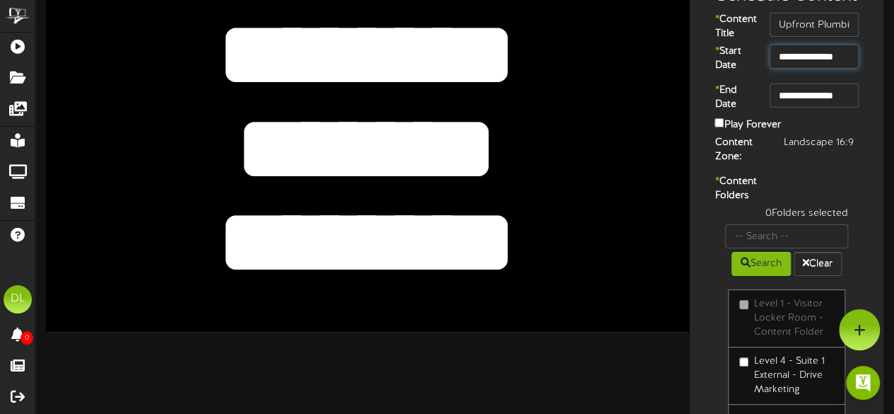
click at [839, 69] on input "**********" at bounding box center [814, 57] width 89 height 24
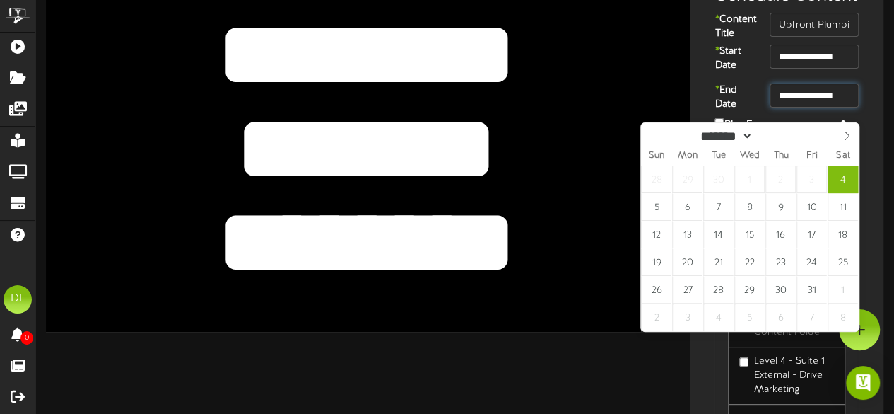
click at [839, 107] on input "**********" at bounding box center [814, 95] width 89 height 24
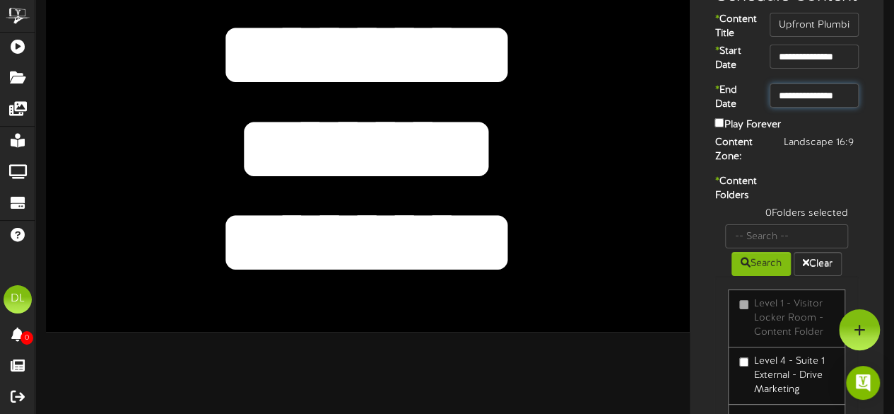
scroll to position [135, 0]
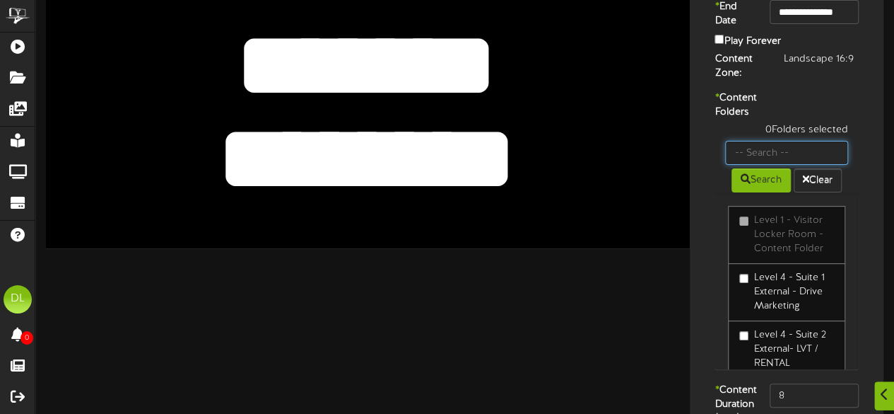
click at [769, 165] on input "text" at bounding box center [786, 153] width 123 height 24
type input "Skybox 6114"
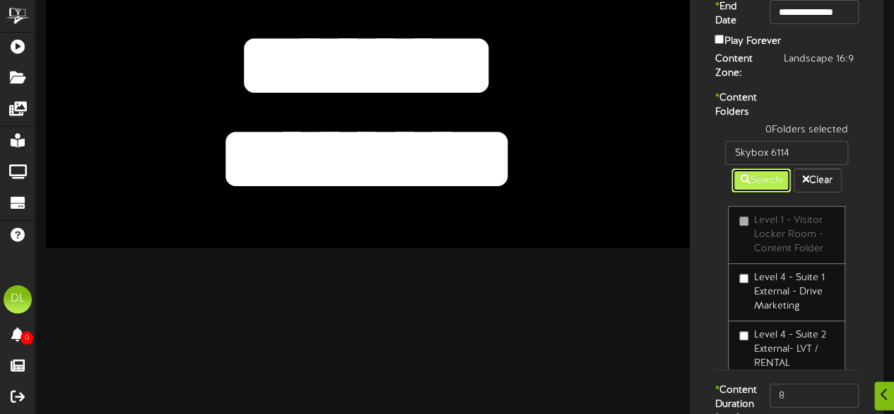
click at [752, 192] on button "Search" at bounding box center [761, 180] width 59 height 24
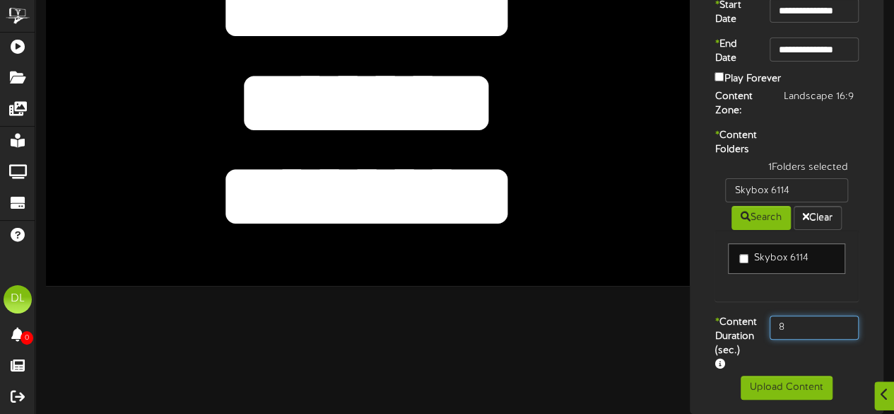
click at [809, 315] on input "8" at bounding box center [814, 327] width 89 height 24
type input "800"
click at [700, 286] on div "* Content Folders 1 Folders selected Skybox 6114 Search Clear Skybox 6114" at bounding box center [787, 222] width 187 height 187
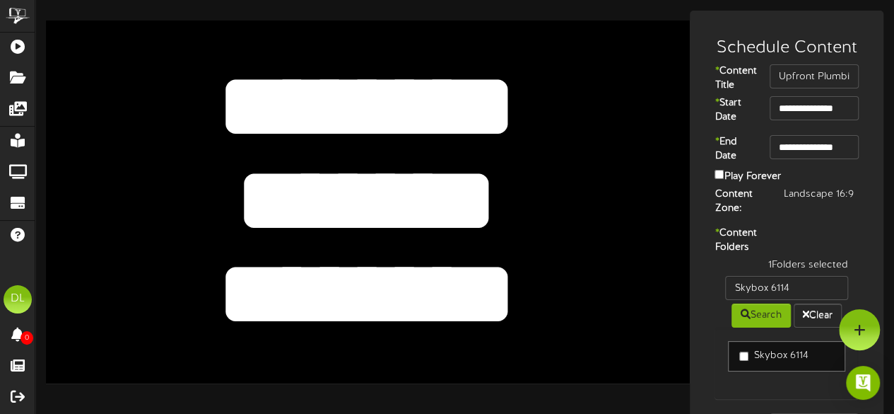
scroll to position [137, 0]
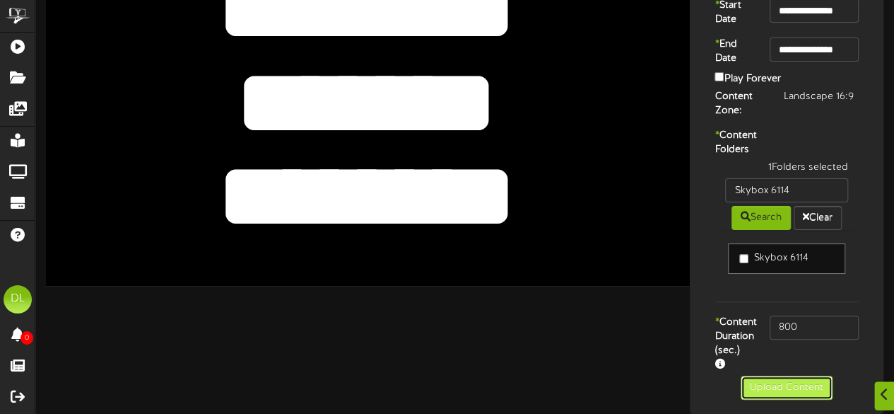
click at [775, 383] on button "Upload Content" at bounding box center [787, 387] width 92 height 24
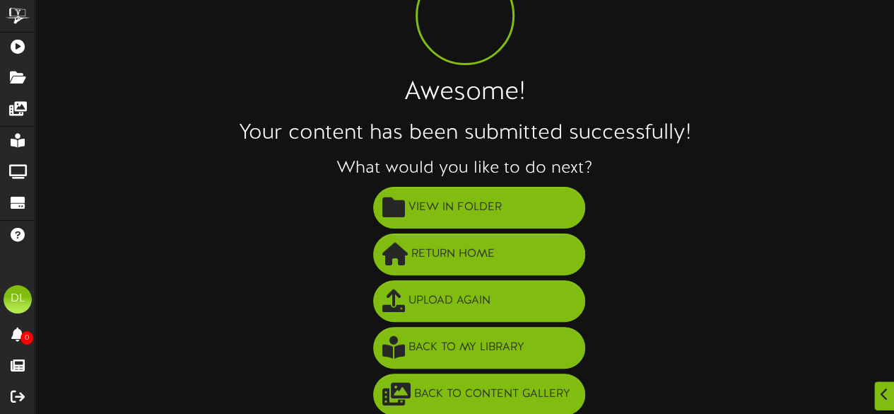
scroll to position [102, 0]
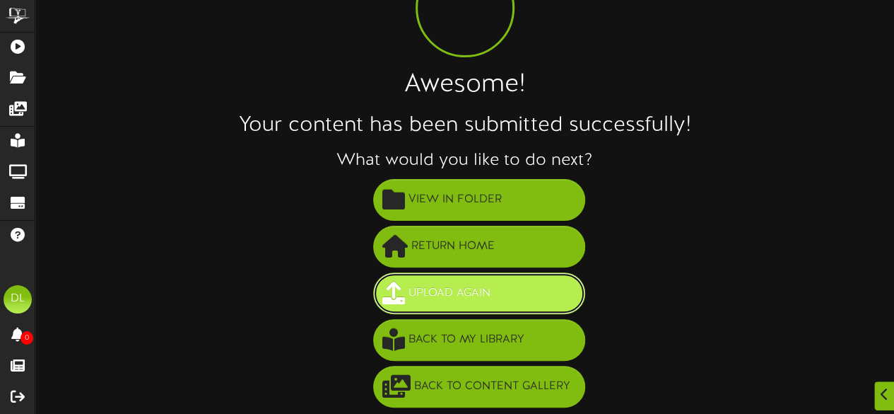
click at [502, 296] on button "Upload Again" at bounding box center [479, 293] width 212 height 42
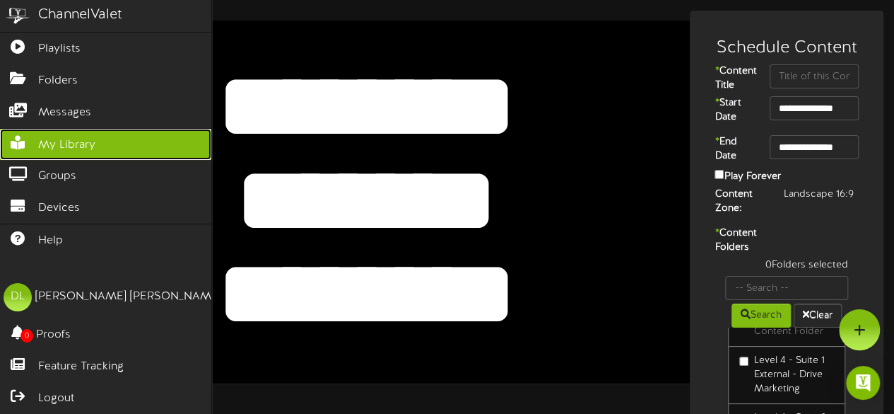
click at [45, 144] on span "My Library" at bounding box center [66, 145] width 57 height 16
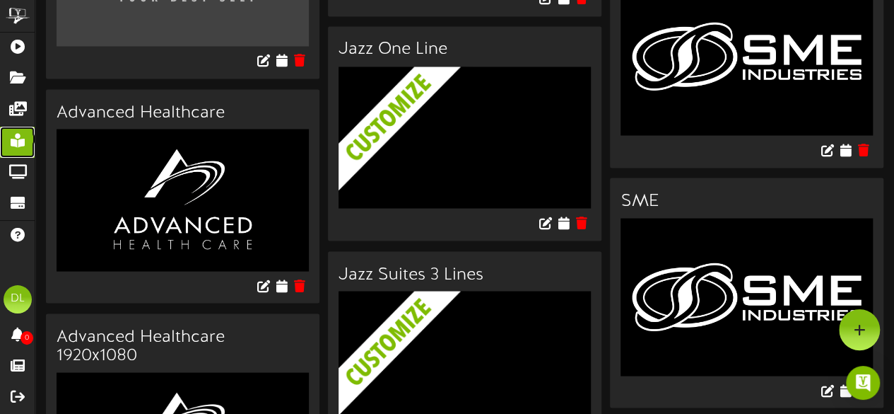
scroll to position [1382, 0]
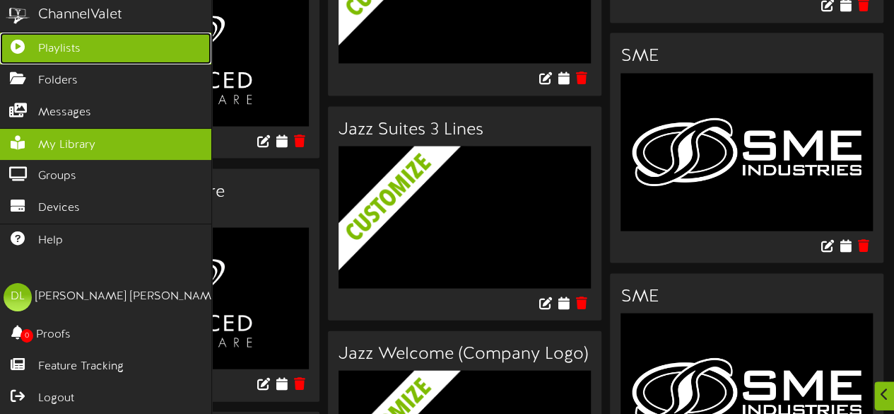
click at [51, 49] on span "Playlists" at bounding box center [59, 49] width 42 height 16
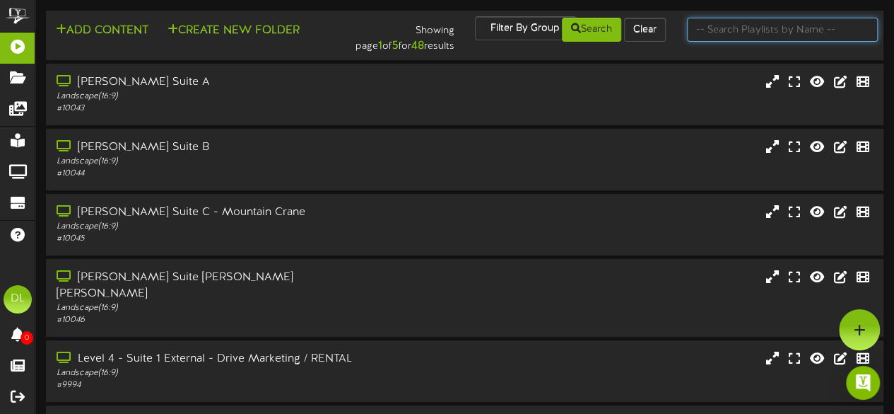
click at [731, 30] on input "text" at bounding box center [782, 30] width 191 height 24
type input "Skybox"
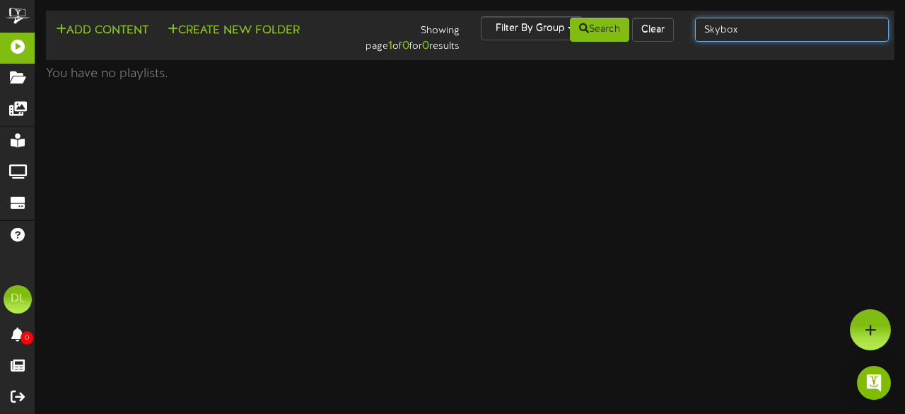
click at [756, 25] on input "Skybox" at bounding box center [792, 30] width 194 height 24
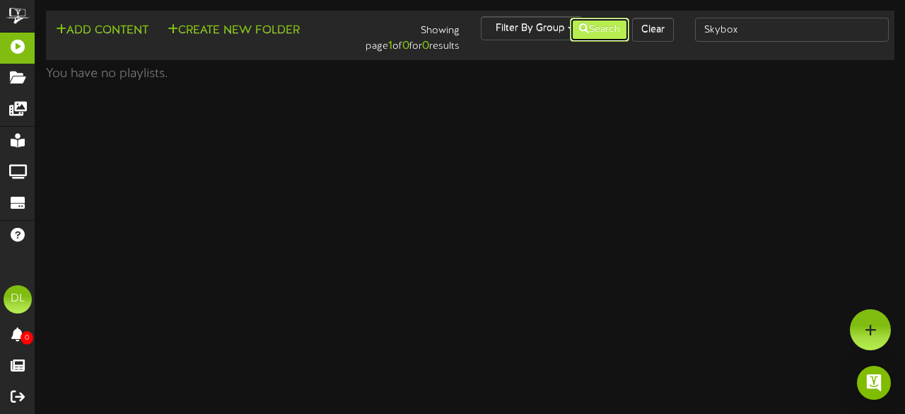
click at [599, 30] on button "Search" at bounding box center [599, 30] width 59 height 24
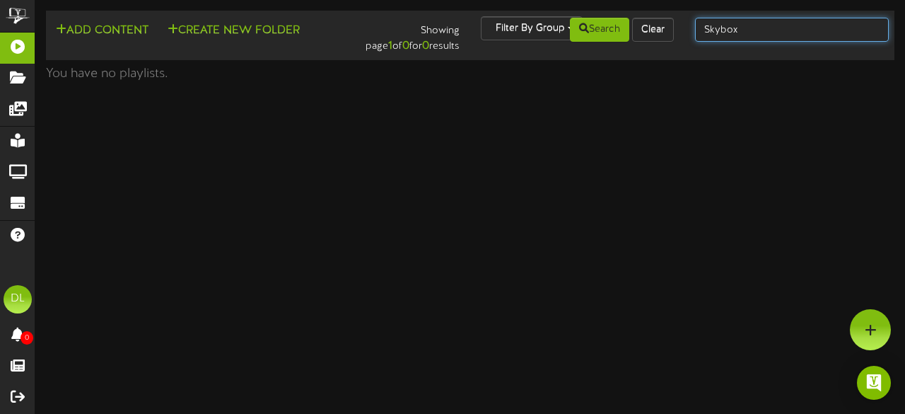
click at [750, 37] on input "Skybox" at bounding box center [792, 30] width 194 height 24
type input "S"
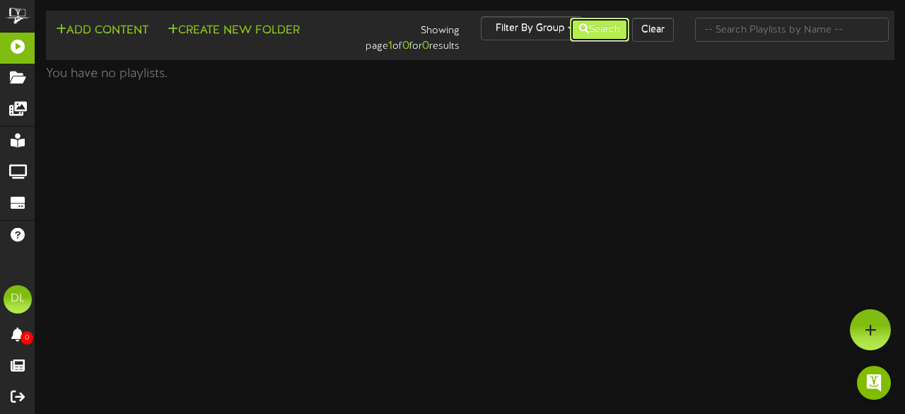
click at [609, 34] on button "Search" at bounding box center [599, 30] width 59 height 24
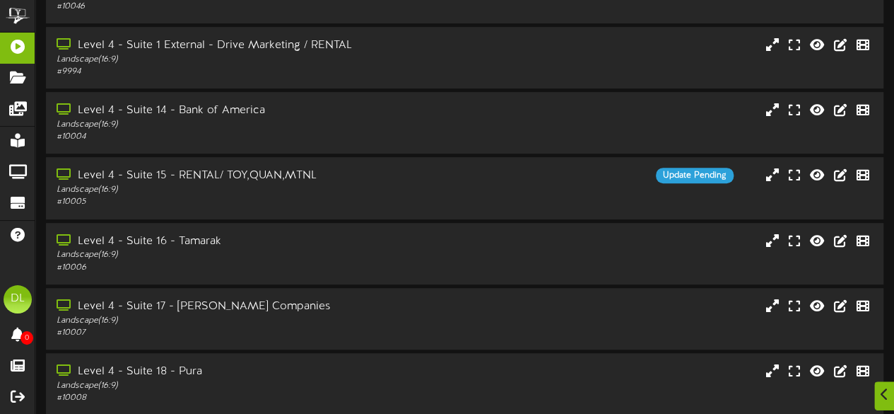
scroll to position [358, 0]
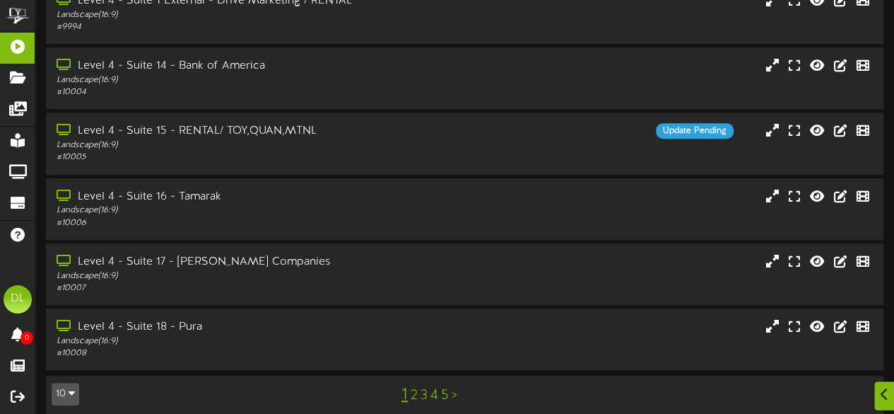
click at [411, 387] on link "2" at bounding box center [414, 395] width 7 height 16
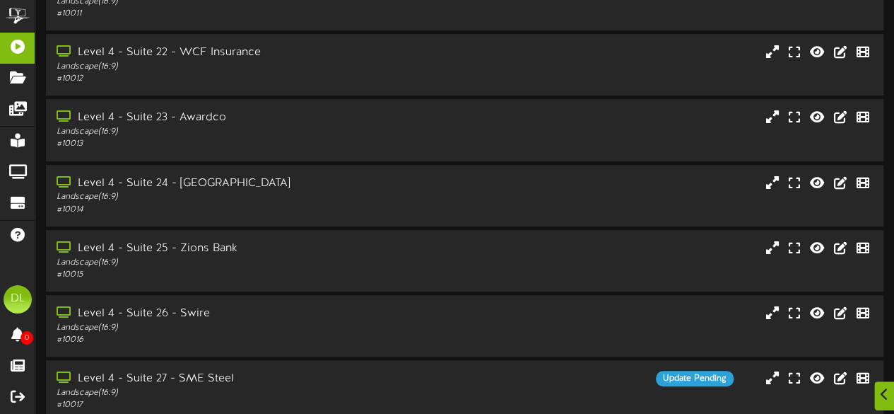
scroll to position [358, 0]
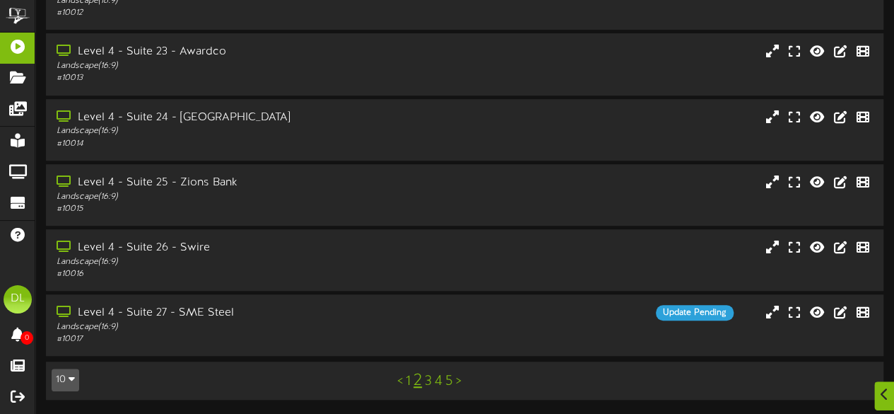
click at [425, 380] on link "3" at bounding box center [428, 381] width 7 height 16
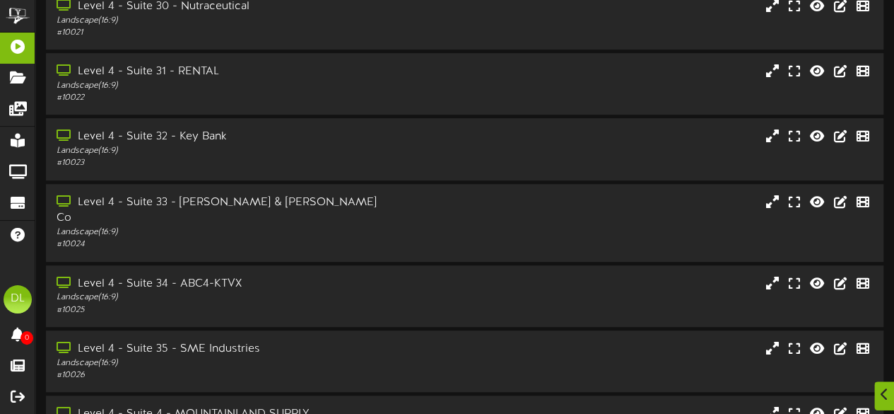
scroll to position [358, 0]
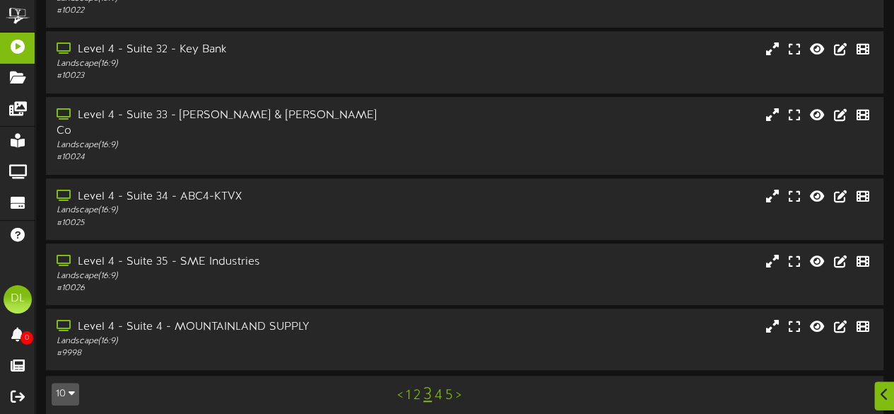
click at [437, 387] on link "4" at bounding box center [439, 395] width 8 height 16
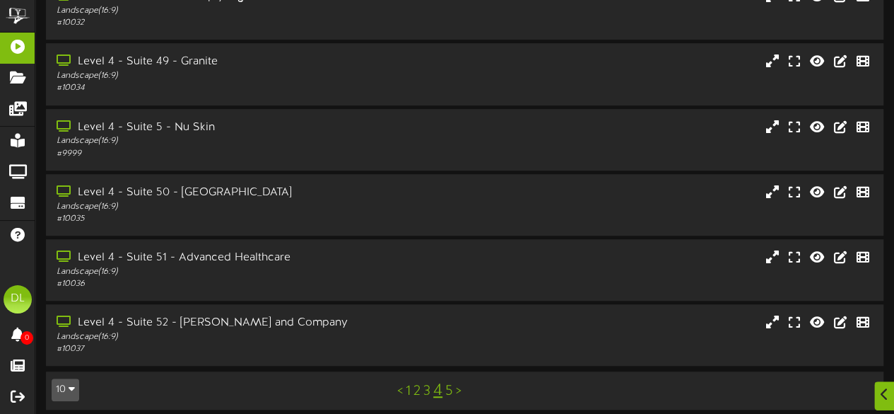
scroll to position [358, 0]
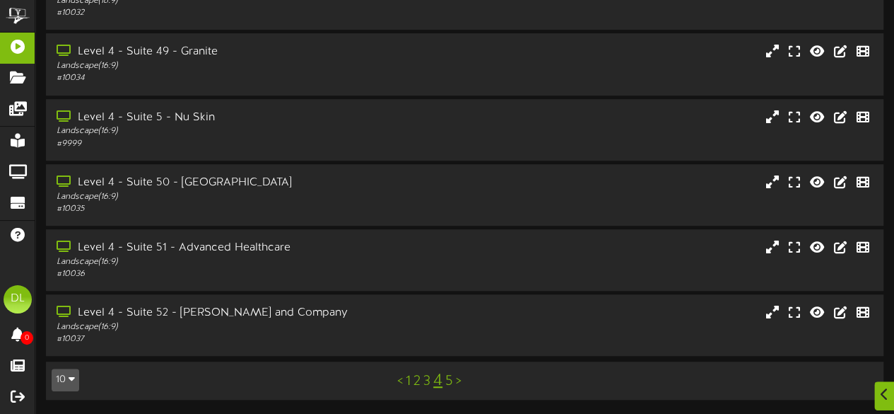
click at [445, 384] on link "5" at bounding box center [449, 381] width 8 height 16
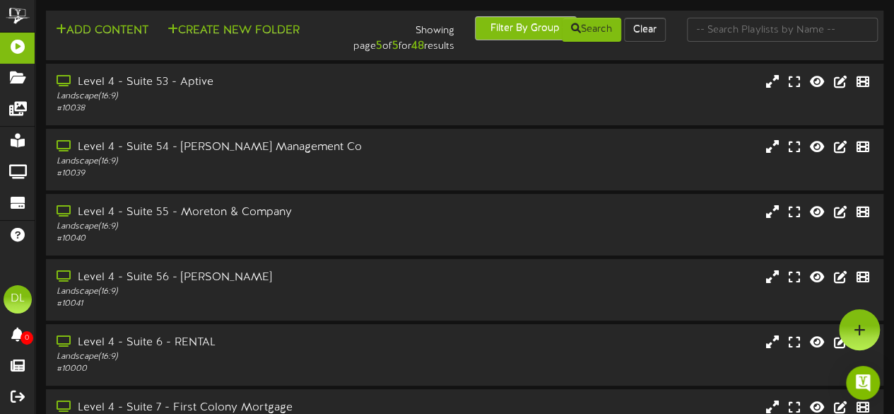
click at [507, 28] on button "Filter By Group" at bounding box center [526, 28] width 102 height 24
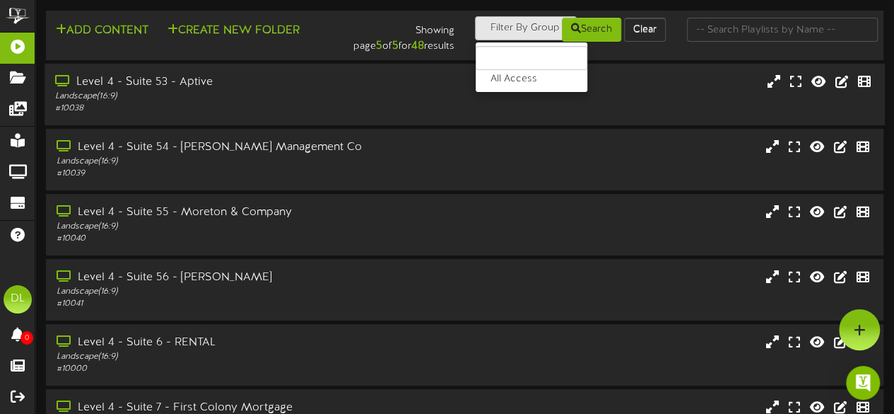
click at [621, 67] on div "Level 4 - Suite 53 - Aptive Landscape ( 16:9 ) # 10038" at bounding box center [465, 95] width 841 height 62
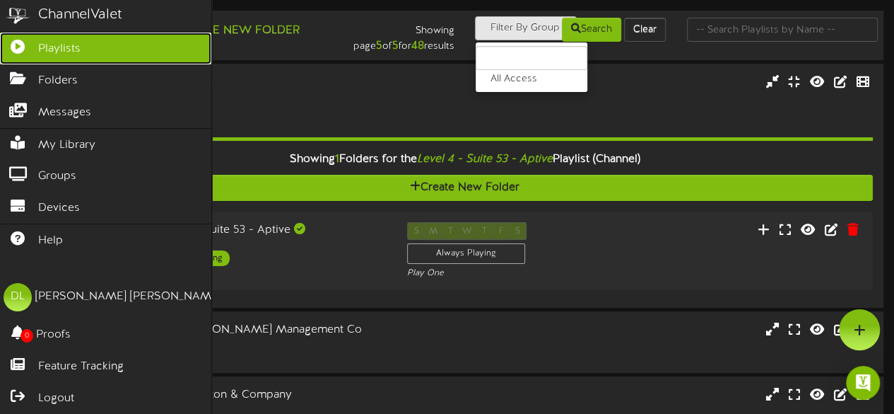
click at [89, 44] on link "Playlists" at bounding box center [105, 49] width 211 height 32
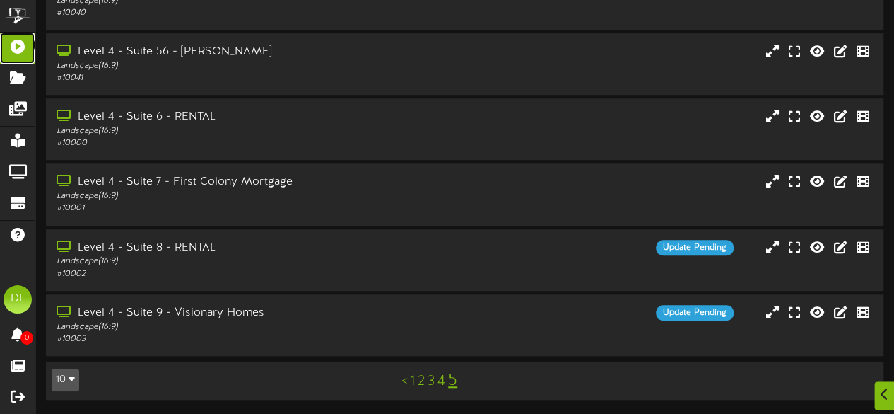
scroll to position [409, 0]
click at [413, 380] on link "1" at bounding box center [412, 381] width 5 height 16
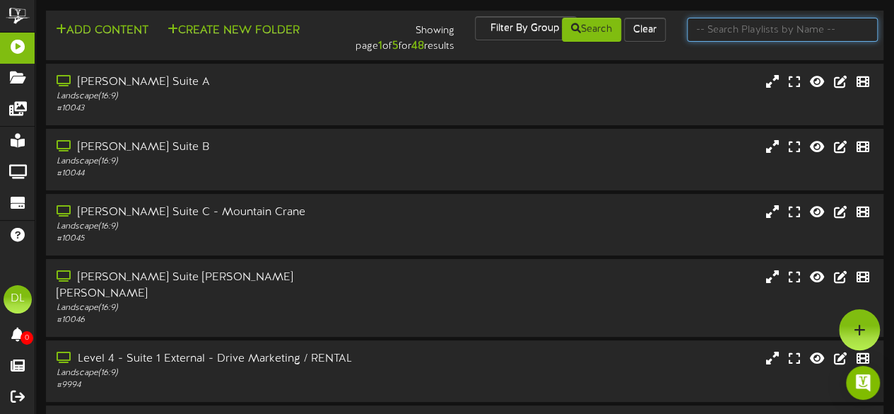
click at [754, 30] on input "text" at bounding box center [782, 30] width 191 height 24
type input "Skybox"
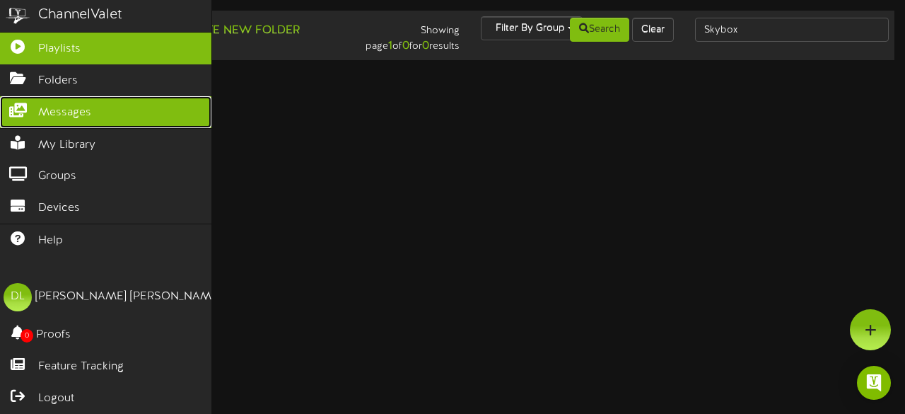
click at [63, 114] on span "Messages" at bounding box center [64, 113] width 53 height 16
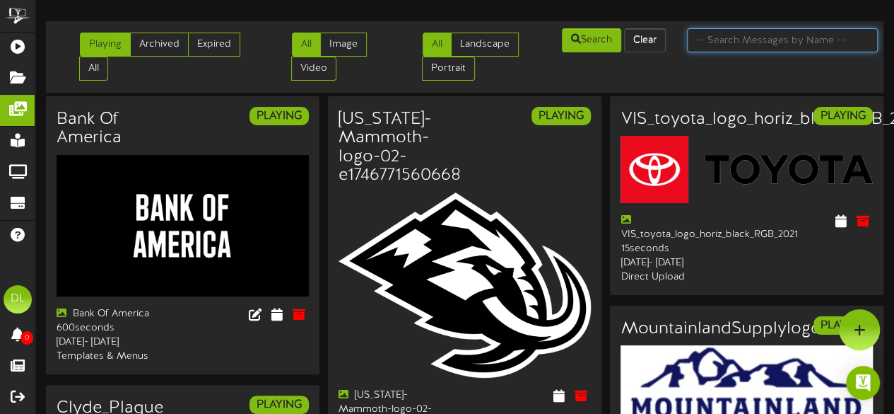
click at [706, 43] on input "text" at bounding box center [782, 40] width 191 height 24
type input "Skybox"
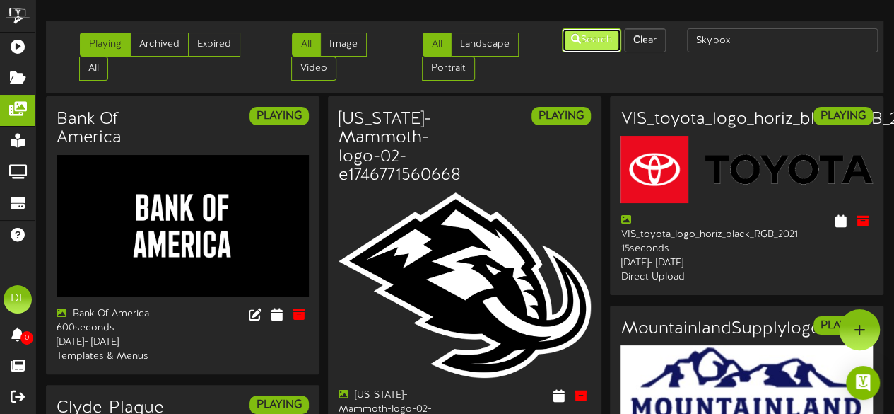
click at [584, 37] on button "Search" at bounding box center [591, 40] width 59 height 24
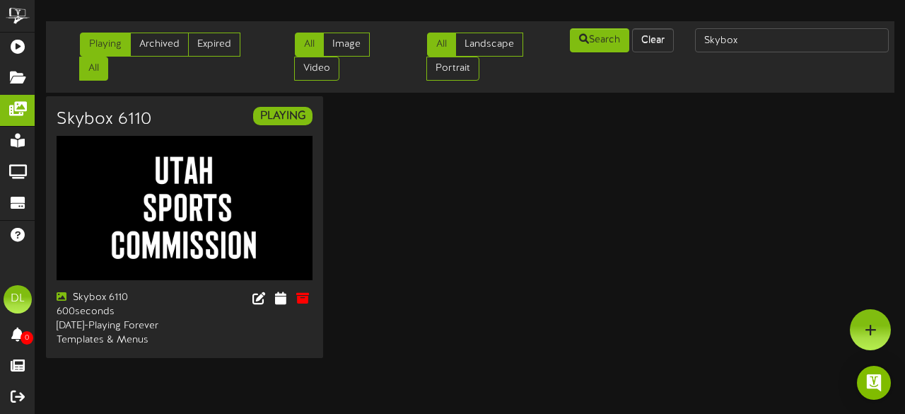
click at [88, 72] on link "All" at bounding box center [93, 69] width 29 height 24
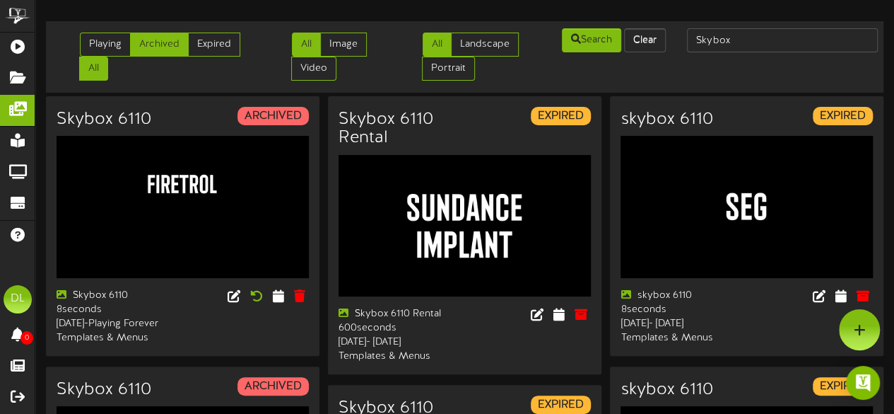
click at [168, 38] on link "Archived" at bounding box center [159, 45] width 59 height 24
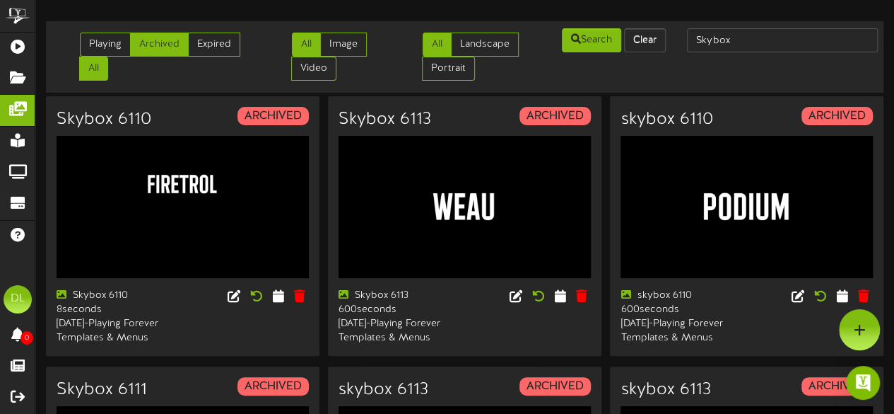
click at [96, 66] on link "All" at bounding box center [93, 69] width 29 height 24
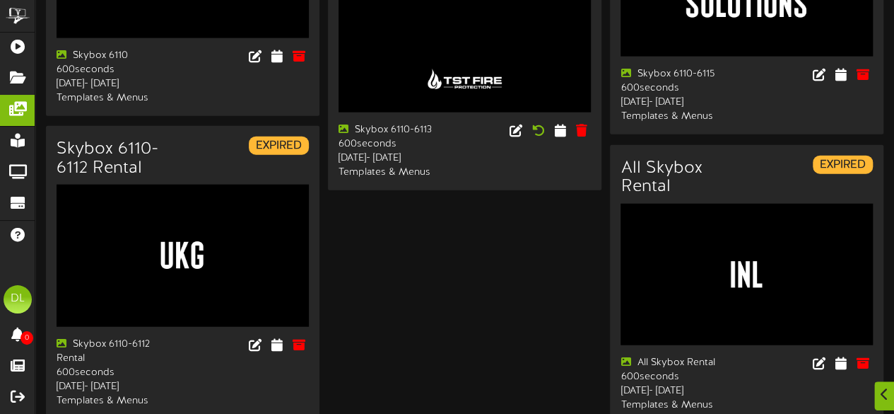
scroll to position [1770, 0]
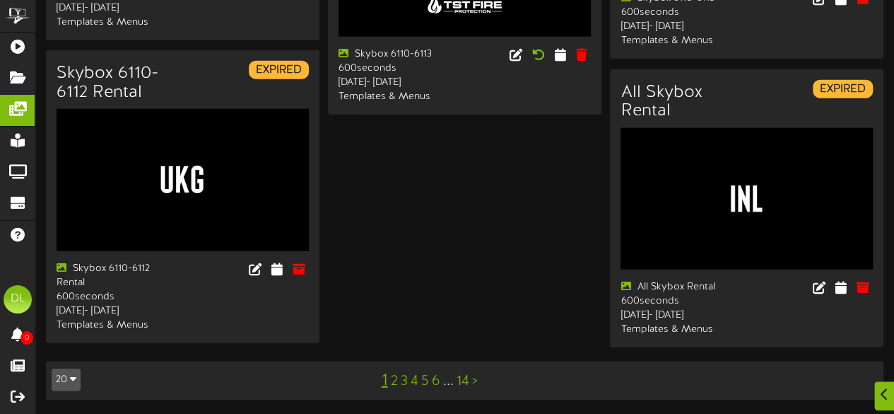
click at [392, 381] on link "2" at bounding box center [394, 381] width 7 height 16
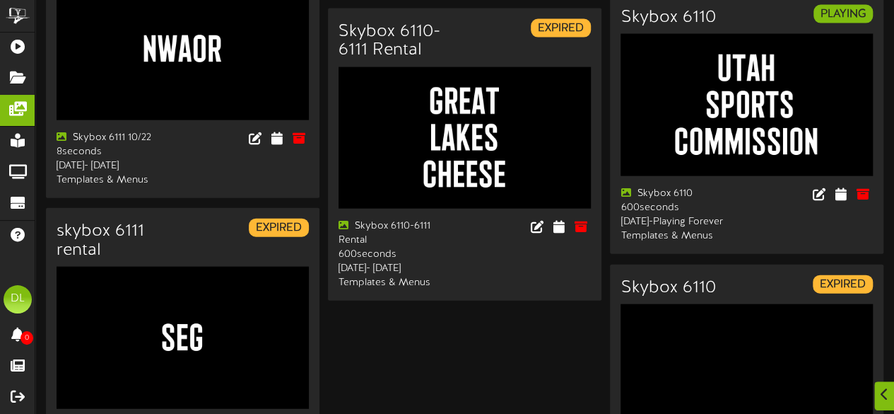
scroll to position [1789, 0]
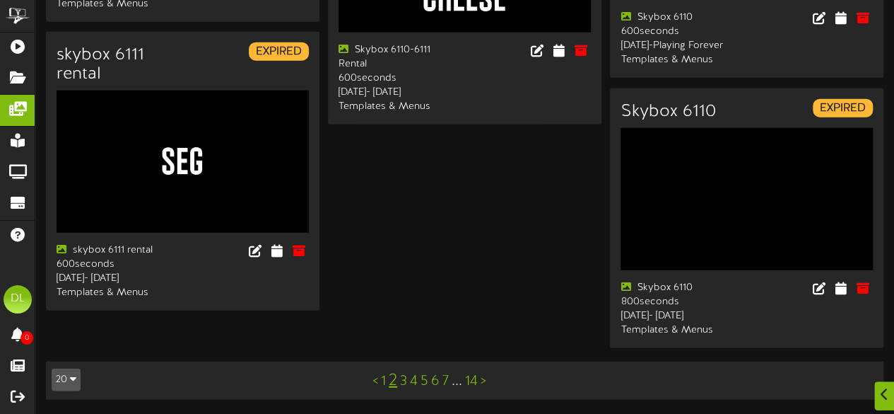
click at [401, 381] on link "3" at bounding box center [403, 381] width 7 height 16
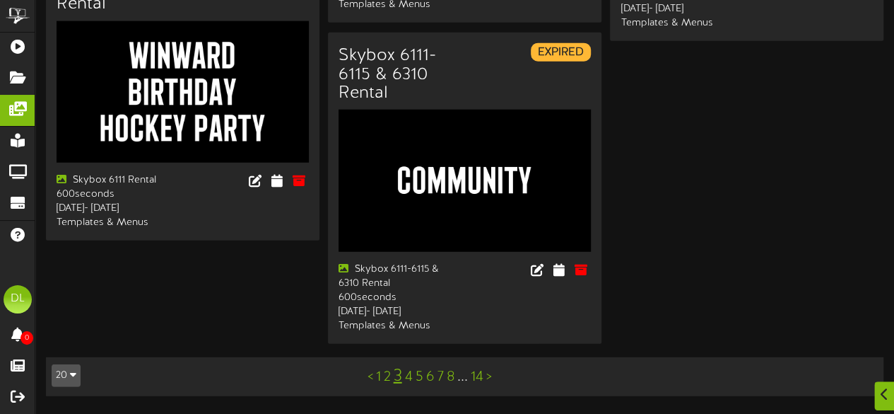
scroll to position [1836, 0]
click at [406, 380] on link "4" at bounding box center [409, 377] width 8 height 16
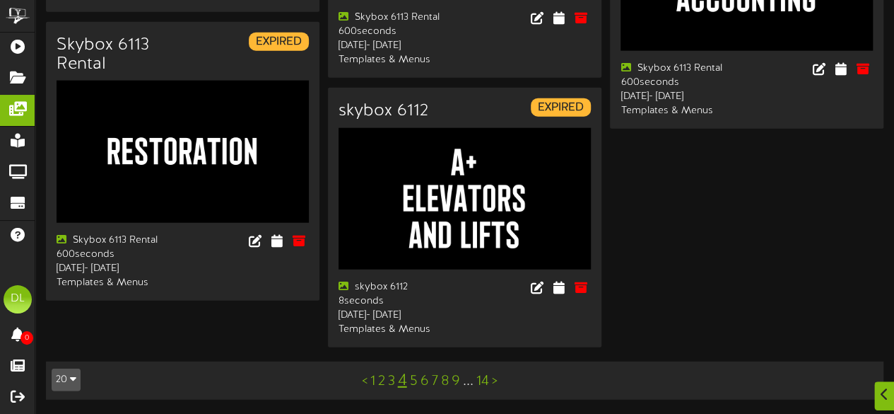
scroll to position [1799, 0]
click at [411, 384] on link "5" at bounding box center [414, 381] width 8 height 16
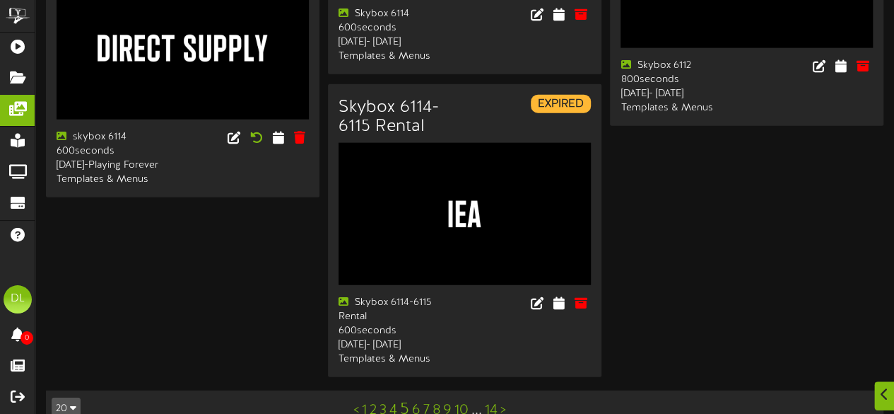
scroll to position [1766, 0]
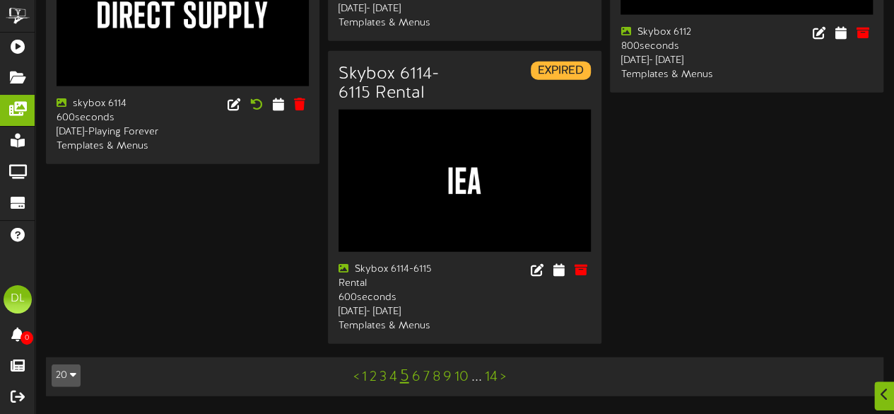
click at [416, 381] on link "6" at bounding box center [416, 377] width 8 height 16
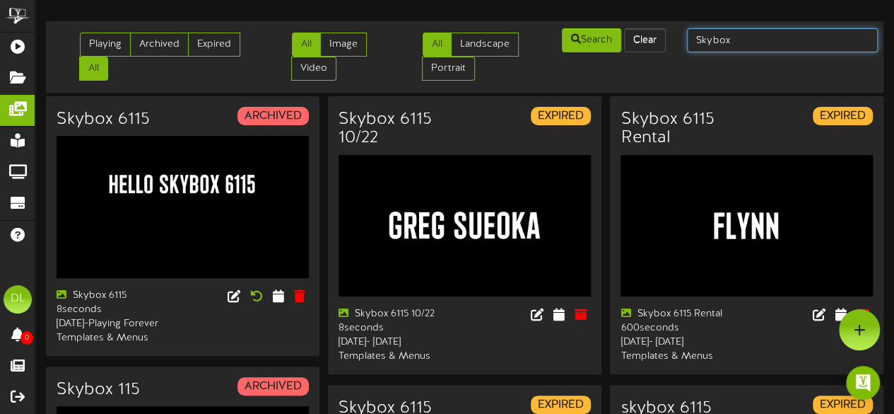
click at [740, 35] on input "Skybox" at bounding box center [782, 40] width 191 height 24
type input "Skybox 6114"
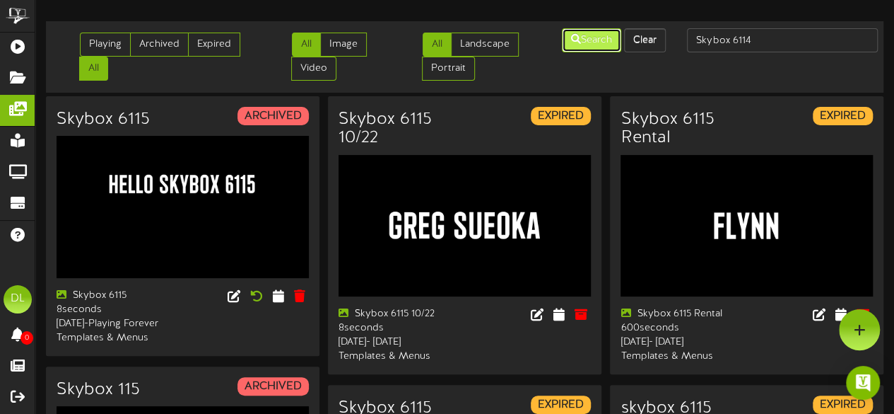
click at [583, 42] on button "Search" at bounding box center [591, 40] width 59 height 24
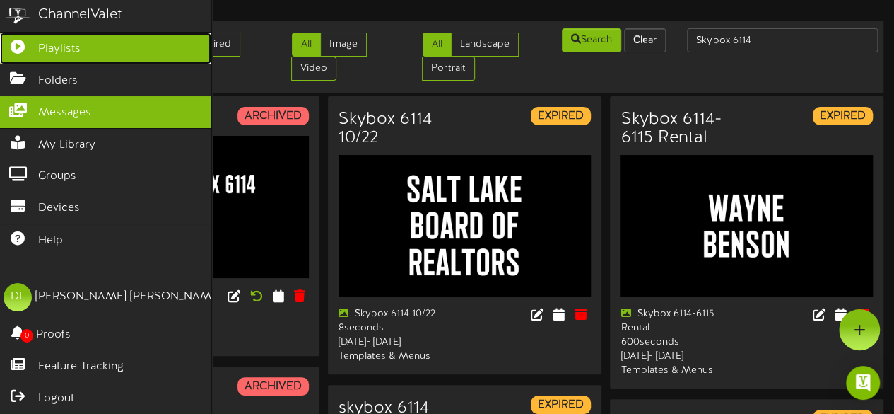
click at [33, 46] on icon at bounding box center [17, 45] width 35 height 11
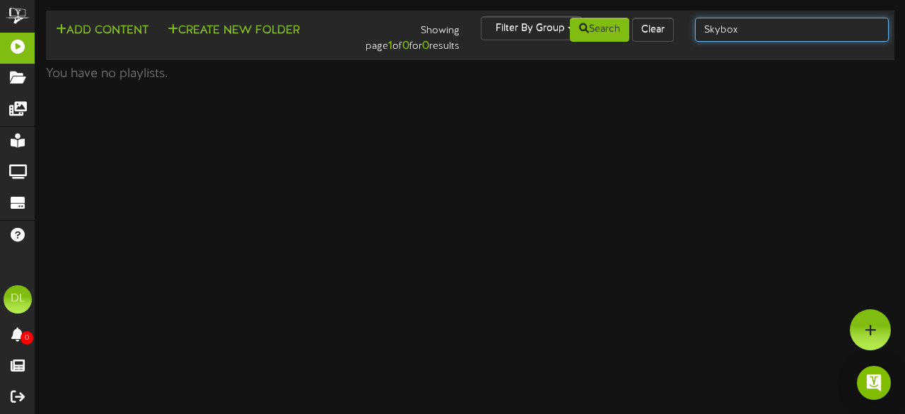
click at [748, 19] on input "Skybox" at bounding box center [792, 30] width 194 height 24
type input "Skybox 6114"
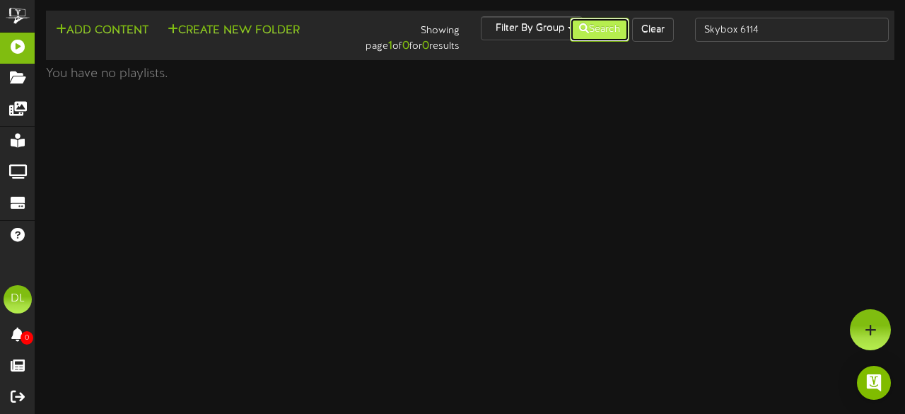
click at [600, 27] on button "Search" at bounding box center [599, 30] width 59 height 24
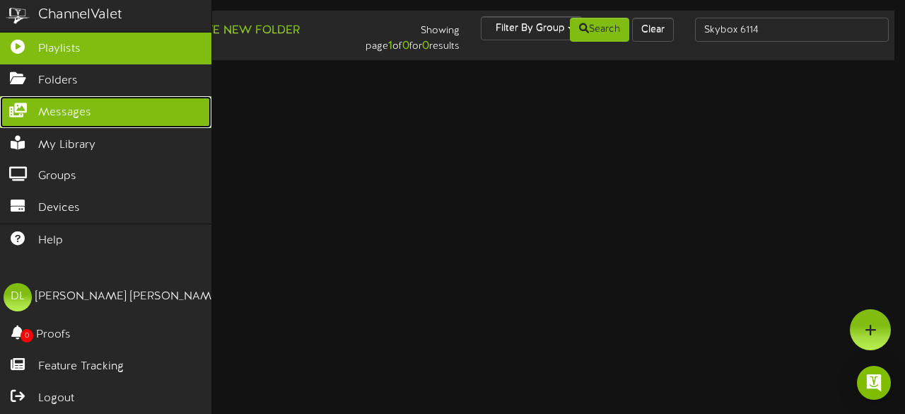
click at [93, 104] on link "Messages" at bounding box center [105, 112] width 211 height 32
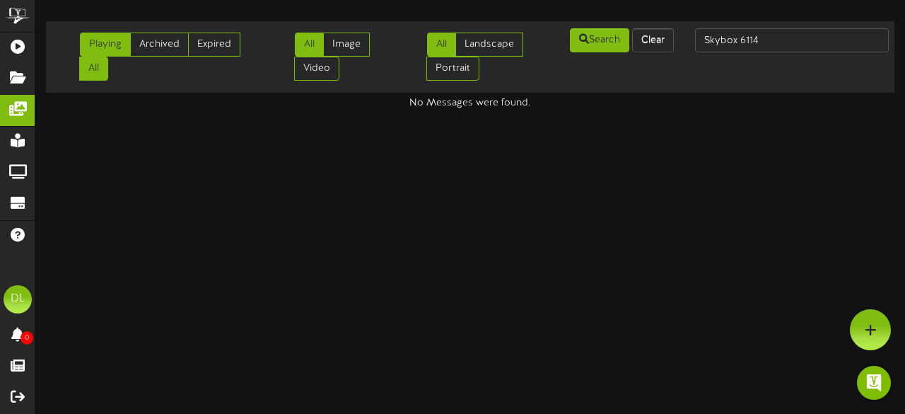
click at [98, 65] on link "All" at bounding box center [93, 69] width 29 height 24
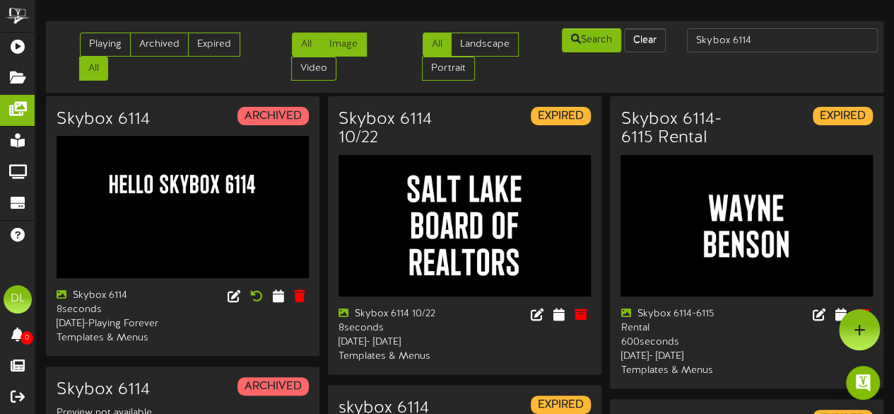
click at [353, 44] on link "Image" at bounding box center [343, 45] width 47 height 24
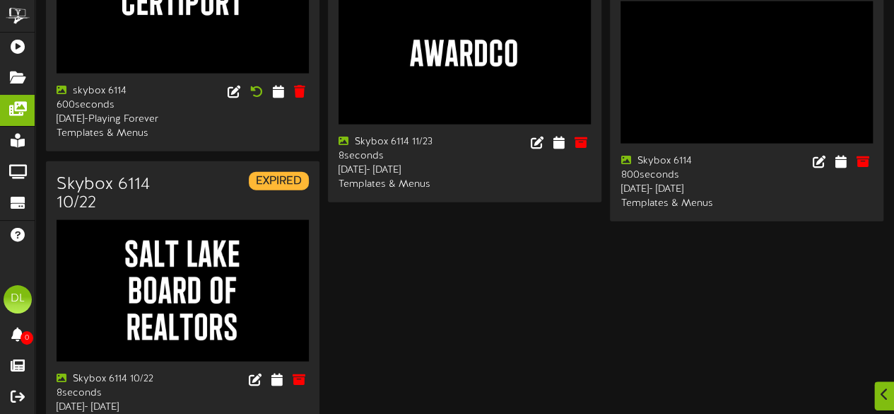
scroll to position [1731, 0]
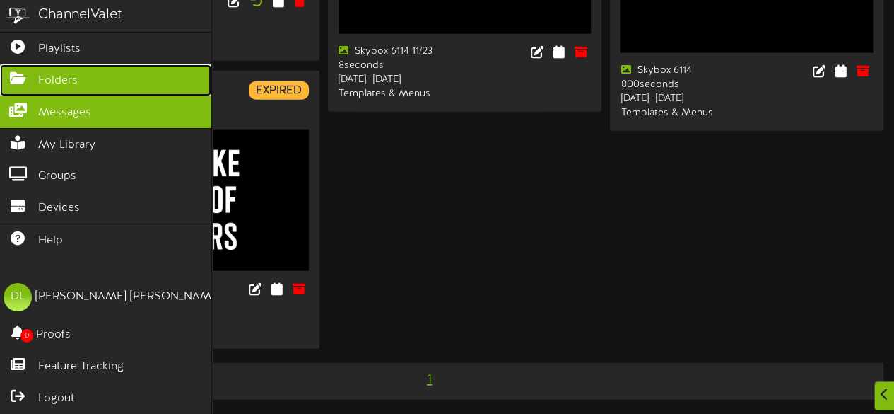
click at [71, 80] on span "Folders" at bounding box center [58, 81] width 40 height 16
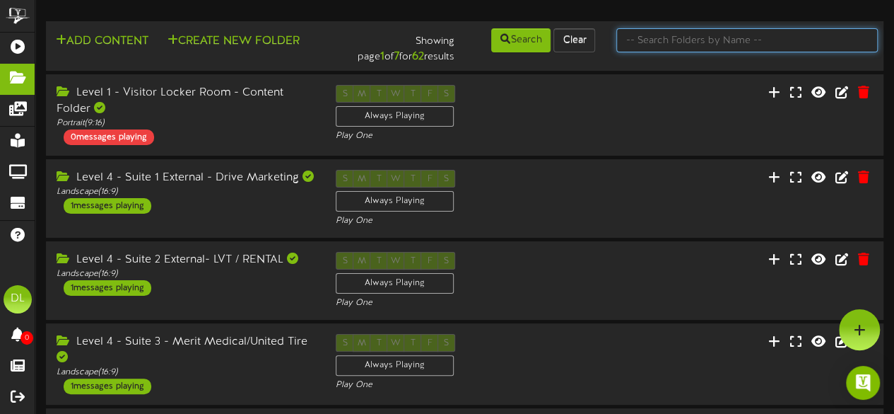
click at [639, 42] on input "text" at bounding box center [748, 40] width 262 height 24
type input "Skybox 6114"
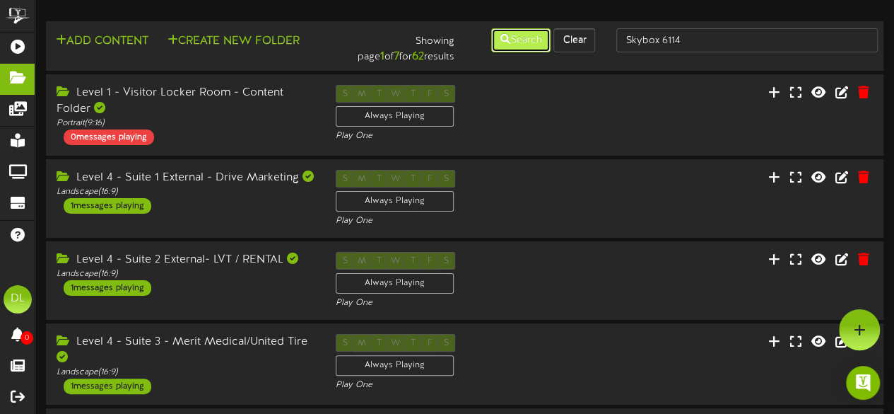
click at [533, 36] on button "Search" at bounding box center [520, 40] width 59 height 24
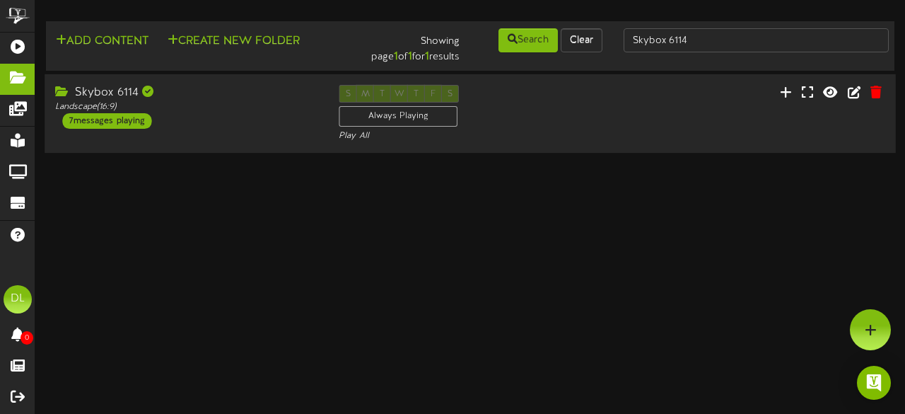
click at [106, 124] on div "7 messages playing" at bounding box center [106, 121] width 89 height 16
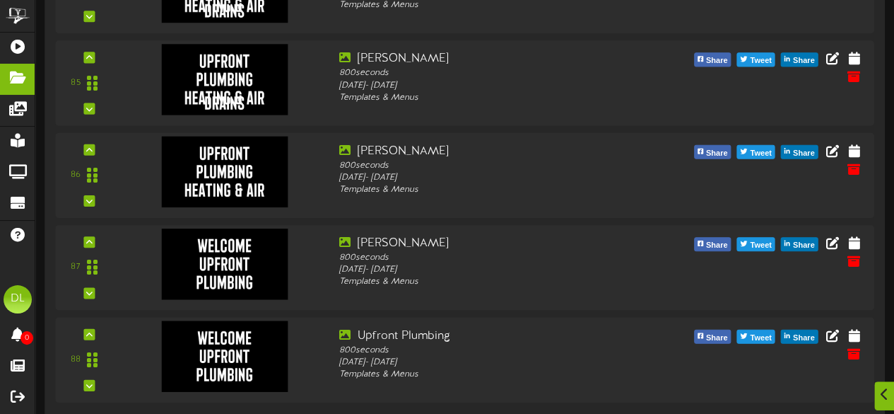
scroll to position [473, 0]
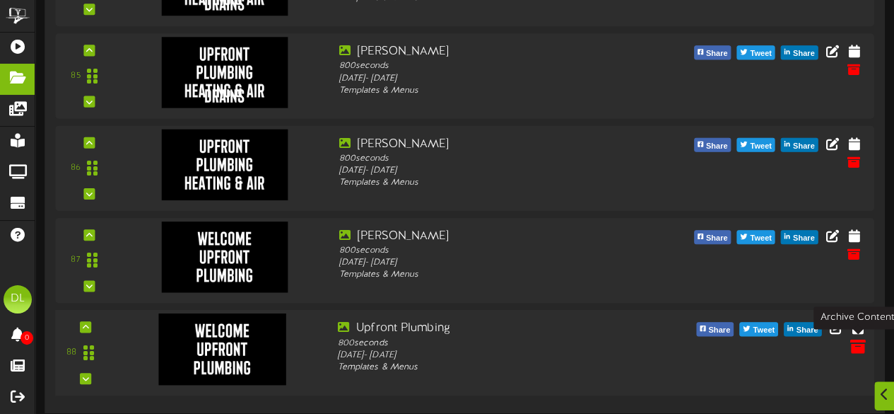
click at [858, 346] on icon at bounding box center [858, 345] width 16 height 16
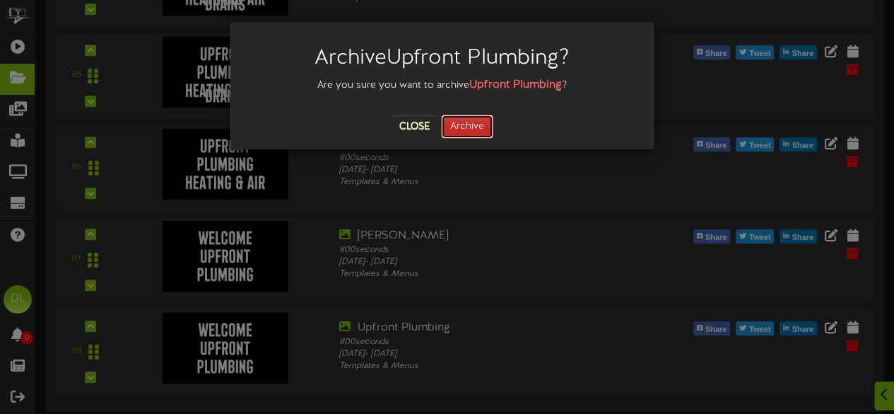
click at [465, 123] on button "Archive" at bounding box center [467, 127] width 52 height 24
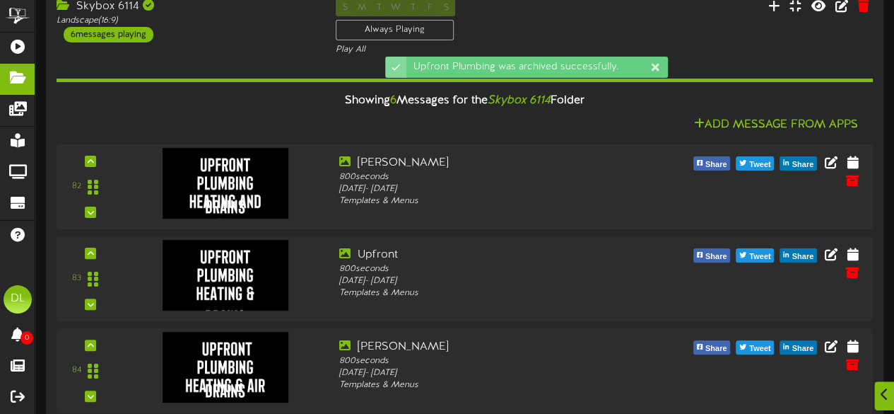
scroll to position [89, 0]
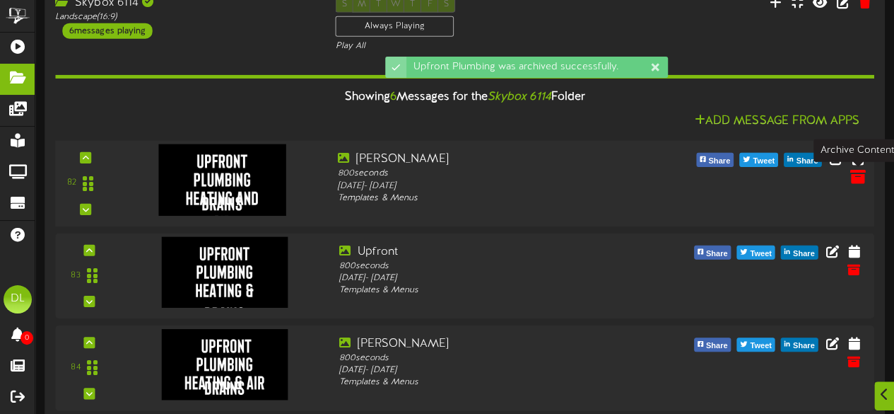
click at [857, 179] on icon at bounding box center [858, 176] width 16 height 16
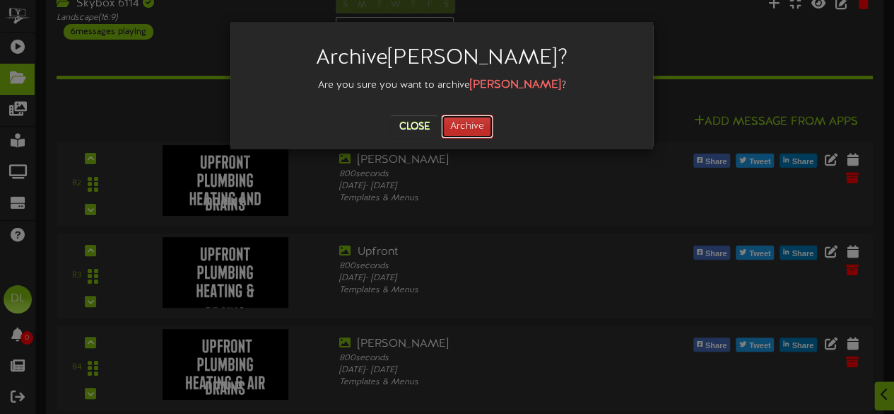
click at [464, 129] on button "Archive" at bounding box center [467, 127] width 52 height 24
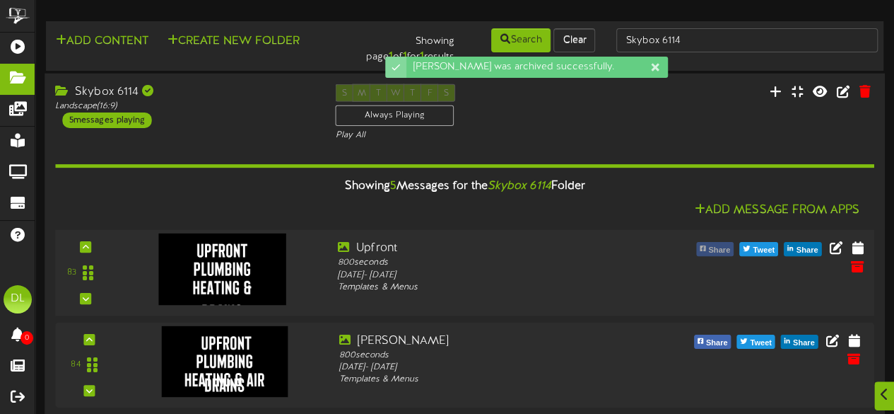
scroll to position [83, 0]
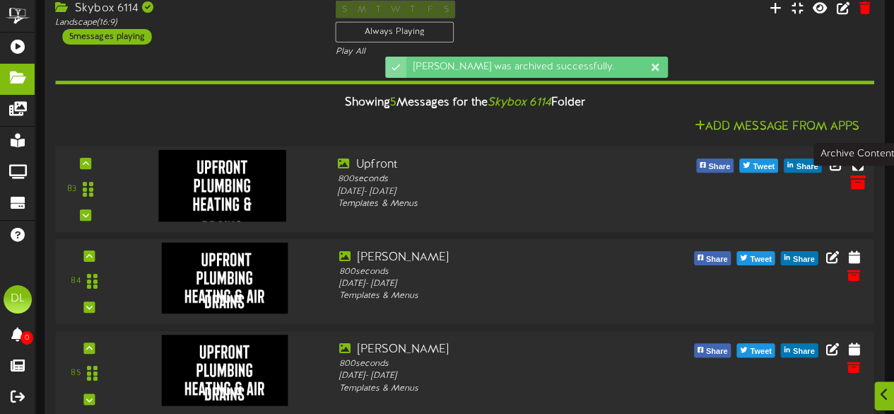
click at [856, 178] on icon at bounding box center [858, 182] width 16 height 16
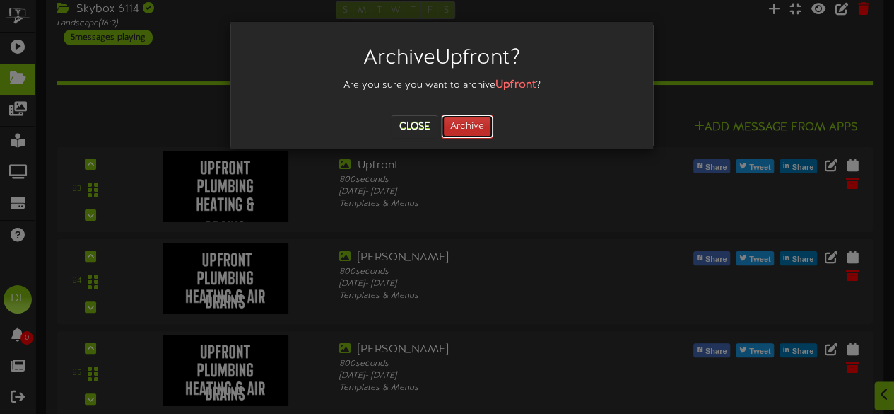
click at [466, 124] on button "Archive" at bounding box center [467, 127] width 52 height 24
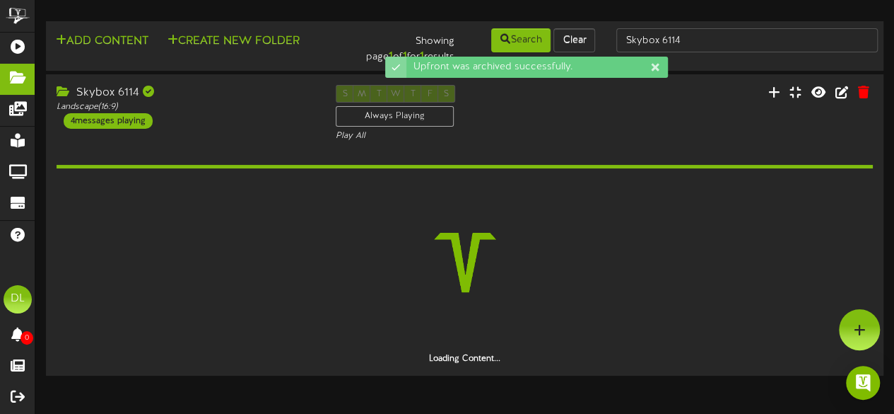
scroll to position [0, 0]
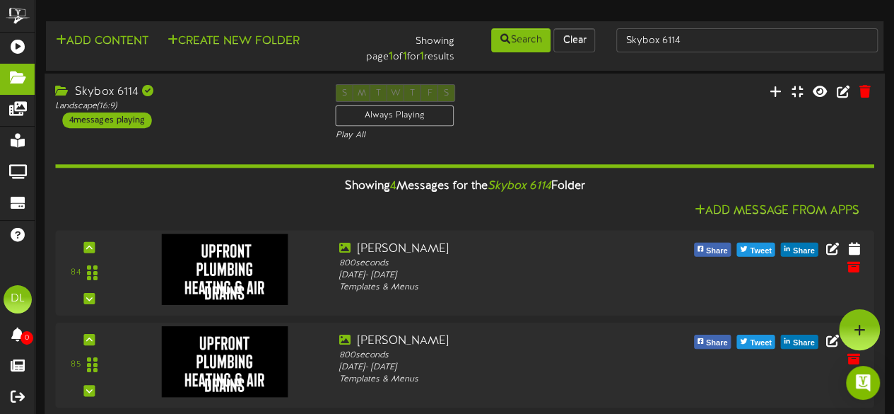
click at [606, 123] on div "Skybox 6114 Landscape ( 16:9 ) 4 messages playing S M T W T F S Always Playing …" at bounding box center [465, 113] width 841 height 58
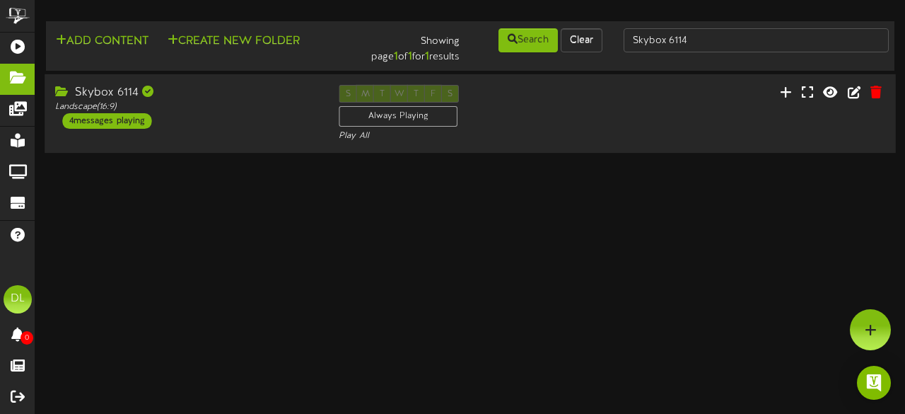
click at [126, 122] on div "4 messages playing" at bounding box center [106, 121] width 89 height 16
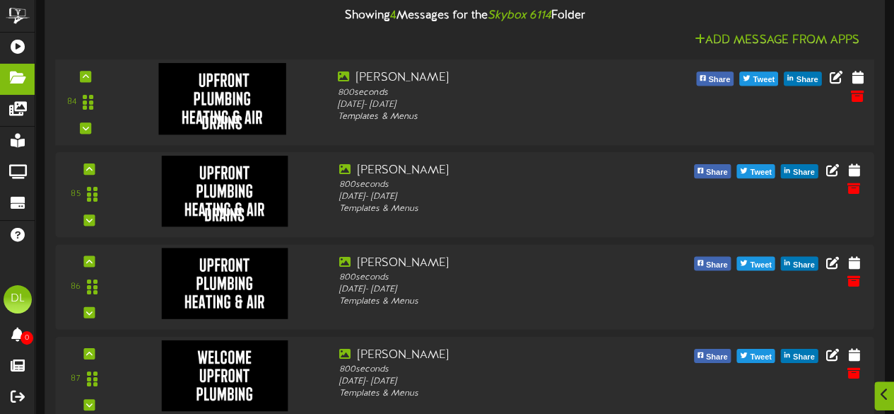
scroll to position [178, 0]
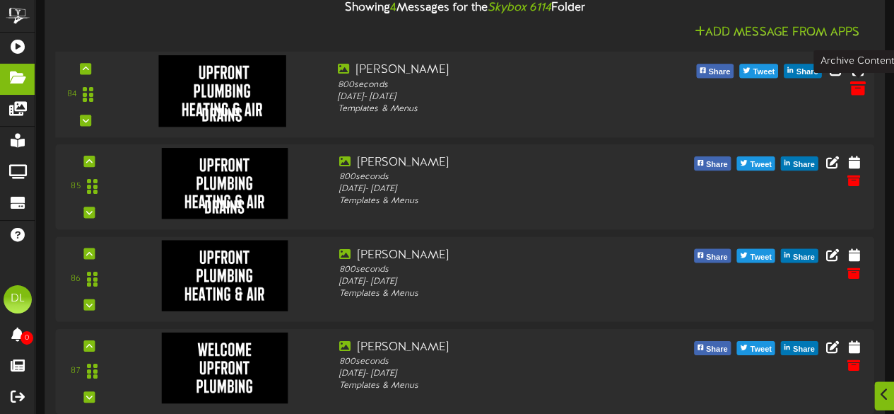
click at [858, 83] on icon at bounding box center [858, 88] width 16 height 16
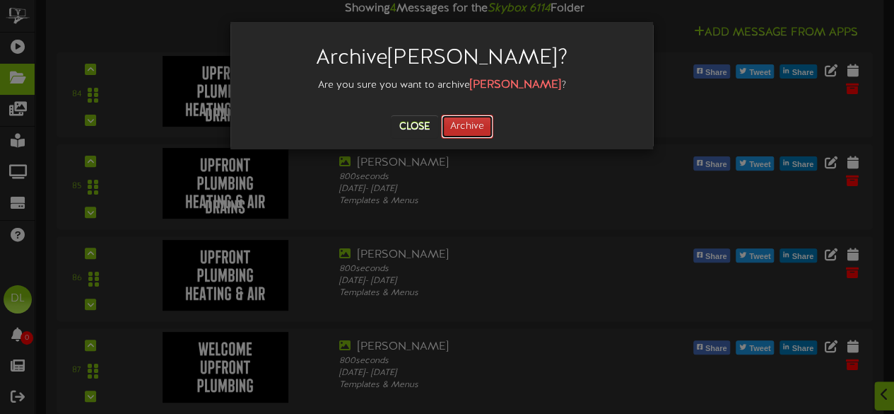
click at [477, 127] on button "Archive" at bounding box center [467, 127] width 52 height 24
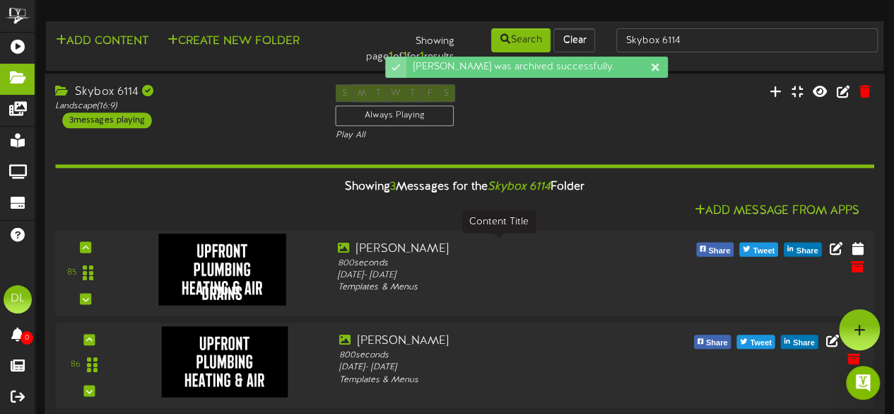
scroll to position [105, 0]
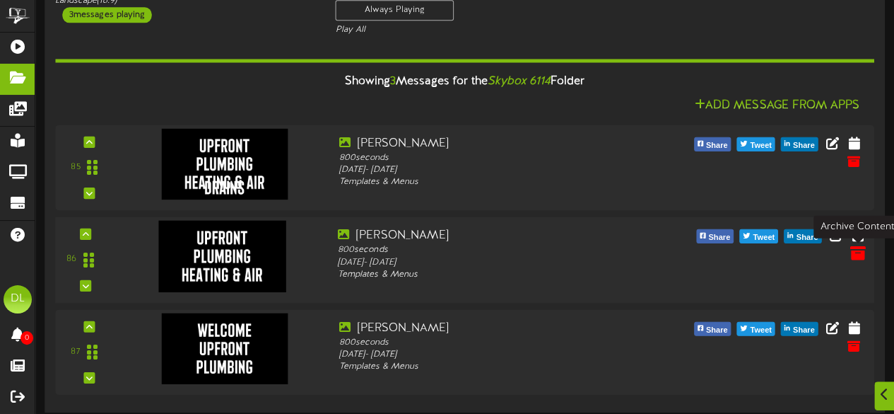
click at [858, 255] on icon at bounding box center [858, 253] width 16 height 16
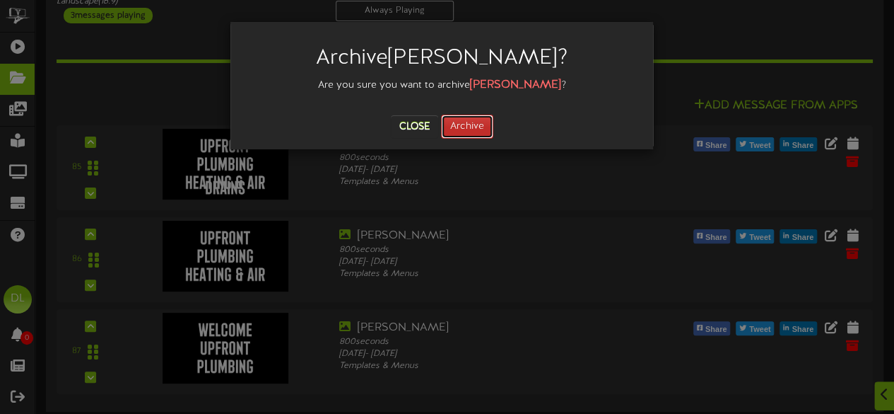
click at [474, 124] on button "Archive" at bounding box center [467, 127] width 52 height 24
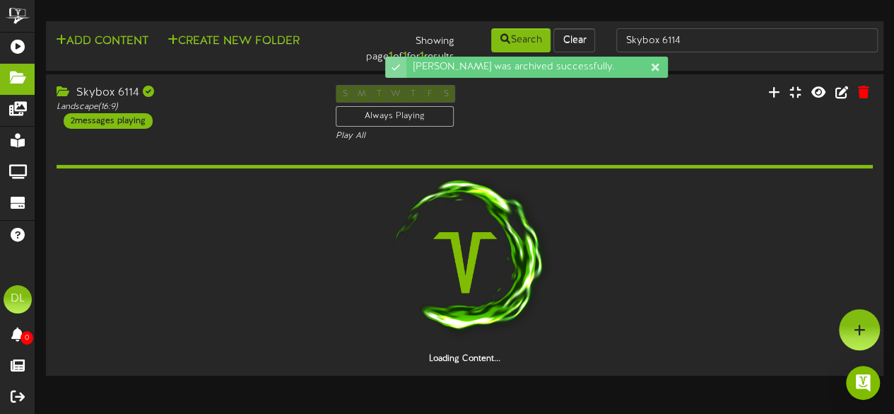
scroll to position [0, 0]
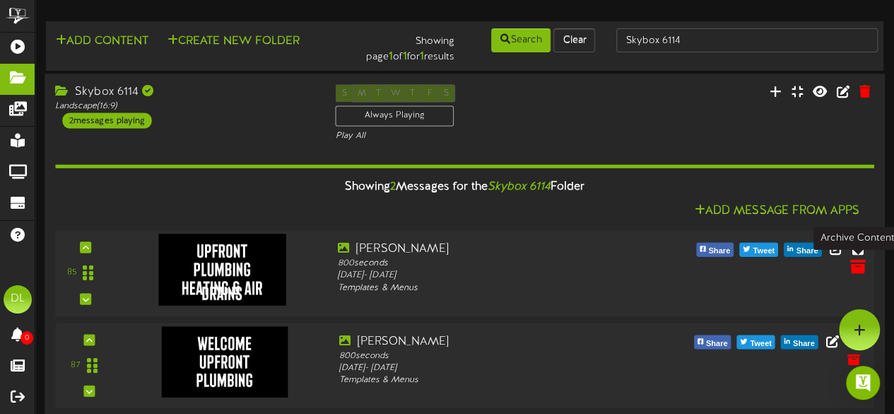
click at [853, 270] on icon at bounding box center [858, 266] width 16 height 16
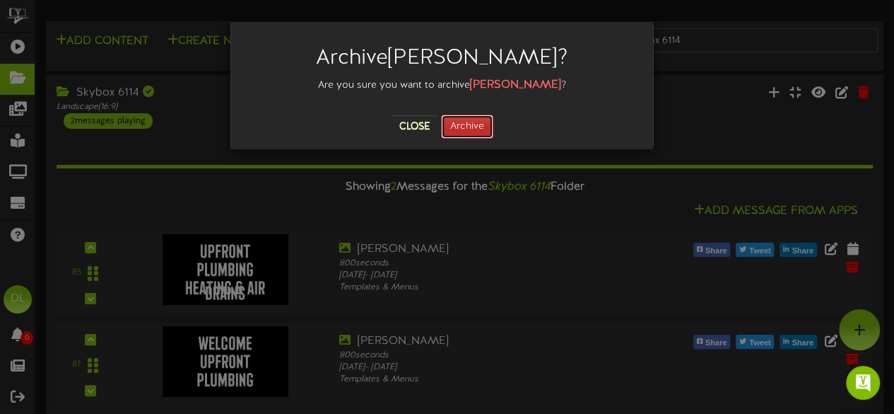
click at [481, 128] on button "Archive" at bounding box center [467, 127] width 52 height 24
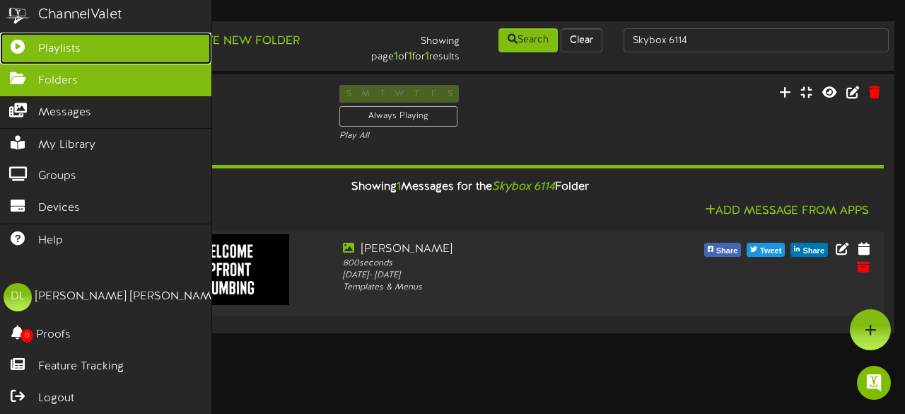
click at [12, 46] on icon at bounding box center [17, 45] width 35 height 11
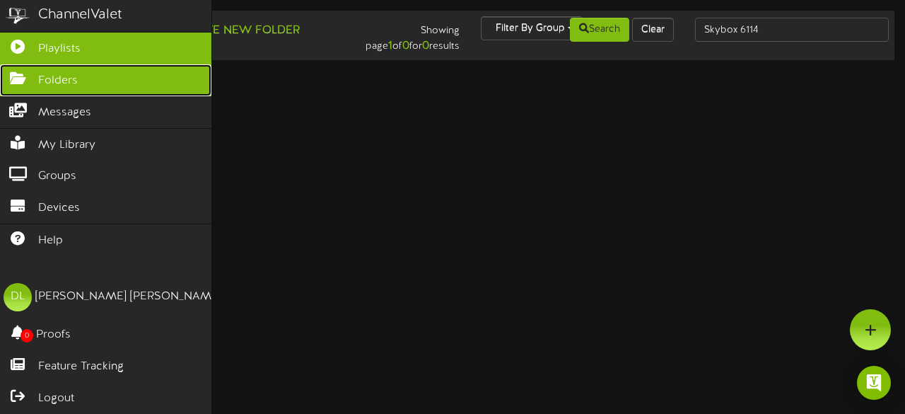
click at [55, 78] on span "Folders" at bounding box center [58, 81] width 40 height 16
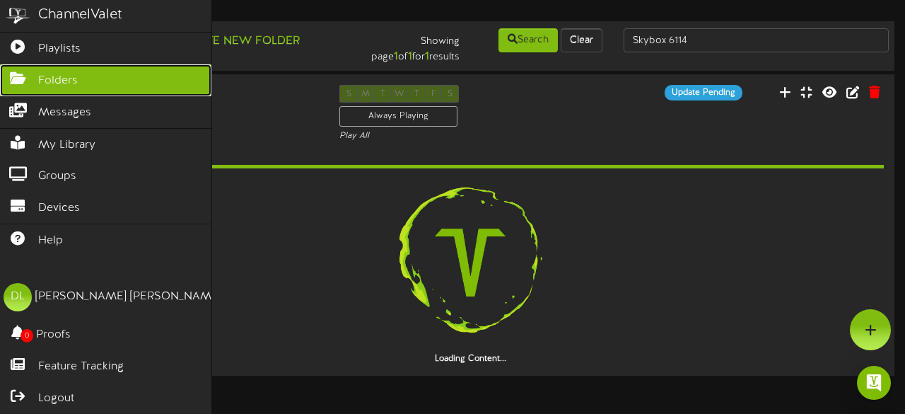
click at [54, 76] on span "Folders" at bounding box center [58, 81] width 40 height 16
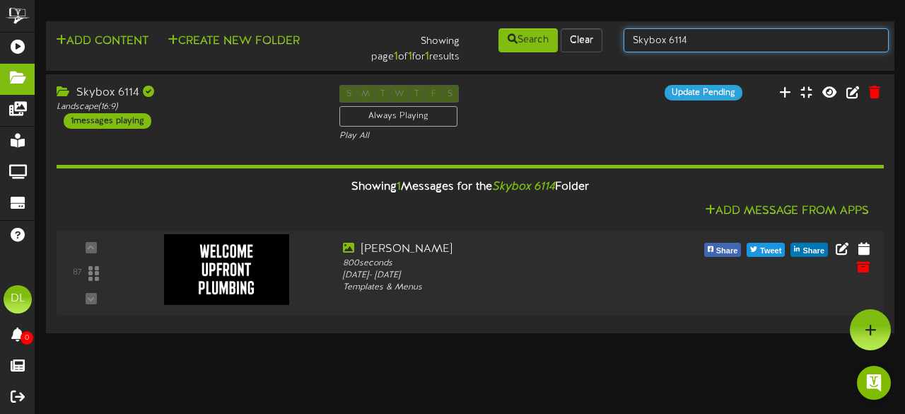
click at [709, 36] on input "Skybox 6114" at bounding box center [756, 40] width 265 height 24
type input "Suite 19"
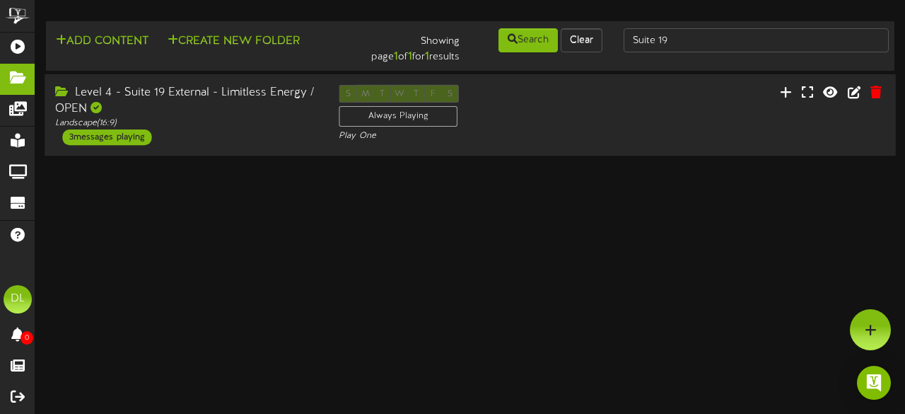
click at [127, 134] on div "3 messages playing" at bounding box center [106, 137] width 89 height 16
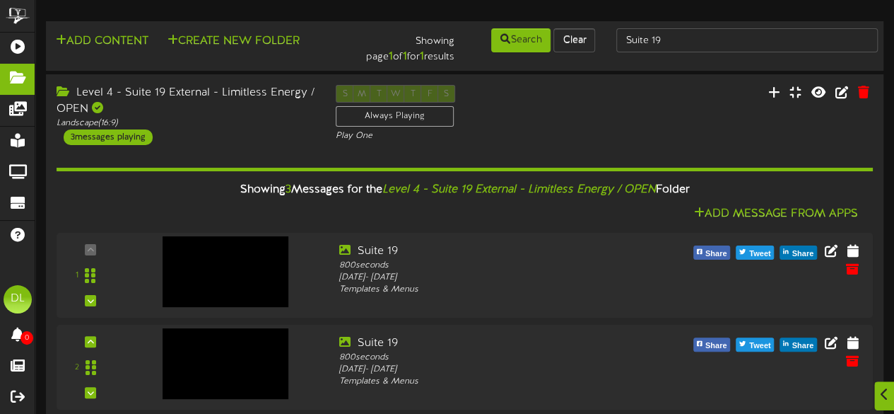
scroll to position [109, 0]
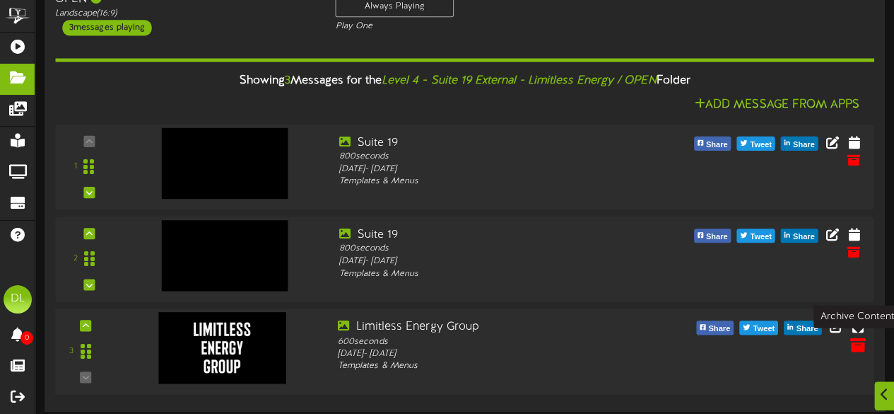
click at [860, 341] on icon at bounding box center [858, 344] width 16 height 16
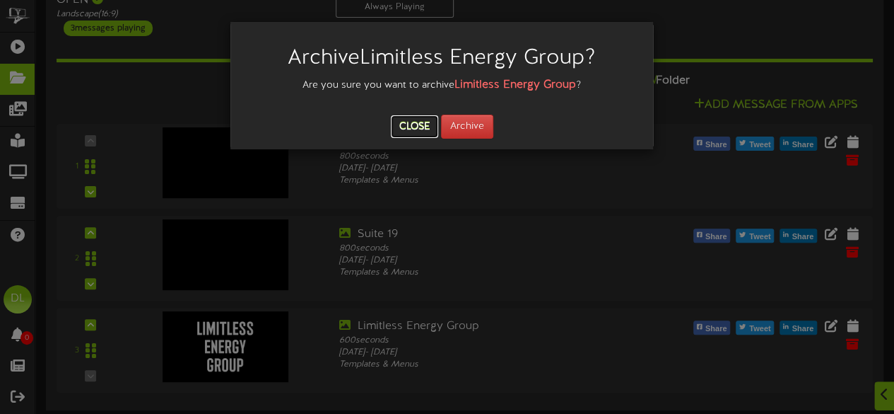
click at [403, 124] on button "Close" at bounding box center [414, 126] width 47 height 23
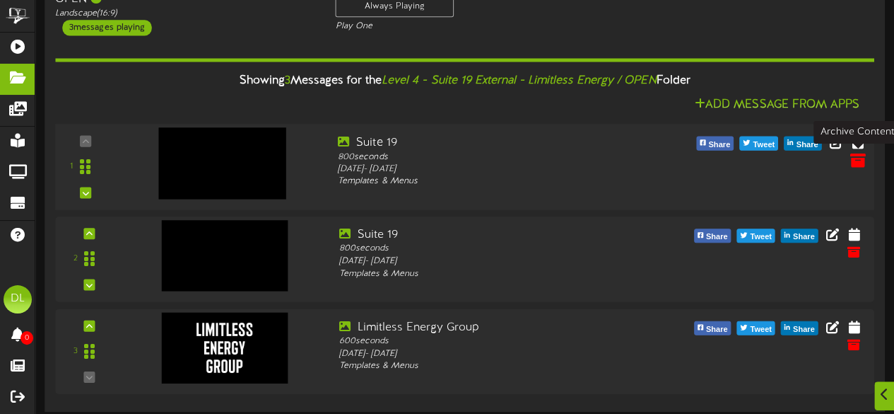
click at [858, 163] on icon at bounding box center [858, 159] width 16 height 16
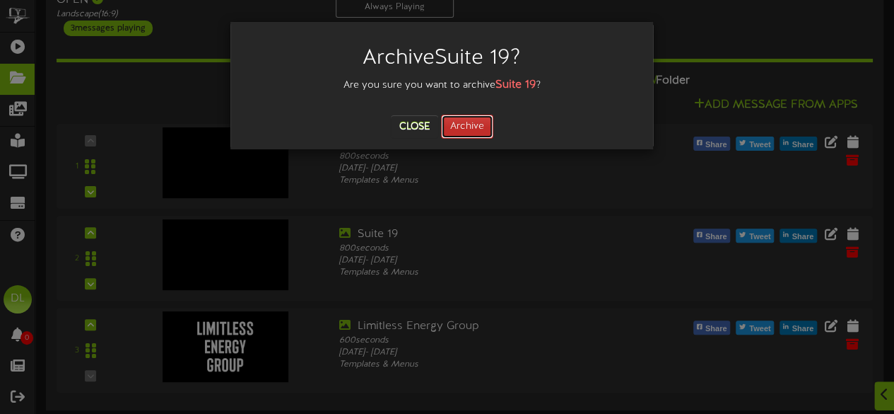
click at [482, 127] on button "Archive" at bounding box center [467, 127] width 52 height 24
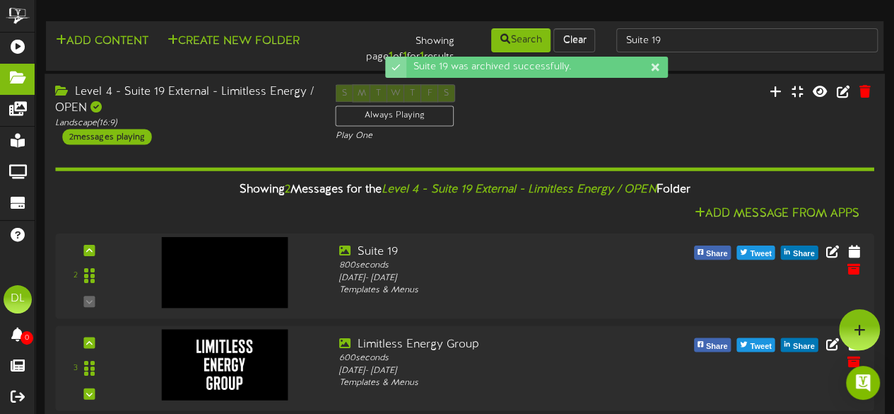
scroll to position [17, 0]
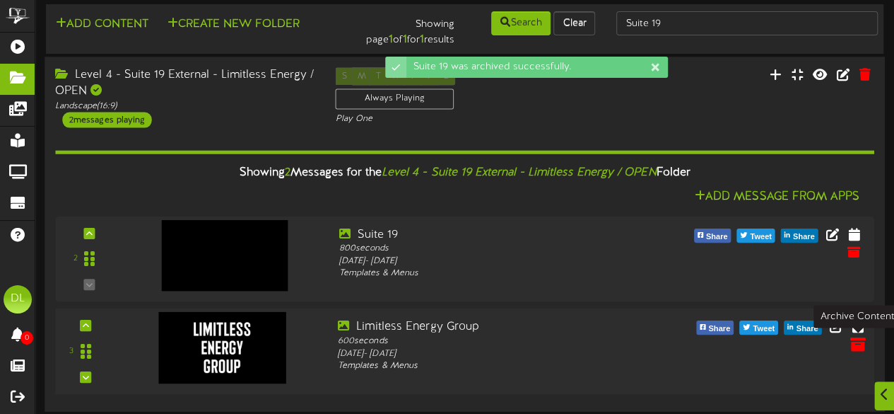
click at [860, 341] on icon at bounding box center [858, 344] width 16 height 16
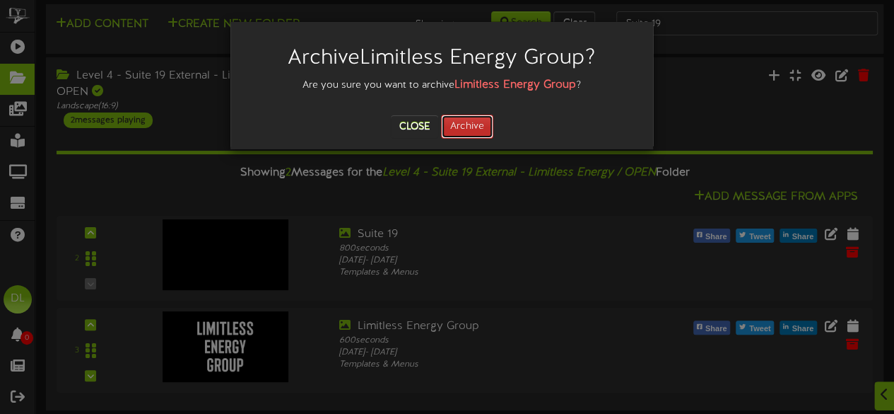
click at [482, 128] on button "Archive" at bounding box center [467, 127] width 52 height 24
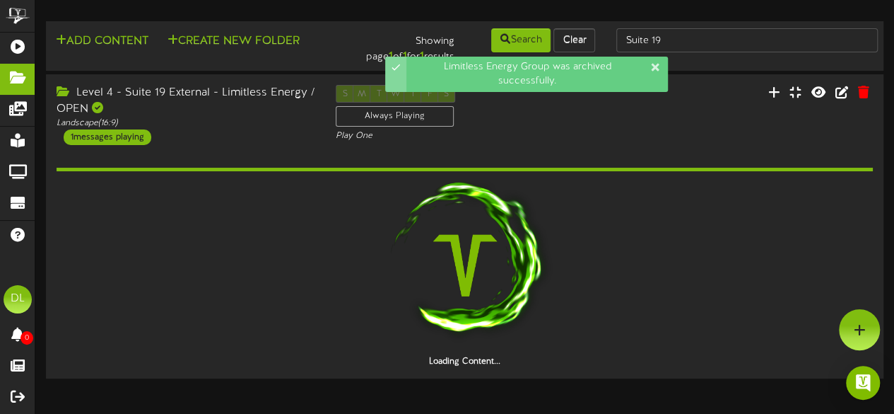
scroll to position [0, 0]
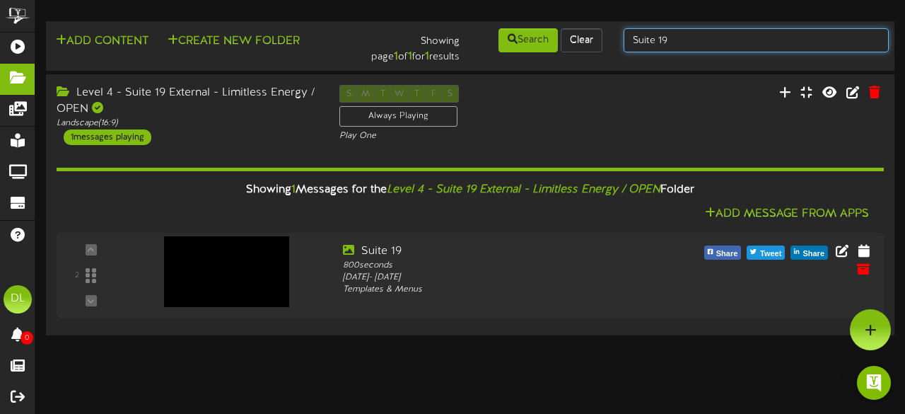
click at [694, 35] on input "Suite 19" at bounding box center [756, 40] width 265 height 24
type input "S"
type input "Skybox 6110"
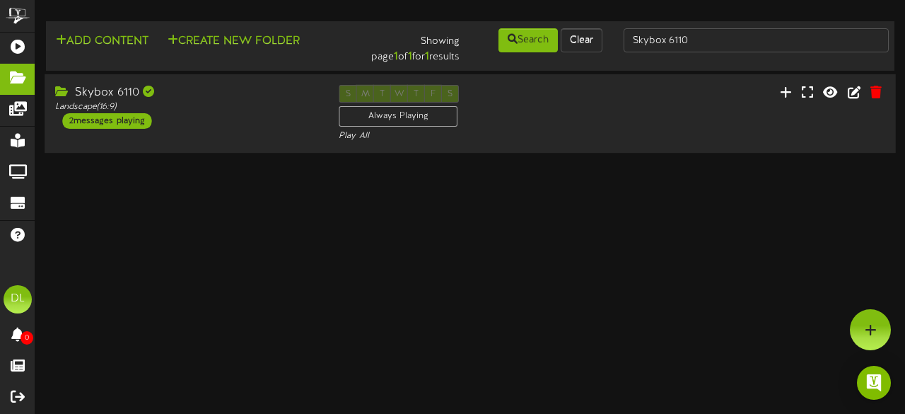
click at [127, 117] on div "2 messages playing" at bounding box center [106, 121] width 89 height 16
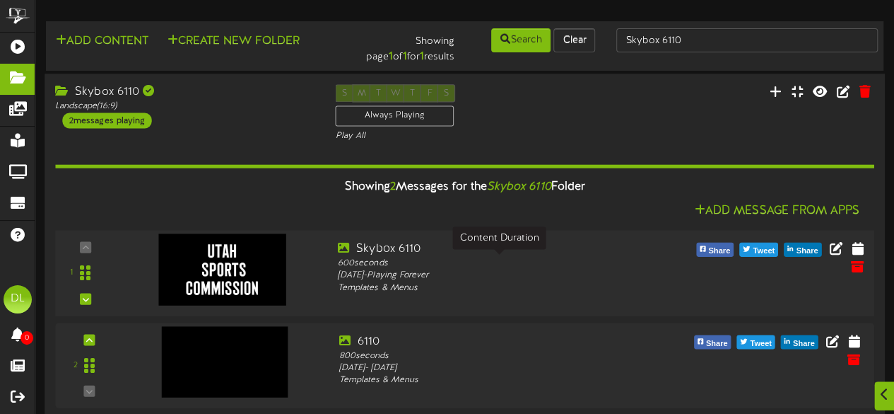
scroll to position [13, 0]
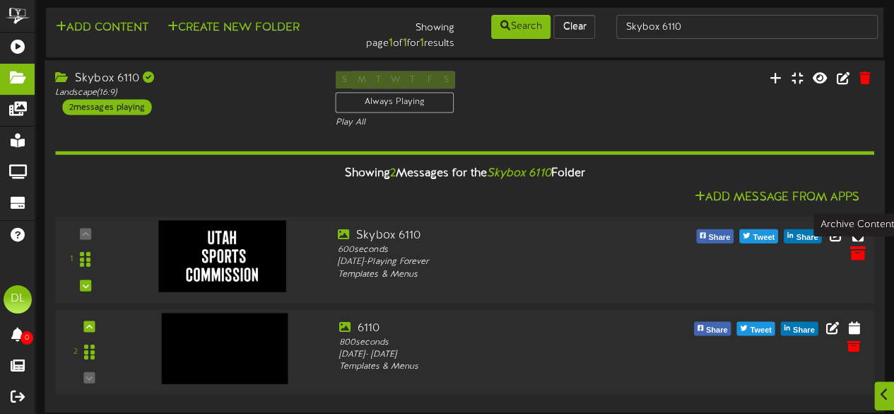
click at [855, 248] on icon at bounding box center [858, 253] width 16 height 16
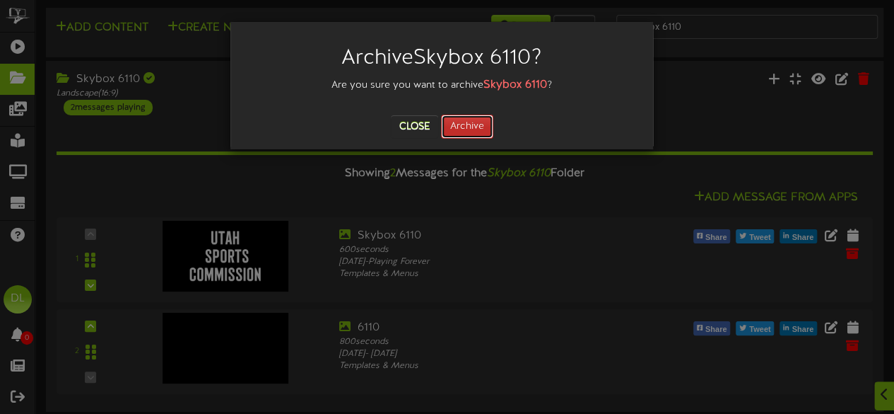
click at [474, 124] on button "Archive" at bounding box center [467, 127] width 52 height 24
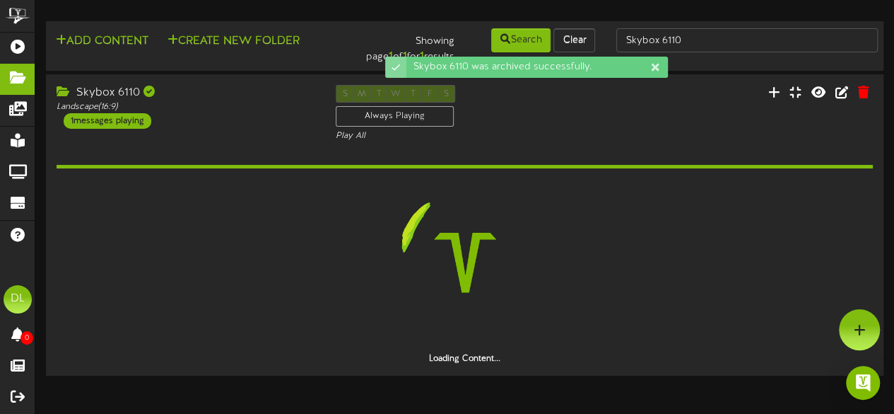
scroll to position [0, 0]
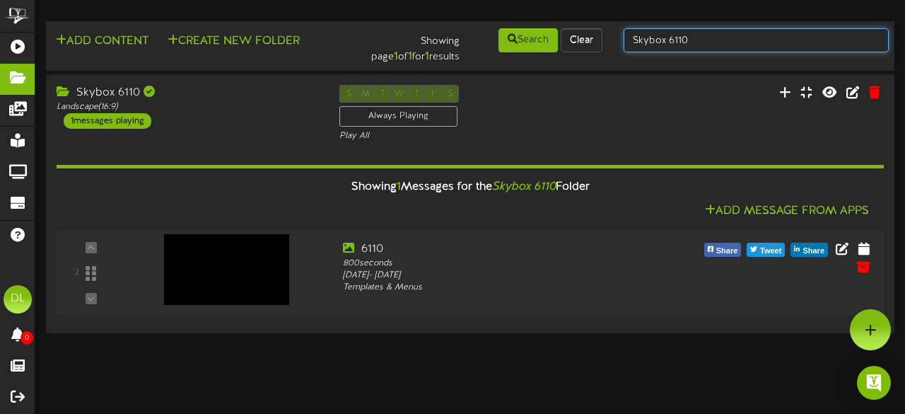
click at [697, 40] on input "Skybox 6110" at bounding box center [756, 40] width 265 height 24
type input "Skybox 6114"
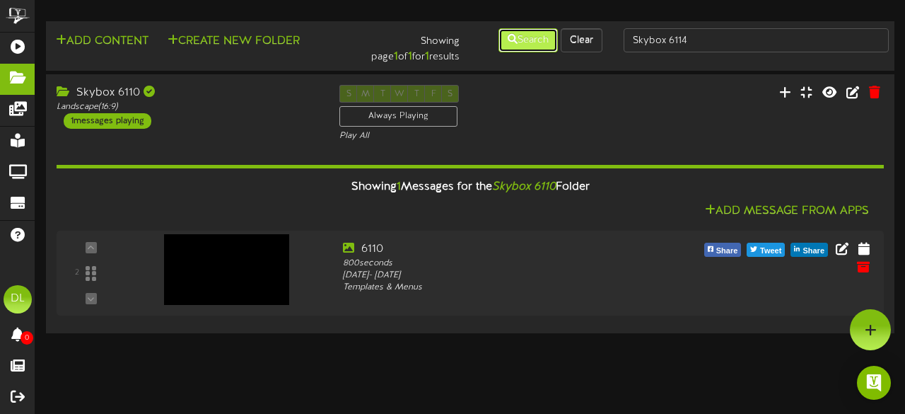
click at [536, 44] on button "Search" at bounding box center [527, 40] width 59 height 24
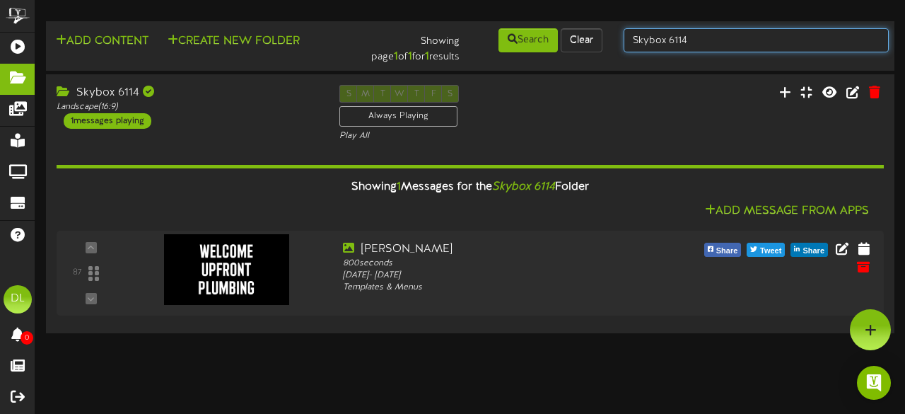
click at [697, 37] on input "Skybox 6114" at bounding box center [756, 40] width 265 height 24
type input "Suite 22"
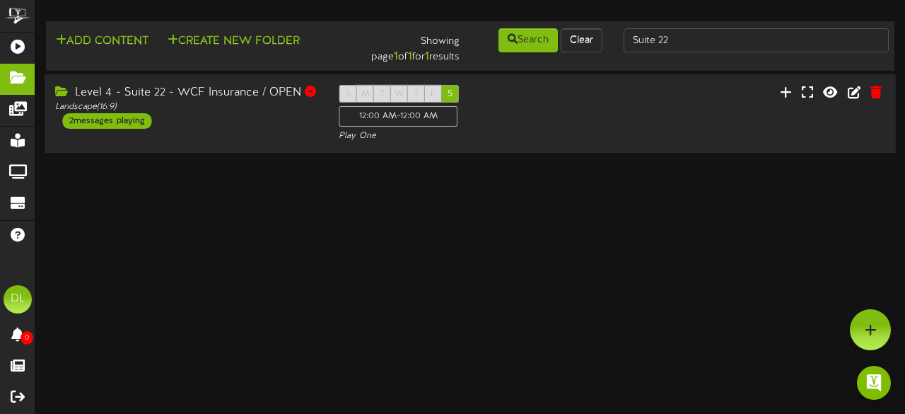
click at [107, 121] on div "2 messages playing" at bounding box center [106, 121] width 89 height 16
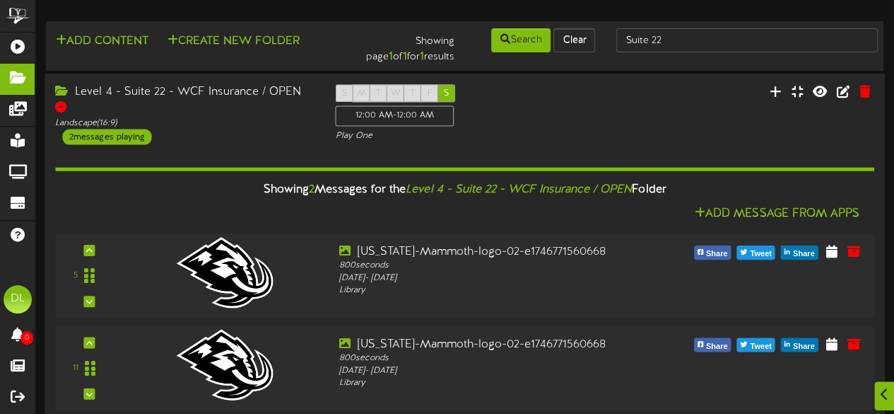
scroll to position [13, 0]
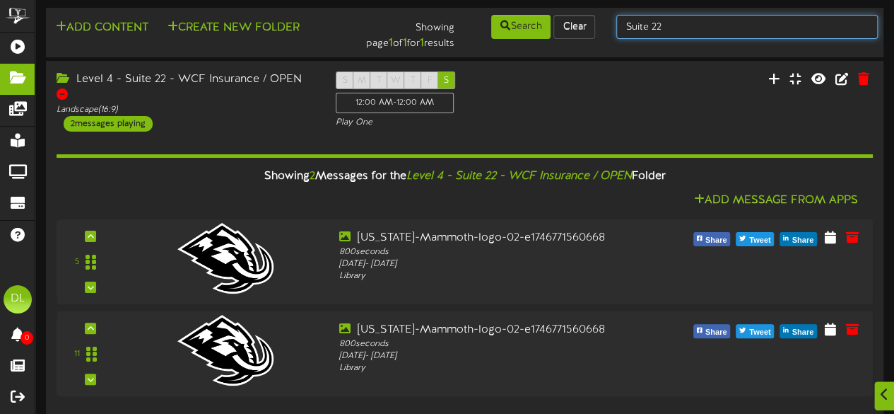
click at [673, 31] on input "Suite 22" at bounding box center [748, 27] width 262 height 24
type input "Suite 19"
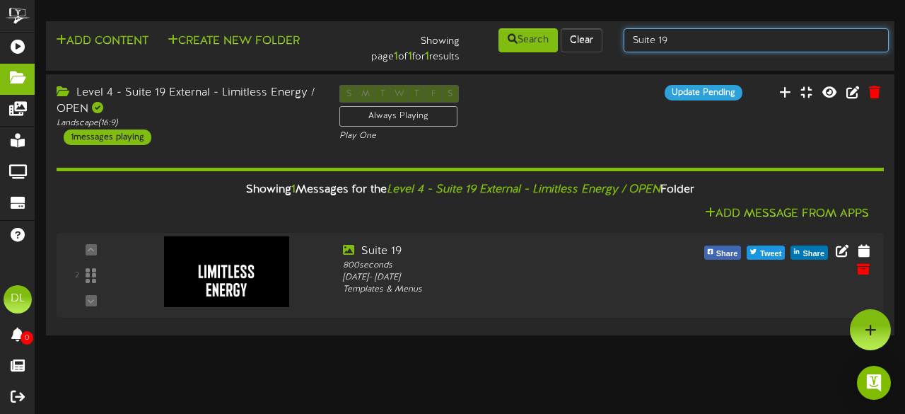
click at [683, 43] on input "Suite 19" at bounding box center [756, 40] width 265 height 24
type input "S"
type input "Skybox 6112"
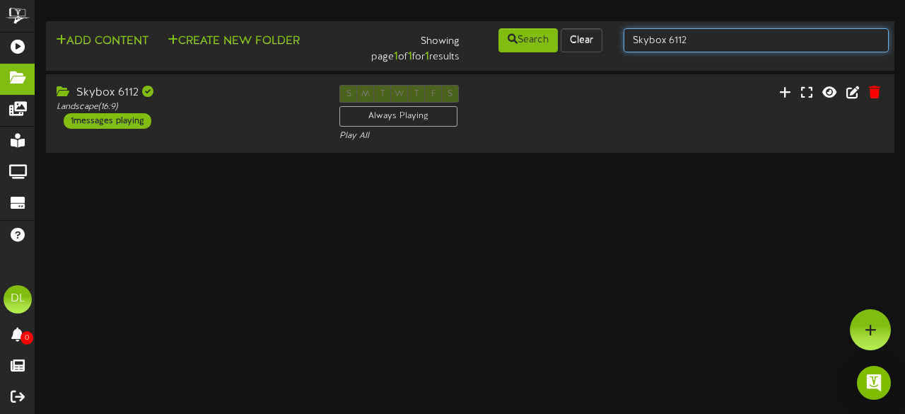
click at [699, 42] on input "Skybox 6112" at bounding box center [756, 40] width 265 height 24
type input "Skybox 6113"
click at [775, 41] on input "Skybox 6113" at bounding box center [756, 40] width 265 height 24
type input "Skybox 6114"
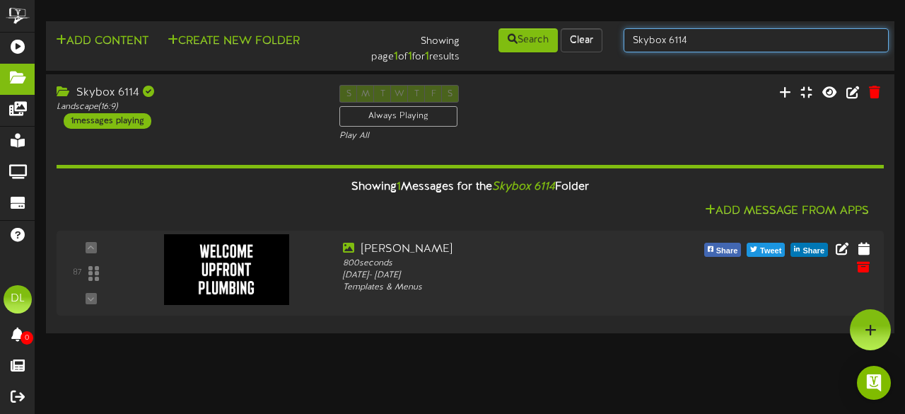
click at [783, 35] on input "Skybox 6114" at bounding box center [756, 40] width 265 height 24
type input "Suite 1"
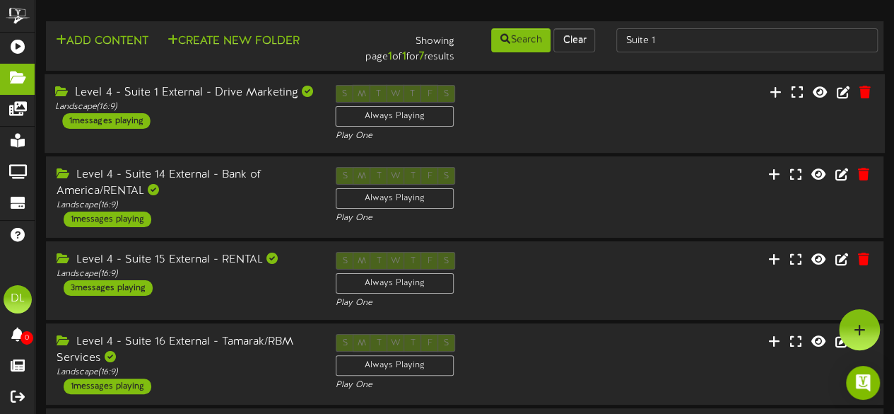
click at [255, 115] on div "Level 4 - Suite 1 External - Drive Marketing Landscape ( 16:9 ) 1 messages play…" at bounding box center [185, 107] width 280 height 44
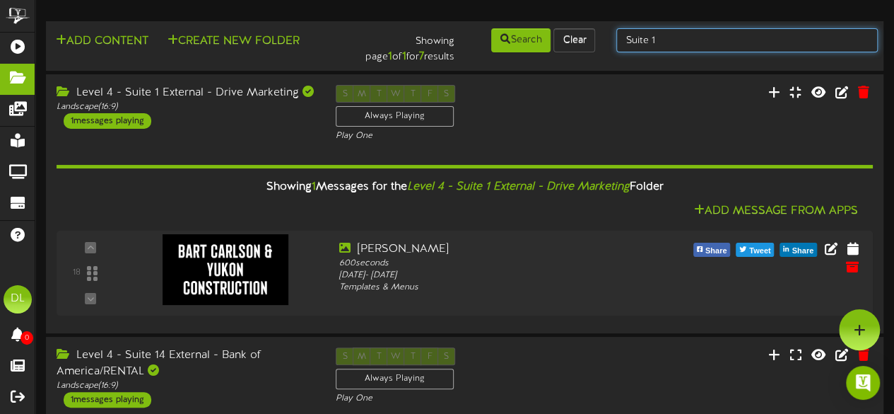
click at [700, 39] on input "Suite 1" at bounding box center [748, 40] width 262 height 24
type input "Suite 22"
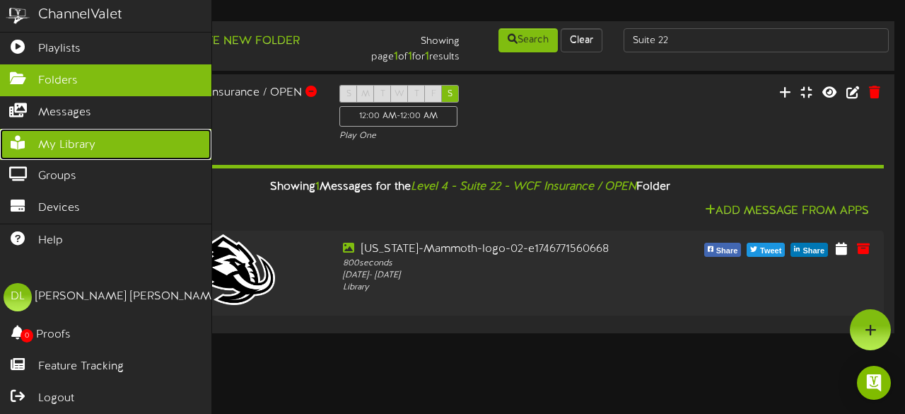
click at [78, 141] on span "My Library" at bounding box center [66, 145] width 57 height 16
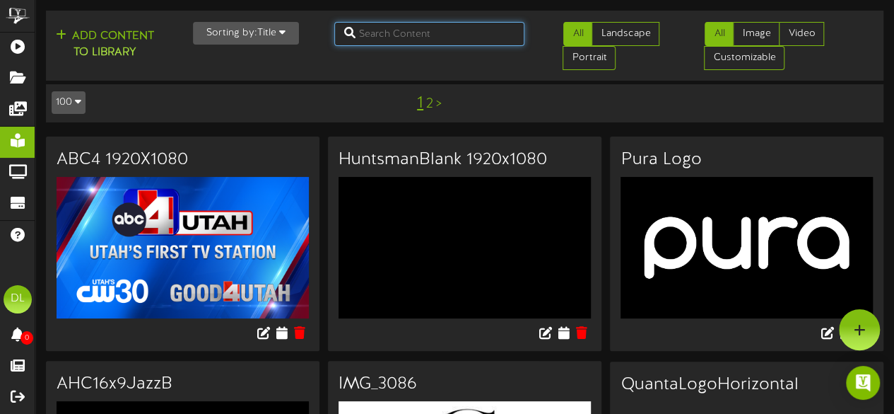
click at [367, 23] on input "text" at bounding box center [429, 34] width 191 height 24
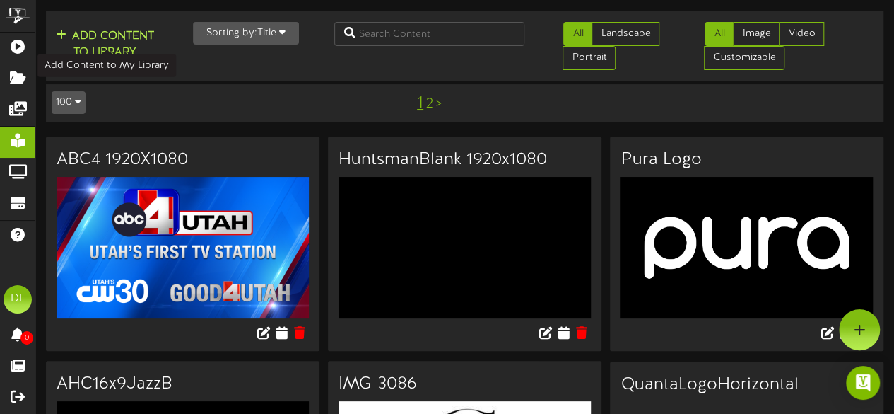
click at [85, 50] on button "Add Content to Library" at bounding box center [105, 45] width 107 height 34
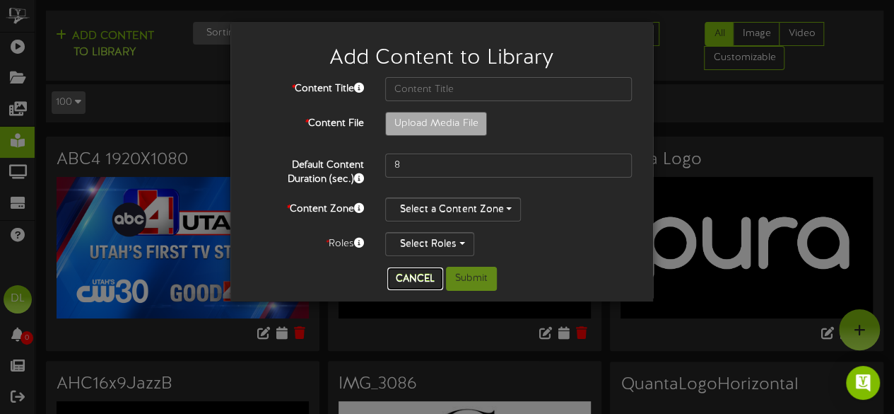
click at [411, 271] on button "Cancel" at bounding box center [415, 278] width 56 height 23
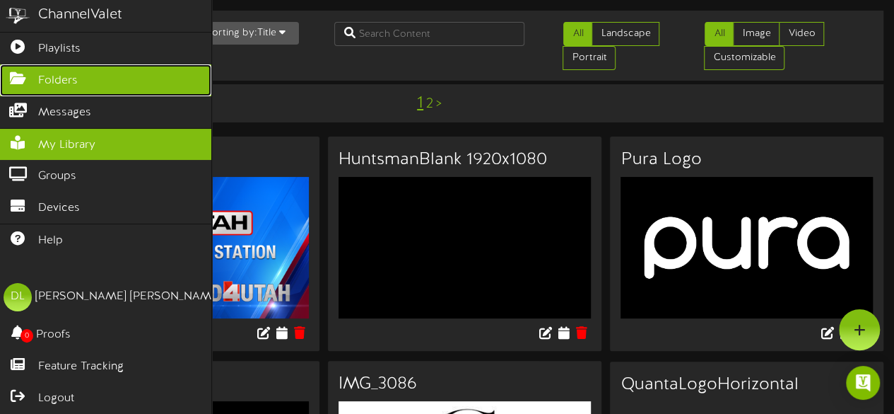
click at [71, 66] on link "Folders" at bounding box center [105, 80] width 211 height 32
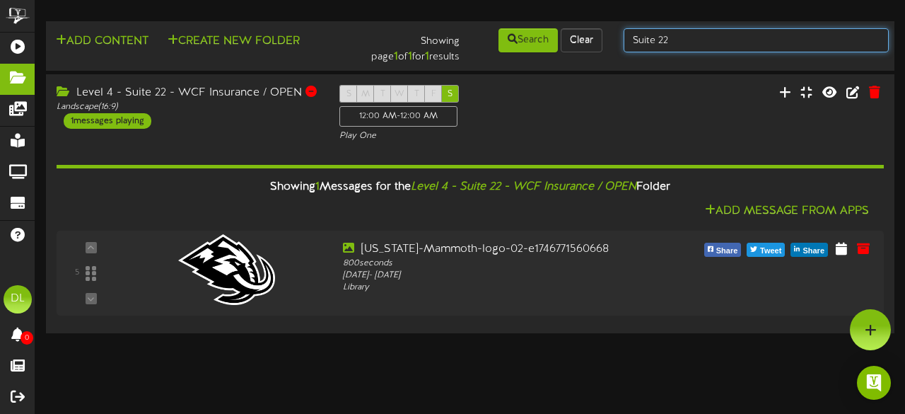
click at [689, 43] on input "Suite 22" at bounding box center [756, 40] width 265 height 24
type input "Suite 19"
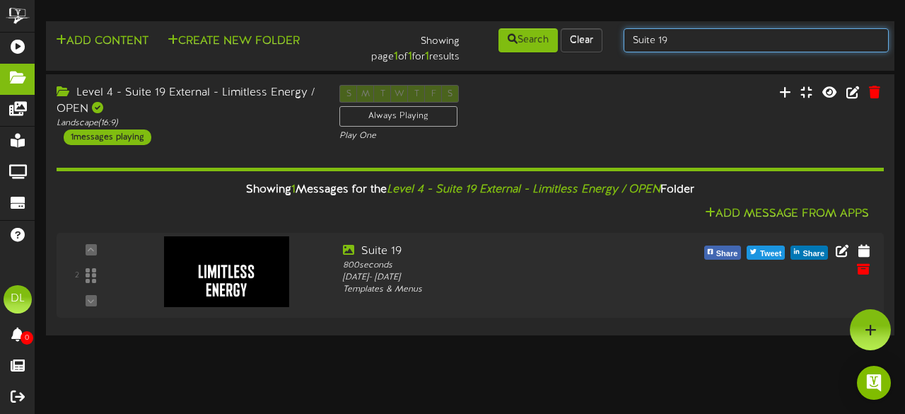
click at [694, 42] on input "Suite 19" at bounding box center [756, 40] width 265 height 24
type input "Suite 22"
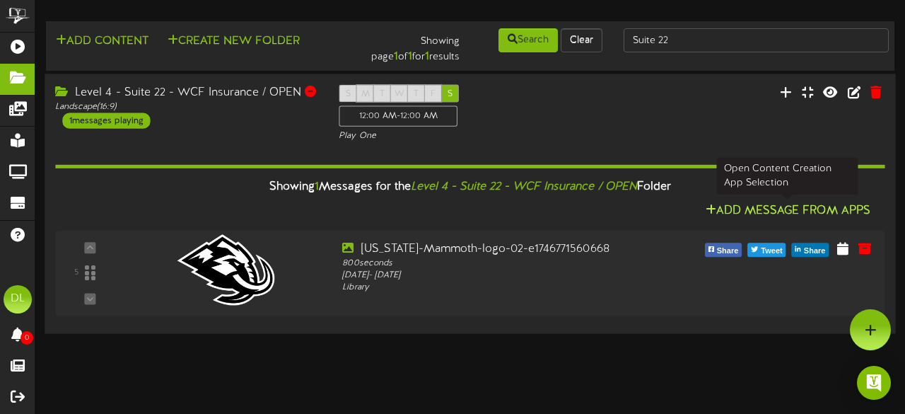
click at [730, 207] on button "Add Message From Apps" at bounding box center [787, 211] width 173 height 18
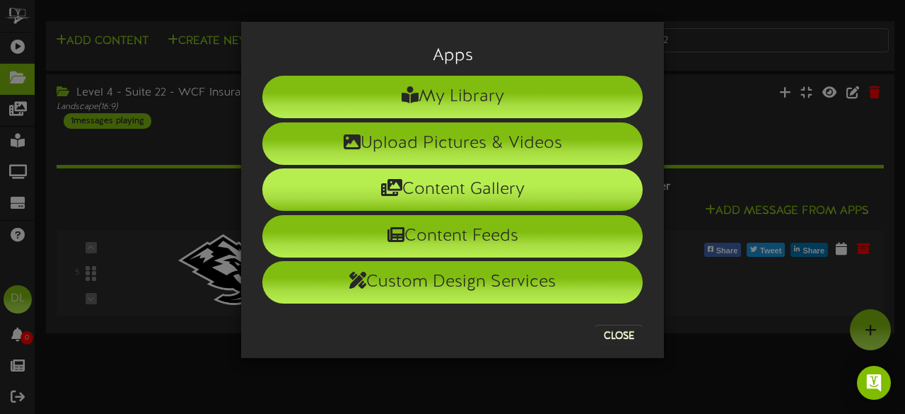
click at [510, 193] on li "Content Gallery" at bounding box center [452, 189] width 380 height 42
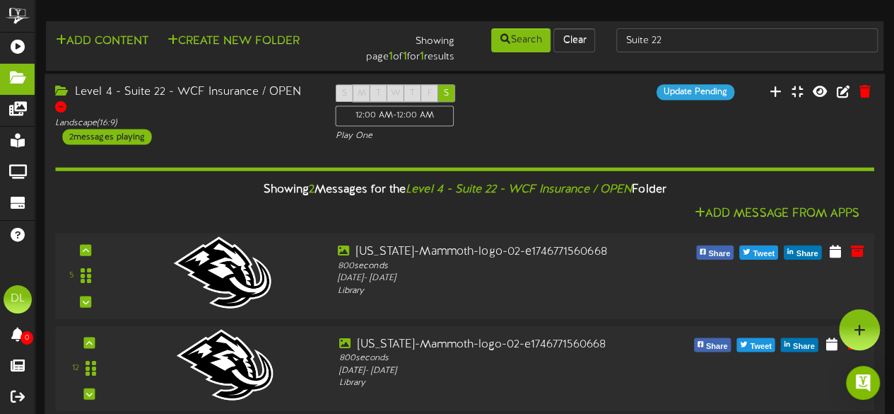
click at [289, 248] on div at bounding box center [221, 256] width 165 height 71
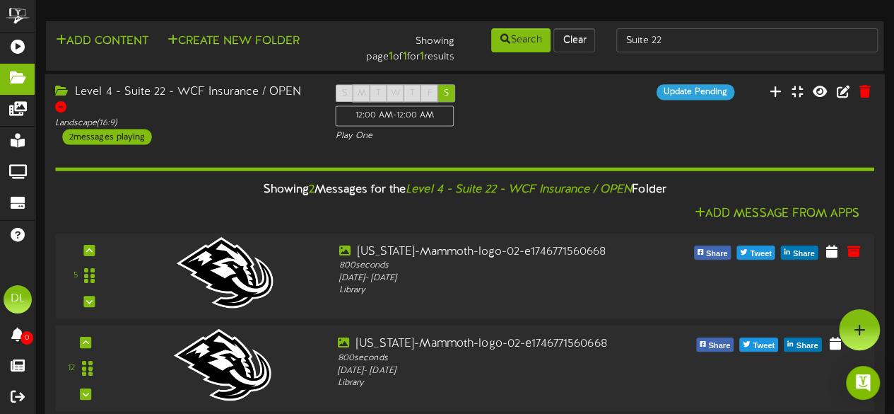
click at [270, 332] on img at bounding box center [223, 363] width 98 height 71
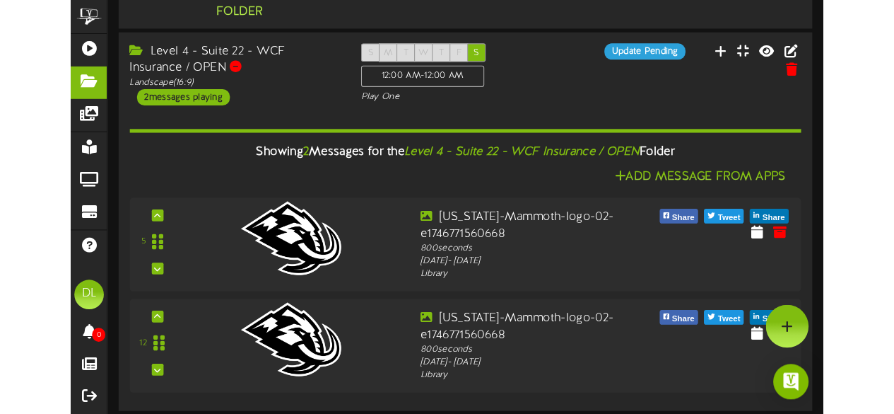
scroll to position [13, 0]
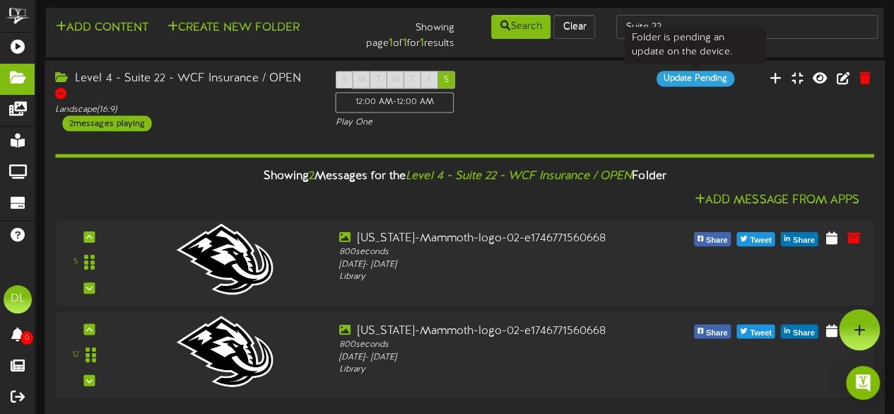
click at [684, 75] on div "Update Pending" at bounding box center [695, 79] width 78 height 16
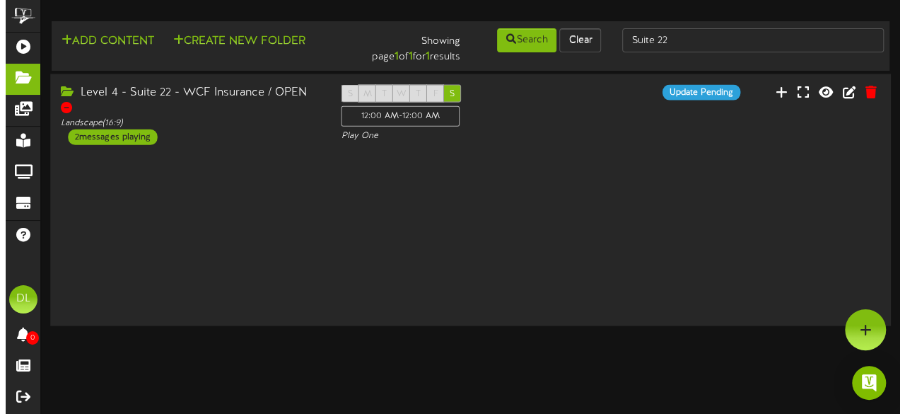
scroll to position [0, 0]
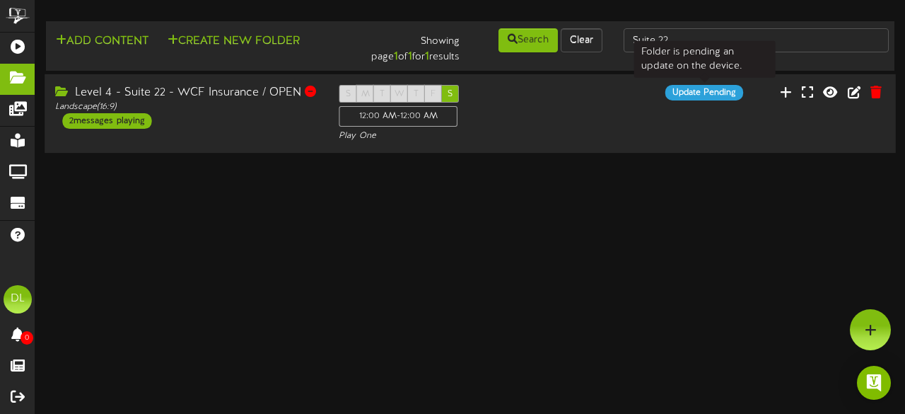
click at [694, 91] on div "Update Pending" at bounding box center [704, 93] width 78 height 16
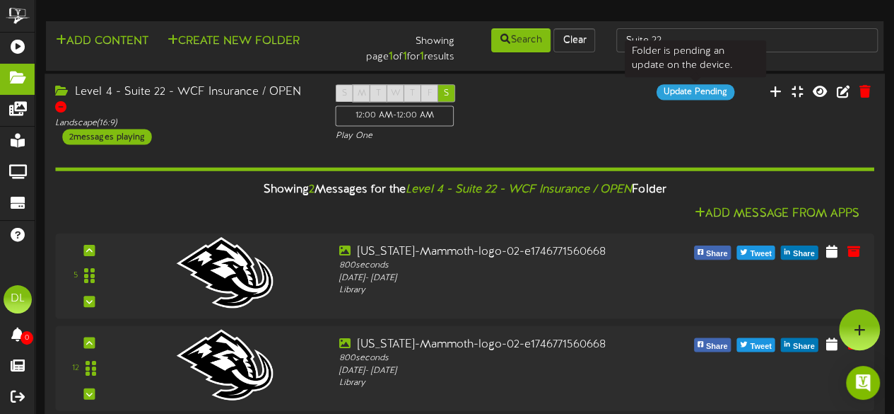
click at [706, 92] on div "Update Pending" at bounding box center [695, 92] width 78 height 16
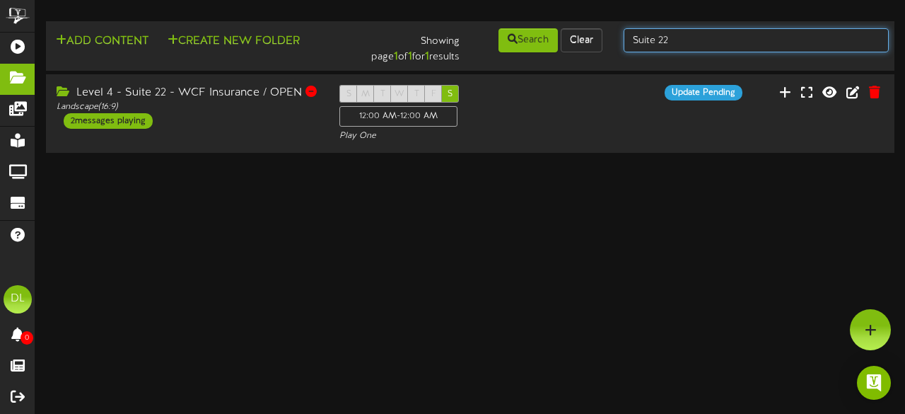
click at [712, 47] on input "Suite 22" at bounding box center [756, 40] width 265 height 24
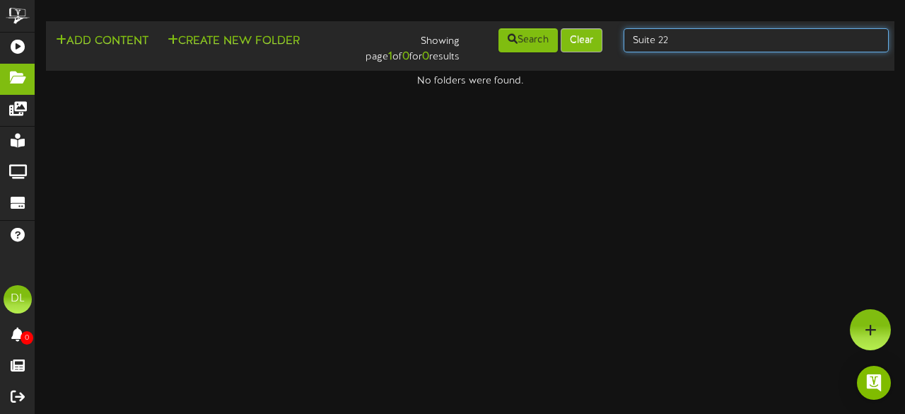
drag, startPoint x: 681, startPoint y: 35, endPoint x: 593, endPoint y: 36, distance: 87.7
click at [593, 36] on div "Add Content Create New Folder Showing page 1 of 0 for 0 results Search Clear Su…" at bounding box center [470, 46] width 858 height 38
type input "UGC"
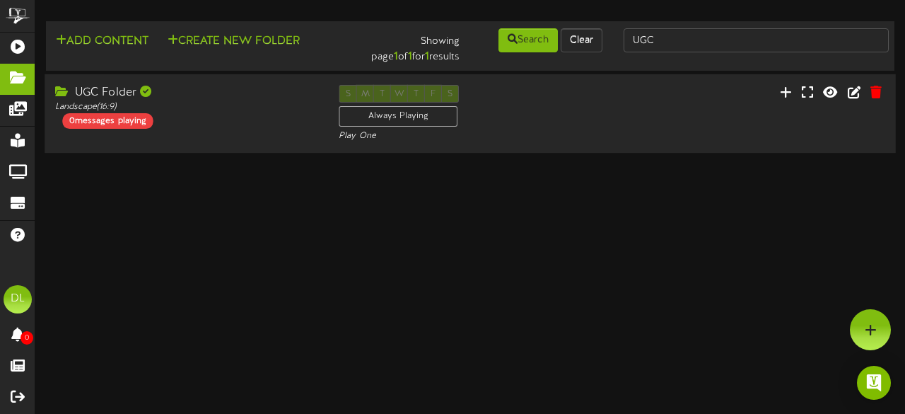
click at [231, 126] on div "UGC Folder Landscape ( 16:9 ) 0 messages playing" at bounding box center [187, 107] width 284 height 44
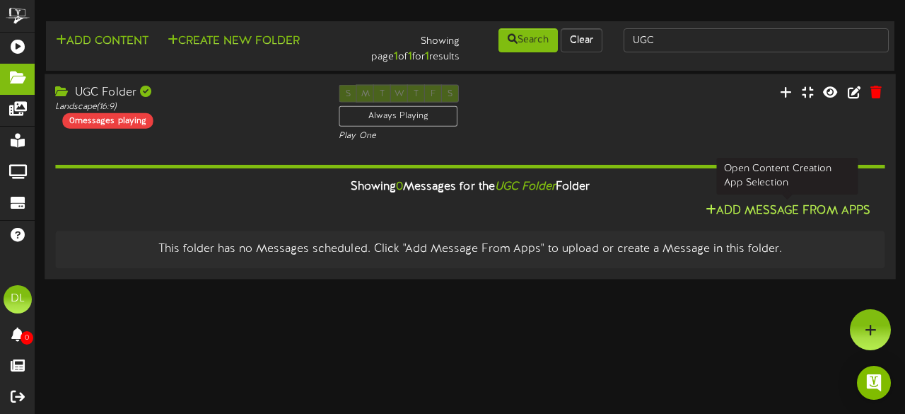
click at [721, 202] on button "Add Message From Apps" at bounding box center [787, 211] width 173 height 18
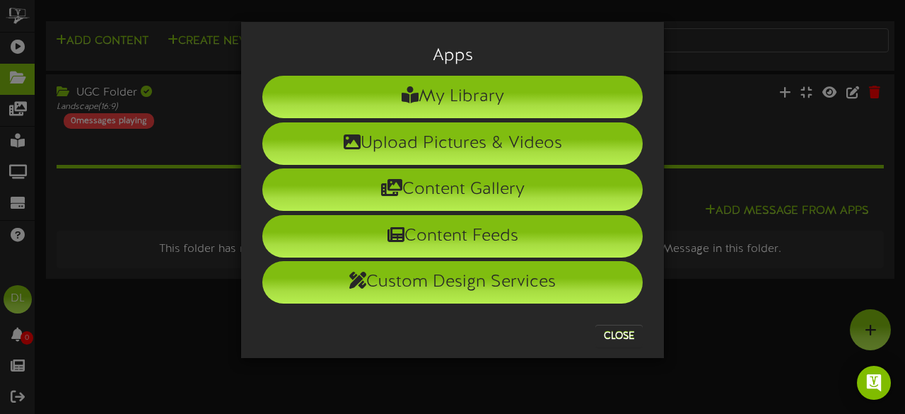
click at [190, 136] on div "Apps My Library Upload Pictures & Videos Content Gallery Content Feeds Custom D…" at bounding box center [452, 207] width 905 height 414
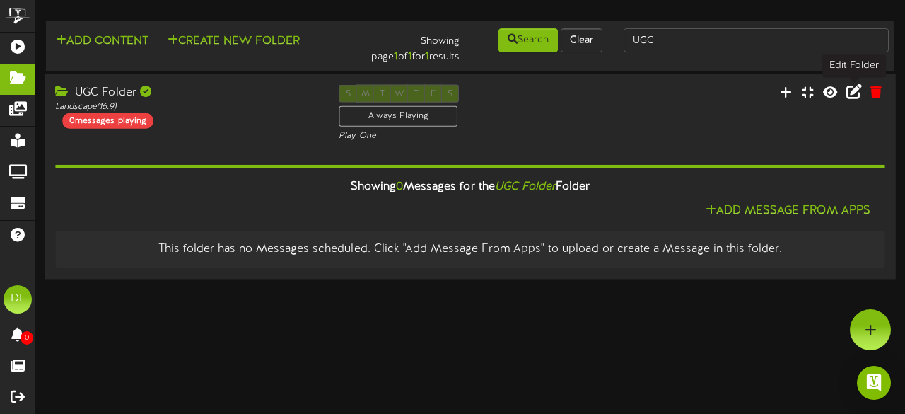
click at [851, 93] on icon at bounding box center [854, 91] width 16 height 16
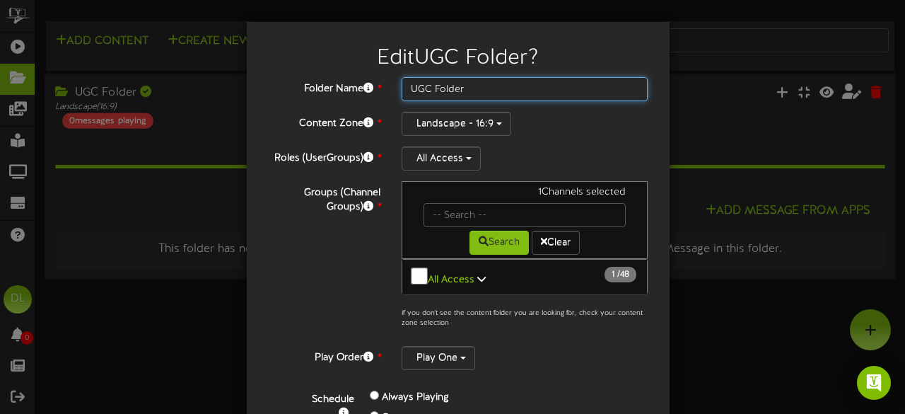
click at [467, 93] on input "UGC Folder" at bounding box center [525, 89] width 247 height 24
type input "U"
type input "Suite 22"
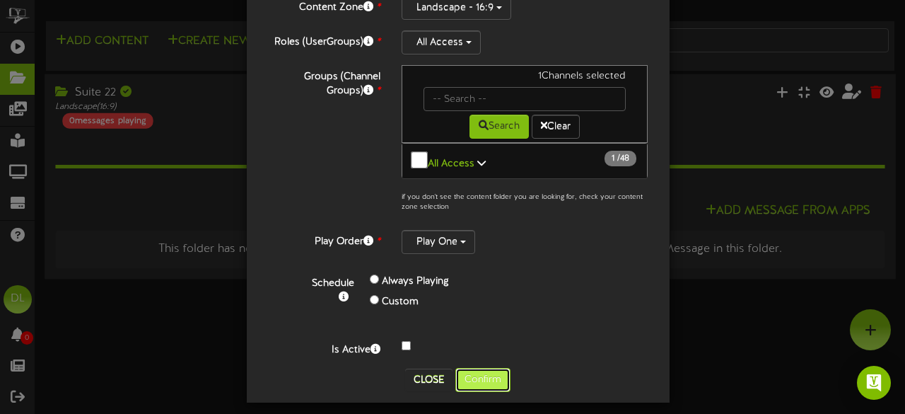
click at [481, 371] on button "Confirm" at bounding box center [482, 380] width 55 height 24
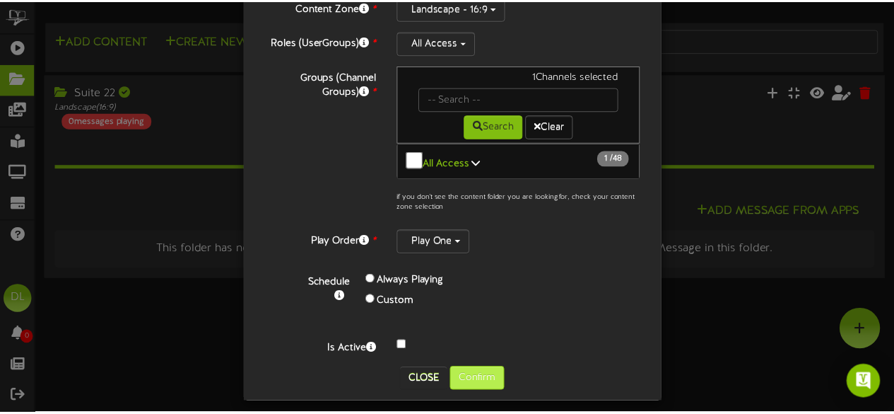
scroll to position [0, 0]
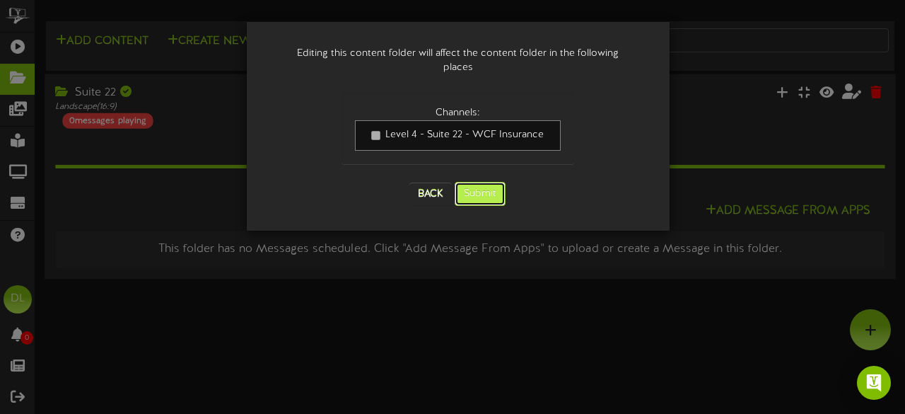
click at [477, 182] on button "Submit" at bounding box center [480, 194] width 51 height 24
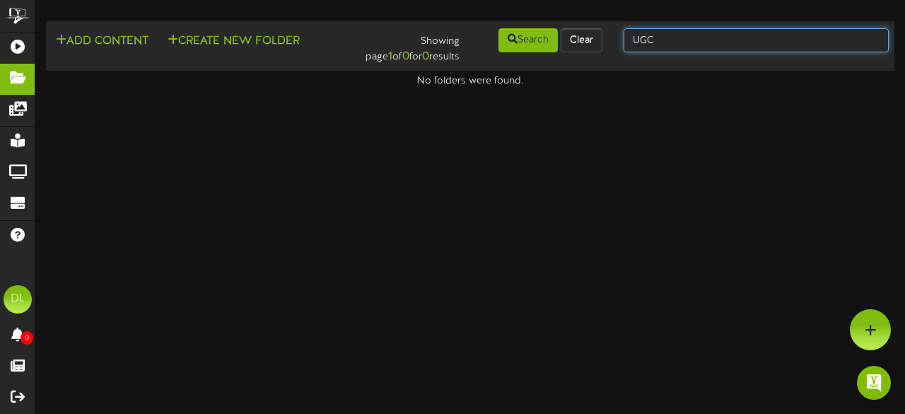
click at [691, 35] on input "UGC" at bounding box center [756, 40] width 265 height 24
type input "U"
type input "Suite 22"
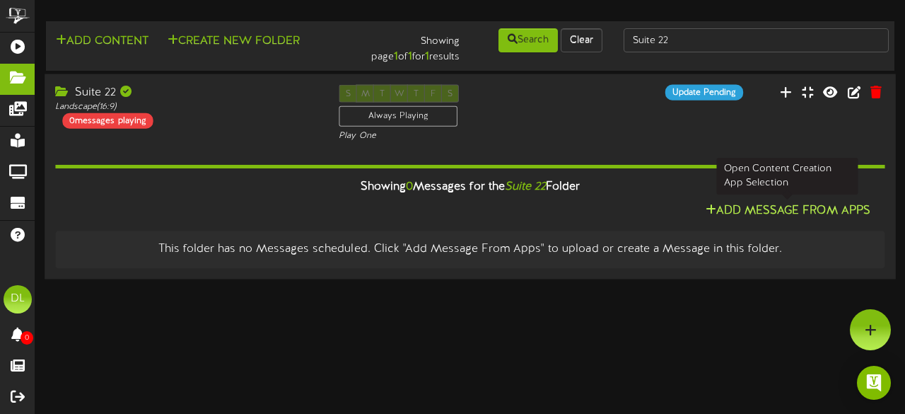
click at [764, 212] on button "Add Message From Apps" at bounding box center [787, 211] width 173 height 18
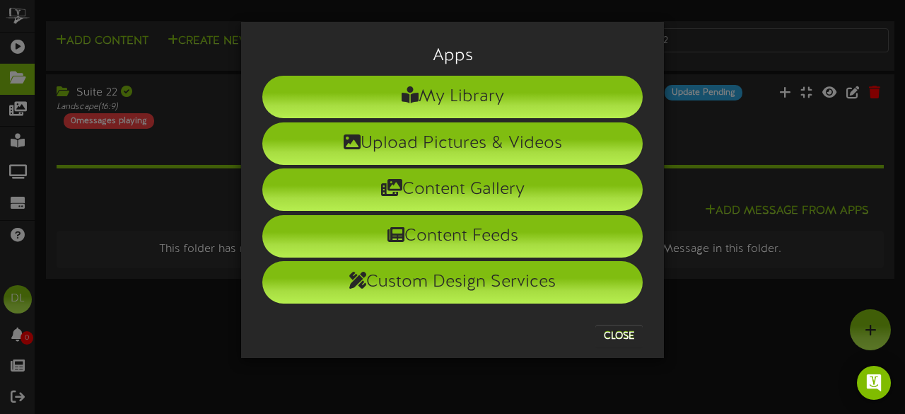
click at [90, 232] on div "Apps My Library Upload Pictures & Videos Content Gallery Content Feeds Custom D…" at bounding box center [452, 207] width 905 height 414
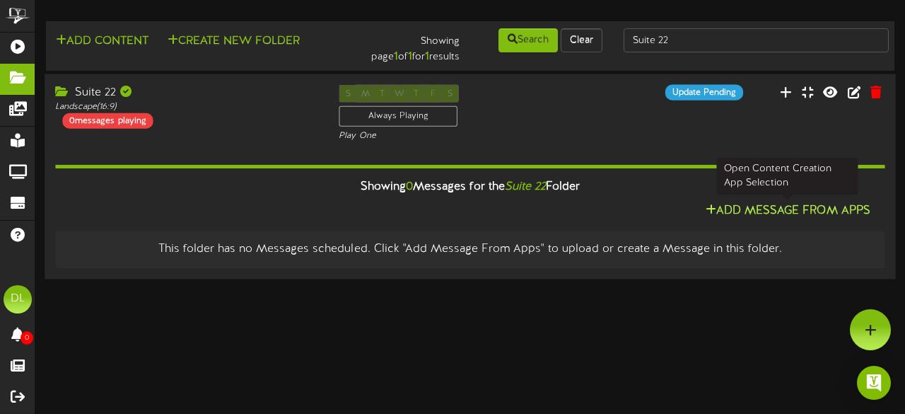
click at [802, 204] on button "Add Message From Apps" at bounding box center [787, 211] width 173 height 18
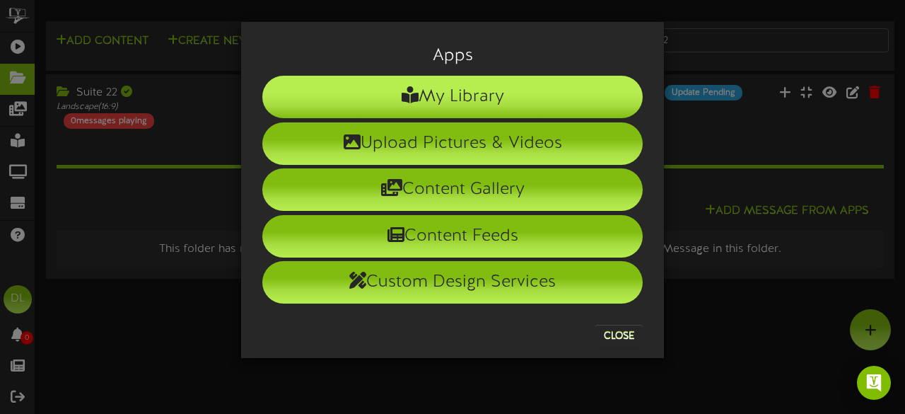
click at [451, 93] on li "My Library" at bounding box center [452, 97] width 380 height 42
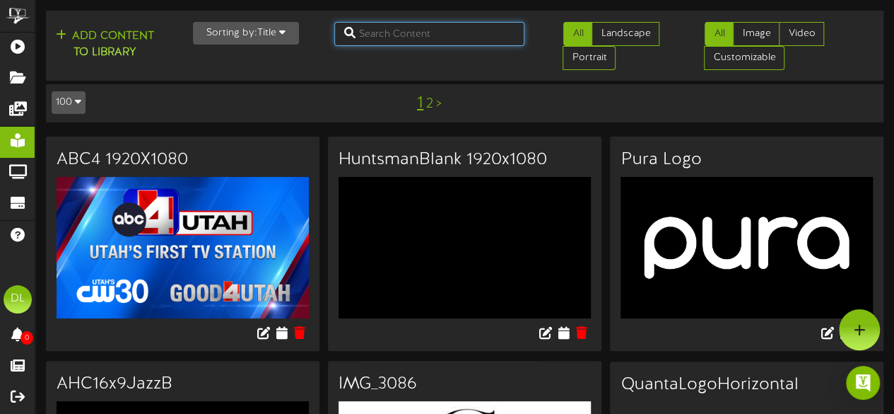
click at [407, 30] on input "text" at bounding box center [429, 34] width 191 height 24
type input "Mammoth"
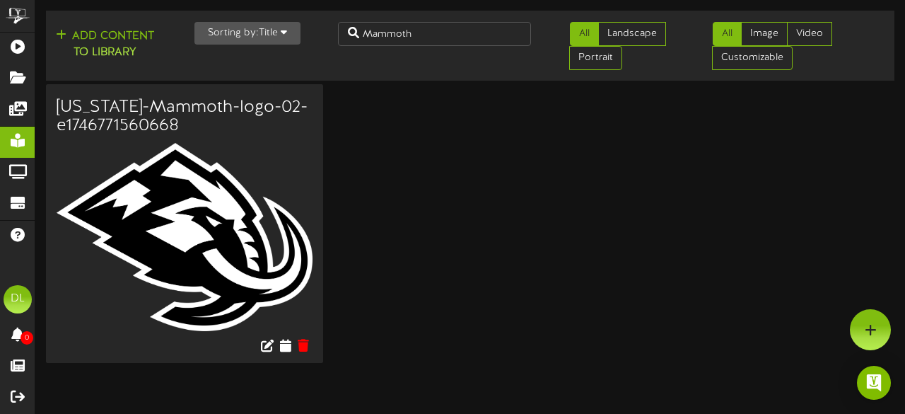
click at [198, 183] on img at bounding box center [185, 237] width 256 height 188
click at [281, 339] on icon at bounding box center [285, 345] width 13 height 16
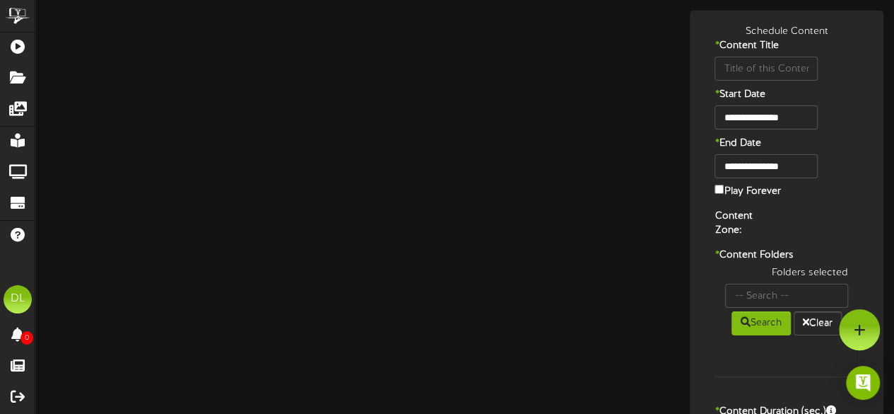
type input "[US_STATE]-Mammoth-logo-02-e1746771560668"
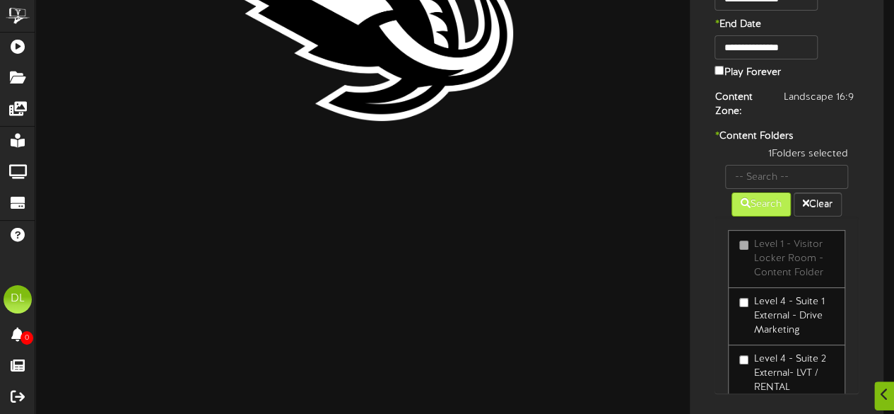
scroll to position [239, 0]
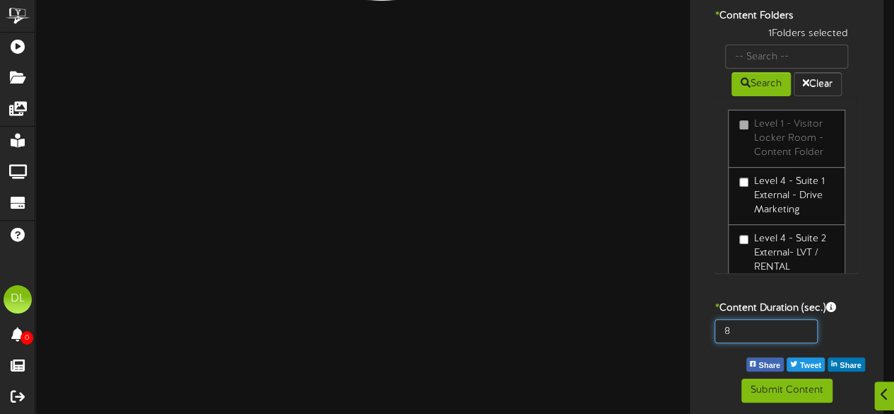
click at [748, 327] on input "8" at bounding box center [766, 331] width 103 height 24
type input "800"
click at [878, 334] on div "800" at bounding box center [787, 334] width 187 height 31
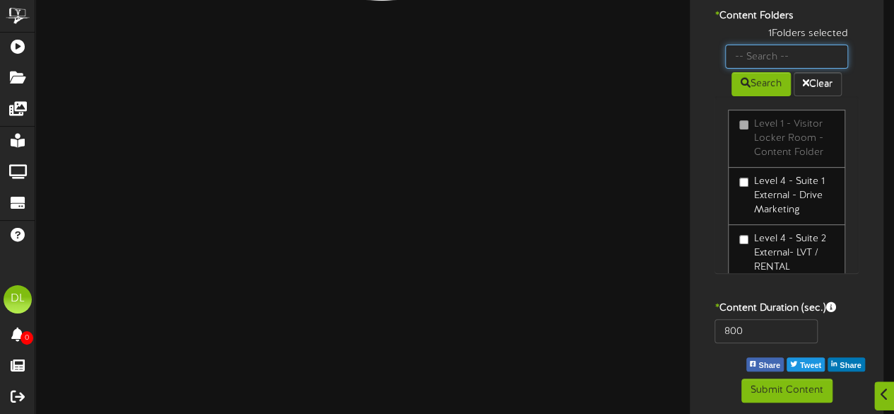
click at [788, 53] on input "text" at bounding box center [786, 57] width 123 height 24
type input "Suite 22"
click at [744, 88] on button "Search" at bounding box center [761, 84] width 59 height 24
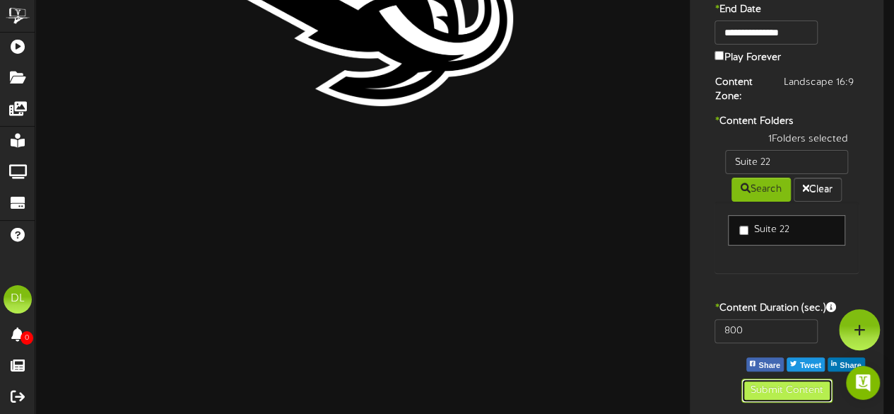
click at [806, 384] on button "Submit Content" at bounding box center [787, 390] width 91 height 24
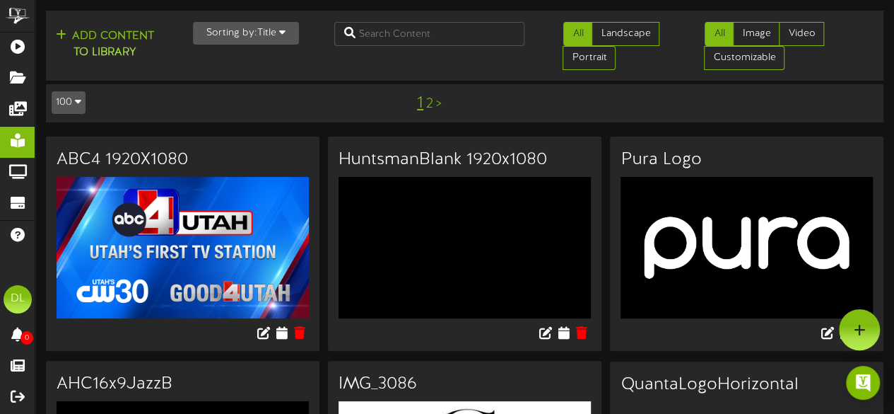
click at [427, 100] on link "2" at bounding box center [429, 104] width 7 height 16
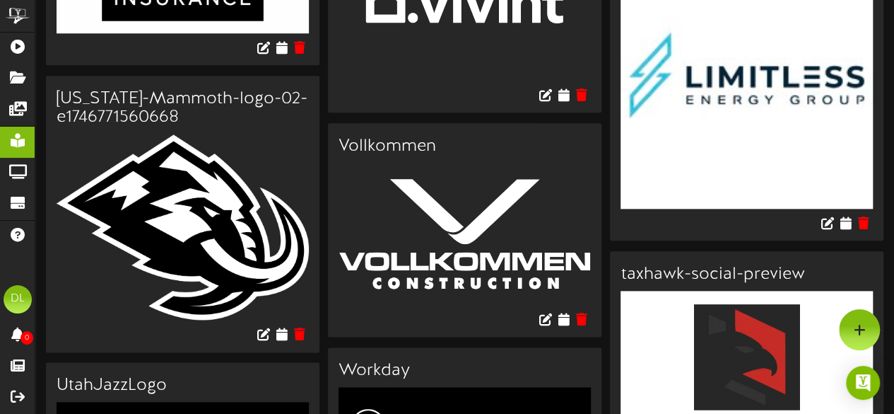
scroll to position [724, 0]
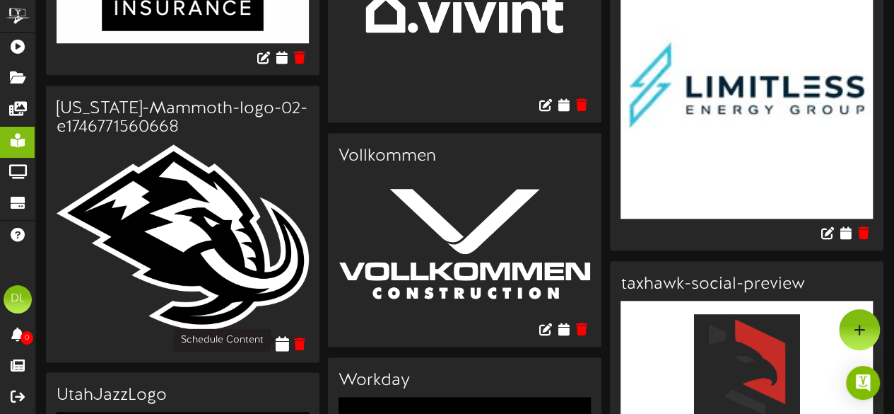
click at [283, 337] on icon at bounding box center [281, 343] width 13 height 16
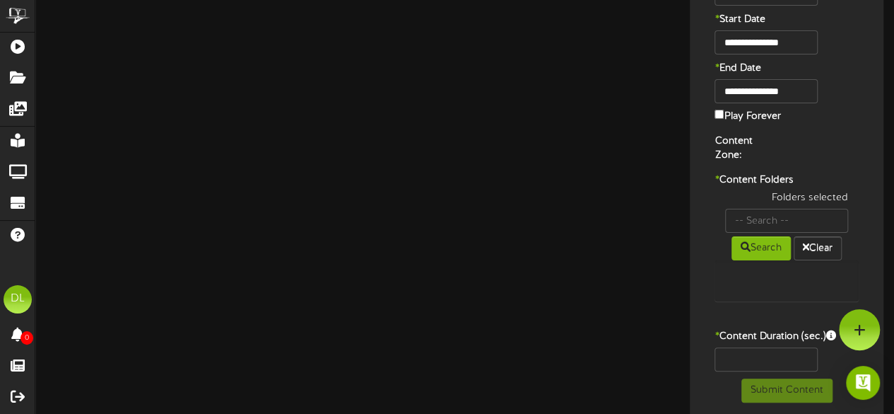
type input "[US_STATE]-Mammoth-logo-02-e1746771560668"
type input "8"
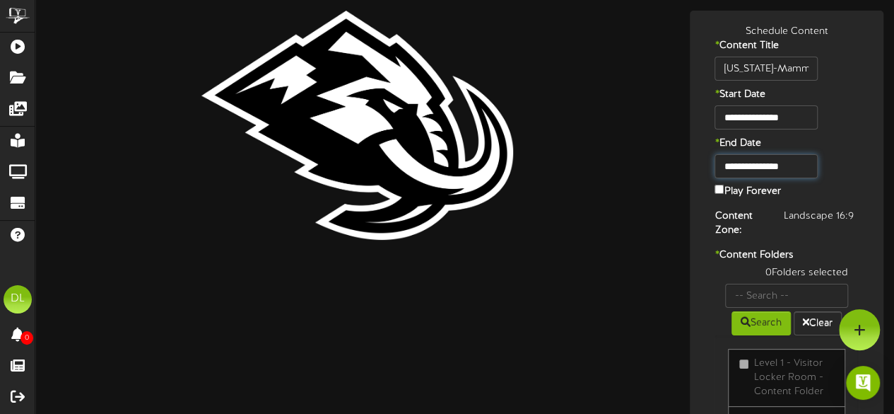
click at [790, 162] on input "**********" at bounding box center [766, 166] width 103 height 24
click at [776, 112] on input "**********" at bounding box center [766, 117] width 103 height 24
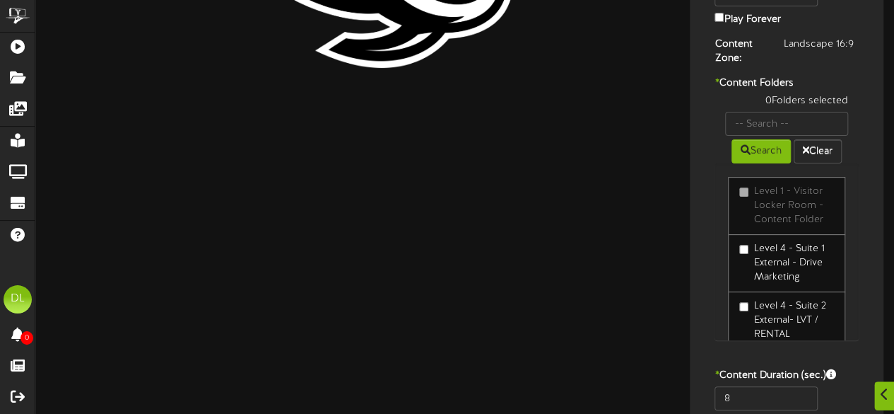
scroll to position [173, 0]
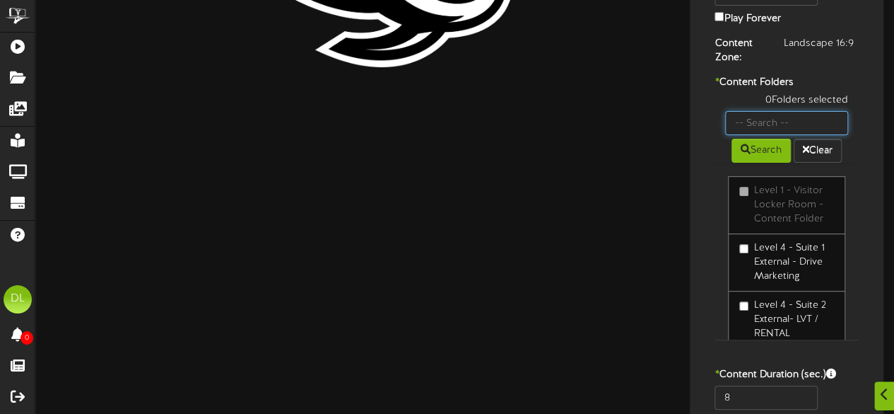
click at [807, 121] on input "text" at bounding box center [786, 123] width 123 height 24
type input "Suite 22"
click at [768, 144] on button "Search" at bounding box center [761, 151] width 59 height 24
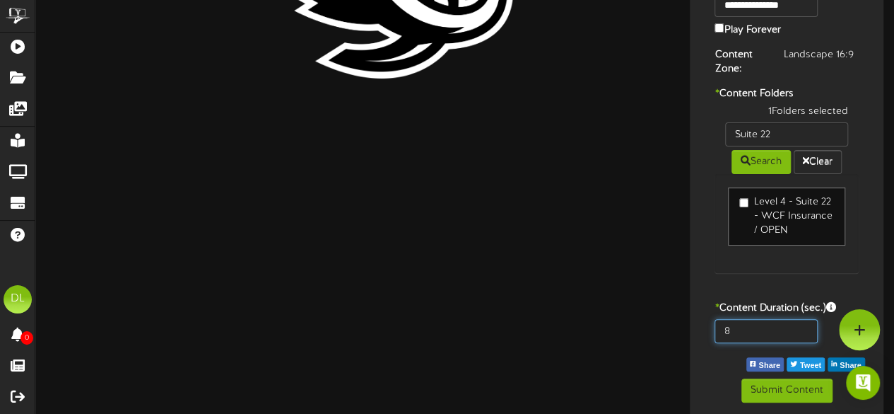
click at [772, 324] on input "8" at bounding box center [766, 331] width 103 height 24
type input "800"
click at [725, 272] on div "1 Folders selected Suite 22 Search Clear Level 4 - Suite 22 - WCF Insurance / O…" at bounding box center [786, 196] width 165 height 182
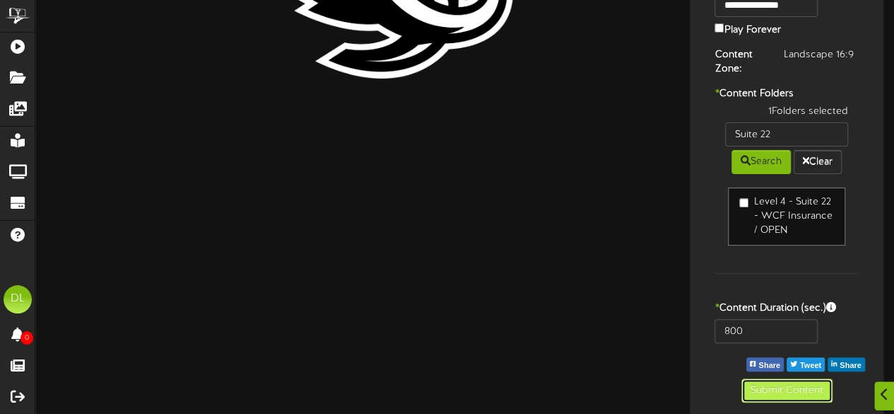
click at [761, 392] on button "Submit Content" at bounding box center [787, 390] width 91 height 24
